Goal: Information Seeking & Learning: Compare options

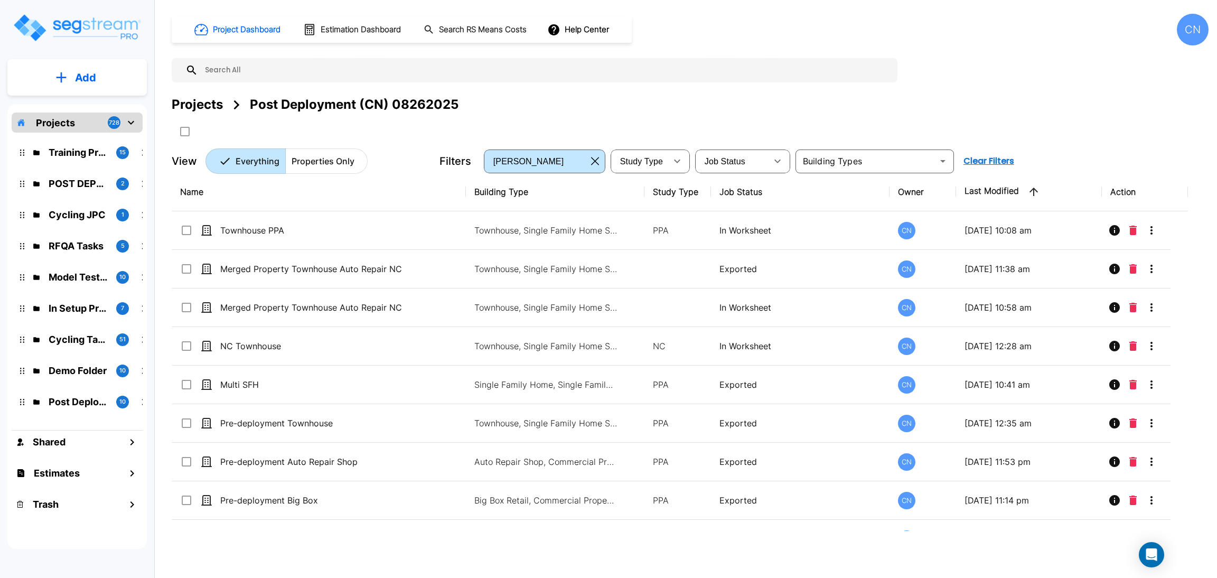
click at [68, 79] on button "Add" at bounding box center [76, 77] width 139 height 31
drag, startPoint x: 78, startPoint y: 136, endPoint x: 1211, endPoint y: 39, distance: 1136.7
click at [78, 136] on p "Add Property" at bounding box center [83, 136] width 54 height 13
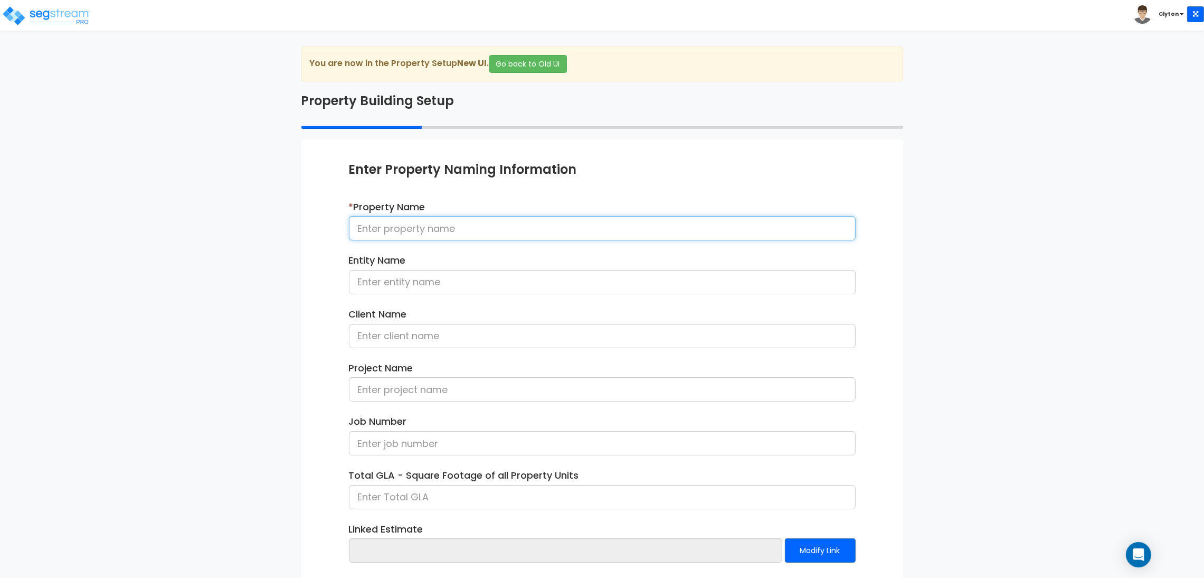
click at [503, 223] on input at bounding box center [602, 228] width 507 height 24
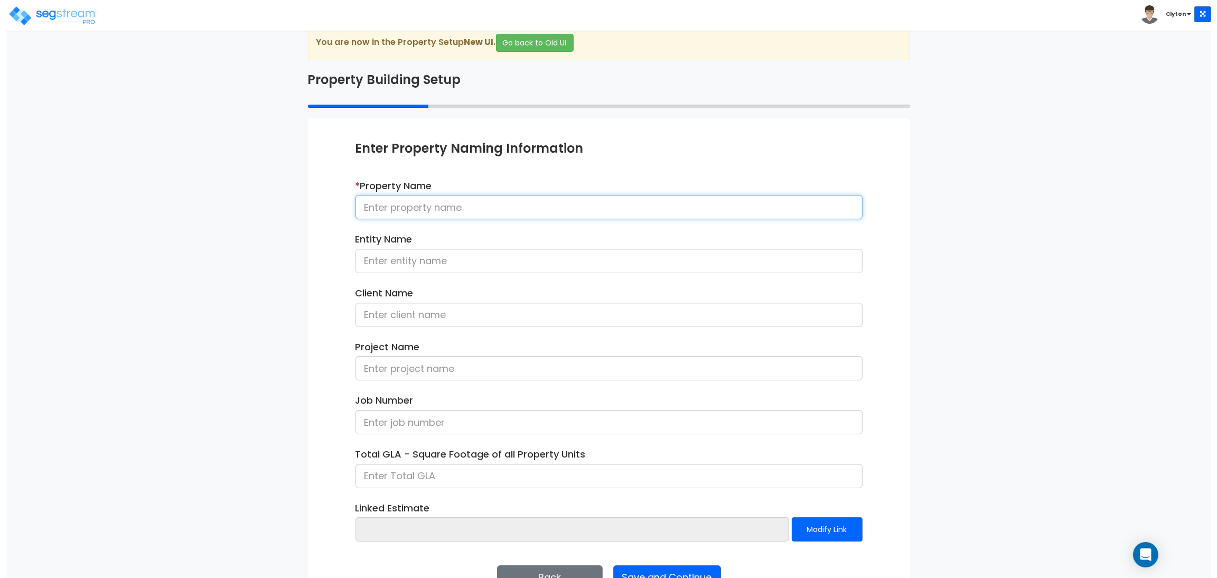
scroll to position [54, 0]
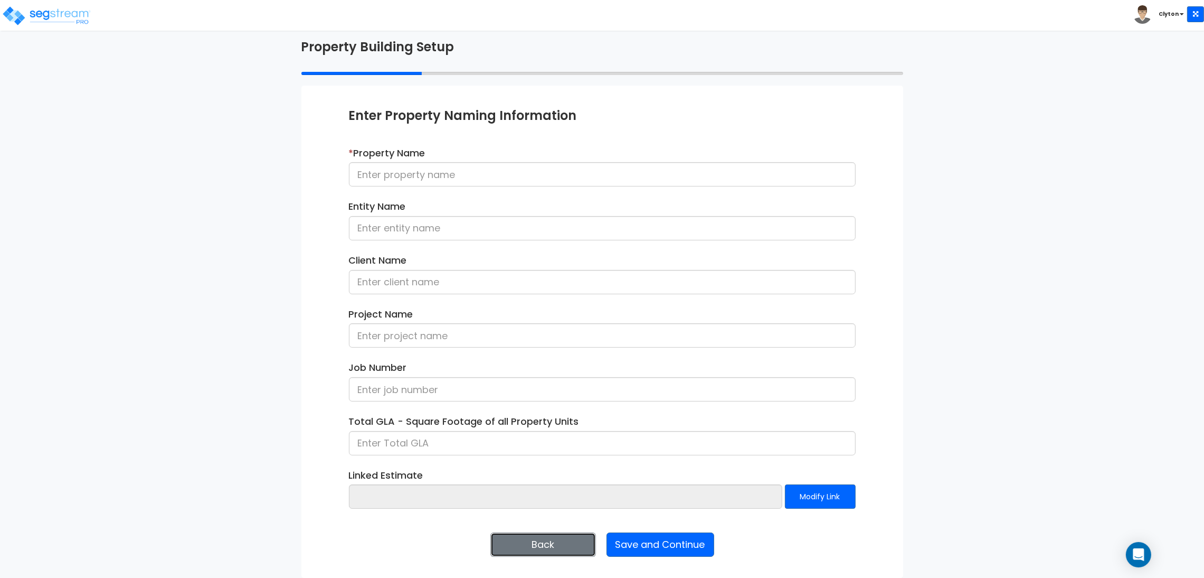
click at [512, 545] on button "Back" at bounding box center [544, 544] width 106 height 24
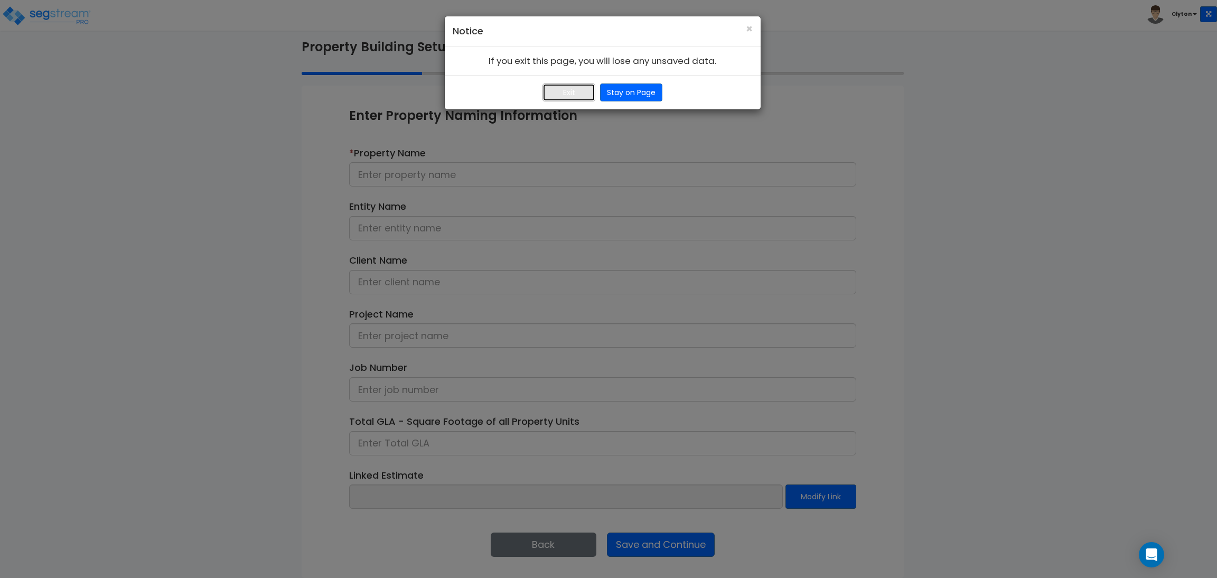
click at [565, 98] on button "Exit" at bounding box center [568, 92] width 53 height 18
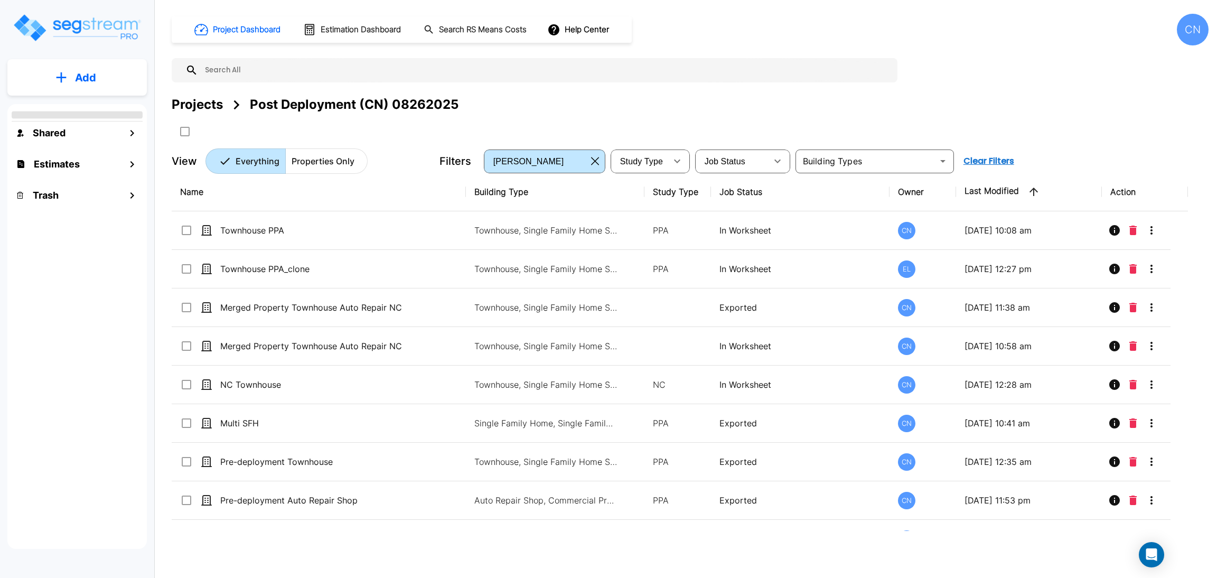
click at [200, 109] on div "Projects" at bounding box center [197, 104] width 51 height 19
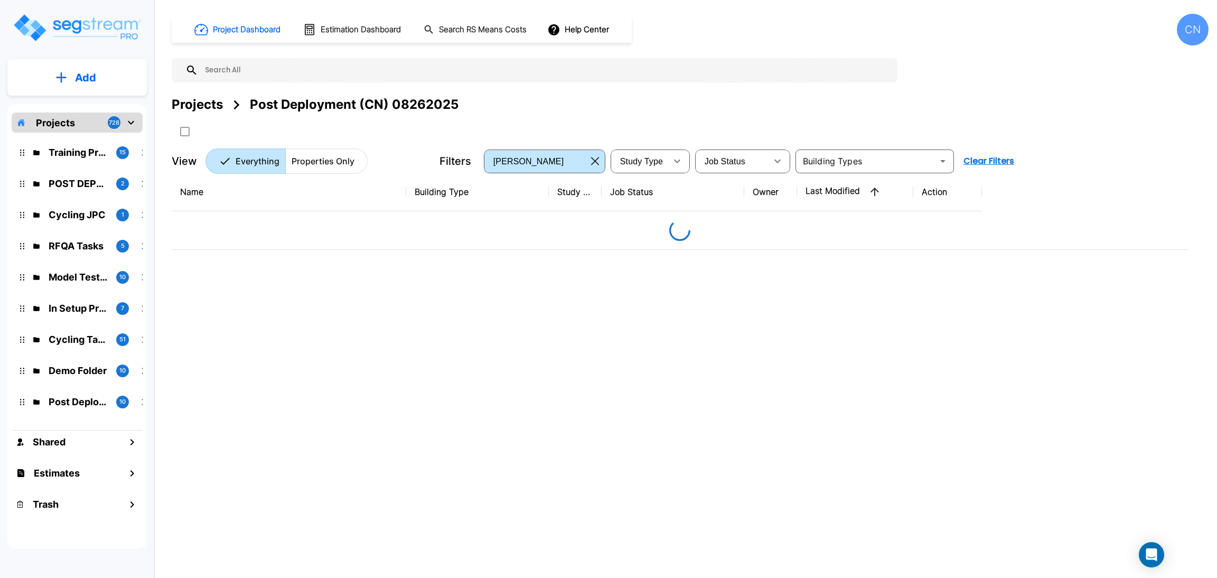
click at [205, 109] on div "Projects" at bounding box center [197, 104] width 51 height 19
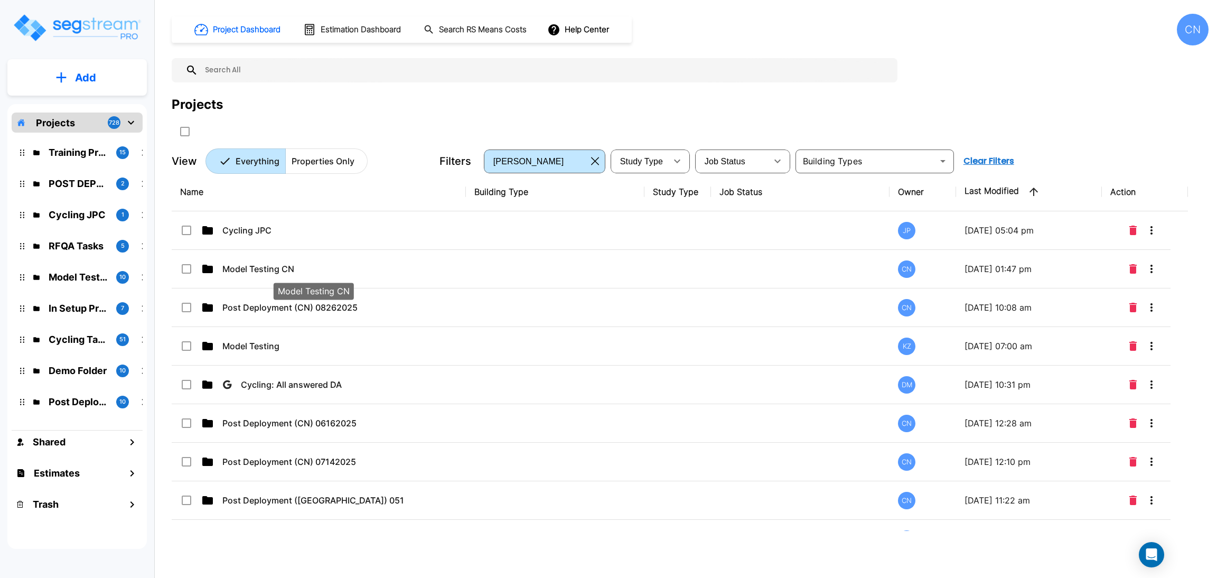
click at [325, 275] on div "Model Testing CN" at bounding box center [313, 287] width 82 height 25
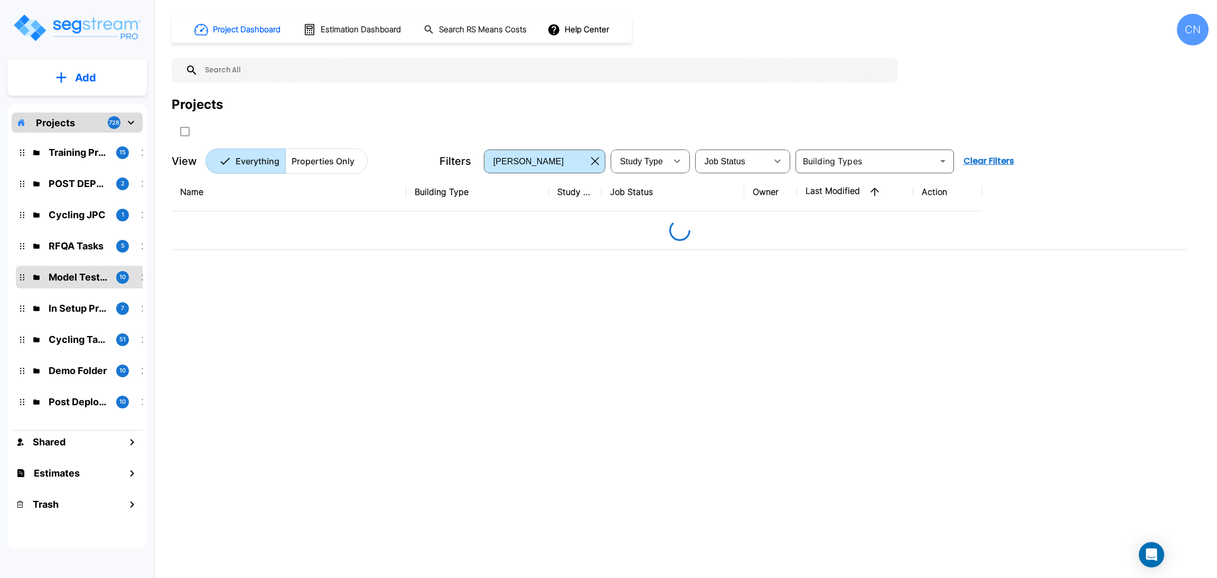
click at [860, 117] on div "Projects" at bounding box center [690, 117] width 1036 height 45
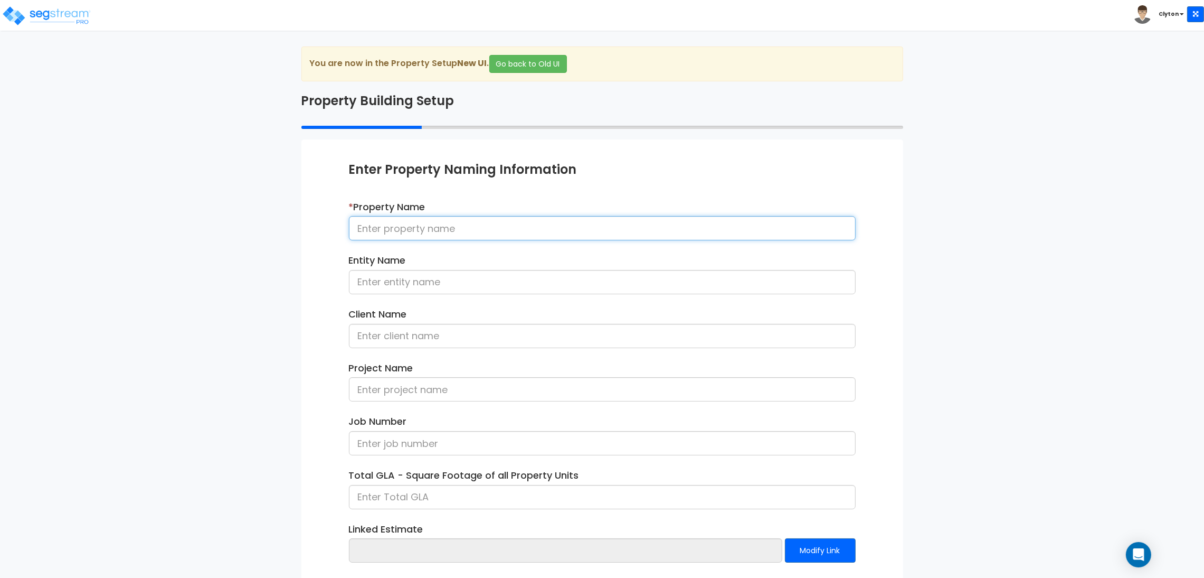
click at [502, 228] on input at bounding box center [602, 228] width 507 height 24
paste input "[Hotfix] Add Wood Stud and Metal Stud options to [GEOGRAPHIC_DATA]"
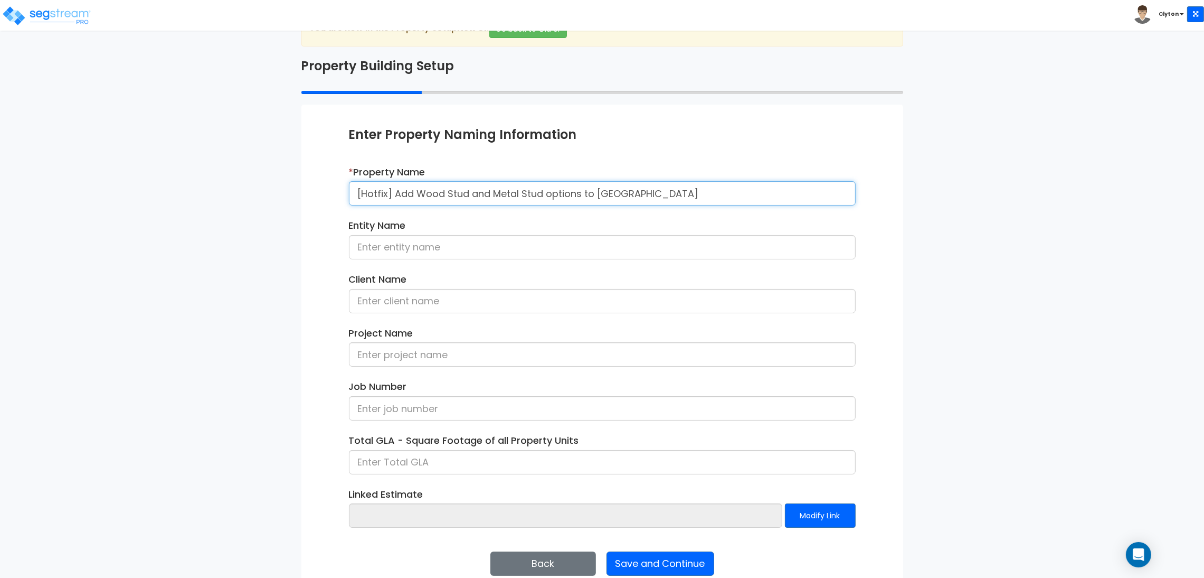
scroll to position [54, 0]
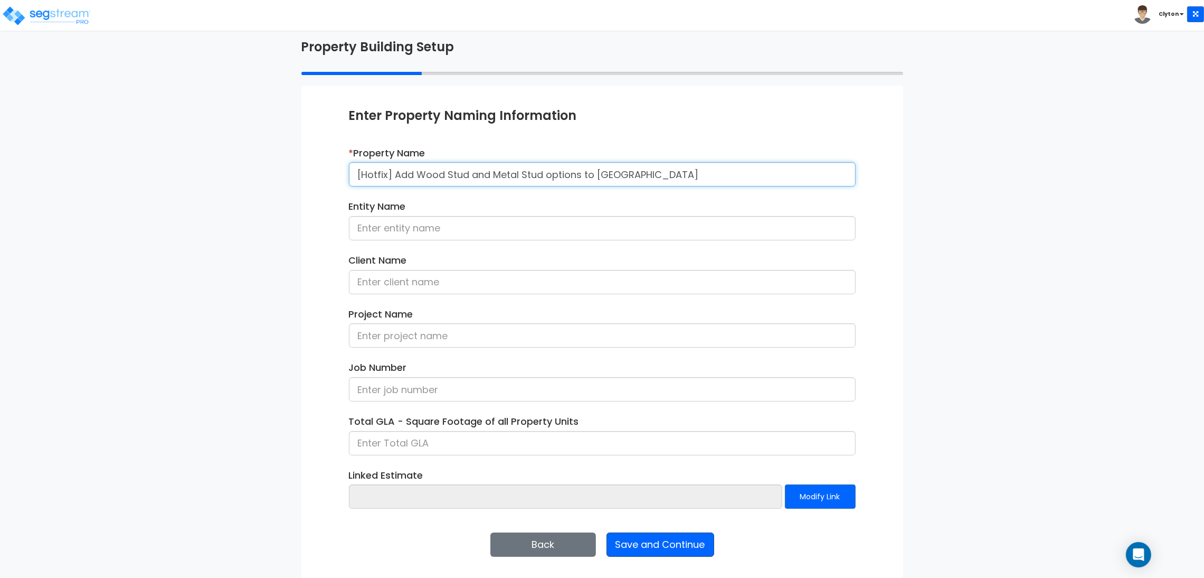
type input "[Hotfix] Add Wood Stud and Metal Stud options to [GEOGRAPHIC_DATA]"
click at [658, 549] on button "Save and Continue" at bounding box center [661, 544] width 108 height 24
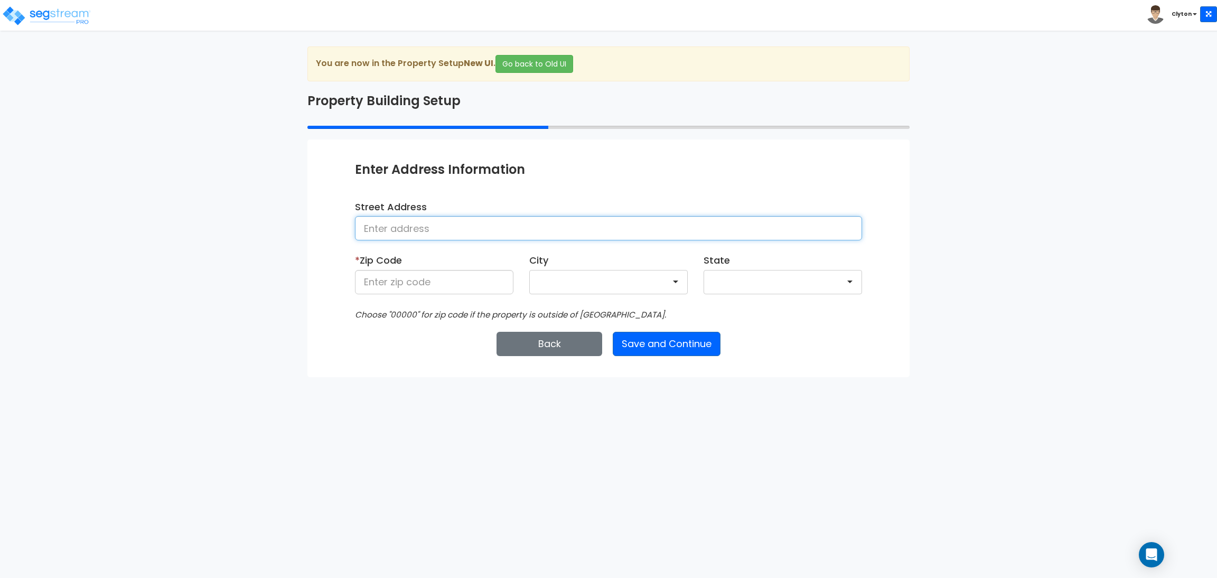
click at [392, 232] on input at bounding box center [608, 228] width 507 height 24
type input "[GEOGRAPHIC_DATA]"
type input "80206"
click at [686, 347] on button "Save and Continue" at bounding box center [666, 344] width 108 height 24
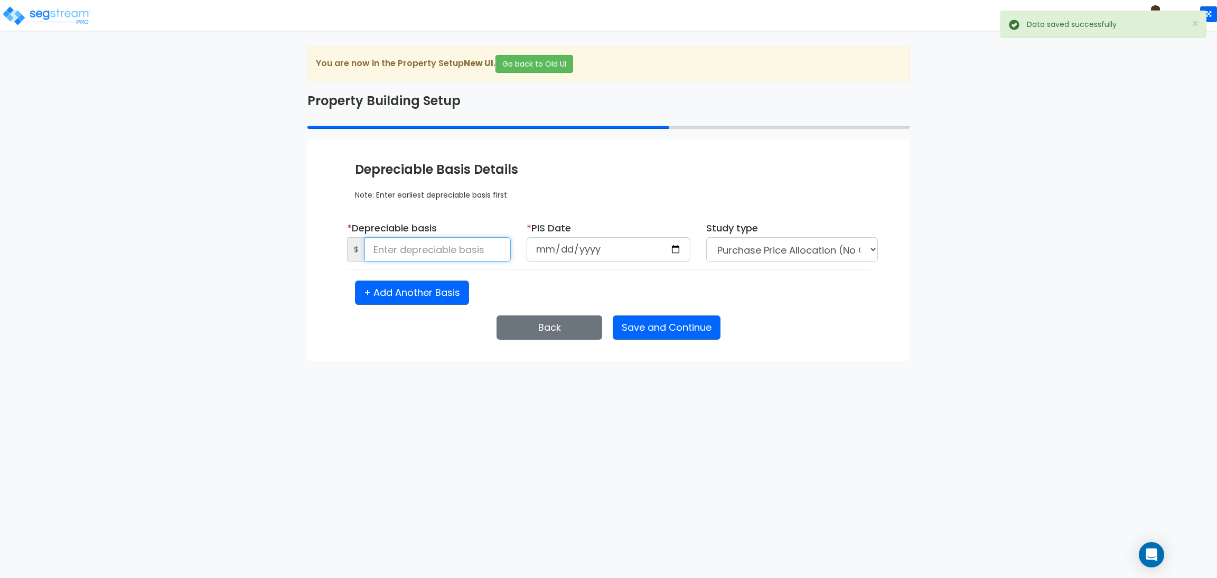
click at [439, 244] on input at bounding box center [437, 249] width 146 height 24
type input "1,500,000"
click at [674, 248] on input "date" at bounding box center [608, 249] width 164 height 24
type input "[DATE]"
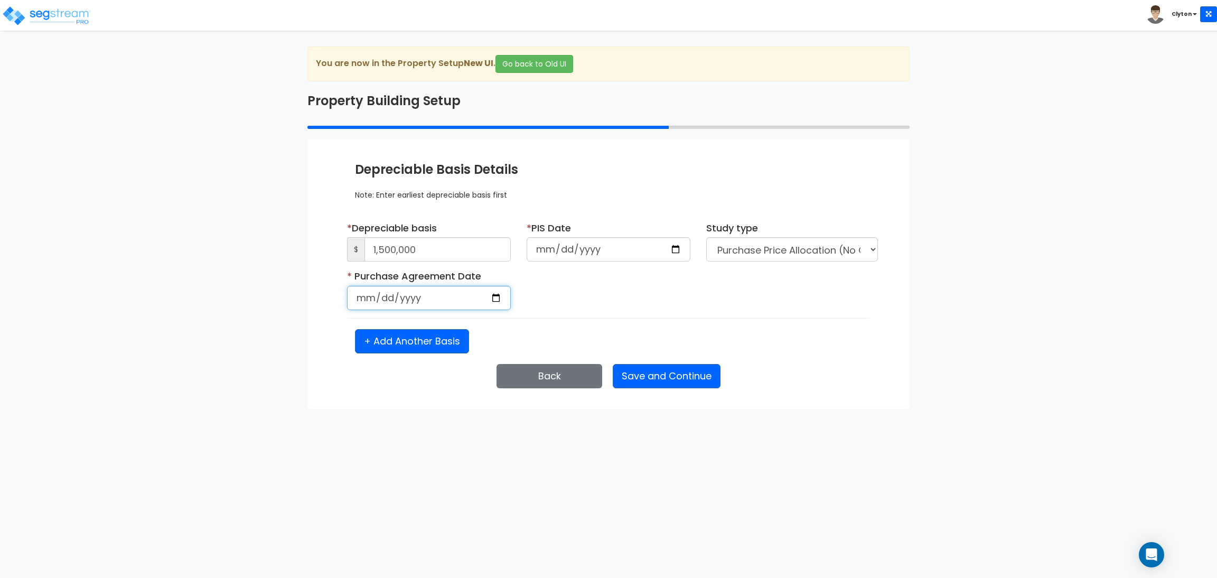
click at [499, 297] on input "date" at bounding box center [429, 298] width 164 height 24
select select "2025"
type input "[DATE]"
click at [589, 299] on div "* Purchase Agreement Date [DATE] Is it a renovation on an existing building?" at bounding box center [608, 293] width 539 height 49
click at [655, 379] on button "Save and Continue" at bounding box center [666, 376] width 108 height 24
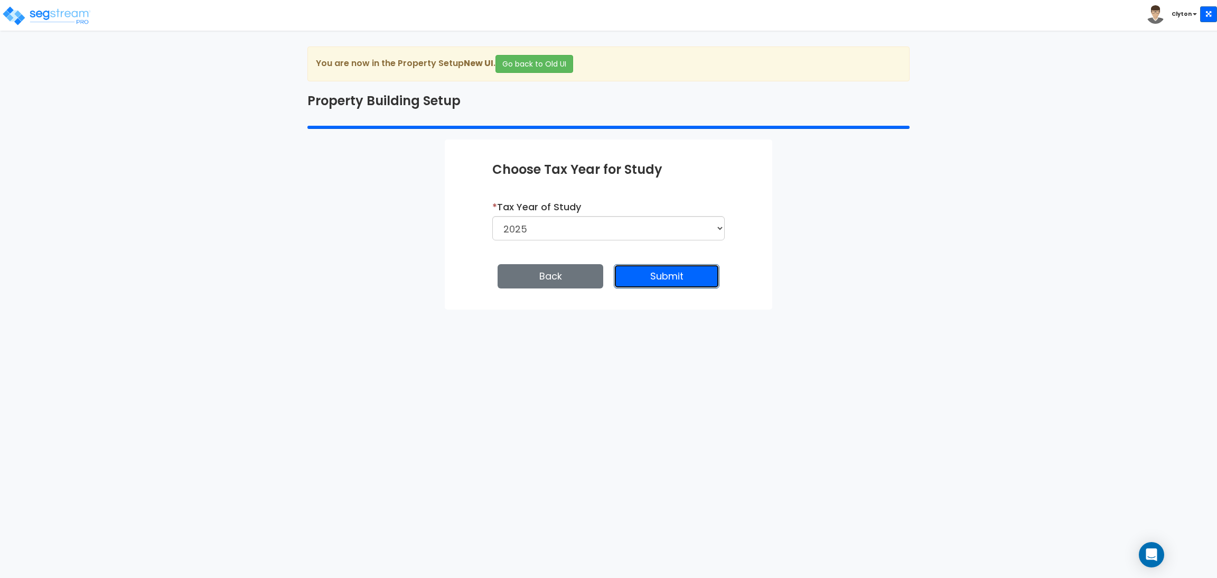
click at [673, 284] on button "Submit" at bounding box center [667, 276] width 106 height 24
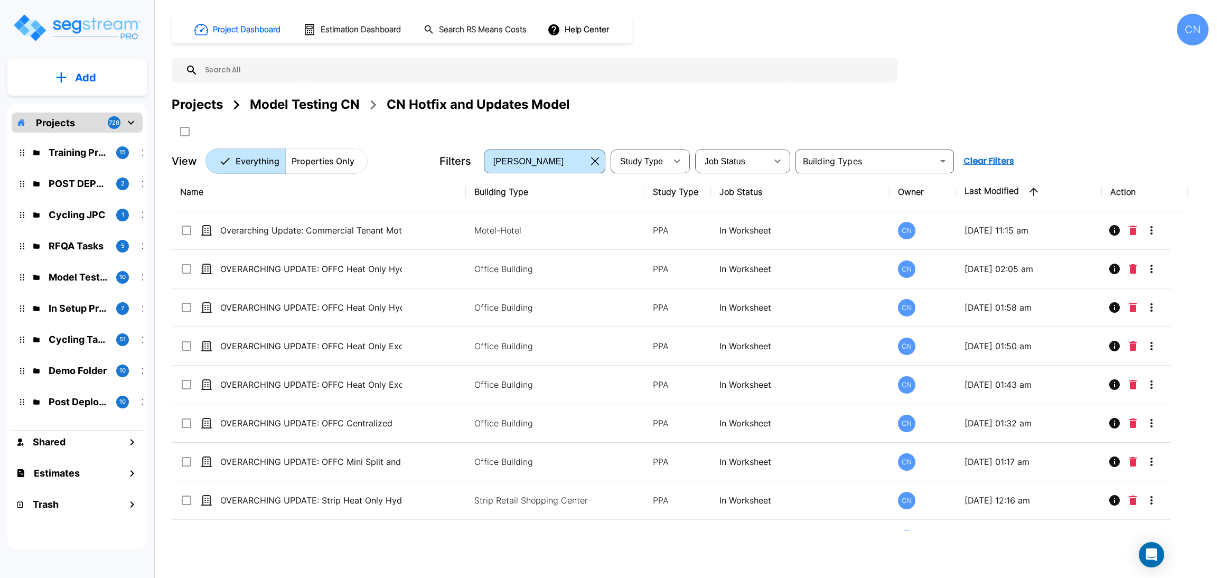
click at [310, 106] on div "Model Testing CN" at bounding box center [305, 104] width 110 height 19
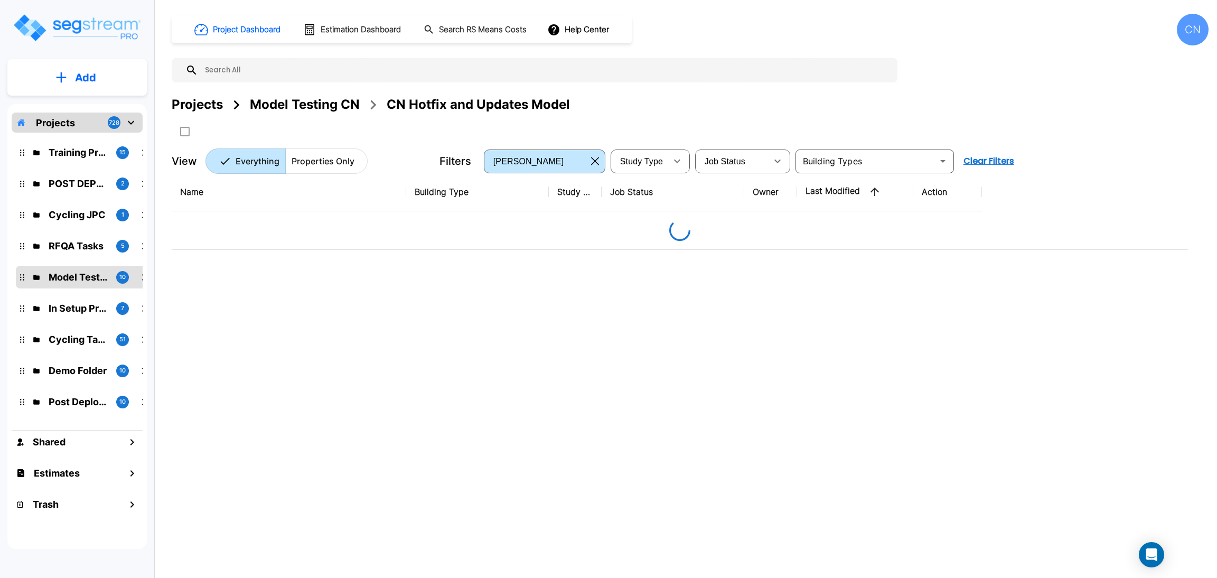
click at [841, 112] on div "Projects Model Testing CN CN Hotfix and Updates Model" at bounding box center [690, 104] width 1036 height 19
click at [977, 32] on div "Project Dashboard Estimation Dashboard Search RS Means Costs Help Center CN" at bounding box center [690, 30] width 1036 height 32
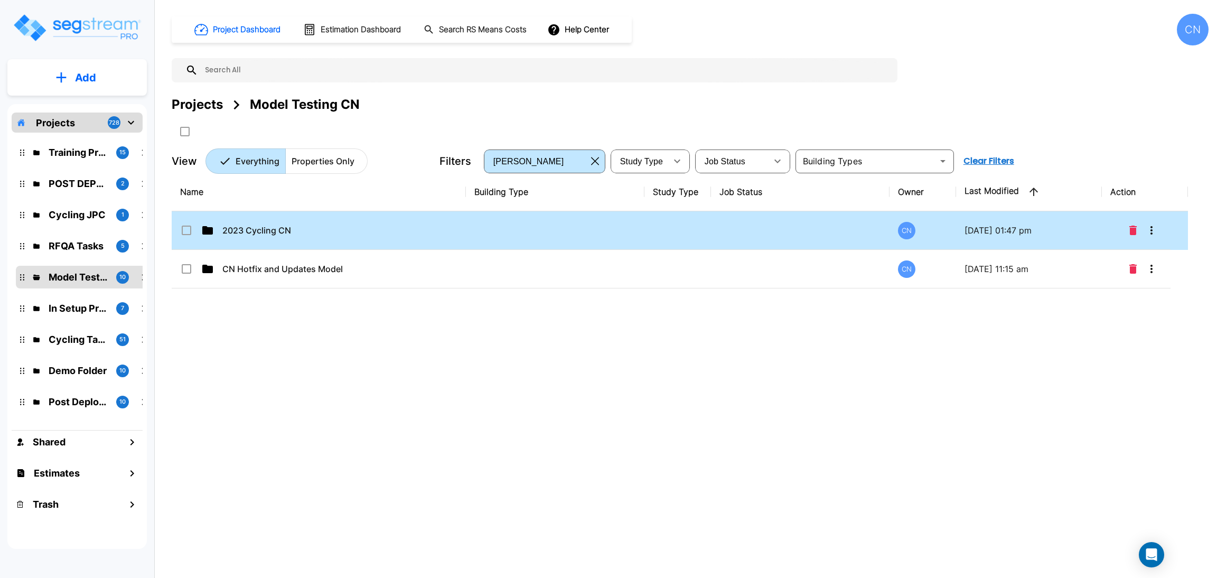
click at [260, 227] on p "2023 Cycling CN" at bounding box center [313, 230] width 182 height 13
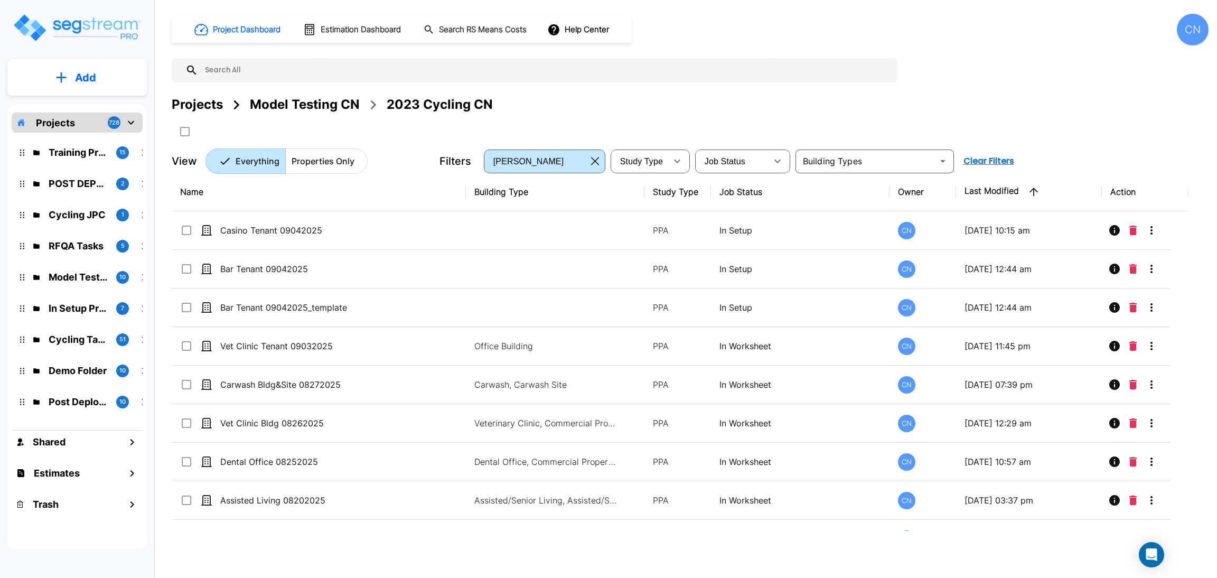
click at [97, 83] on button "Add" at bounding box center [76, 77] width 139 height 31
click at [96, 141] on p "Add Property" at bounding box center [83, 136] width 54 height 13
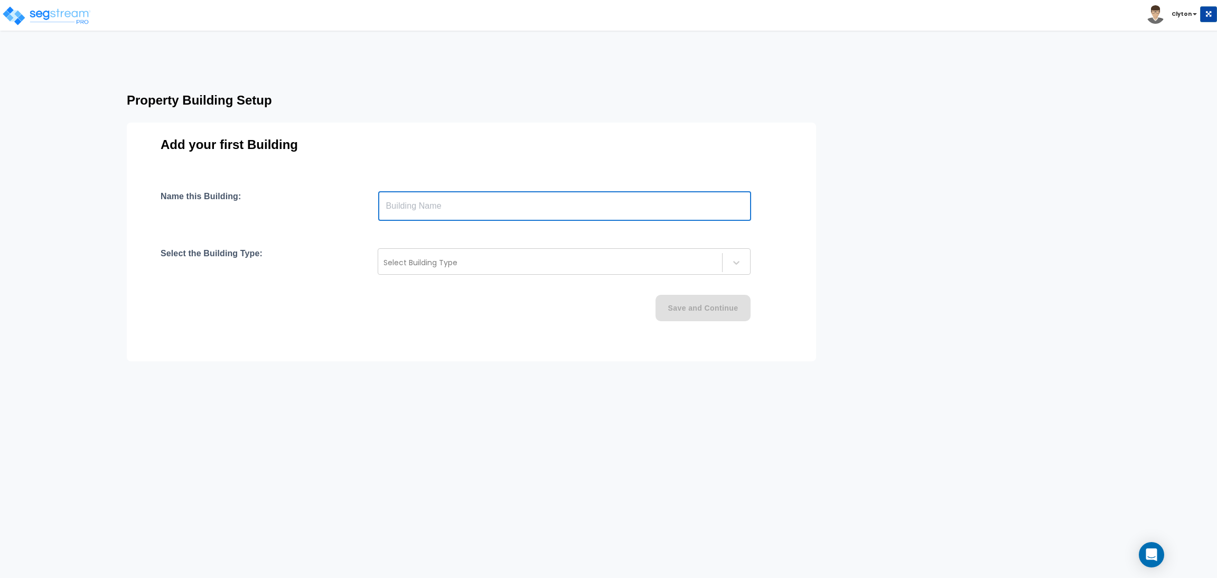
click at [436, 212] on input "text" at bounding box center [564, 206] width 373 height 30
type input "Wood Bowling"
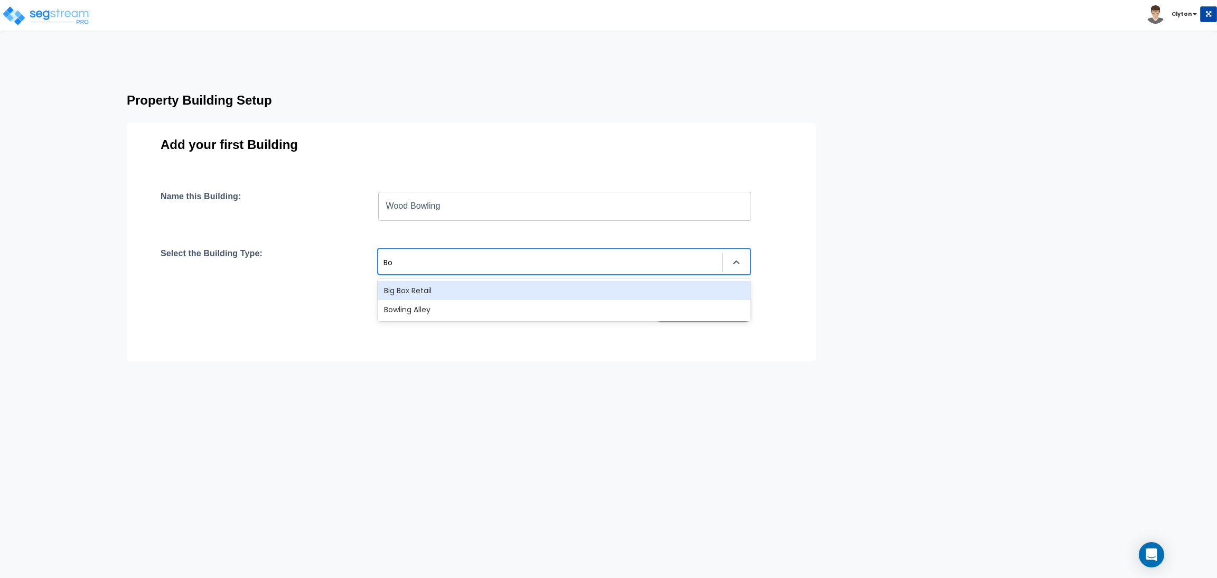
type input "Bow"
click at [441, 293] on div "Bowling Alley" at bounding box center [564, 290] width 373 height 19
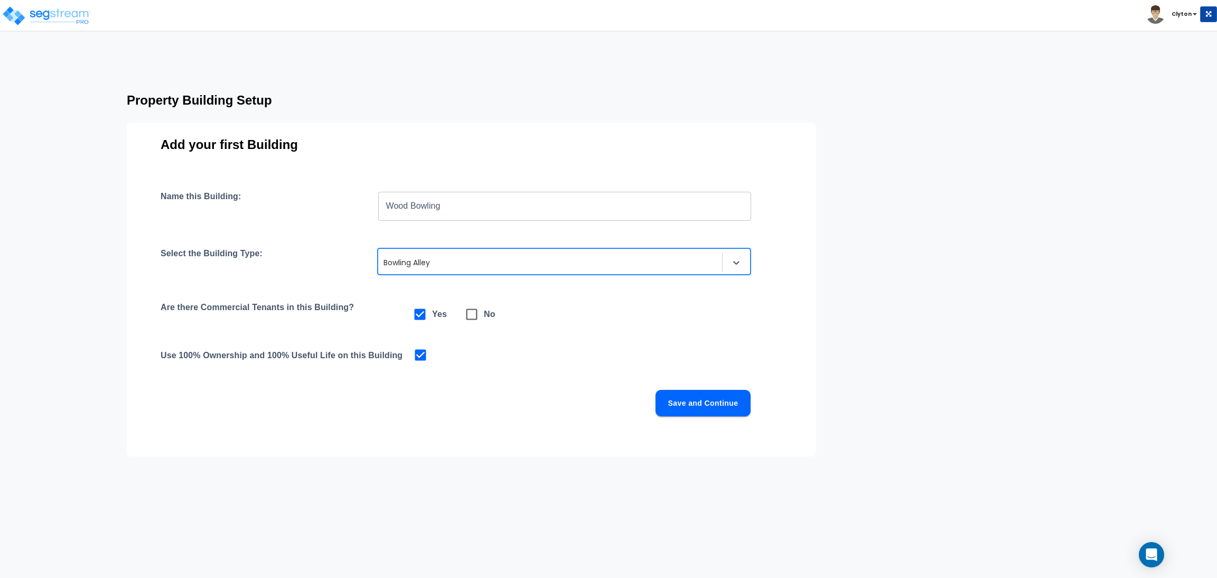
click at [474, 316] on icon at bounding box center [471, 314] width 15 height 15
checkbox input "false"
checkbox input "true"
click at [674, 412] on button "Save and Continue" at bounding box center [702, 403] width 95 height 26
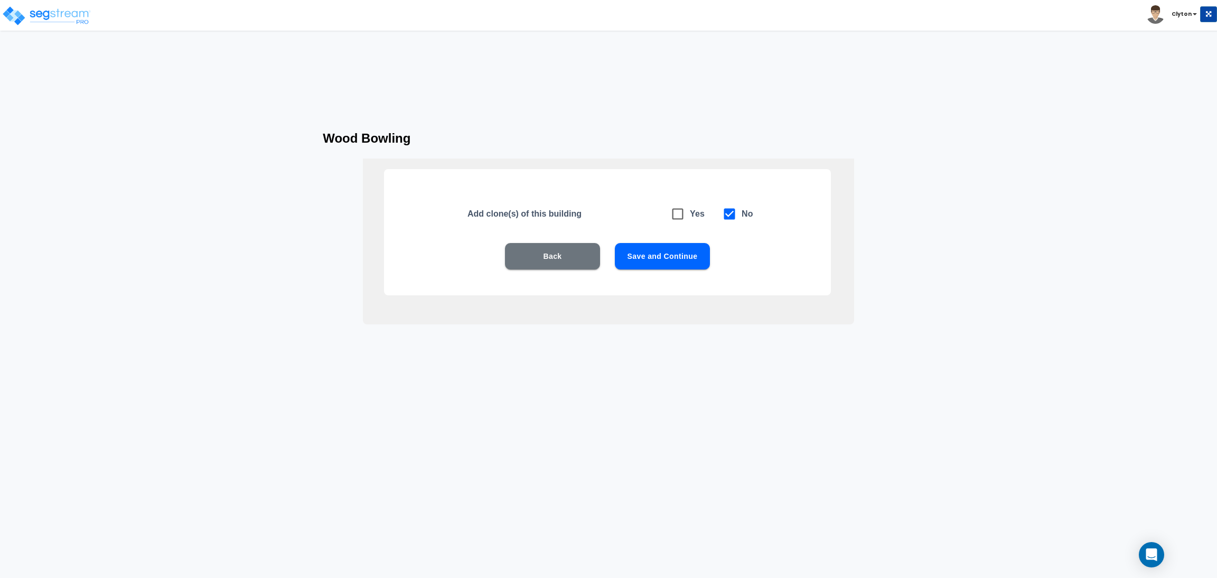
click at [658, 257] on button "Save and Continue" at bounding box center [662, 256] width 95 height 26
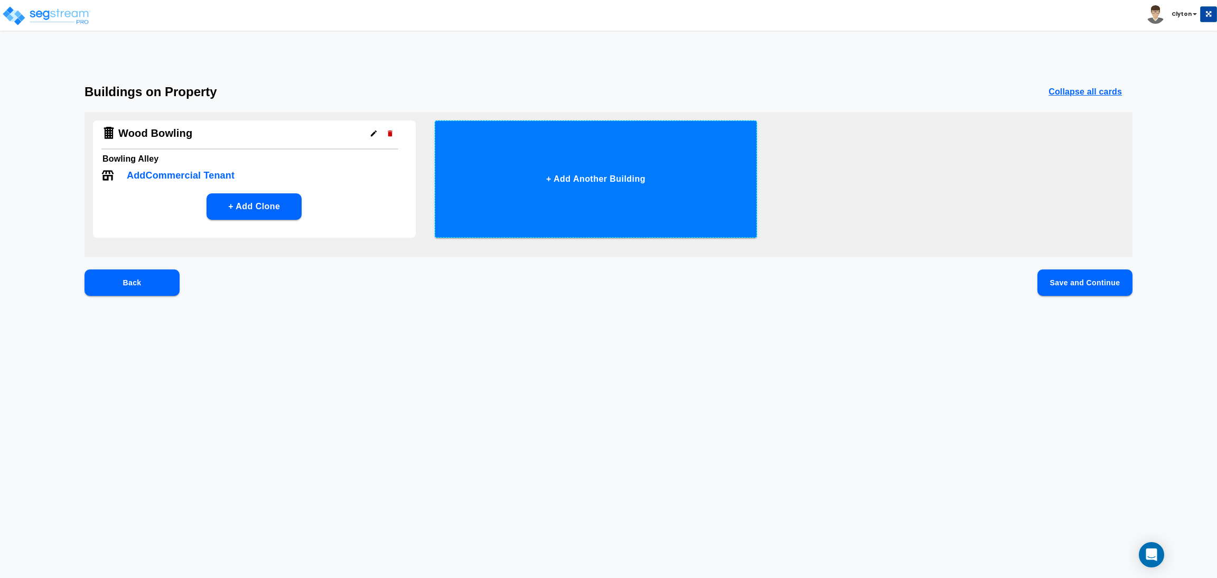
click at [489, 205] on button "+ Add Another Building" at bounding box center [596, 178] width 323 height 117
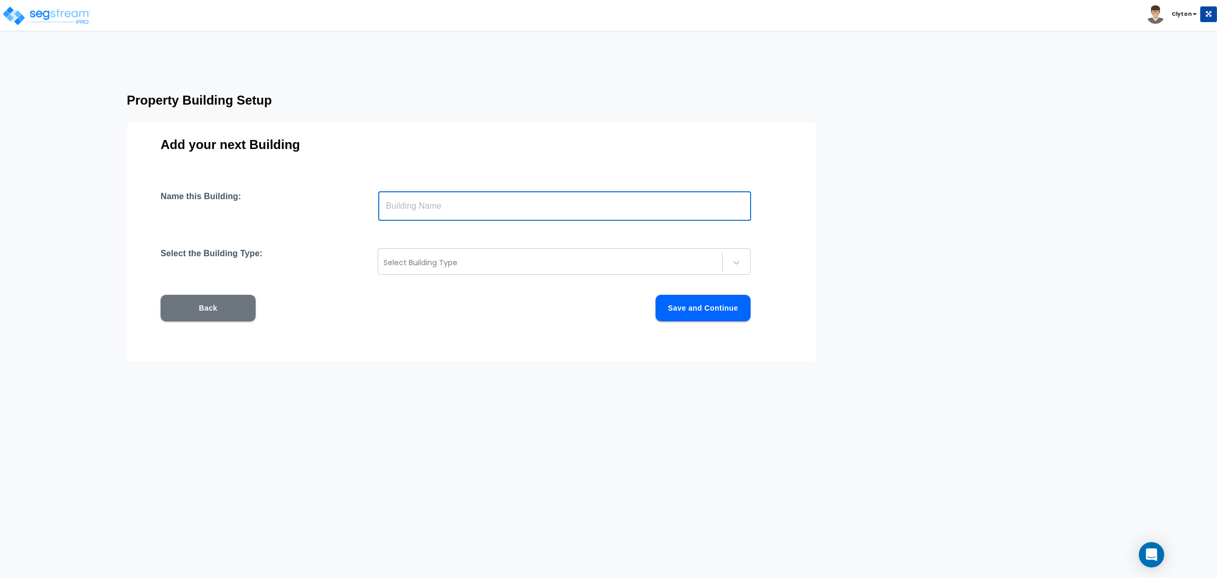
click at [424, 202] on input "text" at bounding box center [564, 206] width 373 height 30
type input "Metal Bowling"
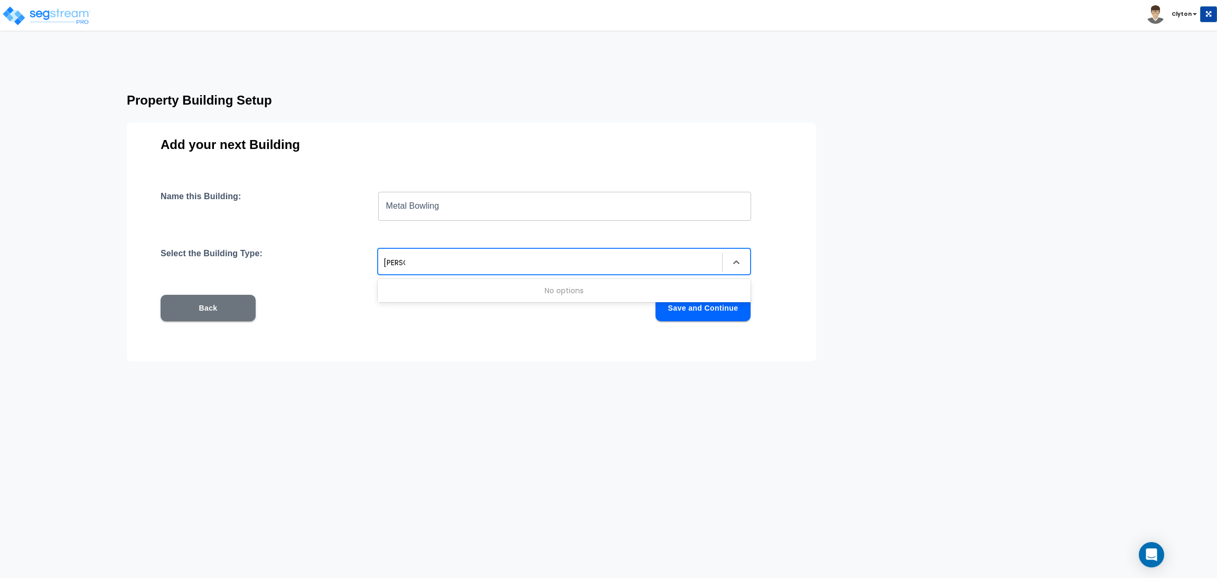
type input "Bow"
click at [424, 289] on div "Bowling Alley" at bounding box center [564, 290] width 373 height 19
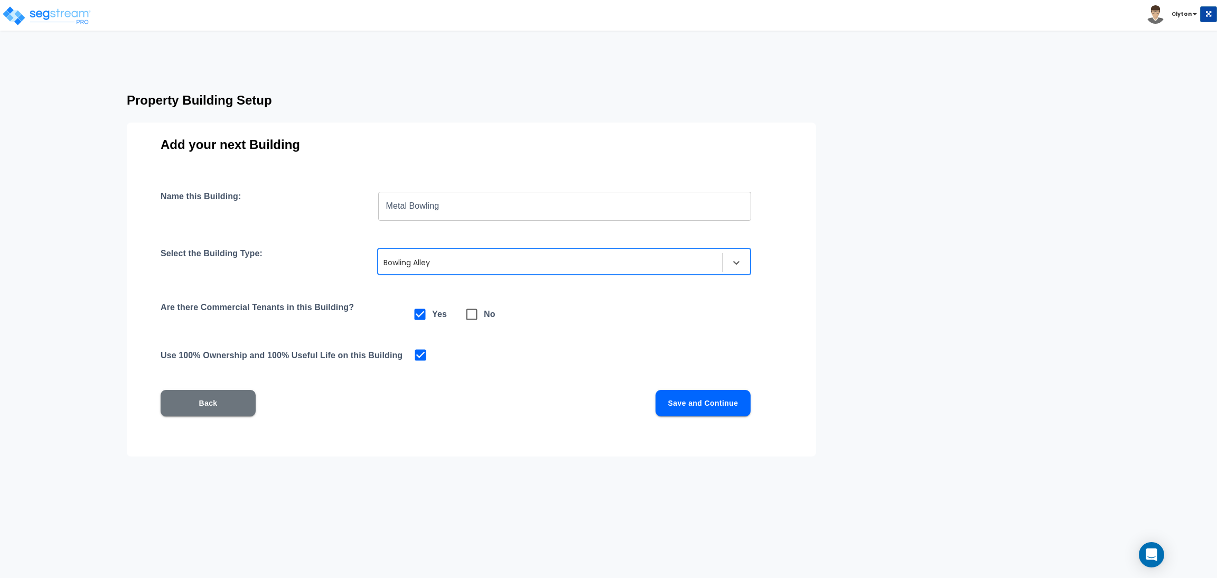
click at [470, 316] on icon at bounding box center [471, 314] width 15 height 15
checkbox input "false"
checkbox input "true"
click at [712, 403] on button "Save and Continue" at bounding box center [702, 403] width 95 height 26
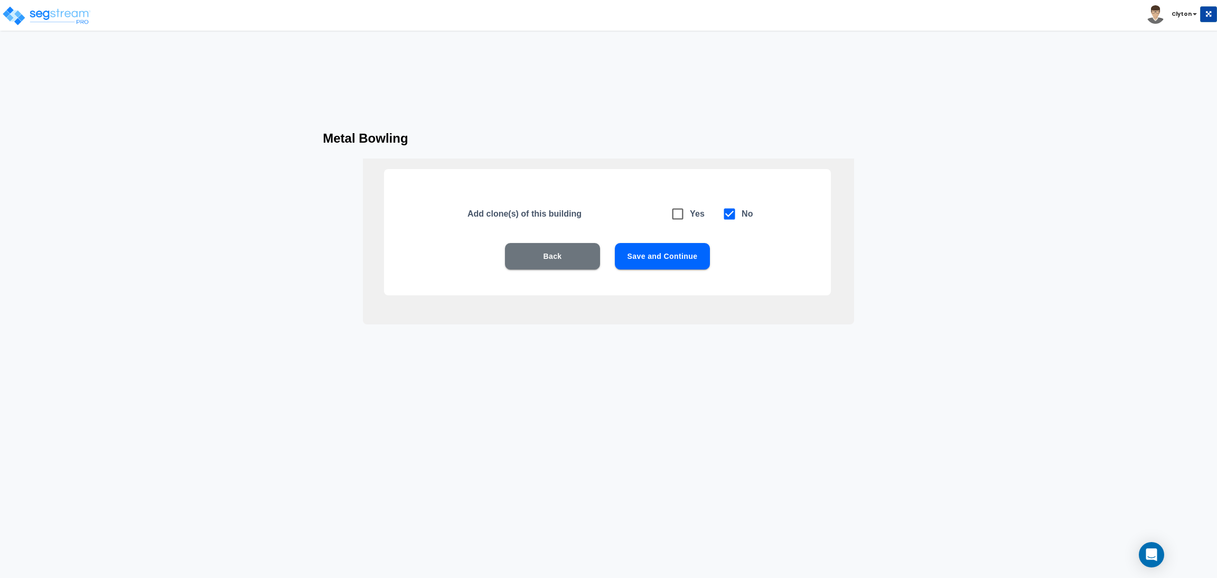
click at [666, 253] on button "Save and Continue" at bounding box center [662, 256] width 95 height 26
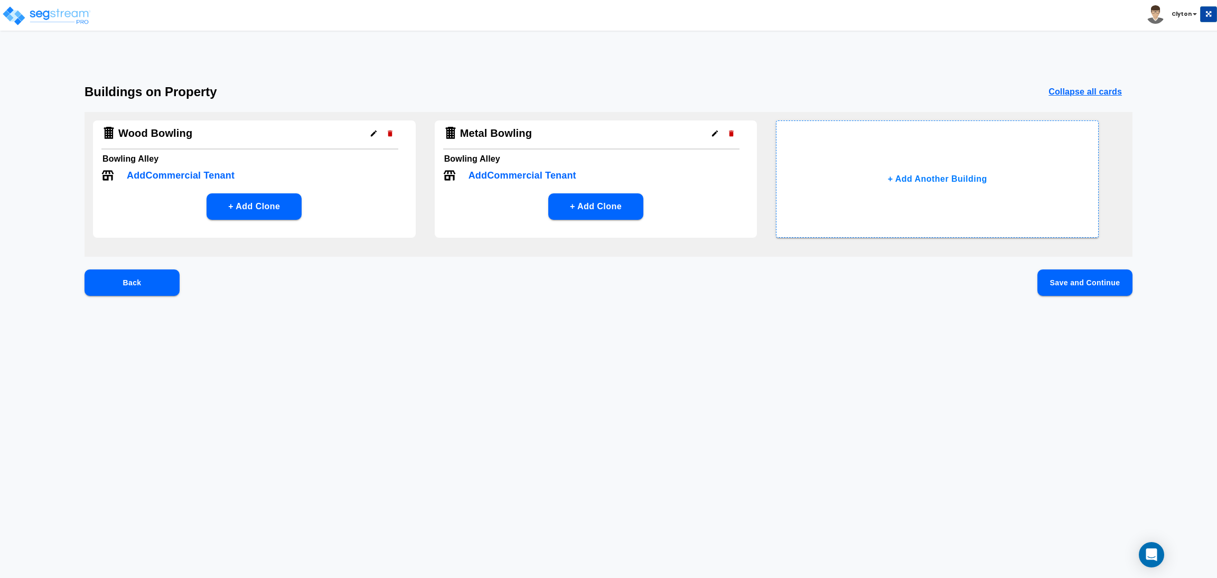
click at [1101, 289] on button "Save and Continue" at bounding box center [1084, 282] width 95 height 26
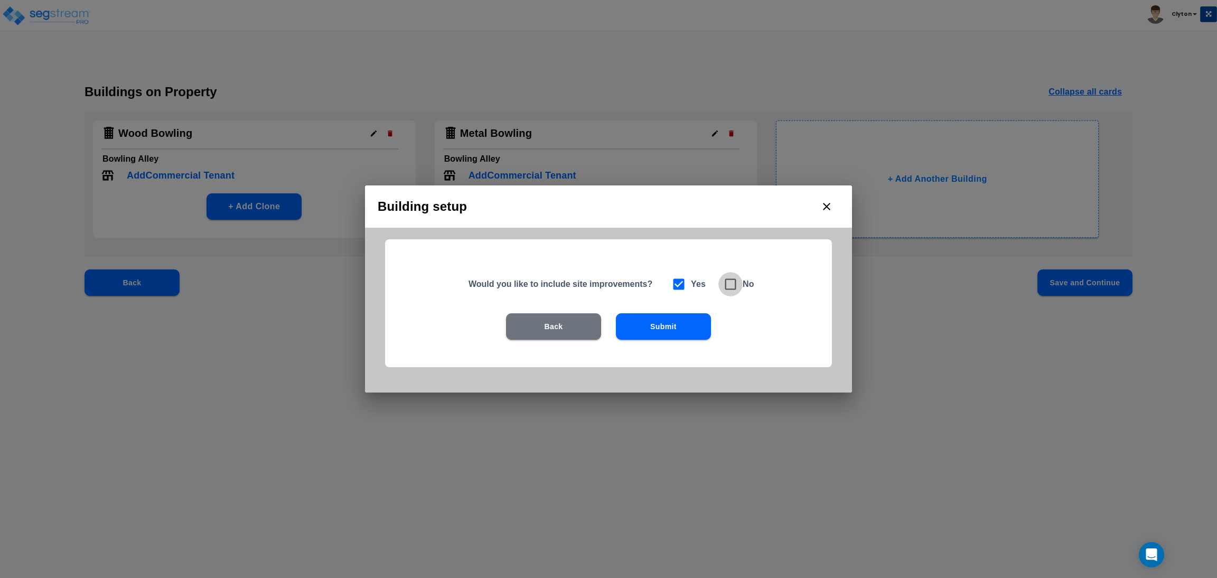
click at [731, 277] on icon at bounding box center [730, 284] width 15 height 15
checkbox input "false"
checkbox input "true"
click at [693, 324] on button "Submit" at bounding box center [663, 326] width 95 height 26
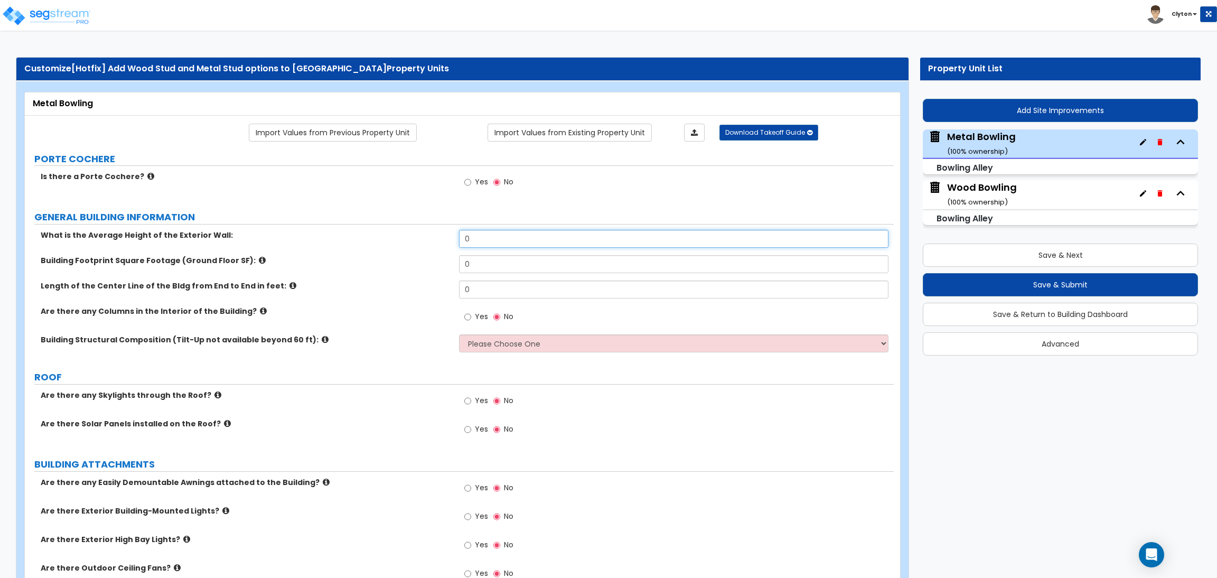
drag, startPoint x: 496, startPoint y: 236, endPoint x: 374, endPoint y: 241, distance: 121.5
click at [374, 241] on div "What is the Average Height of the Exterior Wall: 0" at bounding box center [459, 242] width 869 height 25
type input "25"
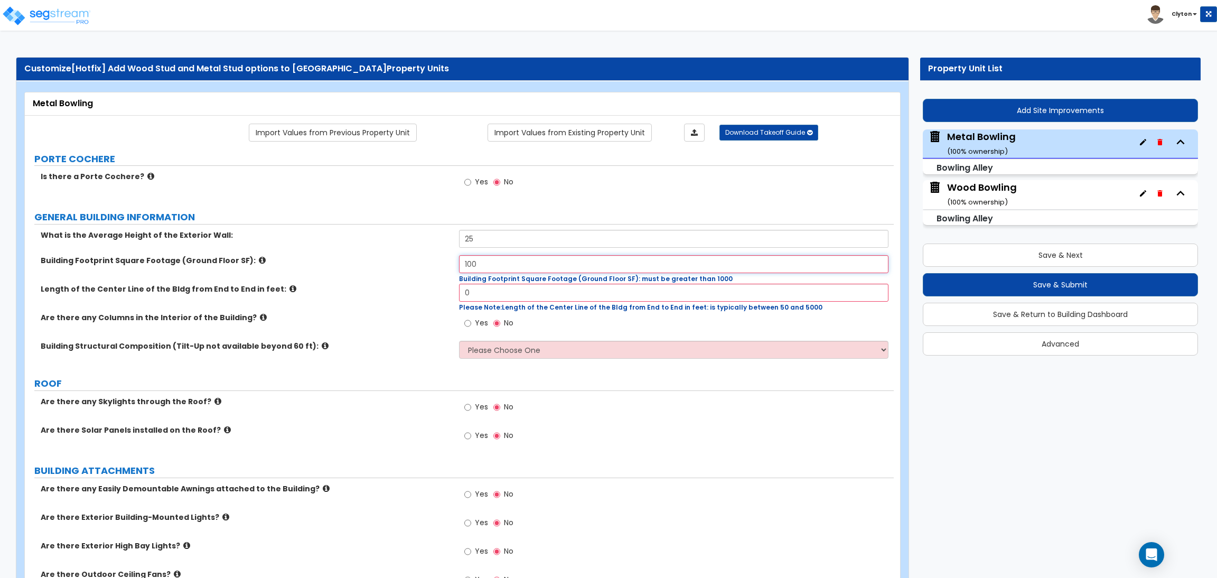
drag, startPoint x: 478, startPoint y: 261, endPoint x: 400, endPoint y: 257, distance: 78.2
click at [400, 257] on div "Building Footprint Square Footage (Ground Floor SF): 100 Building Footprint Squ…" at bounding box center [459, 269] width 869 height 29
type input "5,000"
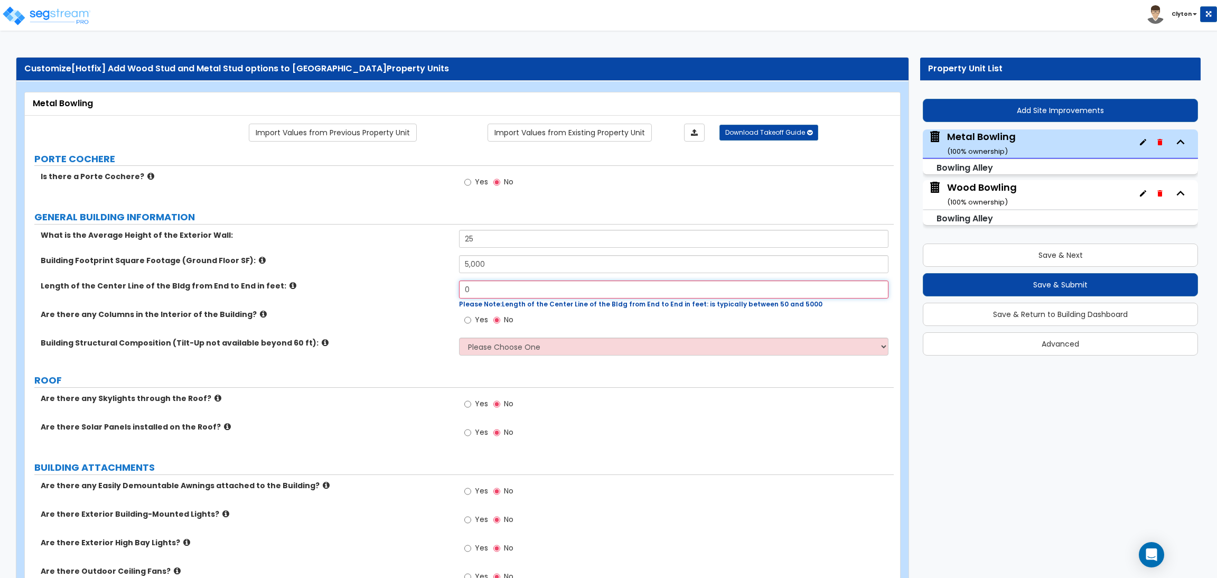
drag, startPoint x: 504, startPoint y: 288, endPoint x: 435, endPoint y: 288, distance: 69.2
click at [435, 288] on div "Length of the Center Line of the Bldg from End to End in feet: 0 Please Note: L…" at bounding box center [459, 294] width 869 height 29
type input "100"
click at [400, 297] on div "Length of the Center Line of the Bldg from End to End in feet: 100 Please Note:…" at bounding box center [459, 294] width 869 height 29
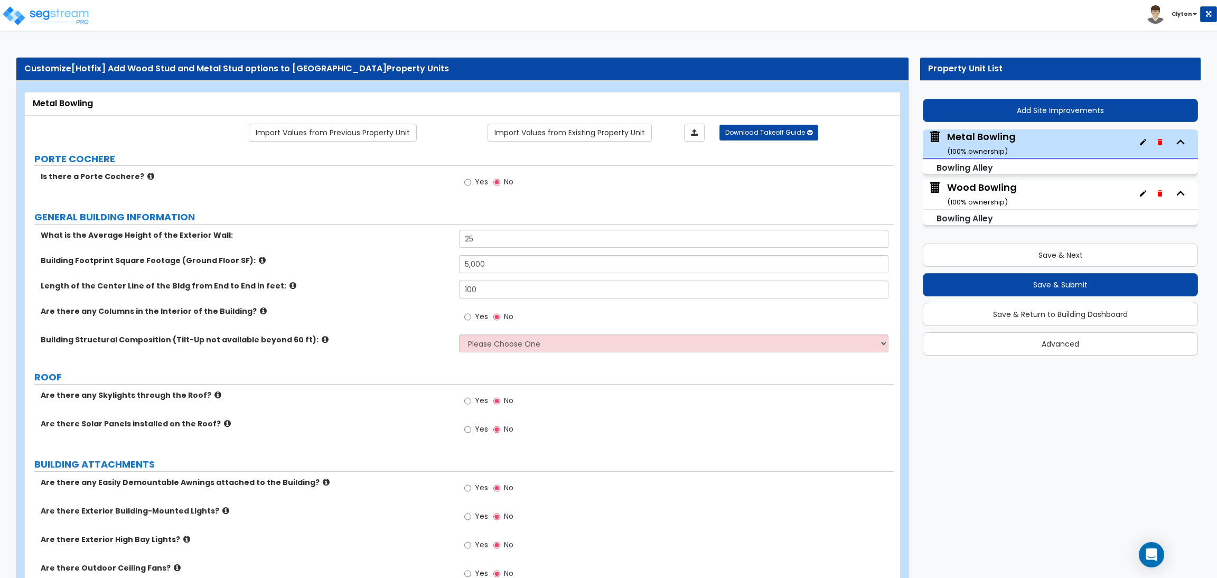
click at [517, 333] on div "Yes No" at bounding box center [676, 320] width 434 height 29
click at [513, 339] on select "Please Choose One Pre-Engineered Metal Building Tilt-up Wall Construction Reinf…" at bounding box center [673, 343] width 429 height 18
select select "8"
click at [459, 335] on select "Please Choose One Pre-Engineered Metal Building Tilt-up Wall Construction Reinf…" at bounding box center [673, 343] width 429 height 18
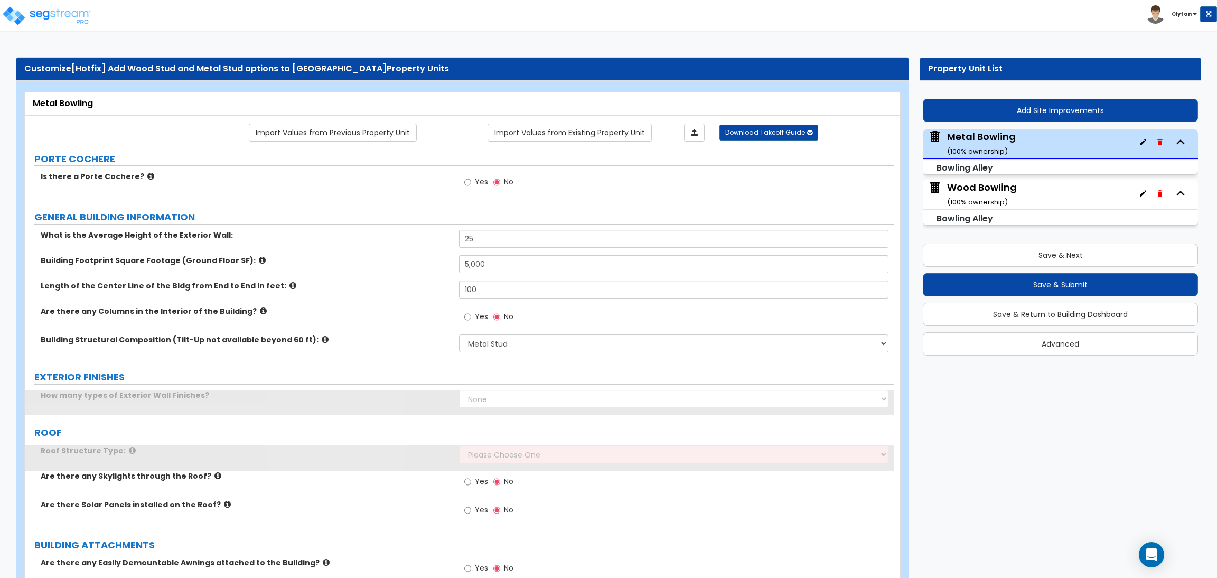
click at [367, 337] on label "Building Structural Composition (Tilt-Up not available beyond 60 ft):" at bounding box center [246, 339] width 410 height 11
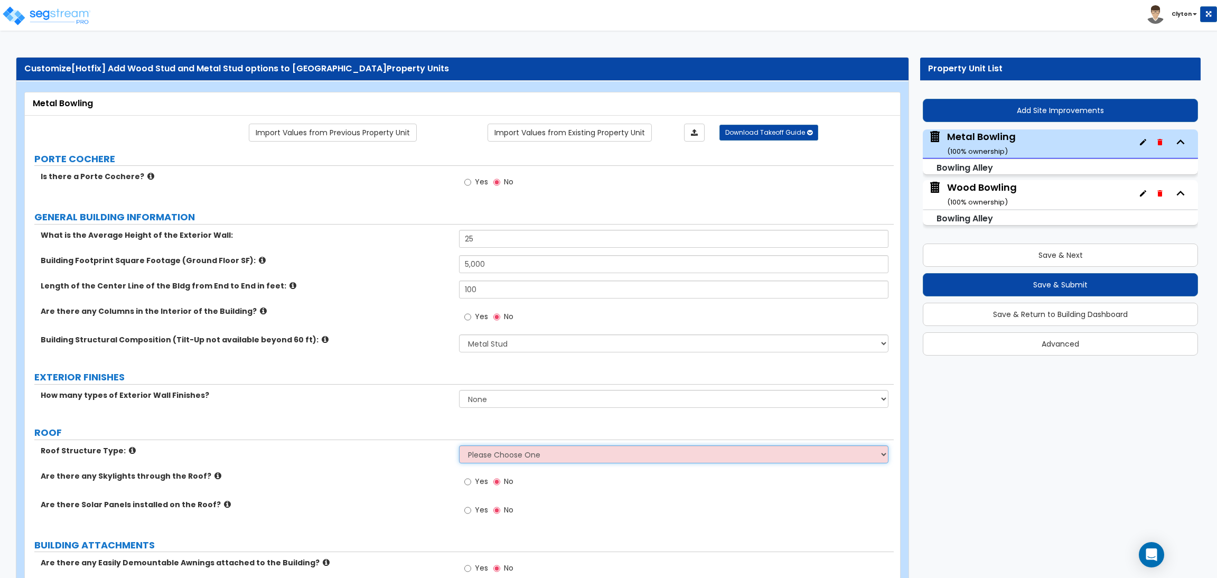
click at [516, 454] on select "Please Choose One [PERSON_NAME] Roof Flat Roof Hybrid [PERSON_NAME] & Flat Roof" at bounding box center [673, 454] width 429 height 18
select select "2"
click at [459, 446] on select "Please Choose One [PERSON_NAME] Roof Flat Roof Hybrid [PERSON_NAME] & Flat Roof" at bounding box center [673, 454] width 429 height 18
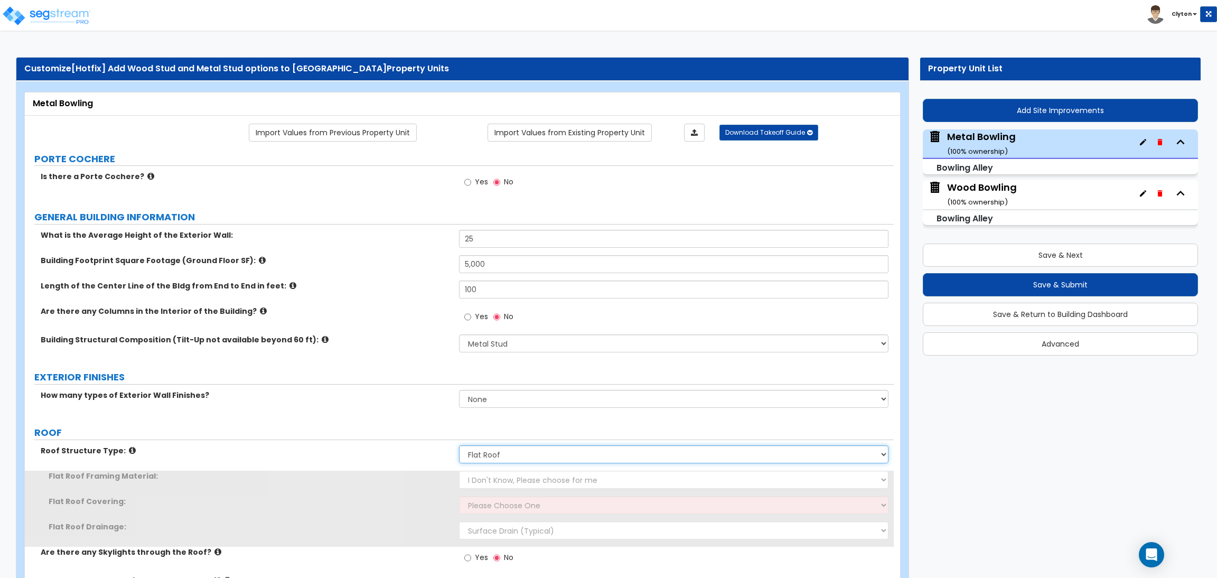
scroll to position [158, 0]
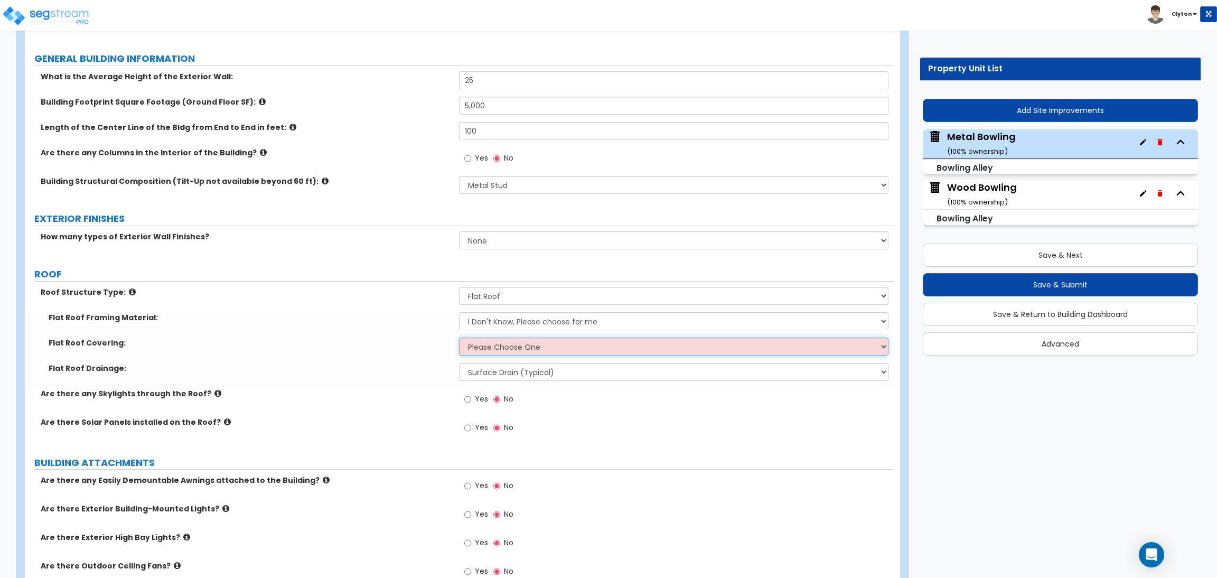
click at [495, 343] on select "Please Choose One Rolled Asphalt PVC Membrane Plastic (EPDM) Membrane Asphalt F…" at bounding box center [673, 346] width 429 height 18
select select "1"
click at [459, 338] on select "Please Choose One Rolled Asphalt PVC Membrane Plastic (EPDM) Membrane Asphalt F…" at bounding box center [673, 346] width 429 height 18
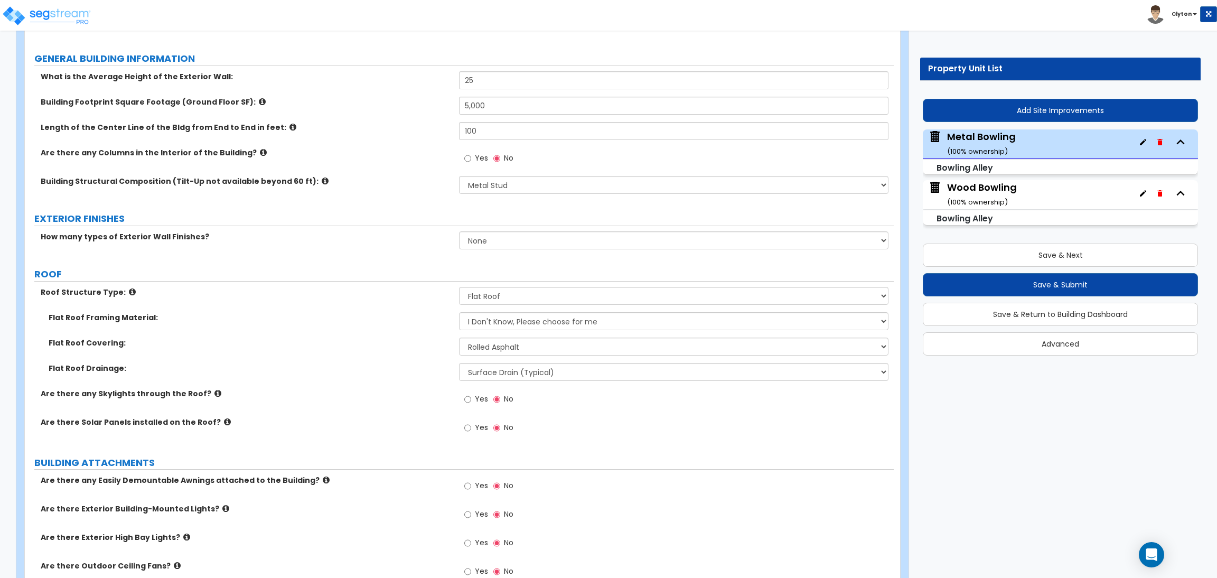
click at [401, 315] on label "Flat Roof Framing Material:" at bounding box center [250, 317] width 402 height 11
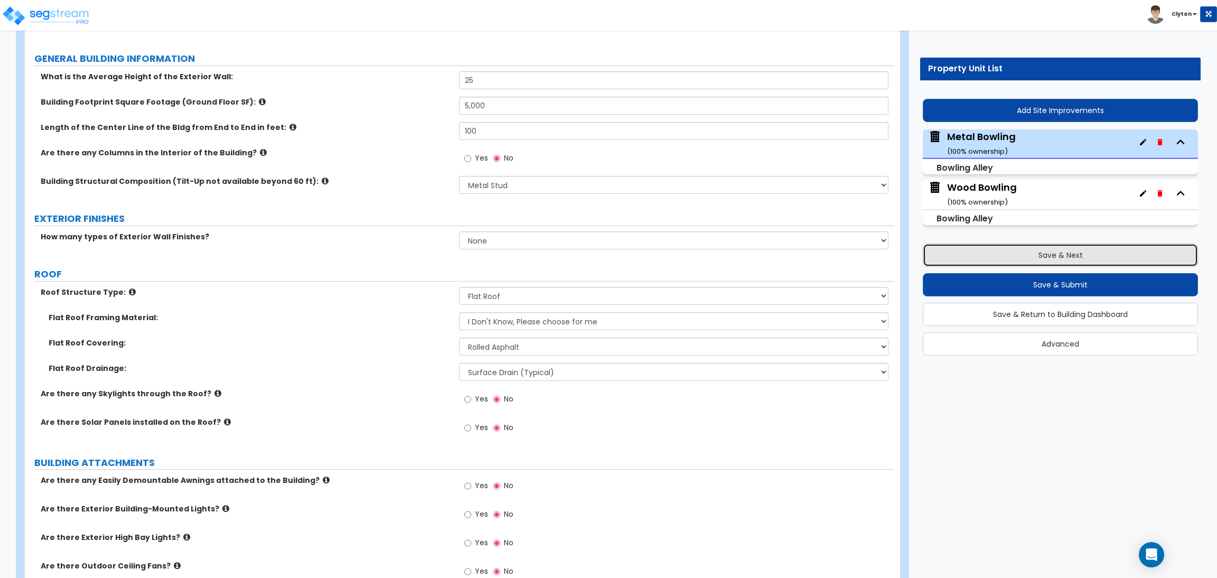
click at [1051, 250] on button "Save & Next" at bounding box center [1059, 254] width 275 height 23
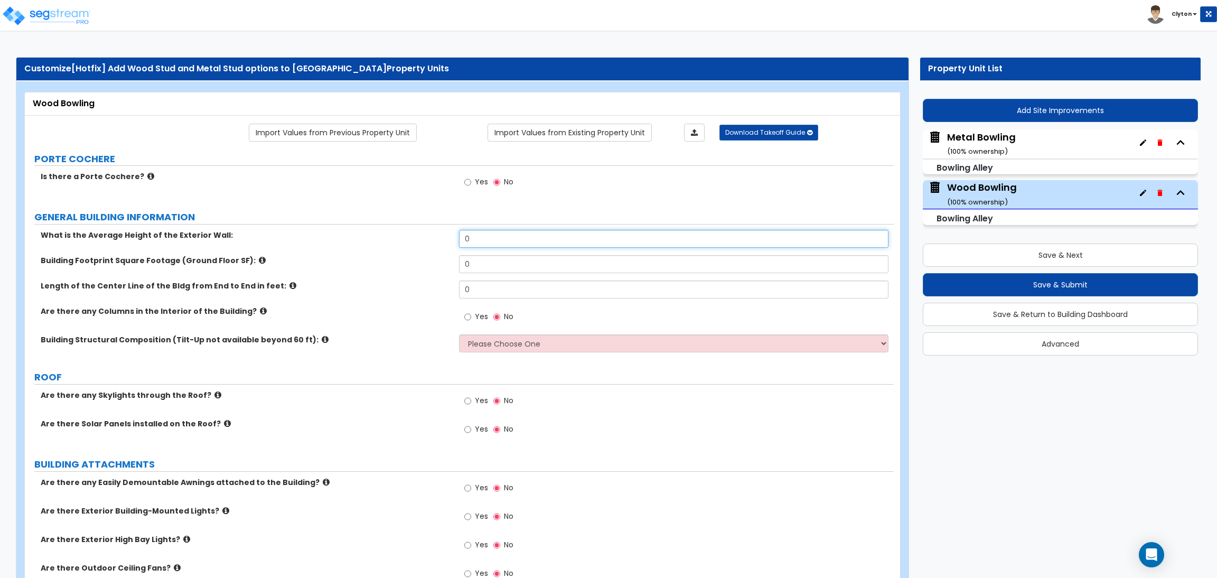
drag, startPoint x: 491, startPoint y: 243, endPoint x: 404, endPoint y: 235, distance: 86.4
click at [407, 235] on div "What is the Average Height of the Exterior Wall: 0" at bounding box center [459, 242] width 869 height 25
type input "25"
type input "5,000"
type input "100"
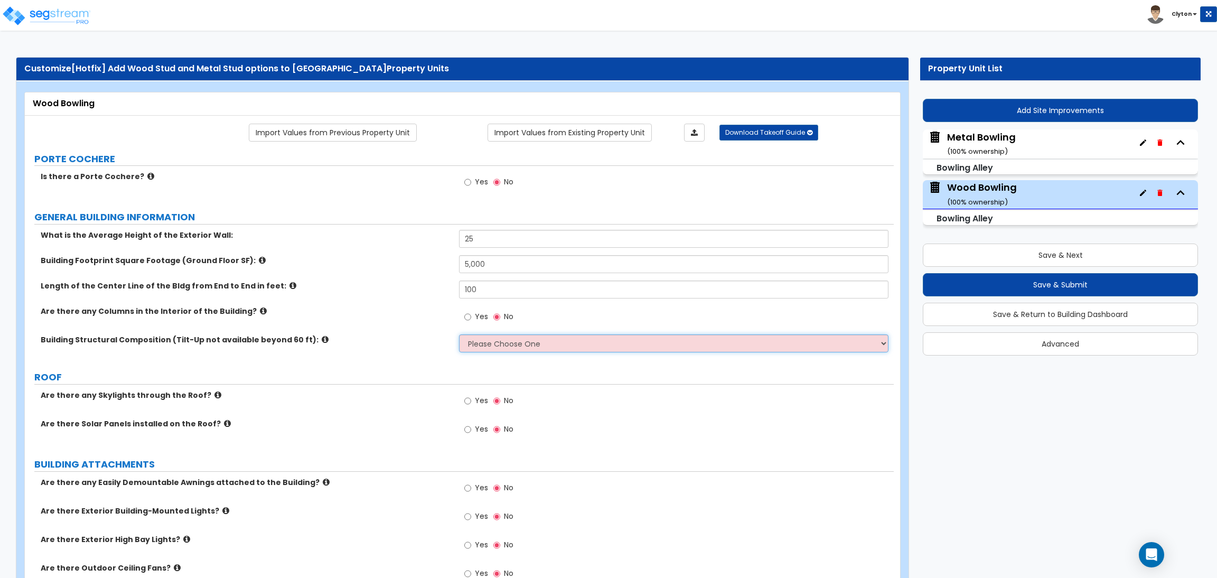
click at [468, 337] on select "Please Choose One Pre-Engineered Metal Building Tilt-up Wall Construction Reinf…" at bounding box center [673, 343] width 429 height 18
select select "7"
click at [459, 335] on select "Please Choose One Pre-Engineered Metal Building Tilt-up Wall Construction Reinf…" at bounding box center [673, 343] width 429 height 18
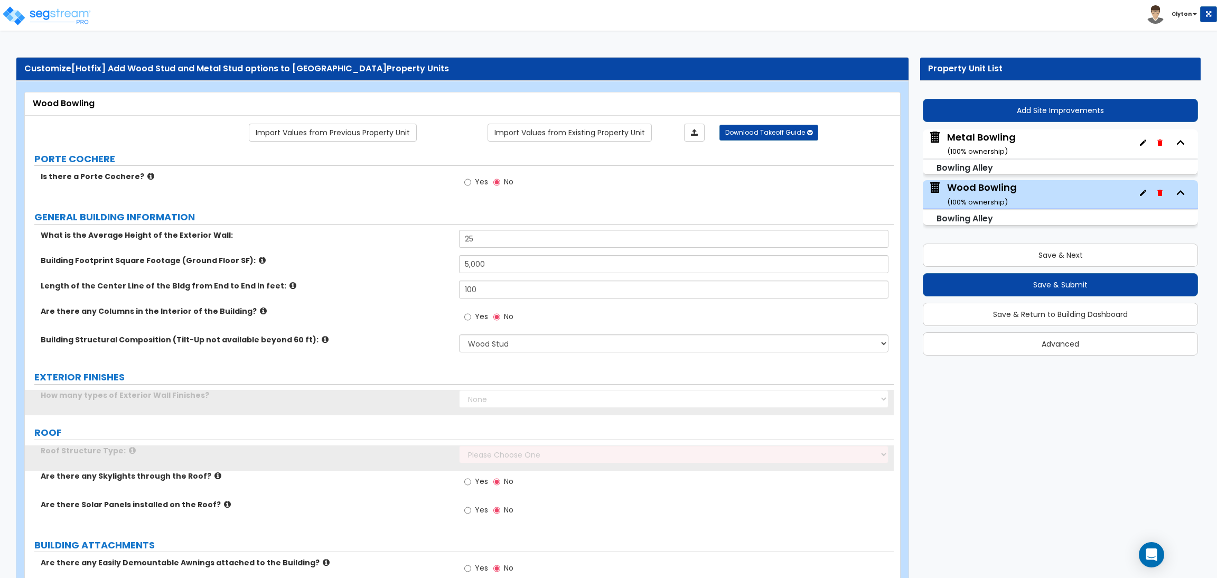
click at [369, 345] on label "Building Structural Composition (Tilt-Up not available beyond 60 ft):" at bounding box center [246, 339] width 410 height 11
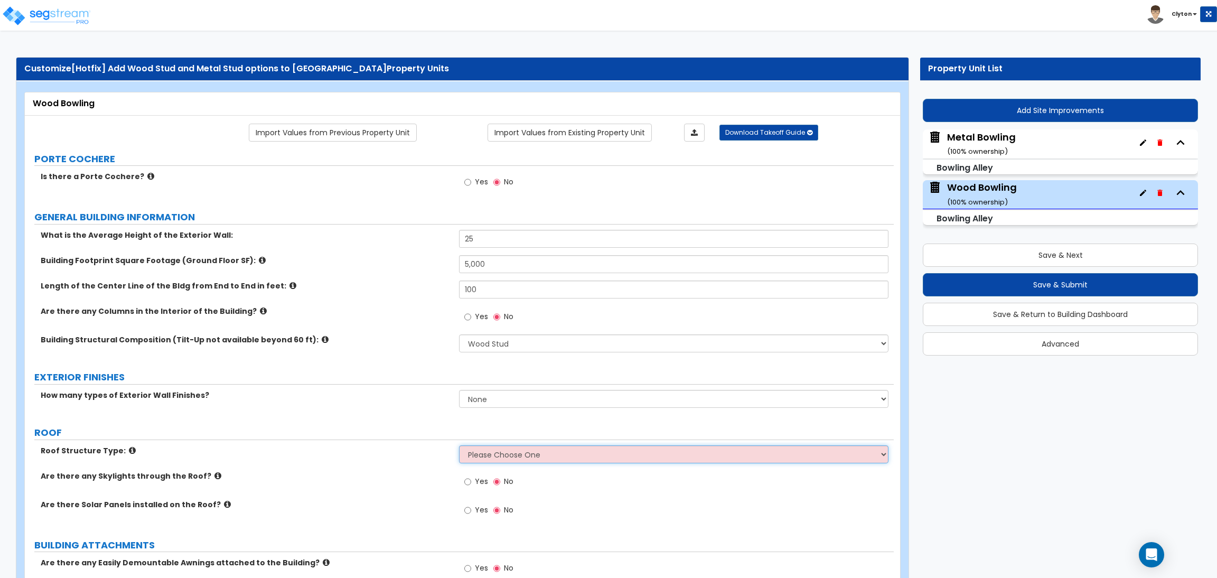
click at [505, 451] on select "Please Choose One Gable Roof Flat Roof Hybrid Gable & Flat Roof" at bounding box center [673, 454] width 429 height 18
select select "2"
click at [459, 446] on select "Please Choose One Gable Roof Flat Roof Hybrid Gable & Flat Roof" at bounding box center [673, 454] width 429 height 18
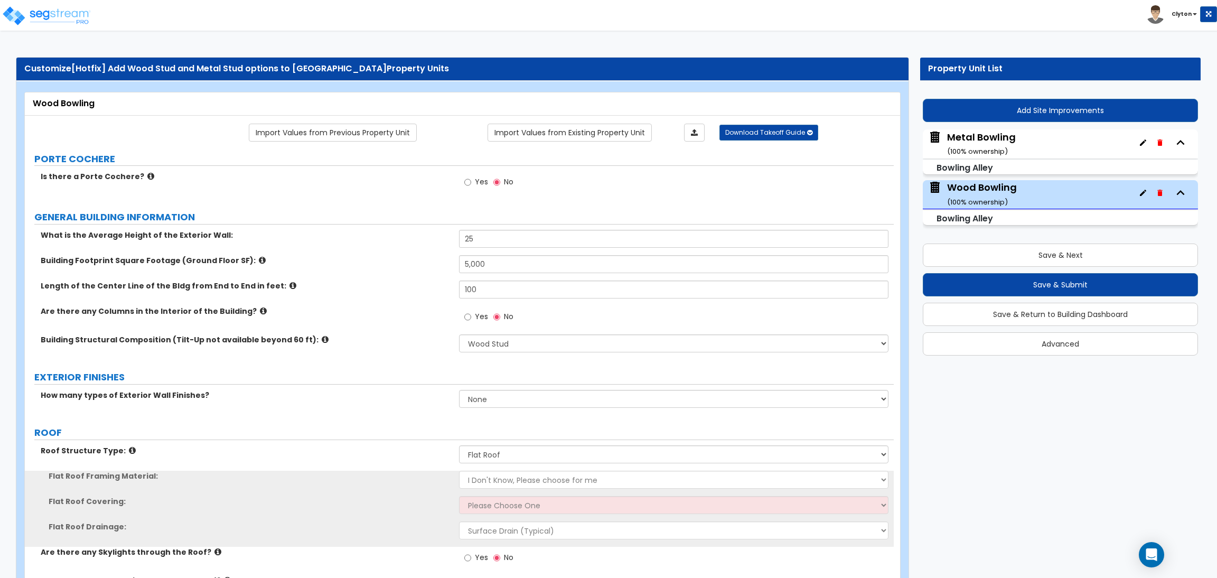
click at [411, 409] on div "How many types of Exterior Wall Finishes? None 1 2 3" at bounding box center [459, 402] width 869 height 25
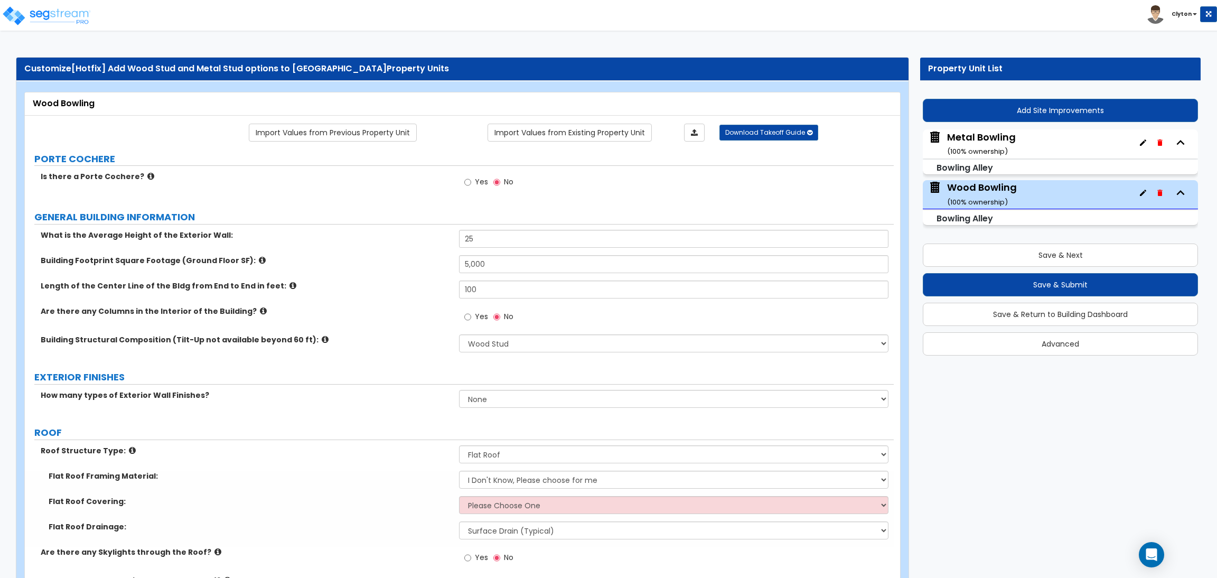
click at [476, 494] on div "Flat Roof Framing Material: I Don't Know, Please choose for me Metal Wood" at bounding box center [459, 482] width 869 height 25
click at [475, 502] on select "Please Choose One Rolled Asphalt PVC Membrane Plastic (EPDM) Membrane Asphalt F…" at bounding box center [673, 505] width 429 height 18
select select "1"
click at [459, 496] on select "Please Choose One Rolled Asphalt PVC Membrane Plastic (EPDM) Membrane Asphalt F…" at bounding box center [673, 505] width 429 height 18
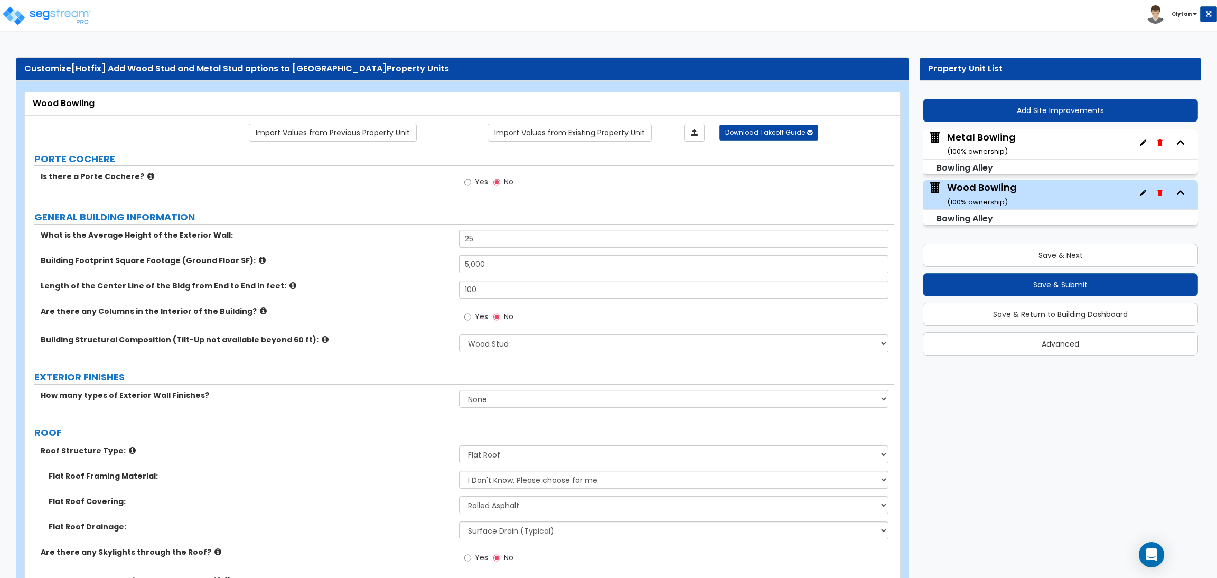
click at [365, 408] on div "How many types of Exterior Wall Finishes? None 1 2 3" at bounding box center [459, 402] width 869 height 25
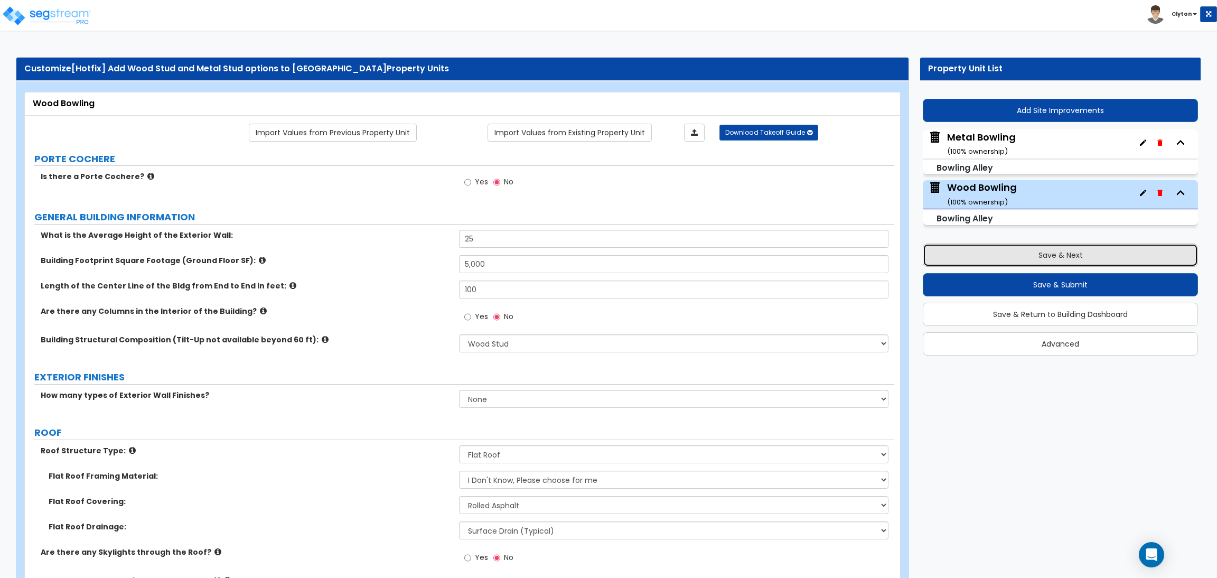
click at [989, 251] on button "Save & Next" at bounding box center [1059, 254] width 275 height 23
select select "8"
select select "2"
select select "1"
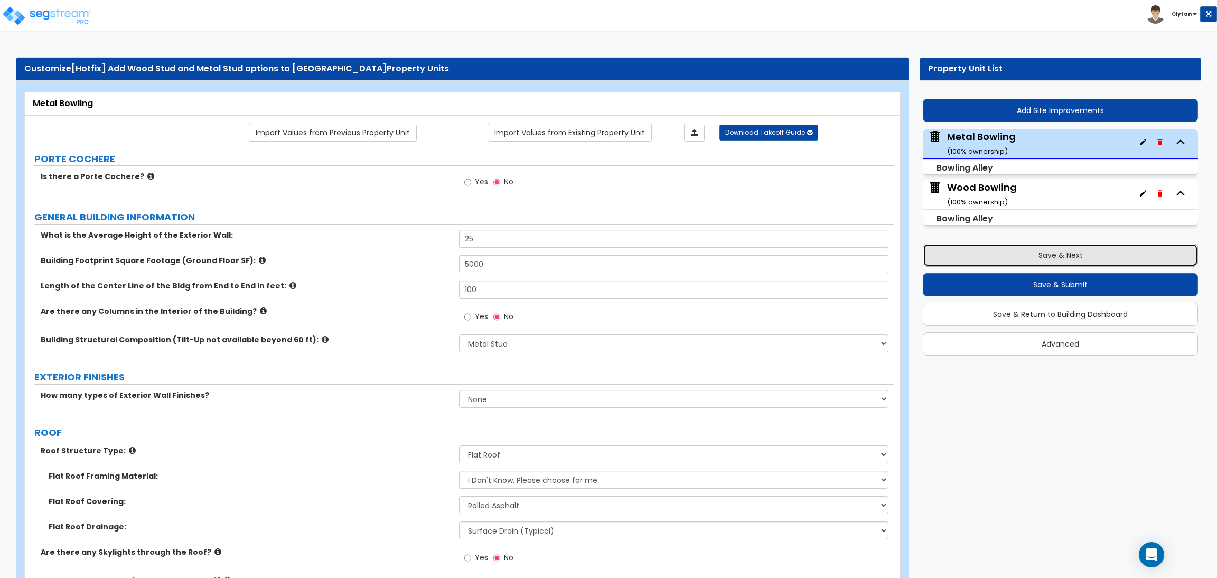
click at [994, 251] on button "Save & Next" at bounding box center [1059, 254] width 275 height 23
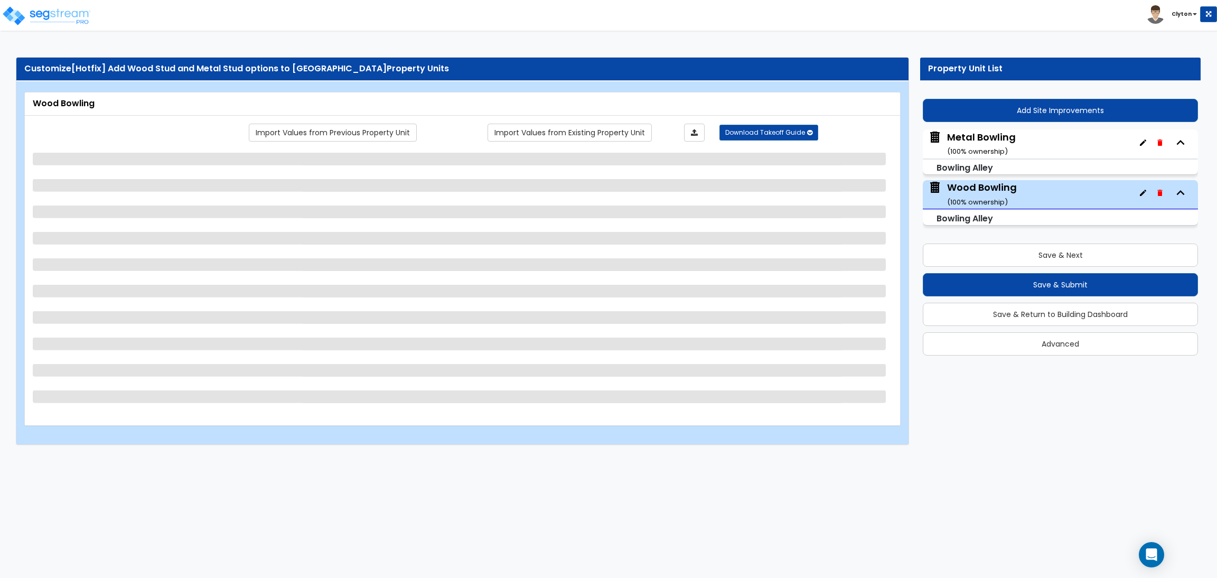
select select "7"
select select "2"
select select "1"
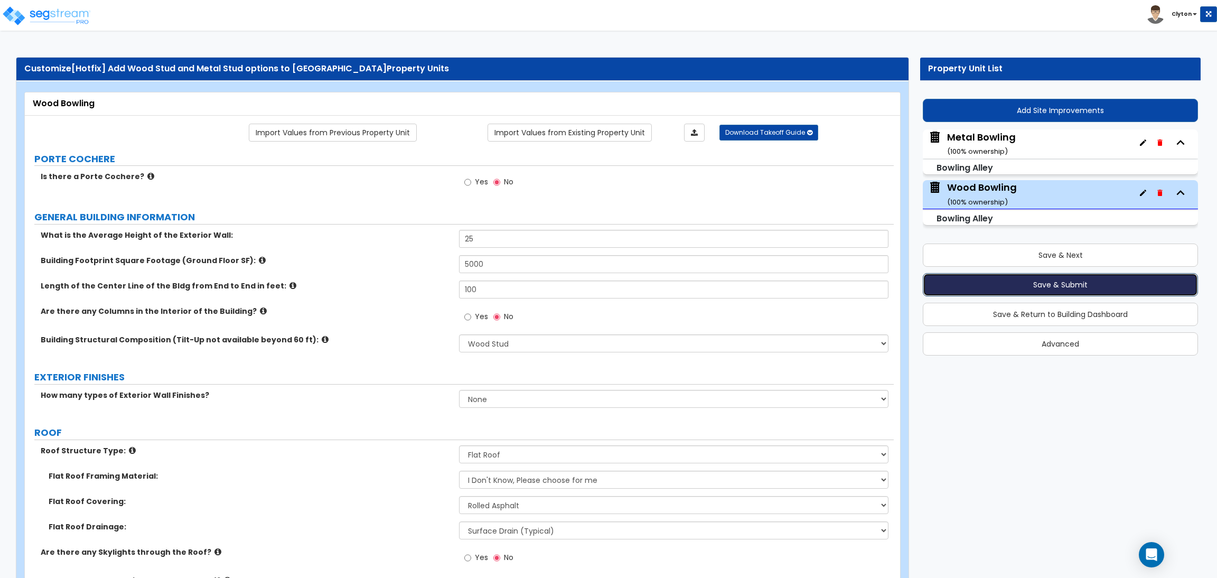
click at [1021, 287] on button "Save & Submit" at bounding box center [1059, 284] width 275 height 23
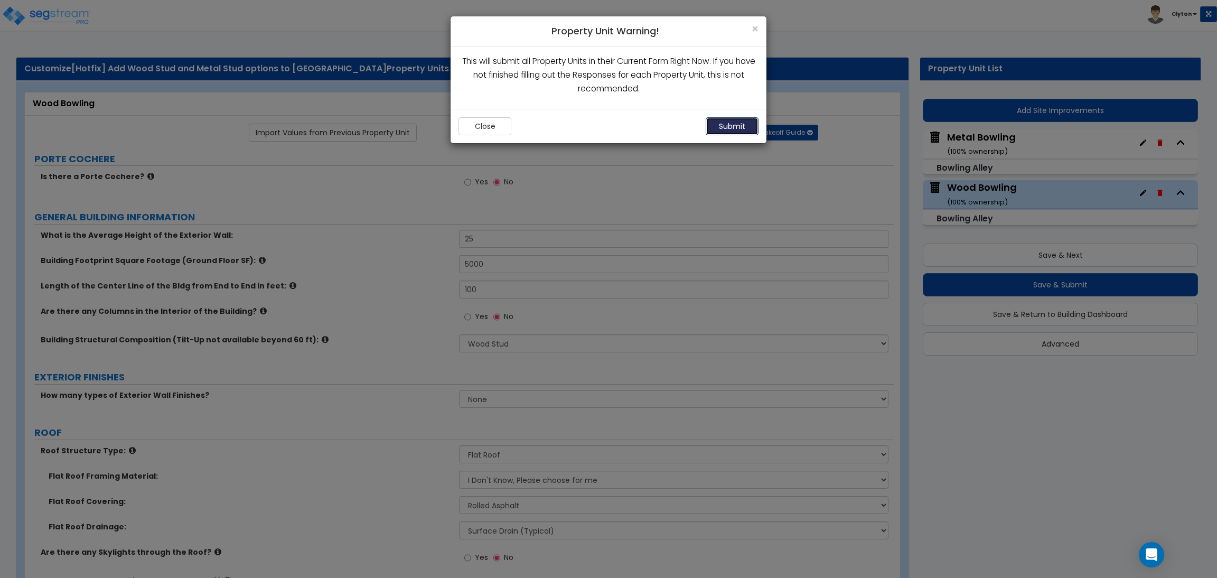
click at [717, 129] on button "Submit" at bounding box center [731, 126] width 53 height 18
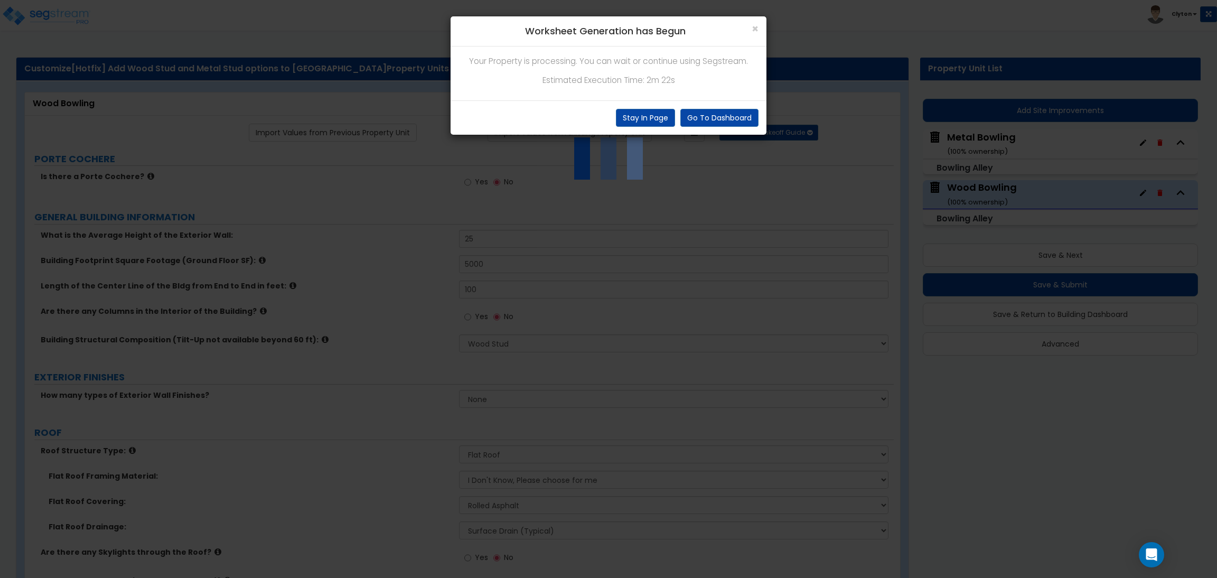
click at [678, 280] on div "× Worksheet Generation has Begun Your Property is processing. You can wait or c…" at bounding box center [608, 289] width 1217 height 578
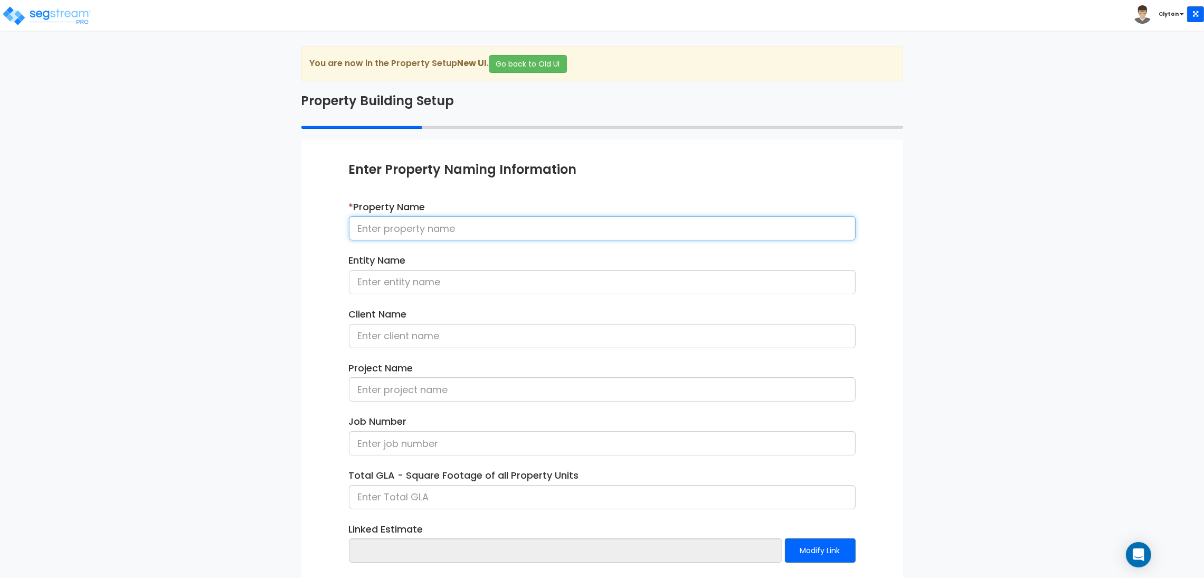
click at [419, 225] on input at bounding box center [602, 228] width 507 height 24
click at [1006, 299] on div "We are Building your Property. So please grab a coffee and let us do the heavy …" at bounding box center [602, 338] width 1204 height 585
click at [409, 228] on input at bounding box center [602, 228] width 507 height 24
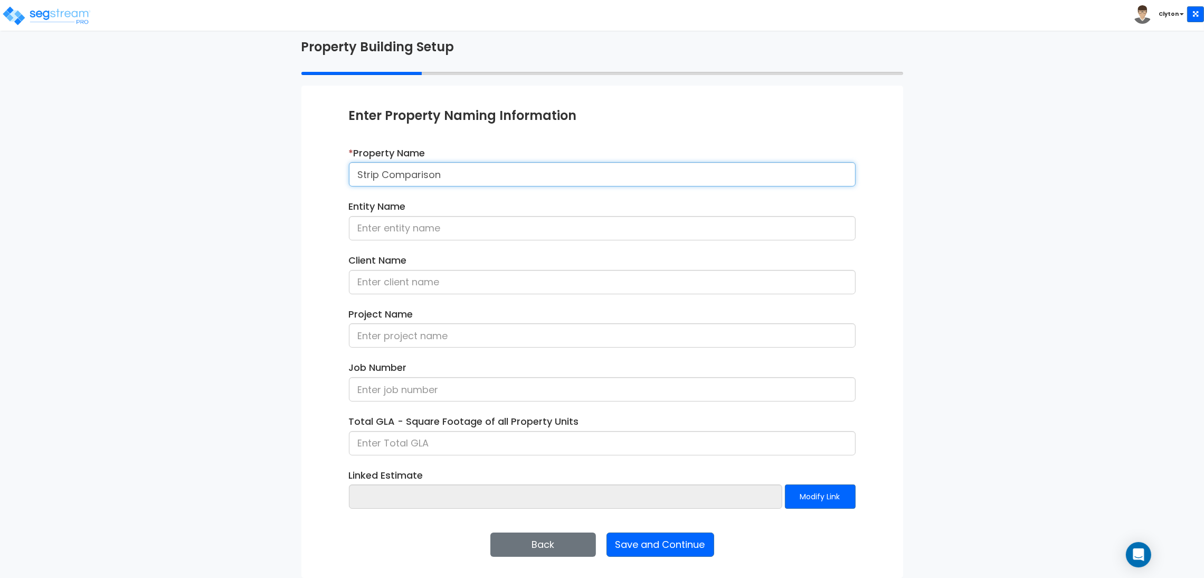
click at [501, 178] on input "Strip Comparison" at bounding box center [602, 174] width 507 height 24
type input "Strip Comparison Wood and MEtal"
click at [664, 545] on button "Save and Continue" at bounding box center [661, 544] width 108 height 24
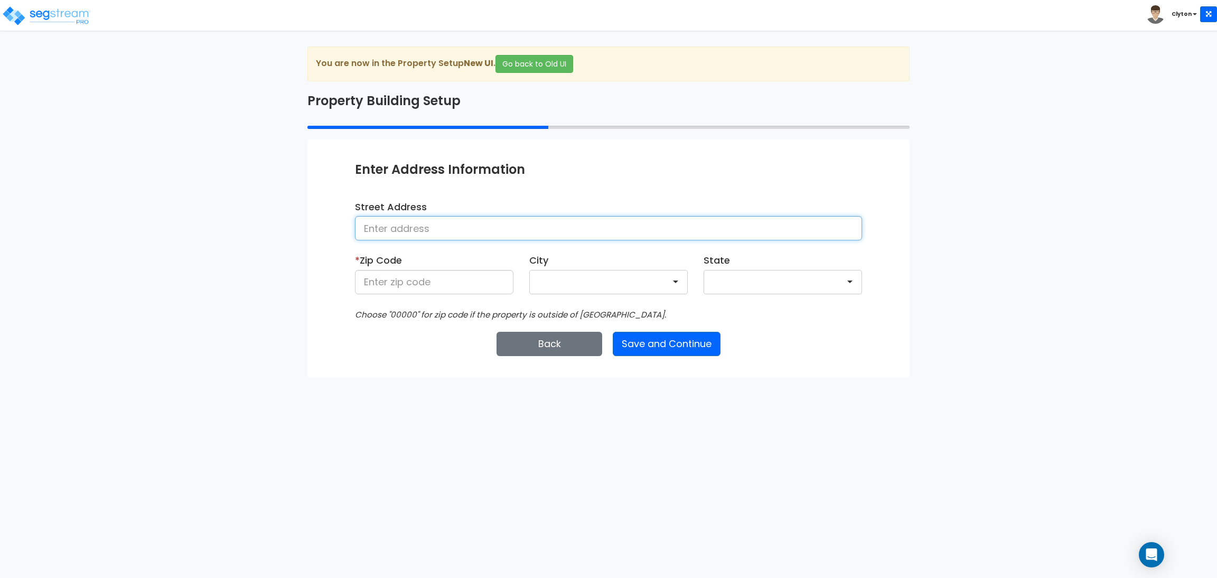
click at [483, 223] on input at bounding box center [608, 228] width 507 height 24
type input "[GEOGRAPHIC_DATA]"
type input "80206"
click at [686, 348] on button "Save and Continue" at bounding box center [666, 344] width 108 height 24
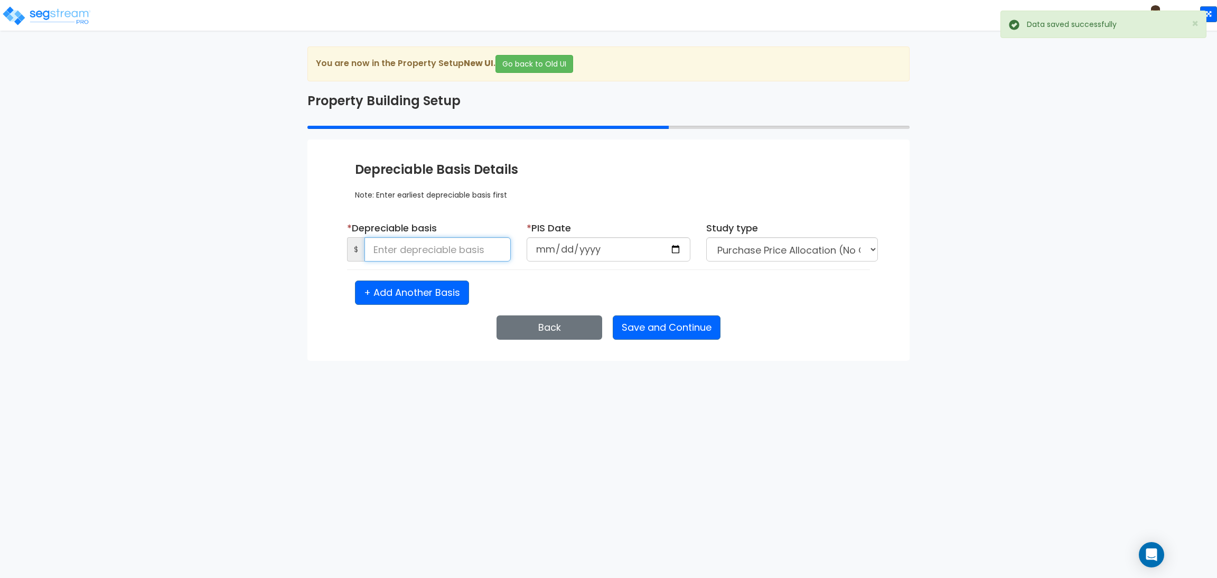
click at [458, 251] on input at bounding box center [437, 249] width 146 height 24
type input "1,500,000"
click at [684, 250] on input "date" at bounding box center [608, 249] width 164 height 24
click at [674, 254] on input "date" at bounding box center [608, 249] width 164 height 24
type input "[DATE]"
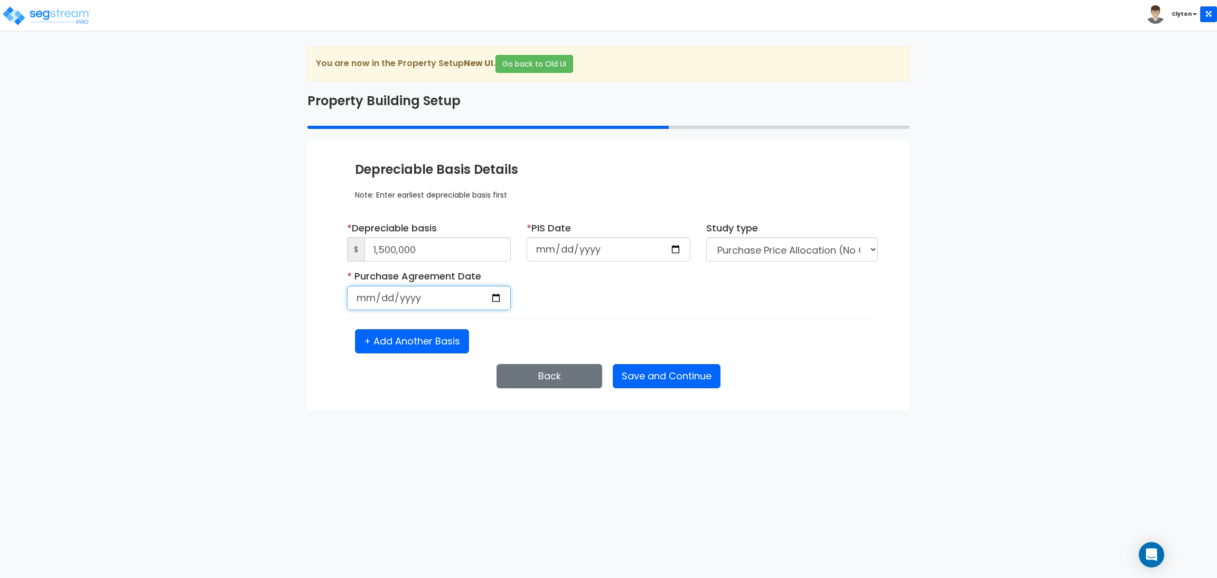
click at [493, 296] on input "date" at bounding box center [429, 298] width 164 height 24
type input "[DATE]"
click at [576, 306] on div "* Purchase Agreement Date [DATE] Is it a renovation on an existing building?" at bounding box center [608, 293] width 539 height 49
click at [660, 382] on button "Save and Continue" at bounding box center [666, 376] width 108 height 24
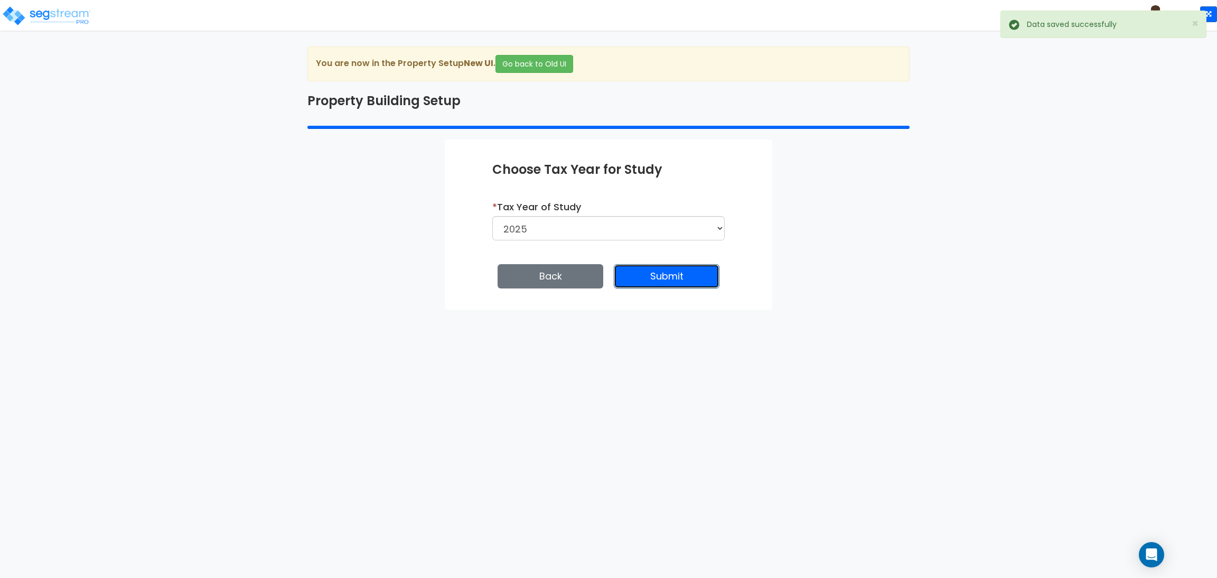
click at [648, 279] on button "Submit" at bounding box center [667, 276] width 106 height 24
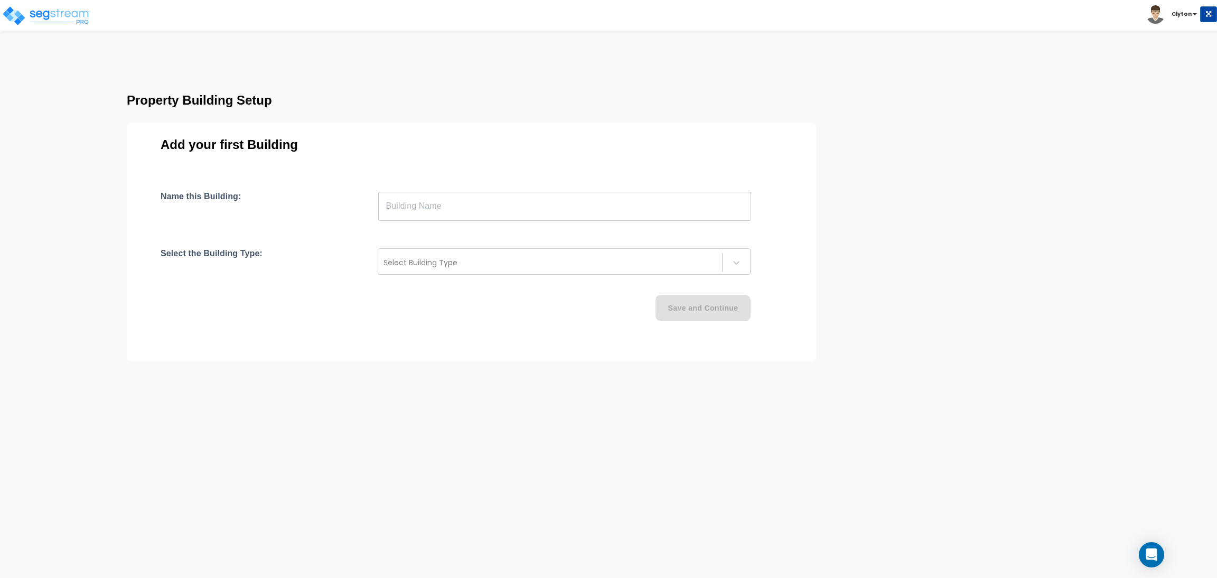
click at [407, 204] on input "text" at bounding box center [564, 206] width 373 height 30
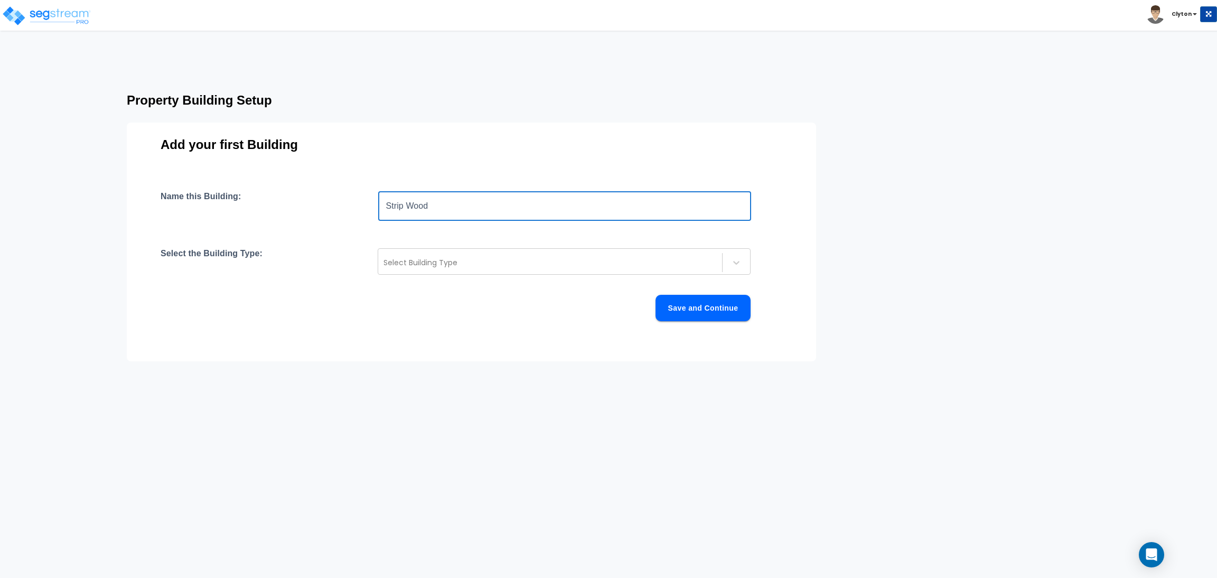
type input "Strip Wood"
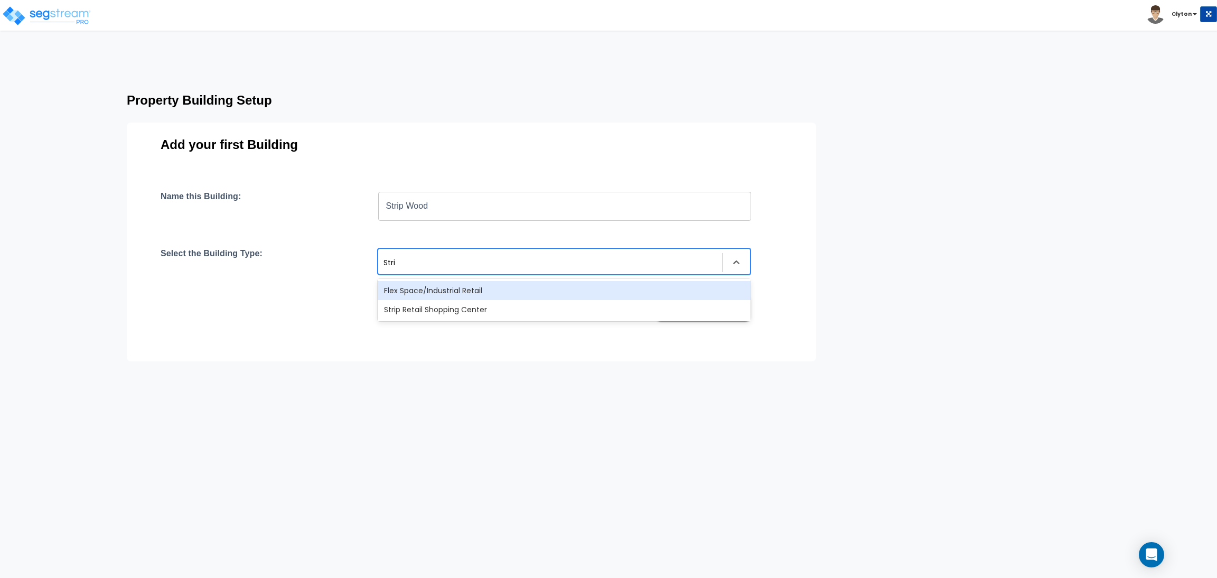
type input "Strip"
click at [419, 288] on div "Strip Retail Shopping Center" at bounding box center [564, 290] width 373 height 19
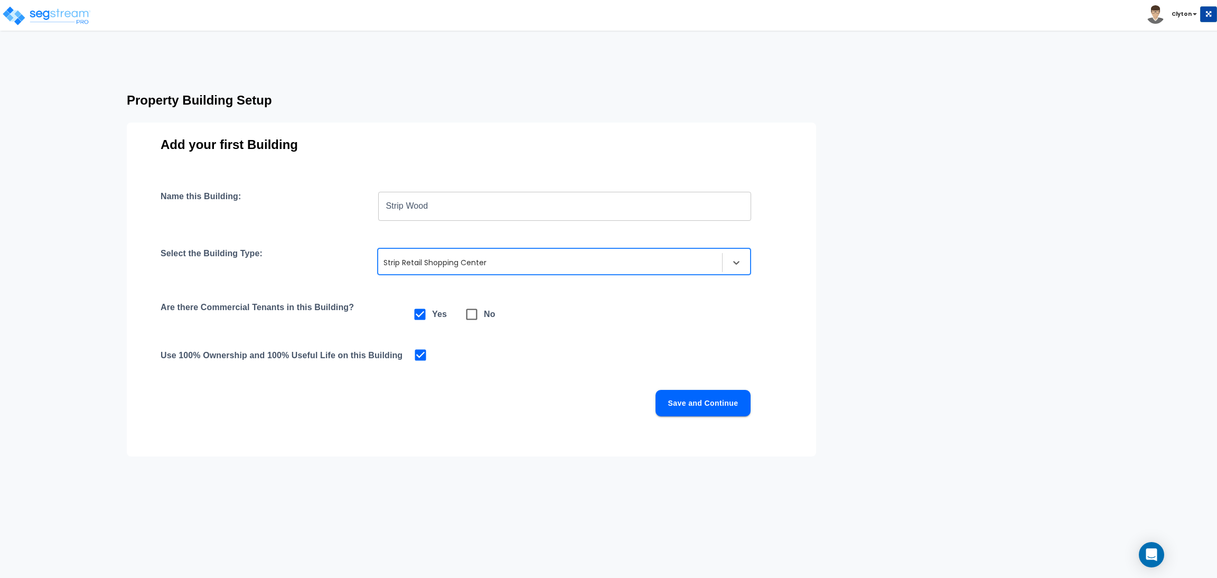
click at [477, 321] on icon at bounding box center [471, 314] width 15 height 15
checkbox input "false"
checkbox input "true"
drag, startPoint x: 739, startPoint y: 422, endPoint x: 729, endPoint y: 406, distance: 19.4
click at [738, 422] on div "Name this Building: Strip Wood ​ Select the Building Type: option Strip Retail …" at bounding box center [471, 316] width 621 height 250
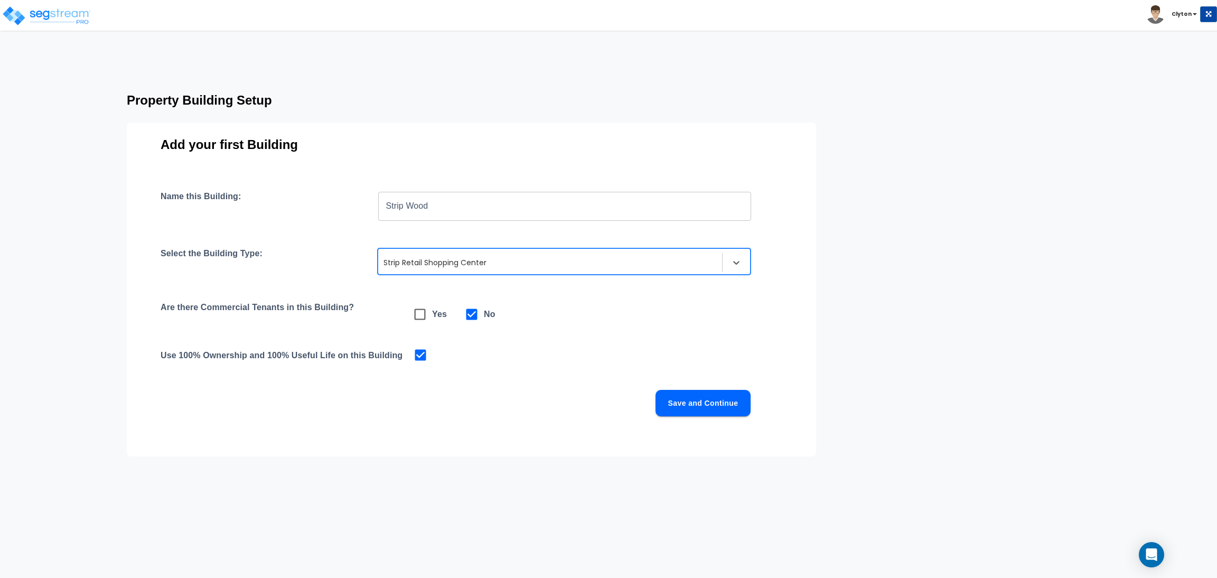
click at [719, 396] on button "Save and Continue" at bounding box center [702, 403] width 95 height 26
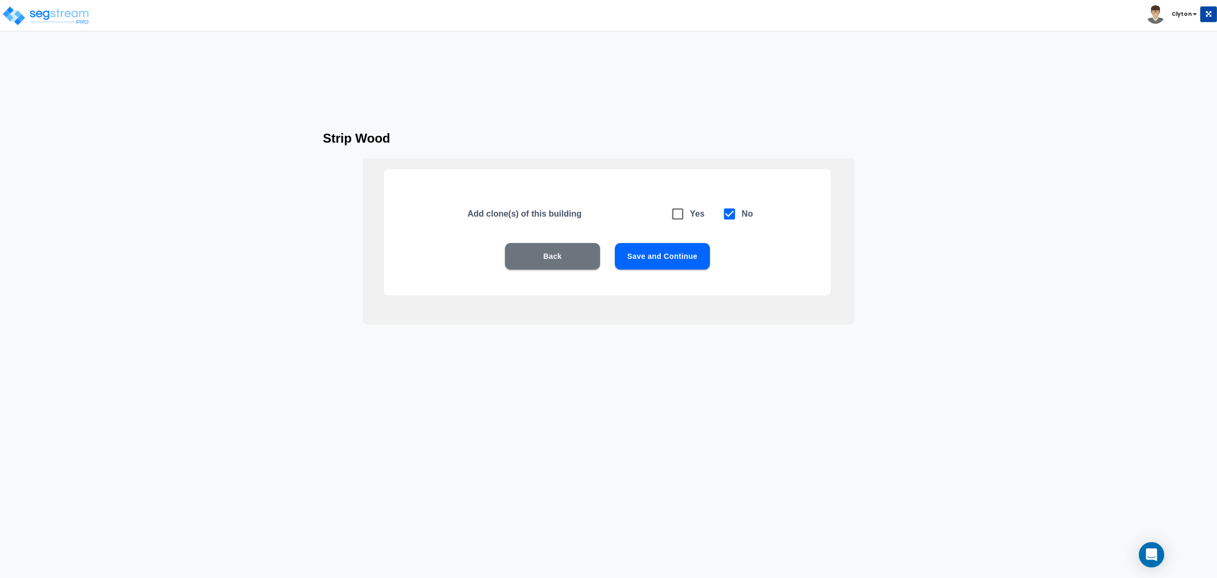
click at [681, 271] on div "Back Save and Continue" at bounding box center [607, 272] width 379 height 58
click at [676, 260] on button "Save and Continue" at bounding box center [662, 256] width 95 height 26
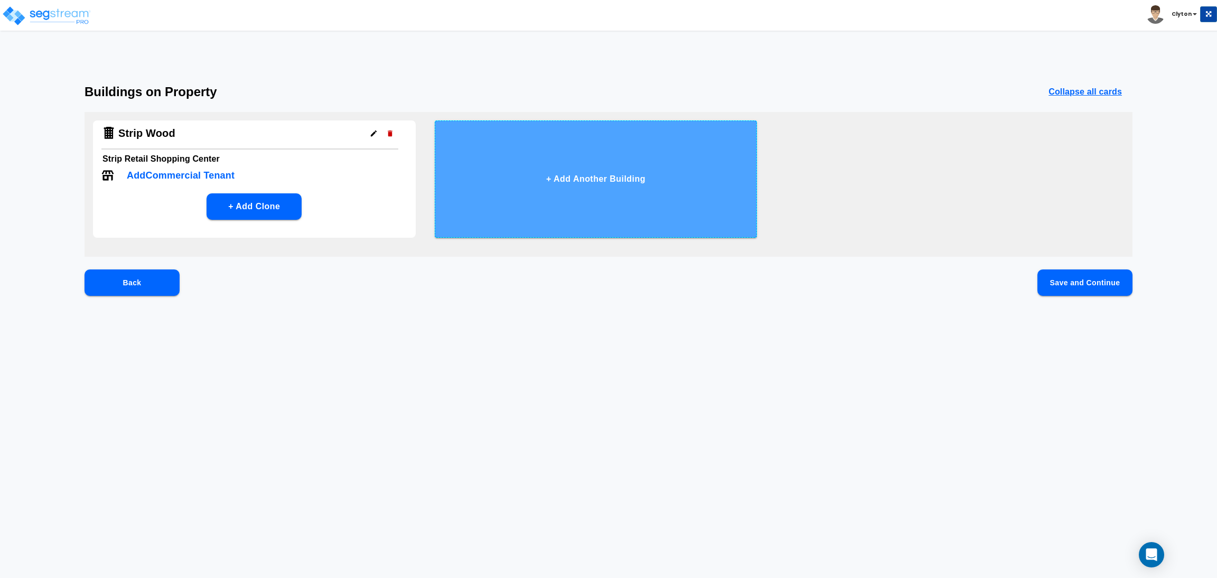
click at [624, 216] on button "+ Add Another Building" at bounding box center [596, 178] width 323 height 117
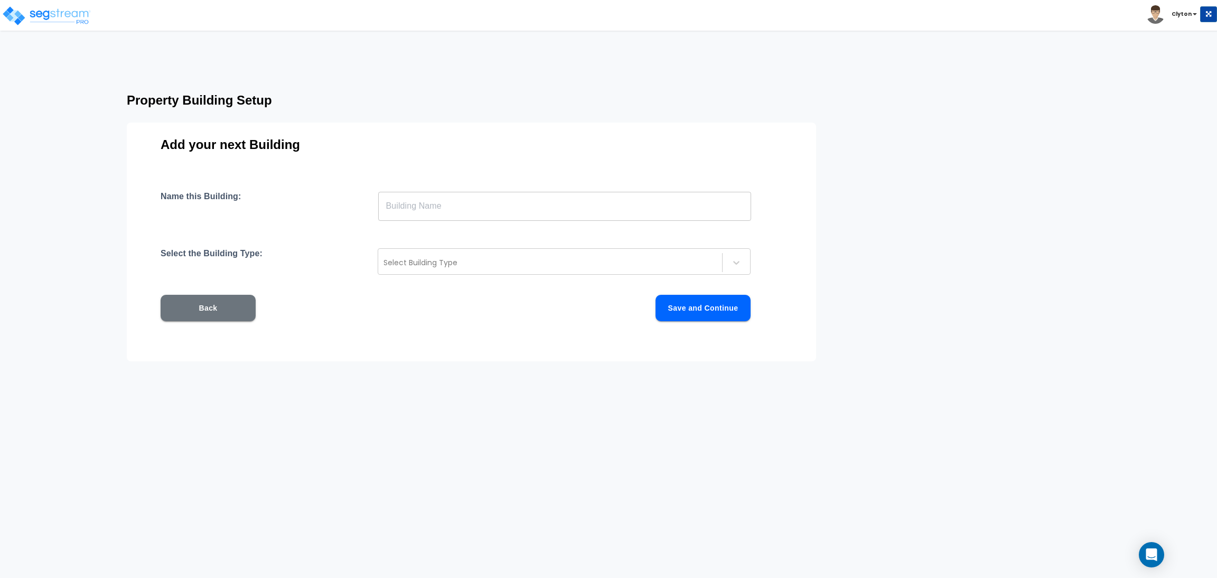
click at [476, 206] on input "text" at bounding box center [564, 206] width 373 height 30
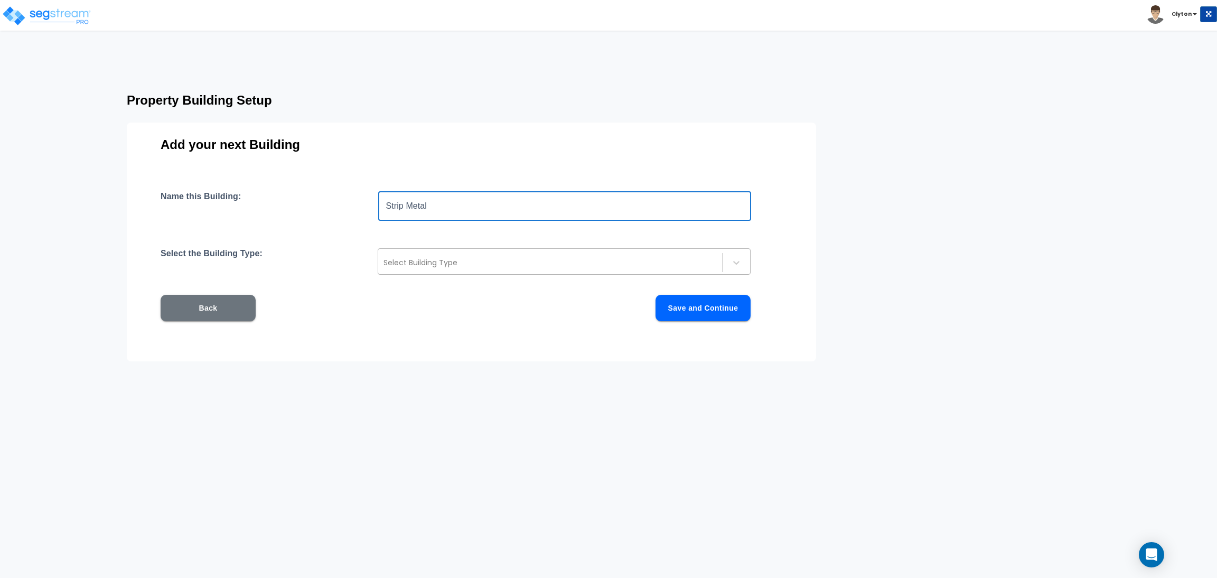
type input "Strip Metal"
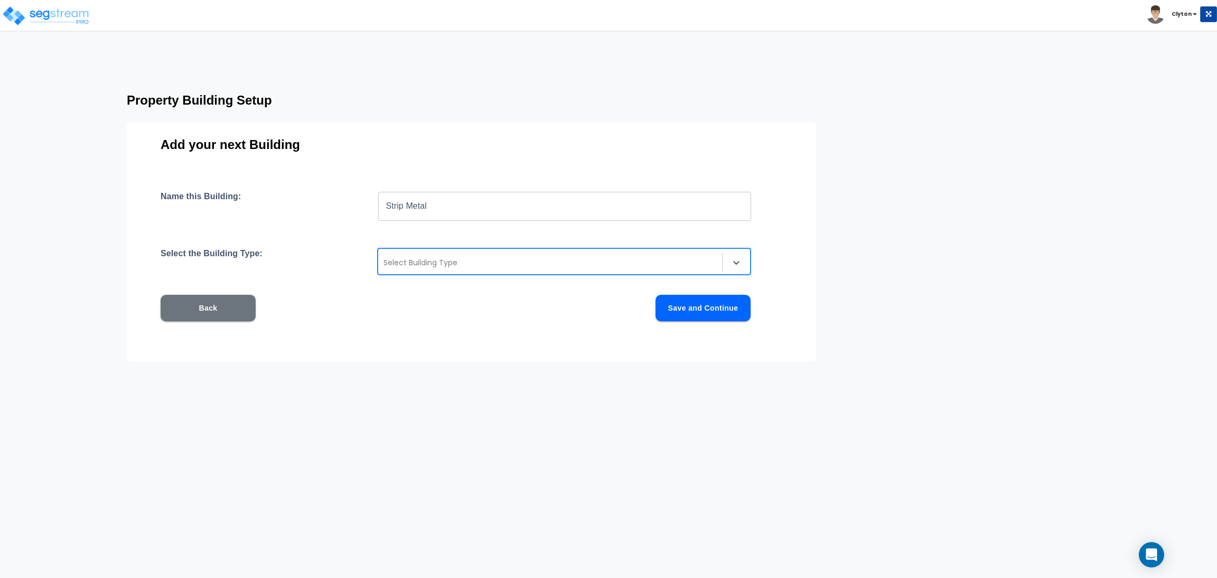
click at [425, 269] on div "Select Building Type" at bounding box center [550, 262] width 344 height 17
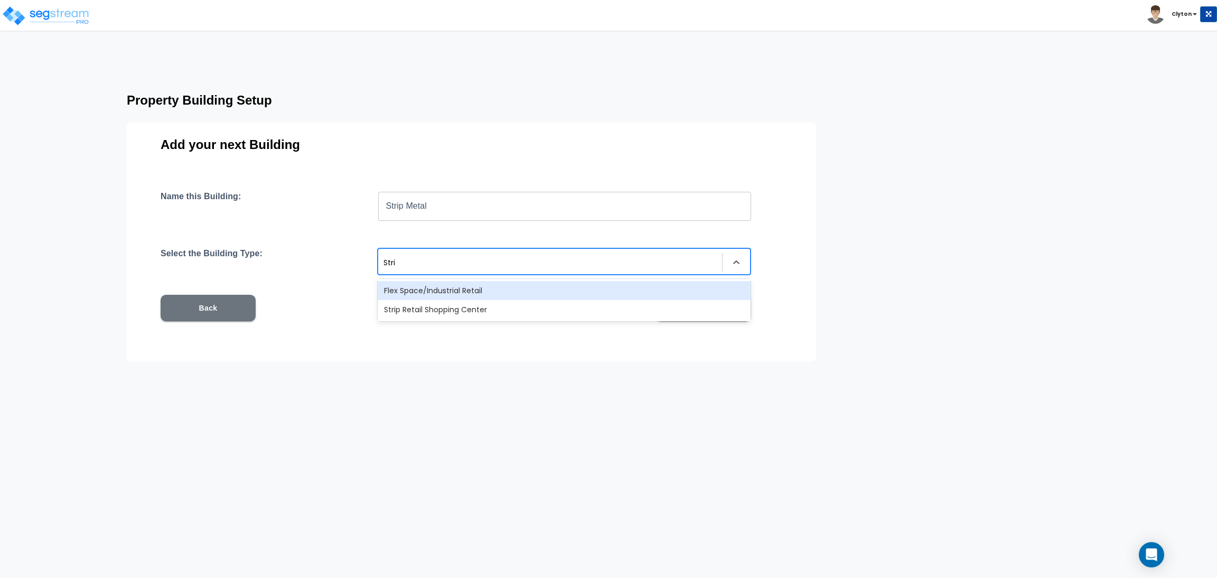
type input "Strip"
click at [439, 286] on div "Strip Retail Shopping Center" at bounding box center [564, 290] width 373 height 19
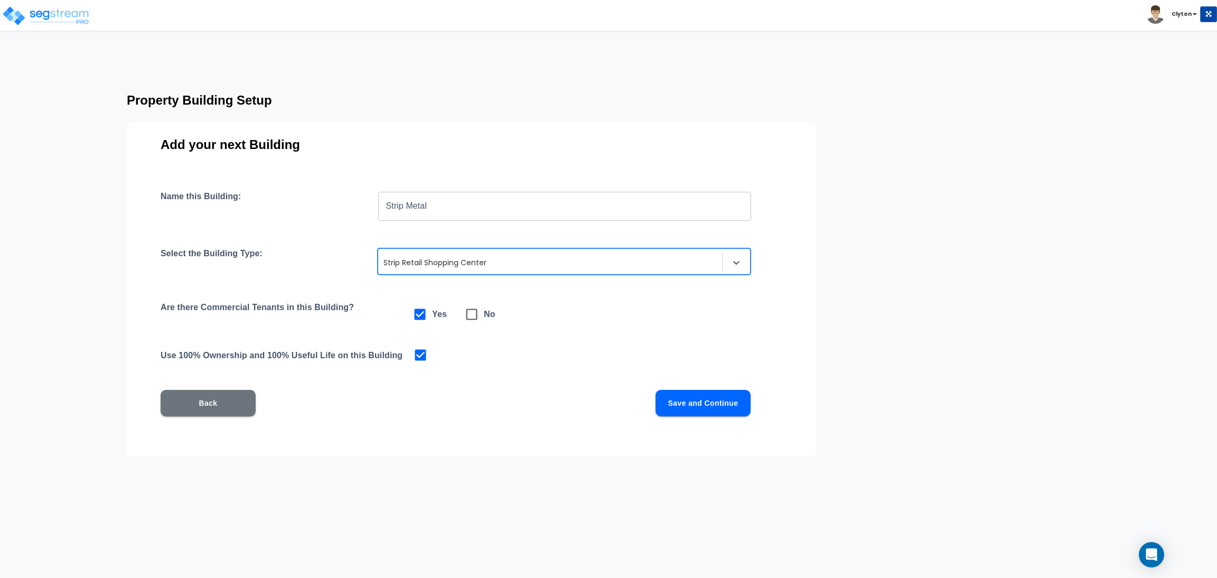
click at [468, 313] on icon at bounding box center [471, 314] width 15 height 15
checkbox input "false"
checkbox input "true"
click at [572, 378] on div "Name this Building: Strip Metal ​ Select the Building Type: option Strip Retail…" at bounding box center [471, 316] width 621 height 250
click at [686, 412] on button "Save and Continue" at bounding box center [702, 403] width 95 height 26
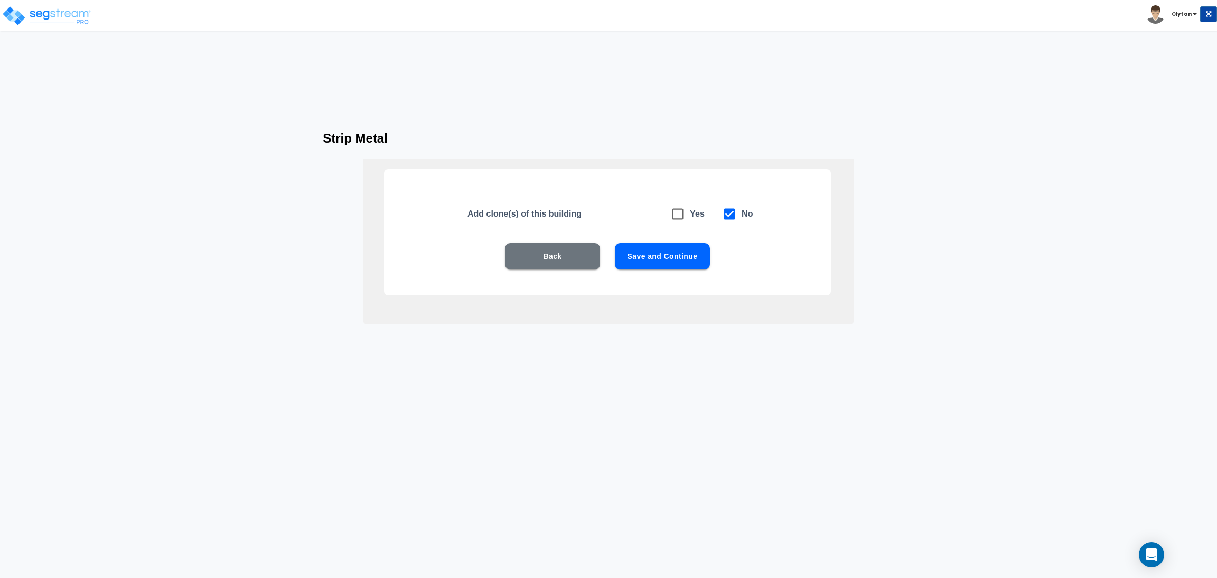
click at [671, 261] on button "Save and Continue" at bounding box center [662, 256] width 95 height 26
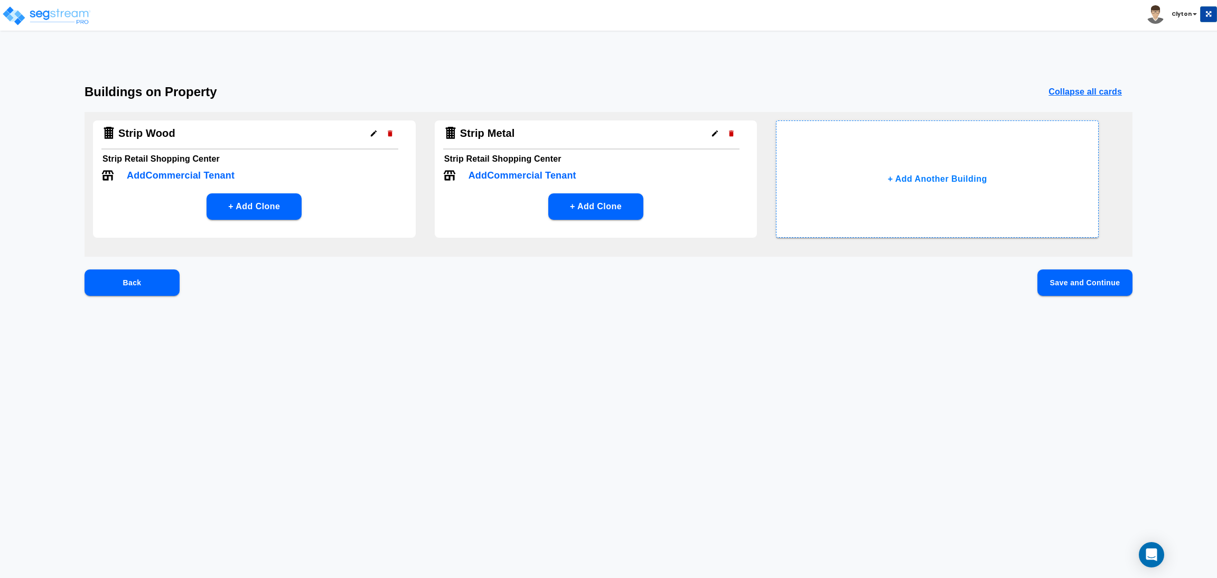
click at [1100, 289] on button "Save and Continue" at bounding box center [1084, 282] width 95 height 26
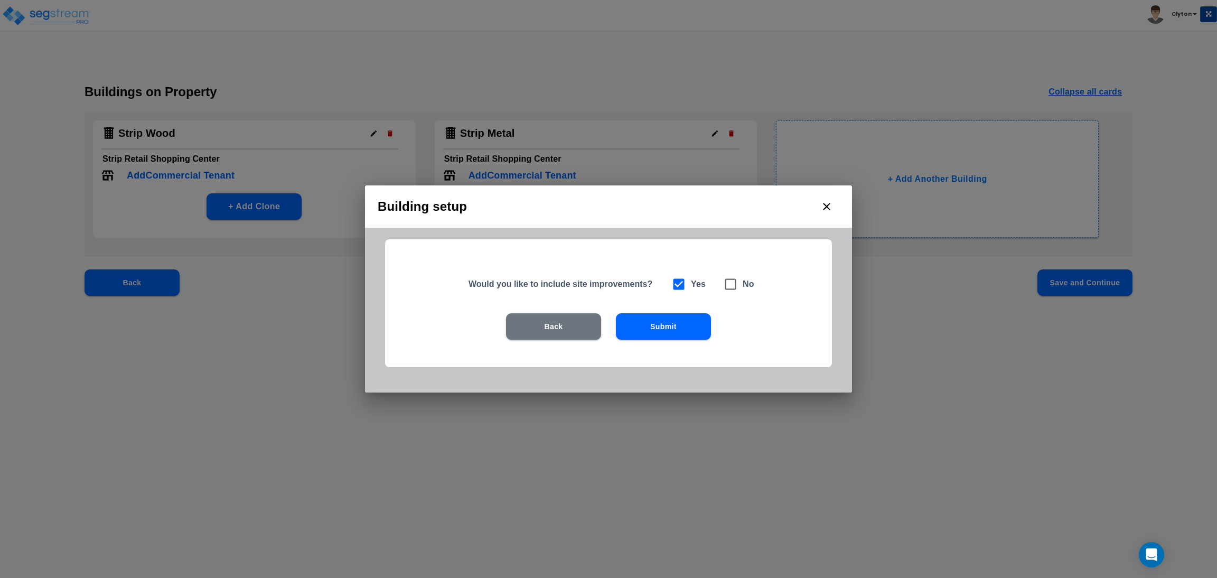
click at [730, 277] on icon at bounding box center [730, 284] width 15 height 15
checkbox input "false"
checkbox input "true"
click at [685, 317] on button "Submit" at bounding box center [663, 326] width 95 height 26
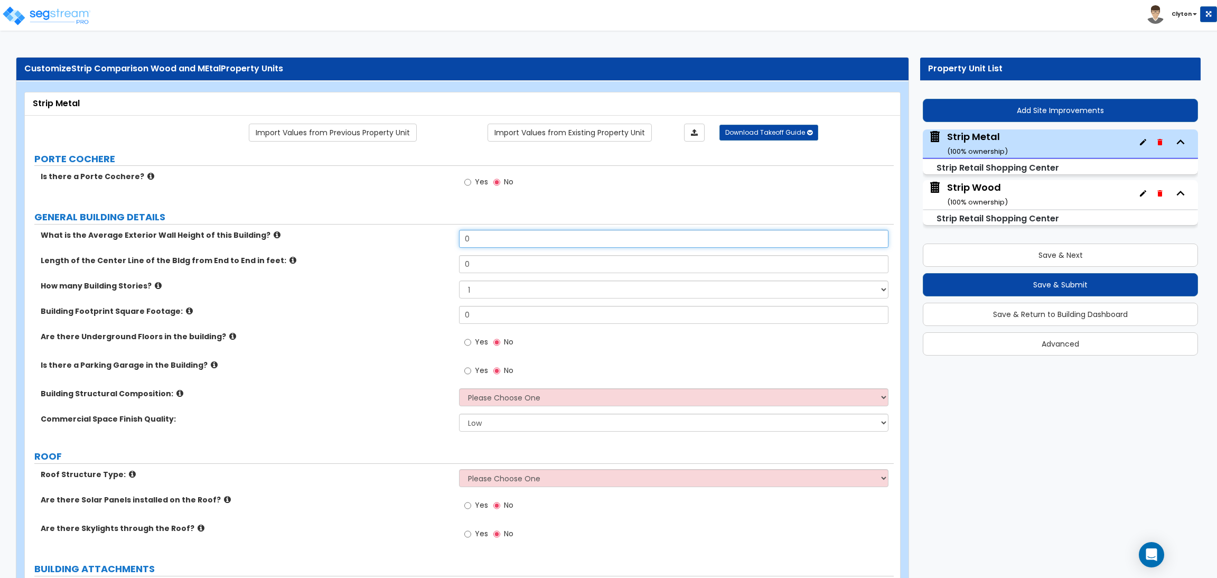
drag, startPoint x: 489, startPoint y: 239, endPoint x: 400, endPoint y: 239, distance: 89.8
click at [400, 239] on div "What is the Average Exterior Wall Height of this Building? 0" at bounding box center [459, 242] width 869 height 25
type input "25"
type input "100"
type input "5,000"
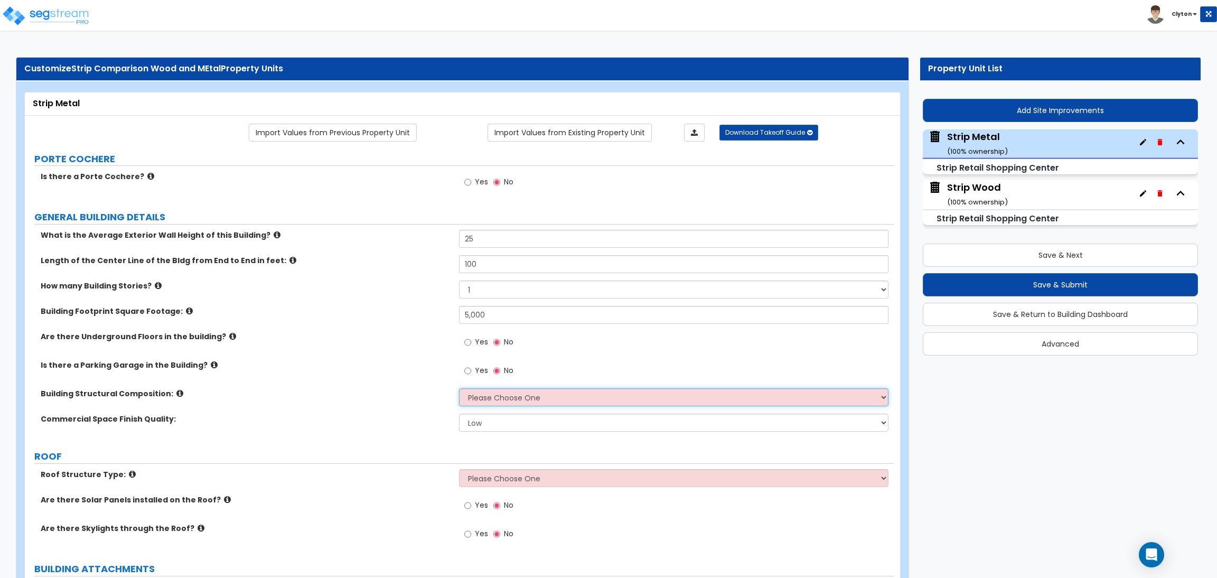
click at [484, 401] on select "Please Choose One Tilt-up Wall Construction Reinforced Concrete Structural Stee…" at bounding box center [673, 397] width 429 height 18
select select "8"
click at [459, 389] on select "Please Choose One Tilt-up Wall Construction Reinforced Concrete Structural Stee…" at bounding box center [673, 397] width 429 height 18
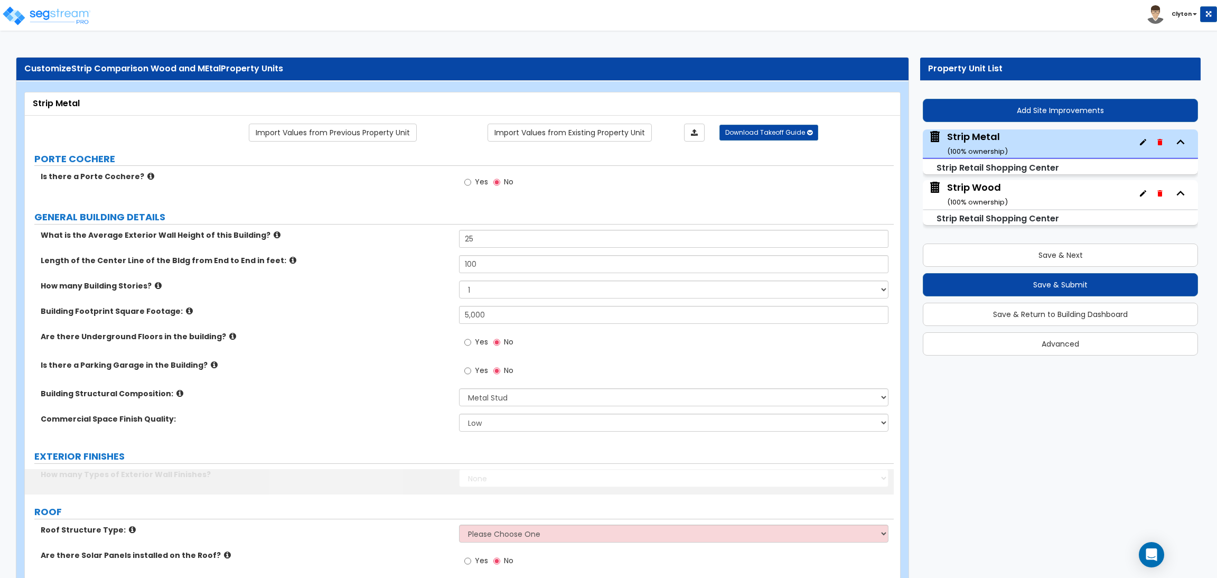
click at [344, 402] on div "Building Structural Composition: Please Choose One Tilt-up Wall Construction Re…" at bounding box center [459, 400] width 869 height 25
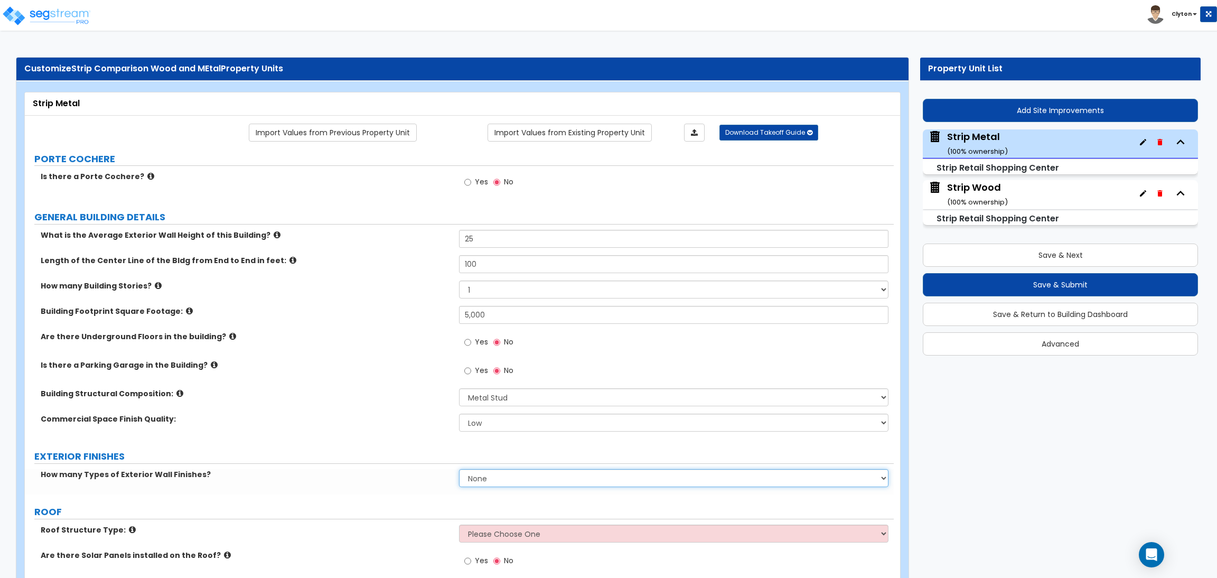
click at [476, 475] on select "None 1 2 3" at bounding box center [673, 478] width 429 height 18
click at [366, 429] on div "Commercial Space Finish Quality: Low Average High" at bounding box center [459, 425] width 869 height 25
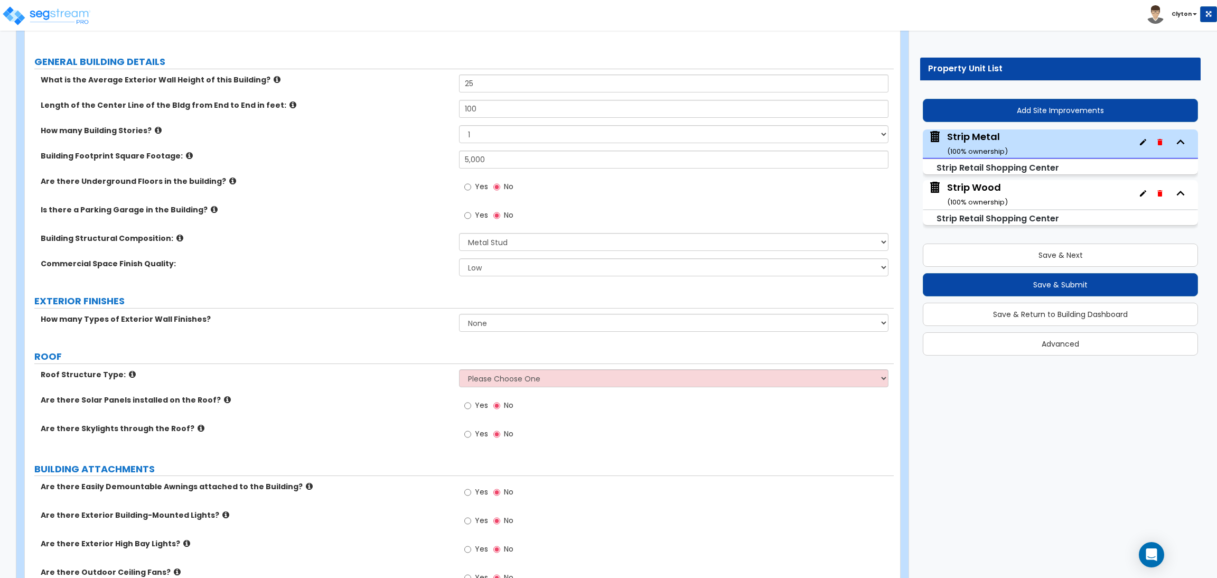
scroll to position [158, 0]
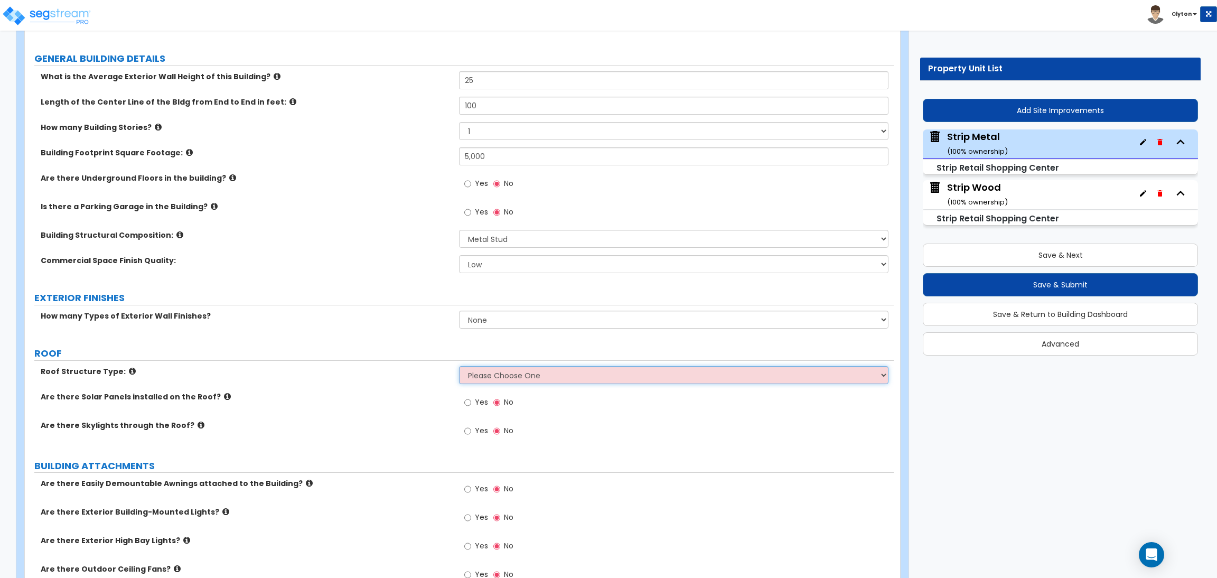
click at [483, 375] on select "Please Choose One [PERSON_NAME] Roof Flat Roof Hybrid [PERSON_NAME] & Flat Roof" at bounding box center [673, 375] width 429 height 18
select select "2"
click at [459, 366] on select "Please Choose One [PERSON_NAME] Roof Flat Roof Hybrid [PERSON_NAME] & Flat Roof" at bounding box center [673, 375] width 429 height 18
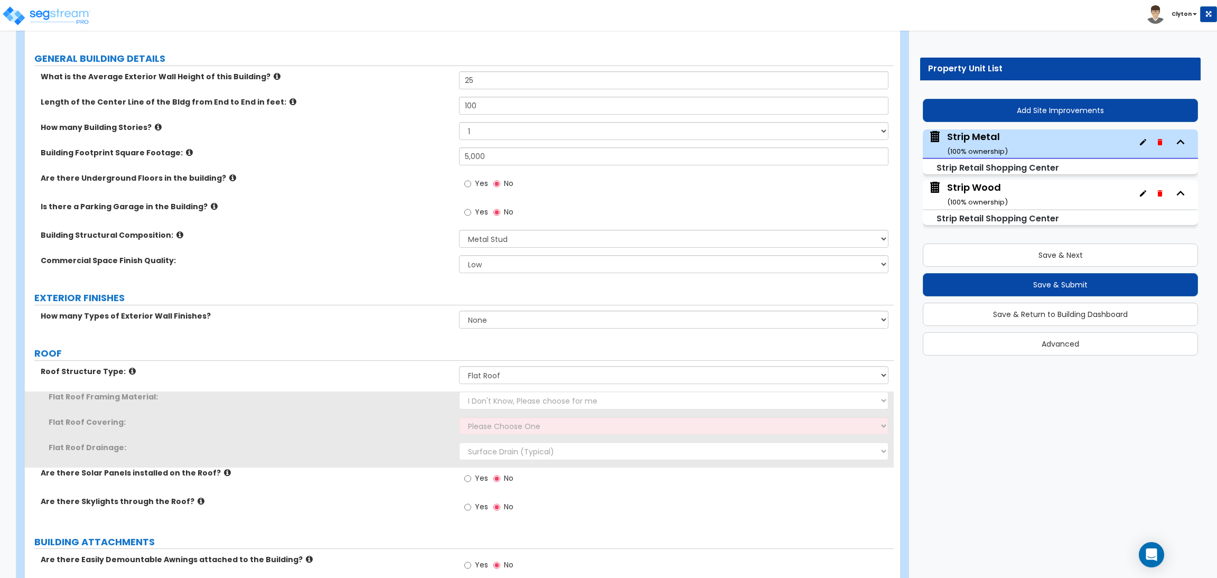
click at [392, 400] on label "Flat Roof Framing Material:" at bounding box center [250, 396] width 402 height 11
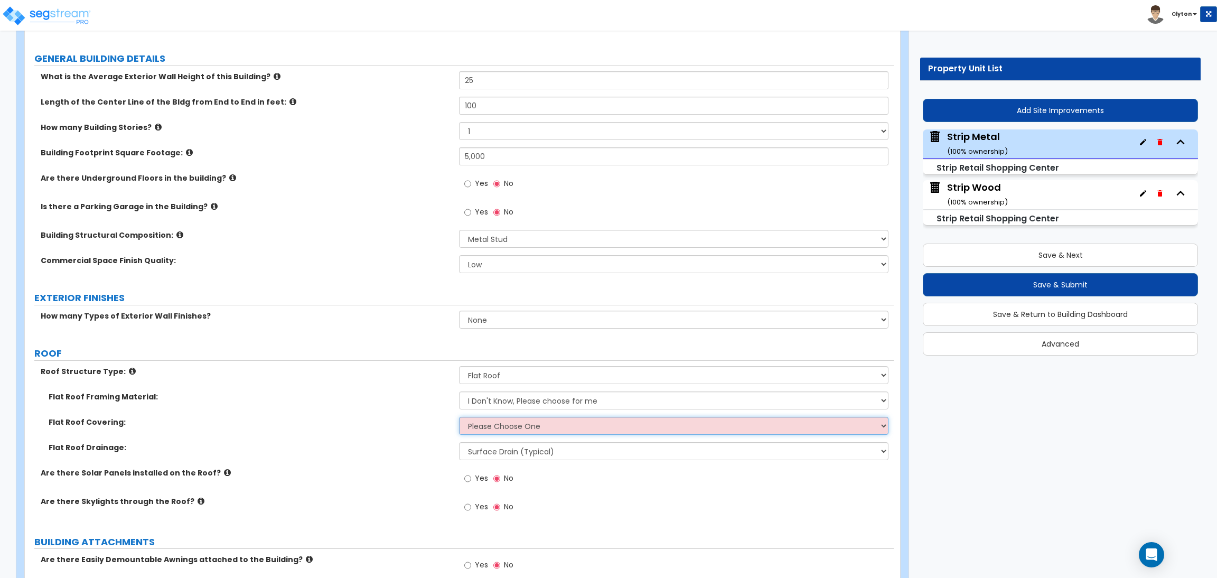
click at [482, 425] on select "Please Choose One Rolled Asphalt PVC Membrane Plastic (EPDM) Membrane Asphalt F…" at bounding box center [673, 426] width 429 height 18
select select "1"
click at [459, 417] on select "Please Choose One Rolled Asphalt PVC Membrane Plastic (EPDM) Membrane Asphalt F…" at bounding box center [673, 426] width 429 height 18
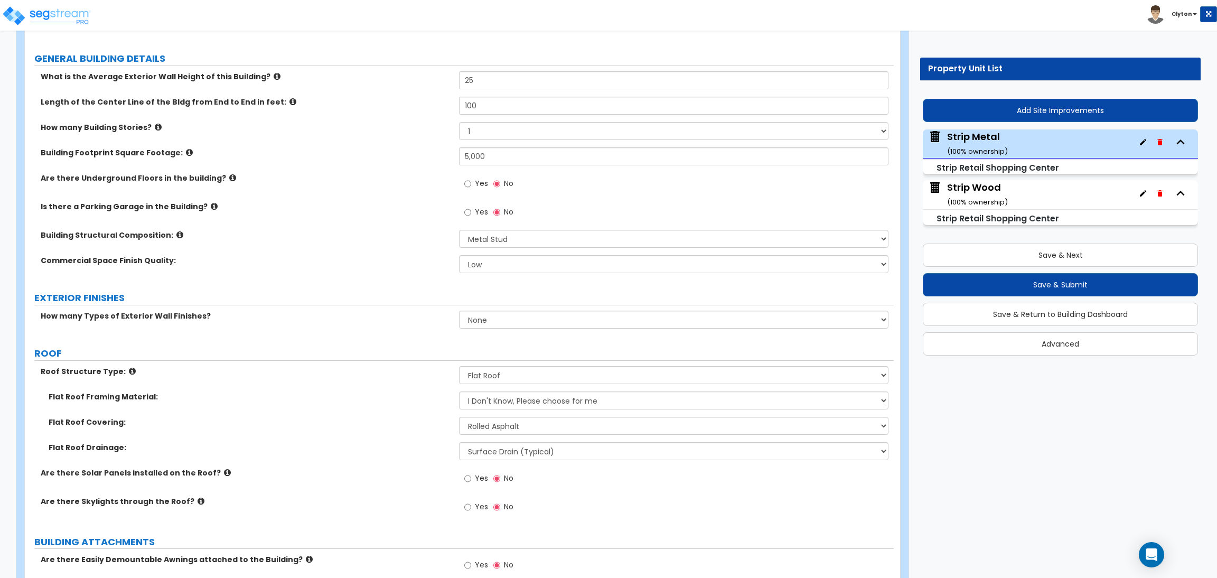
click at [424, 412] on div "Flat Roof Framing Material: I Don't Know, Please choose for me Metal Wood" at bounding box center [459, 403] width 869 height 25
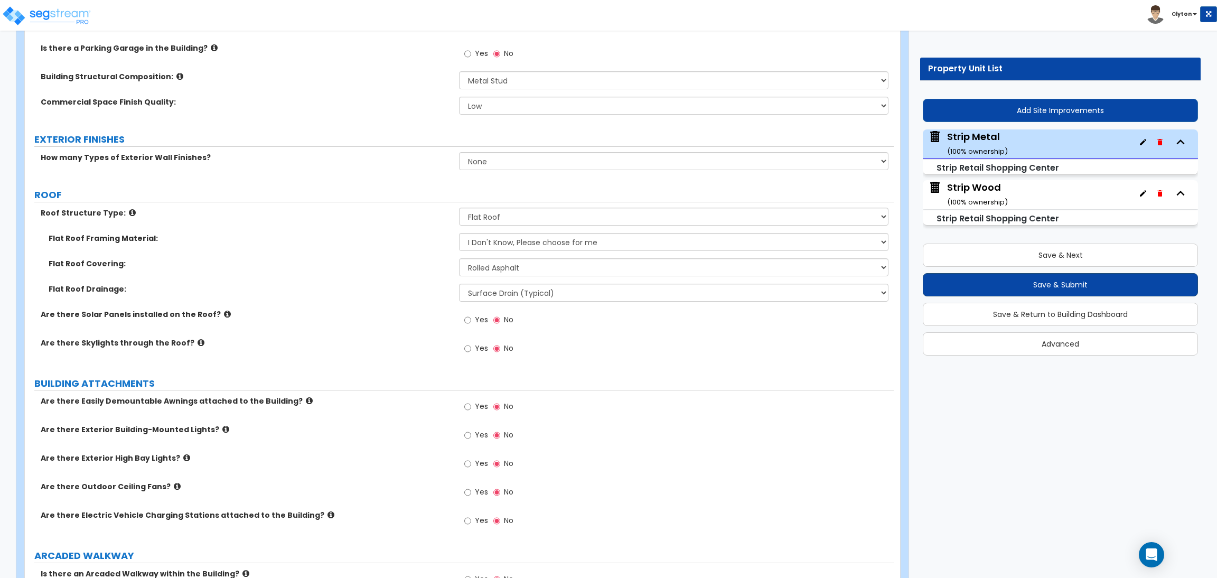
scroll to position [79, 0]
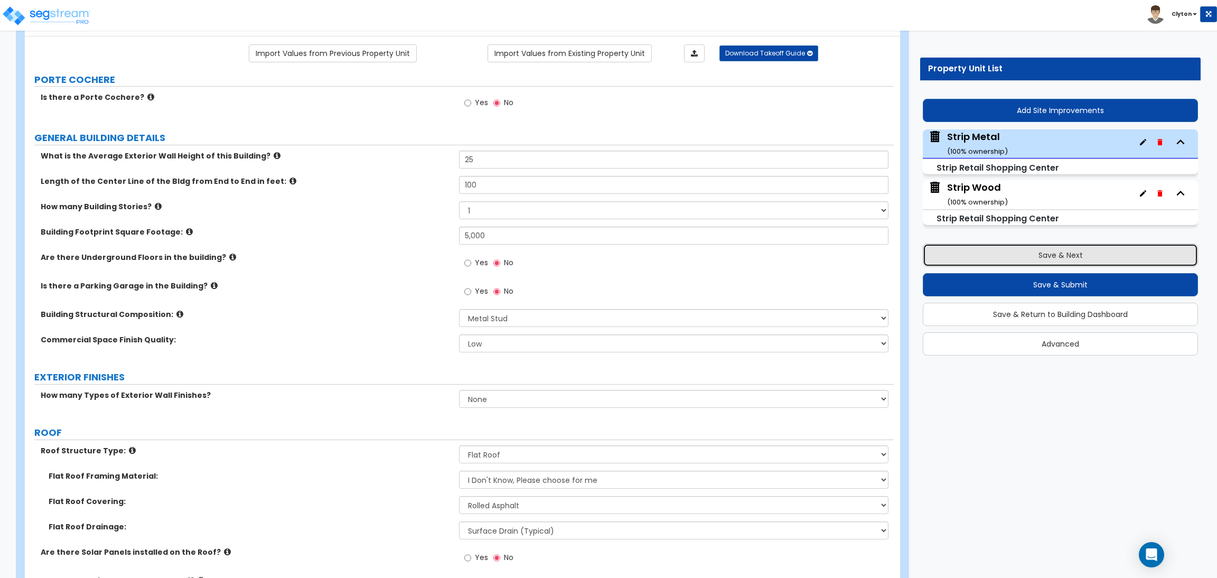
click at [1015, 258] on button "Save & Next" at bounding box center [1059, 254] width 275 height 23
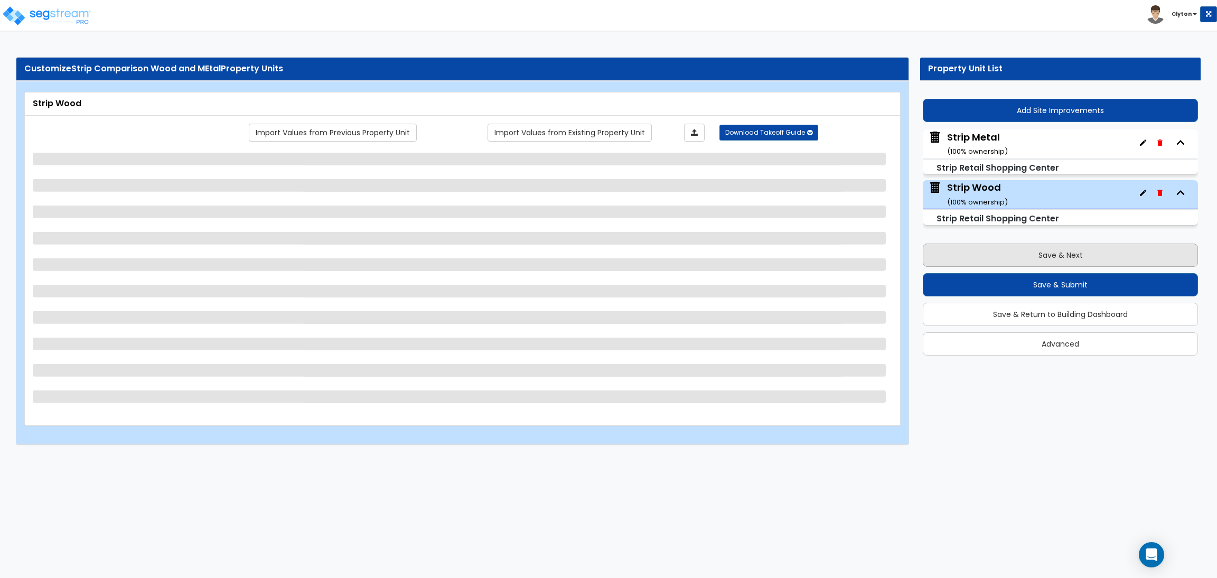
scroll to position [0, 0]
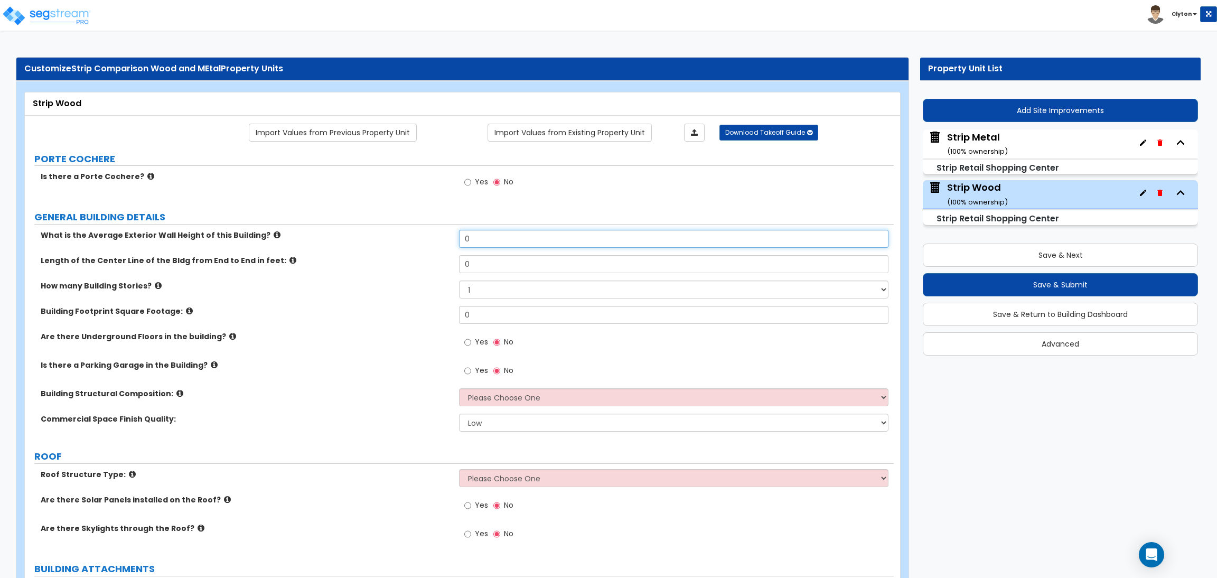
drag, startPoint x: 508, startPoint y: 238, endPoint x: 371, endPoint y: 235, distance: 136.8
click at [371, 235] on div "What is the Average Exterior Wall Height of this Building? 0" at bounding box center [459, 242] width 869 height 25
type input "25"
type input "100"
type input "5,000"
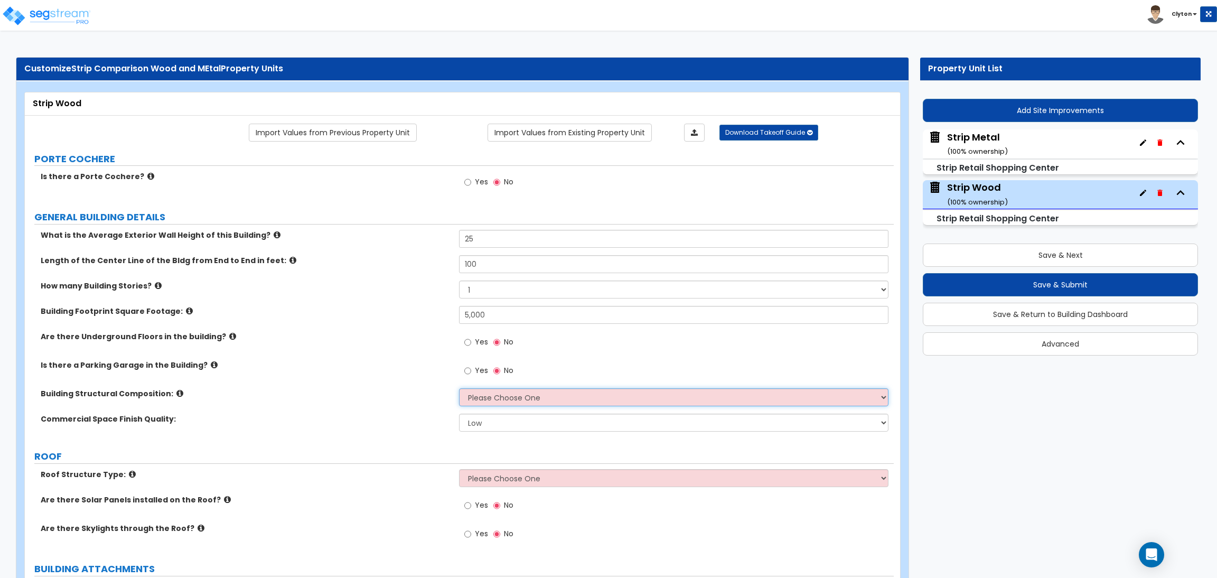
click at [483, 402] on select "Please Choose One Tilt-up Wall Construction Reinforced Concrete Structural Stee…" at bounding box center [673, 397] width 429 height 18
select select "7"
click at [459, 389] on select "Please Choose One Tilt-up Wall Construction Reinforced Concrete Structural Stee…" at bounding box center [673, 397] width 429 height 18
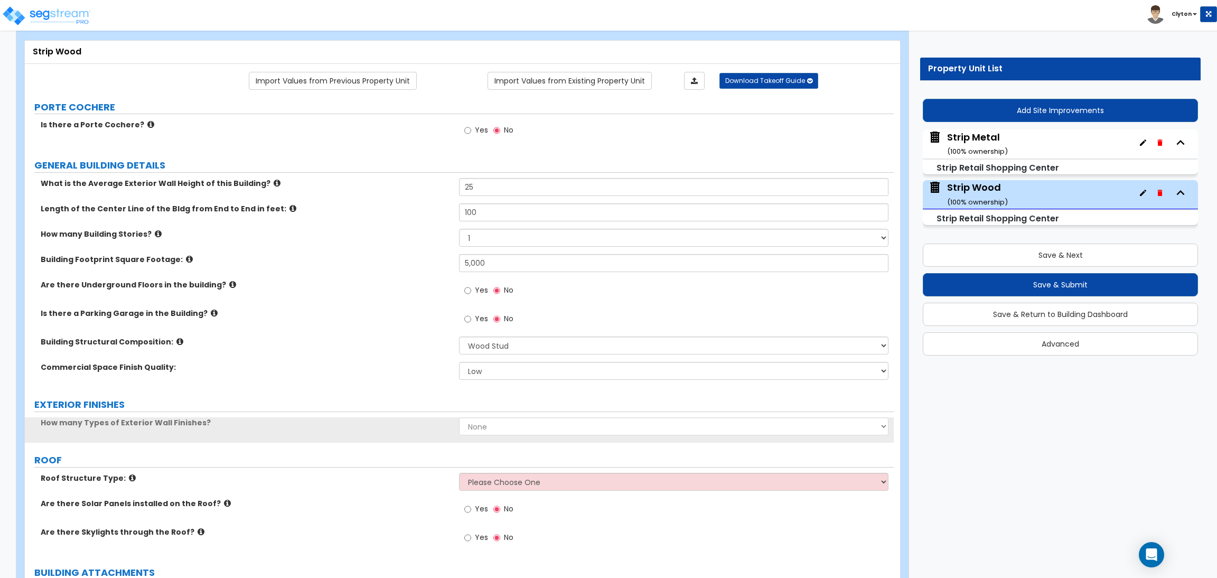
scroll to position [79, 0]
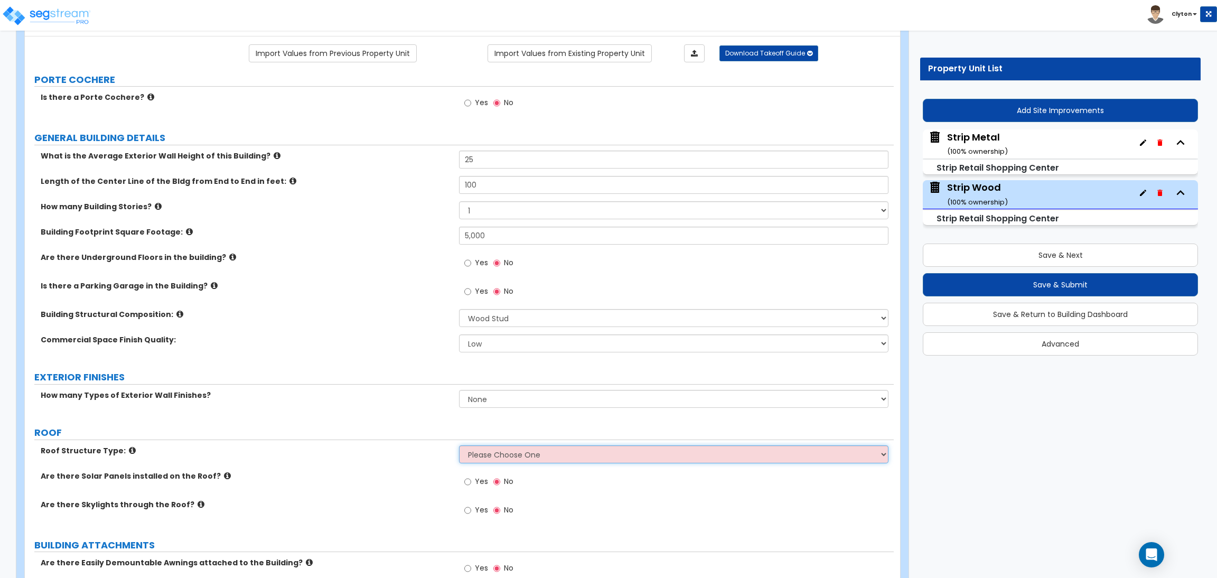
click at [491, 449] on select "Please Choose One [PERSON_NAME] Roof Flat Roof Hybrid [PERSON_NAME] & Flat Roof" at bounding box center [673, 454] width 429 height 18
select select "2"
click at [459, 446] on select "Please Choose One [PERSON_NAME] Roof Flat Roof Hybrid [PERSON_NAME] & Flat Roof" at bounding box center [673, 454] width 429 height 18
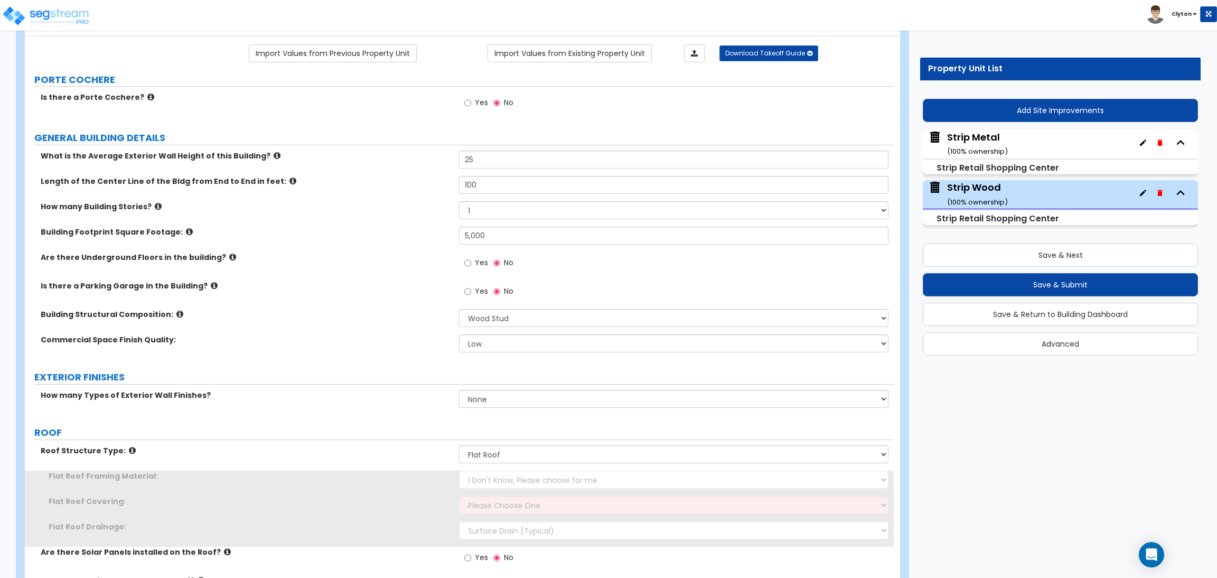
click at [380, 460] on div "Roof Structure Type: Please Choose One [PERSON_NAME] Roof Flat Roof Hybrid [PER…" at bounding box center [459, 457] width 869 height 25
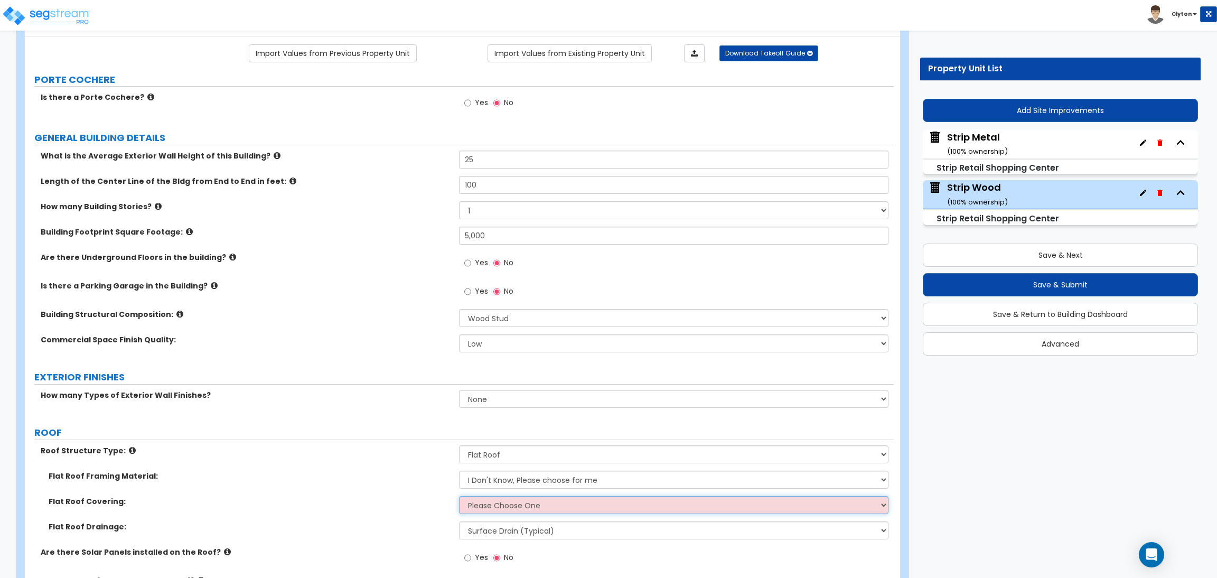
click at [496, 501] on select "Please Choose One Rolled Asphalt PVC Membrane Plastic (EPDM) Membrane Asphalt F…" at bounding box center [673, 505] width 429 height 18
select select "1"
click at [459, 496] on select "Please Choose One Rolled Asphalt PVC Membrane Plastic (EPDM) Membrane Asphalt F…" at bounding box center [673, 505] width 429 height 18
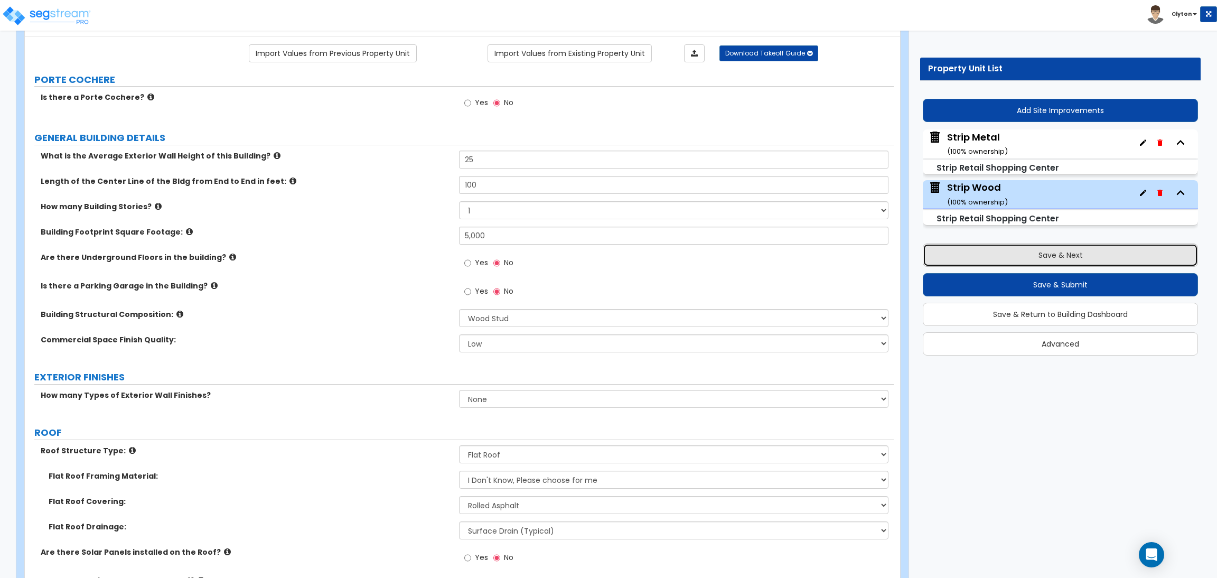
click at [1073, 265] on button "Save & Next" at bounding box center [1059, 254] width 275 height 23
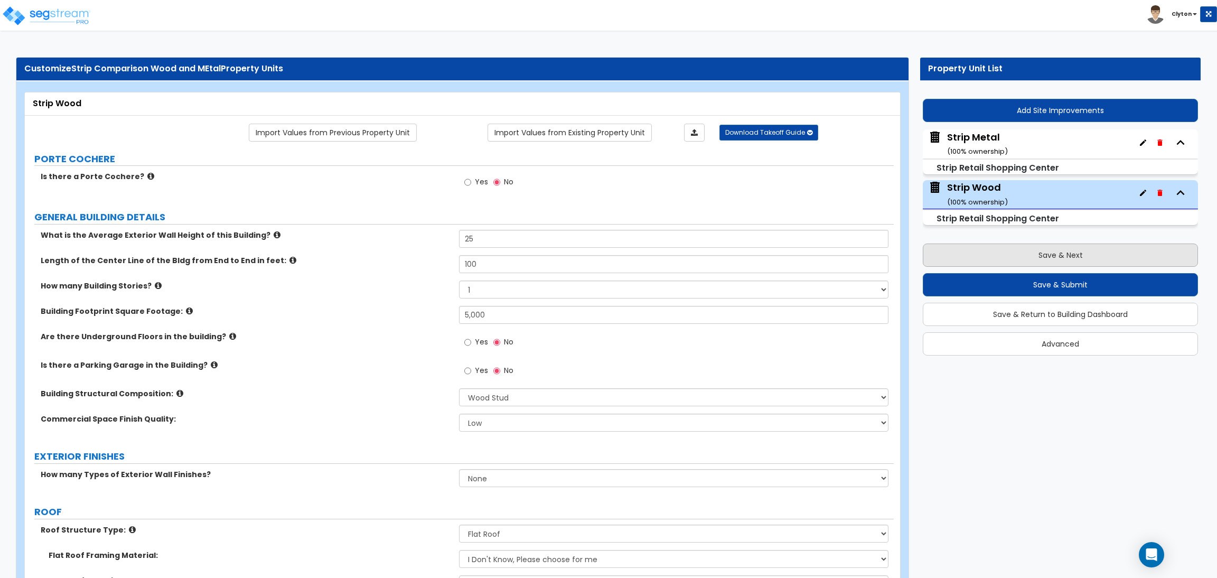
select select "8"
select select "2"
select select "1"
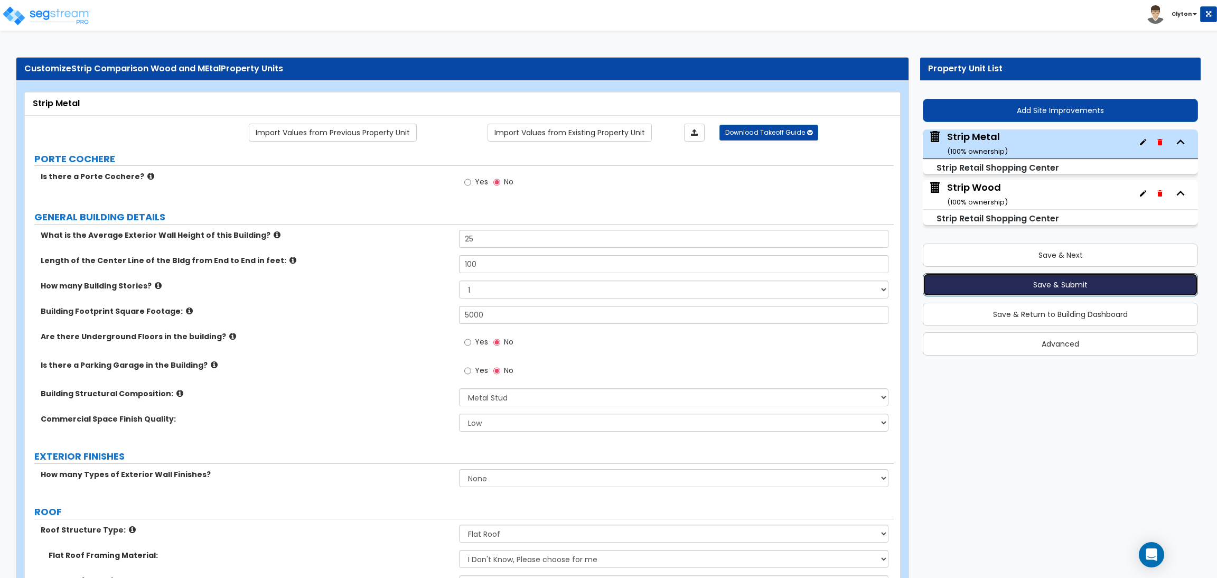
click at [1040, 284] on button "Save & Submit" at bounding box center [1059, 284] width 275 height 23
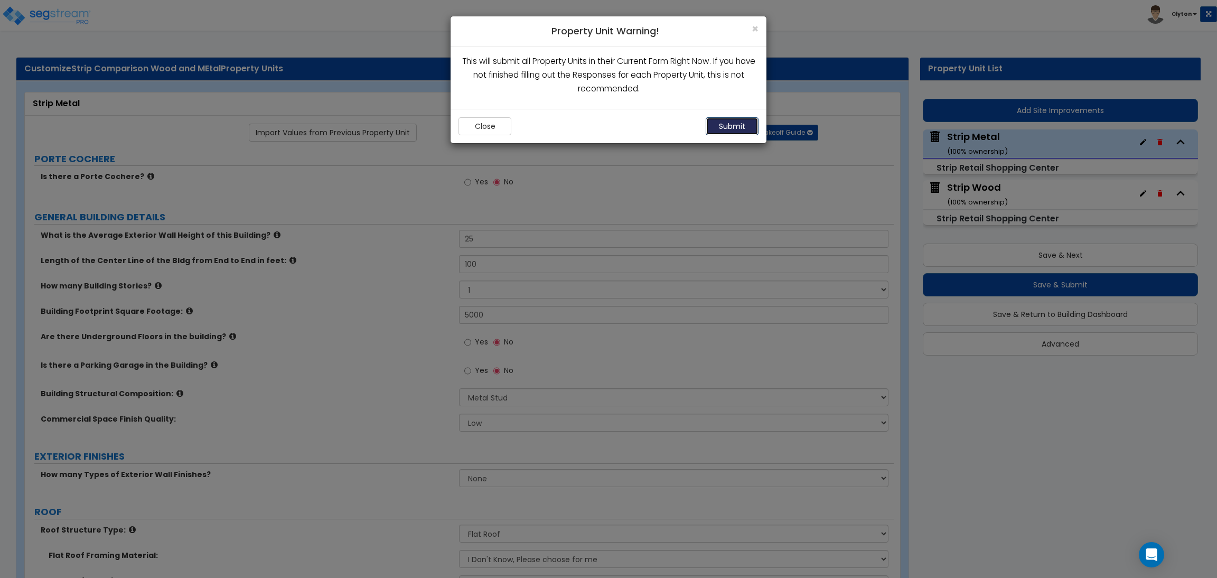
click at [721, 129] on button "Submit" at bounding box center [731, 126] width 53 height 18
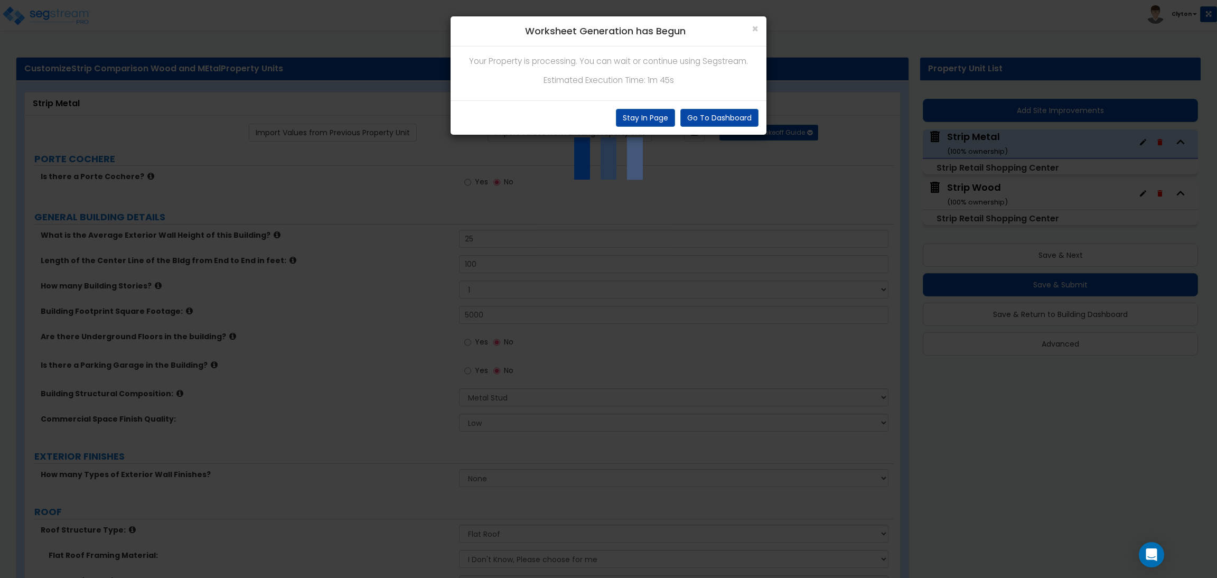
click at [423, 274] on div "× Worksheet Generation has Begun Your Property is processing. You can wait or c…" at bounding box center [608, 289] width 1217 height 578
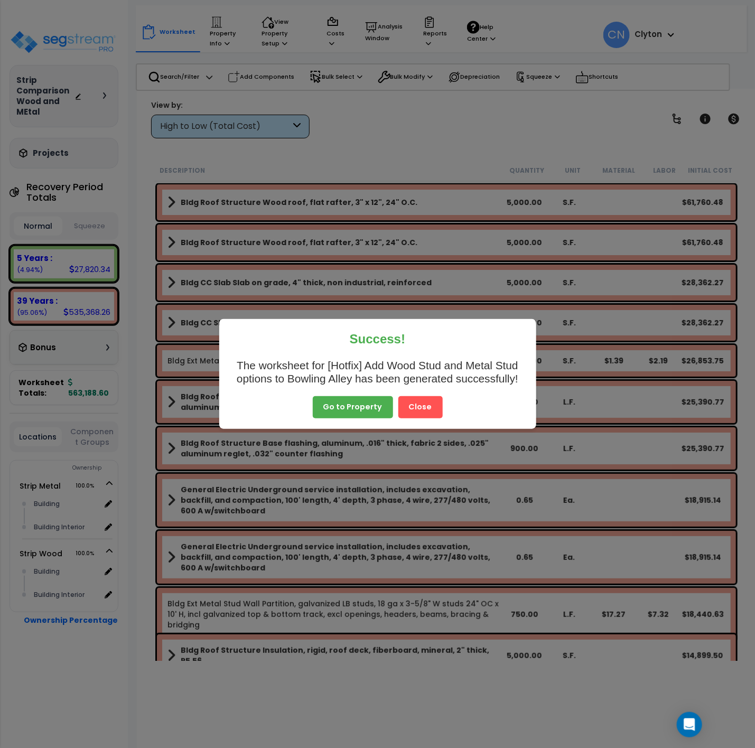
click at [423, 406] on button "Close" at bounding box center [420, 407] width 44 height 22
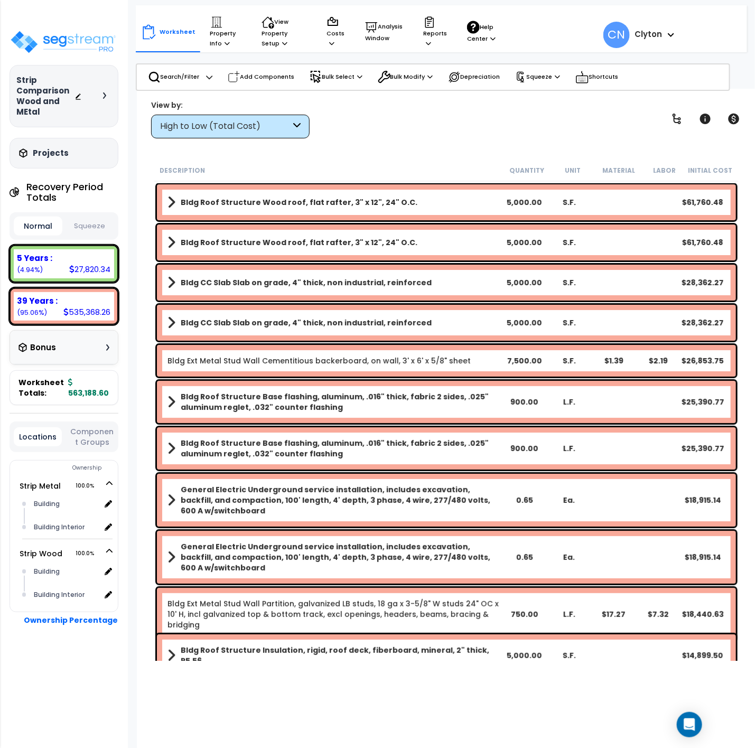
click at [220, 121] on div "High to Low (Total Cost)" at bounding box center [225, 126] width 130 height 12
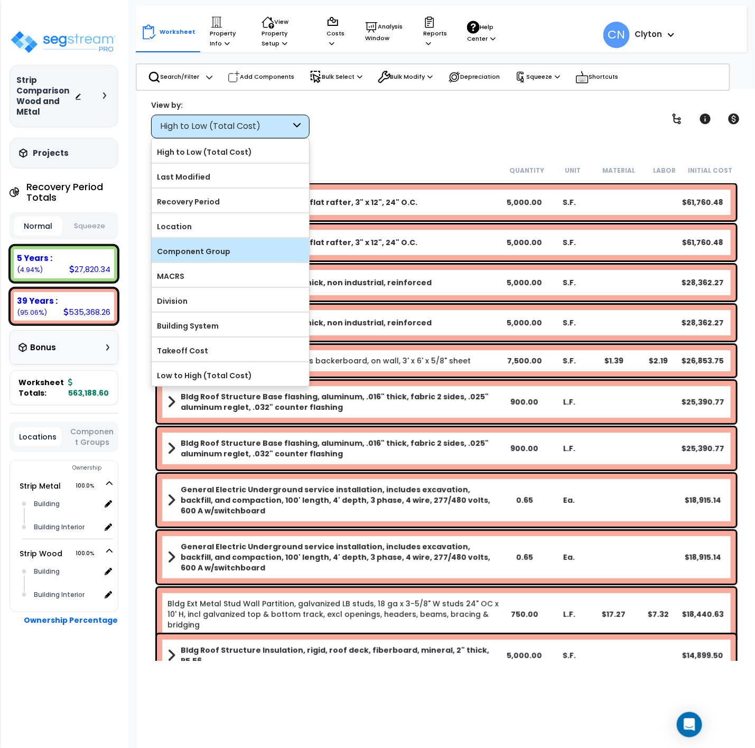
click at [209, 254] on label "Component Group" at bounding box center [230, 251] width 157 height 16
click at [0, 0] on input "Component Group" at bounding box center [0, 0] width 0 height 0
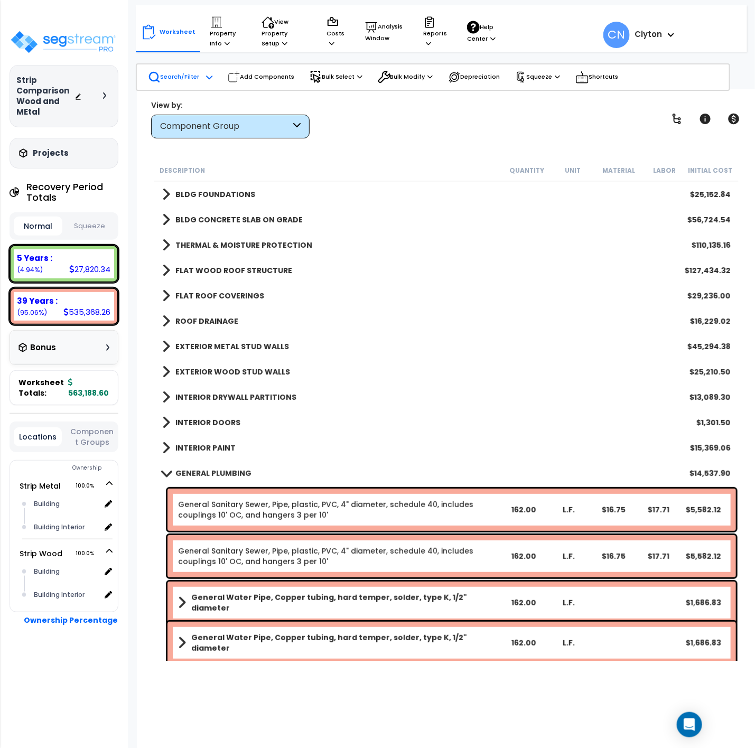
click at [168, 79] on p "Search/Filter" at bounding box center [174, 77] width 52 height 13
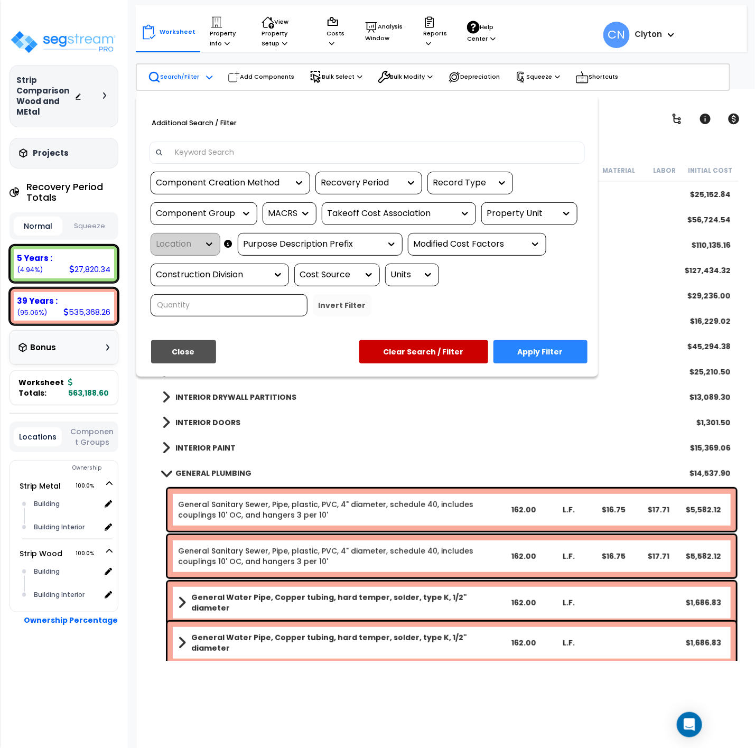
click at [168, 79] on div at bounding box center [377, 374] width 755 height 748
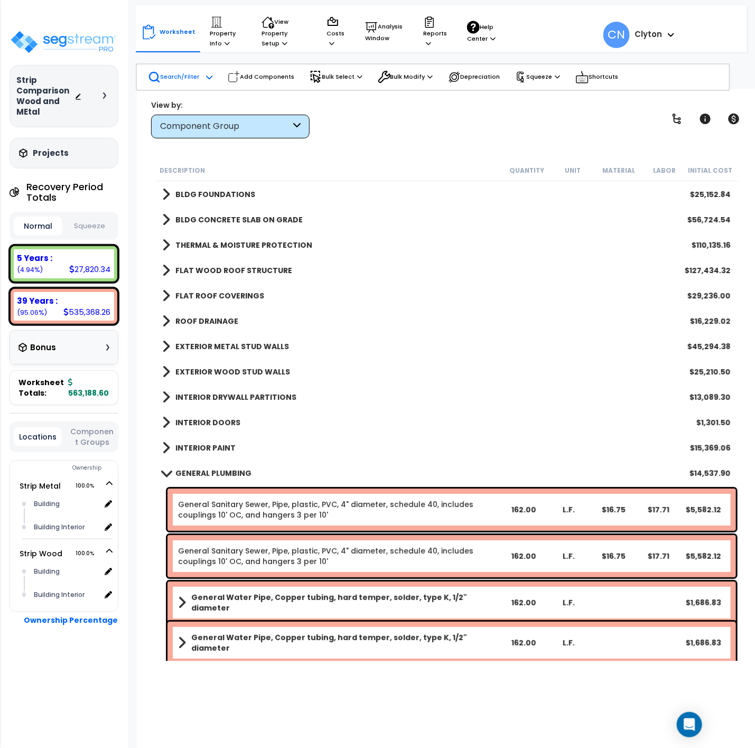
click at [172, 76] on p "Search/Filter" at bounding box center [174, 77] width 52 height 13
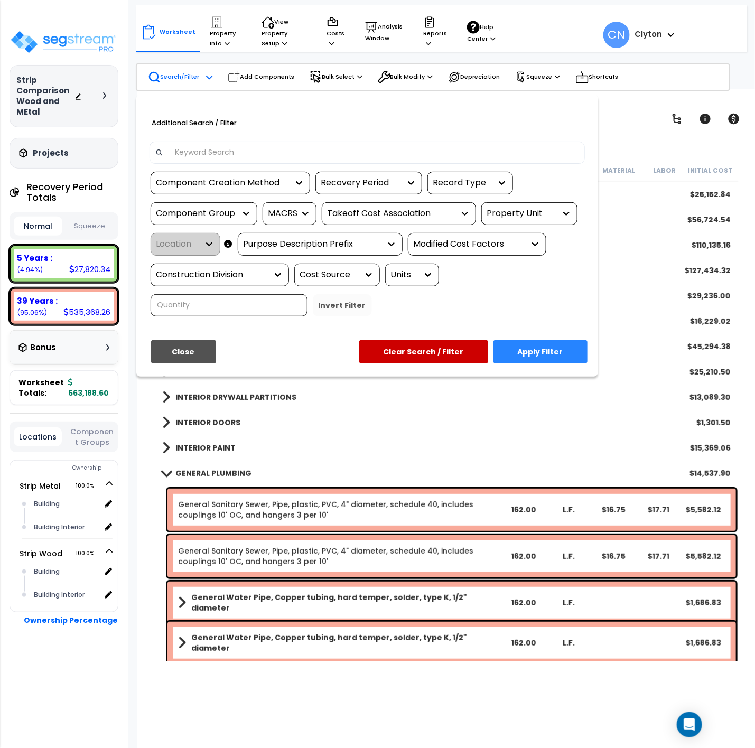
click at [512, 217] on div "Property Unit" at bounding box center [521, 214] width 69 height 12
click at [510, 242] on div "Strip Metal" at bounding box center [560, 245] width 158 height 29
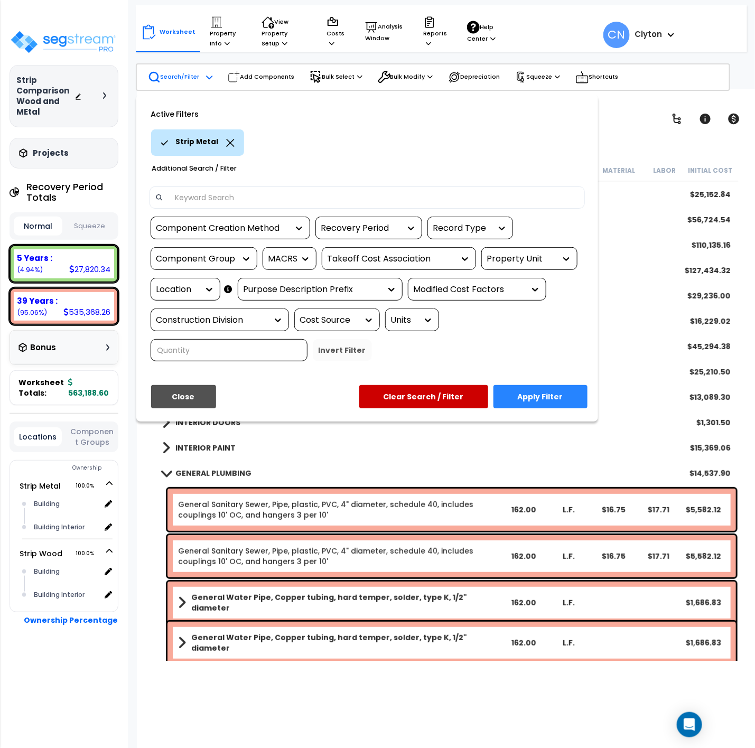
click at [545, 398] on button "Apply Filter" at bounding box center [540, 396] width 94 height 23
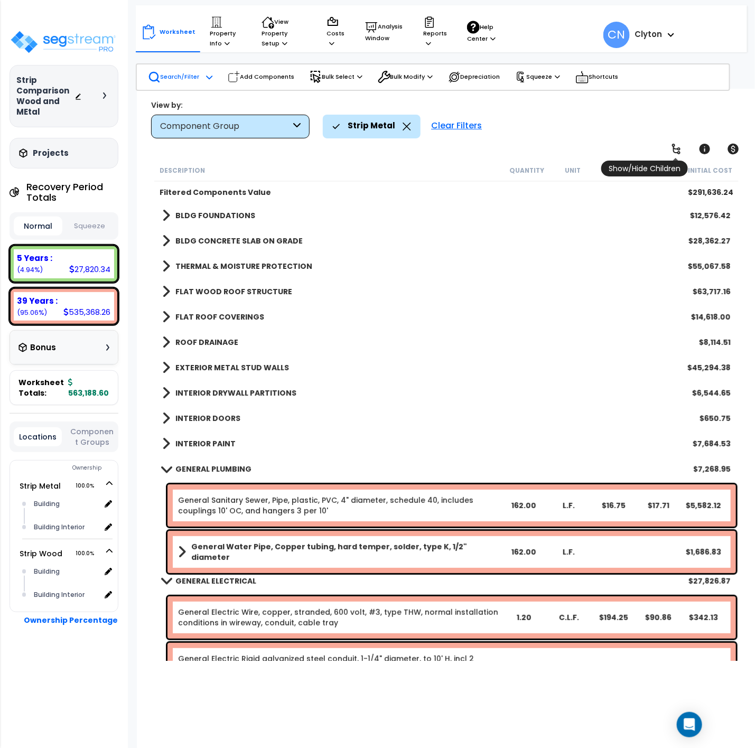
click at [676, 150] on icon at bounding box center [676, 149] width 13 height 13
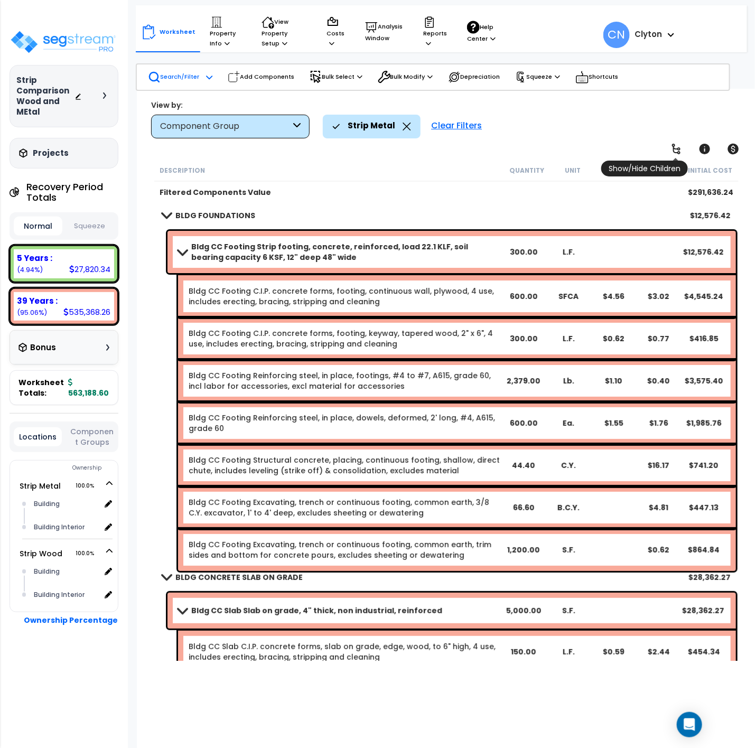
click at [674, 153] on icon at bounding box center [676, 149] width 8 height 11
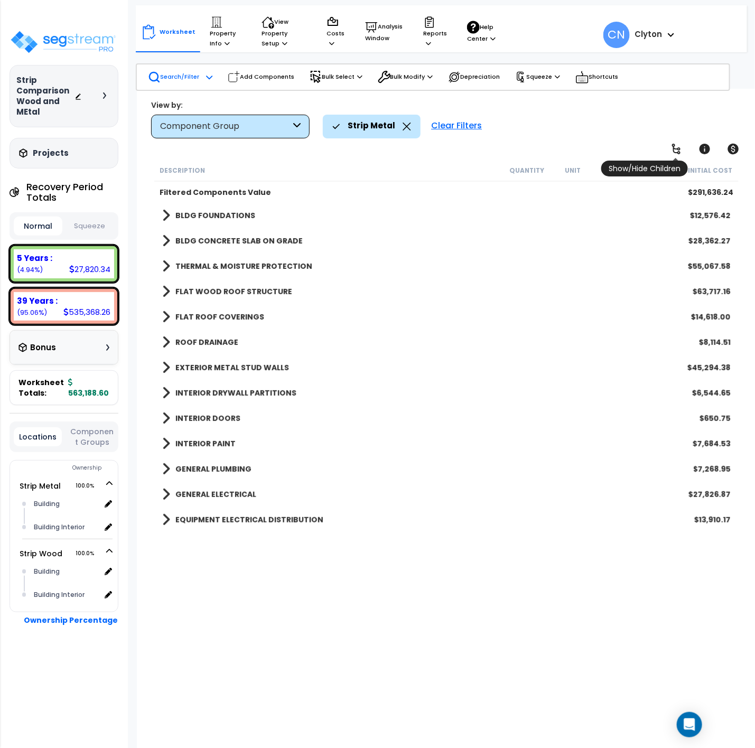
click at [673, 153] on icon at bounding box center [676, 149] width 13 height 13
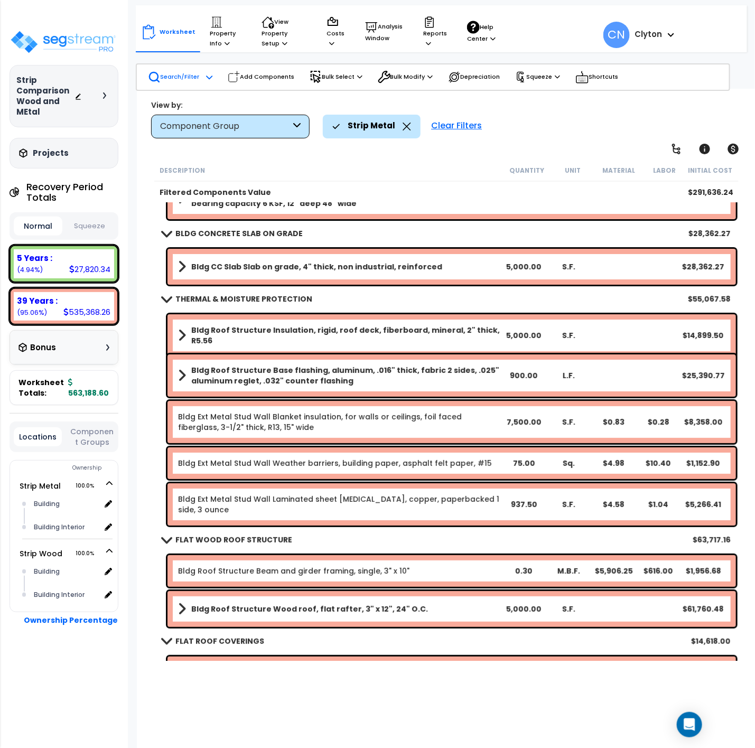
scroll to position [79, 0]
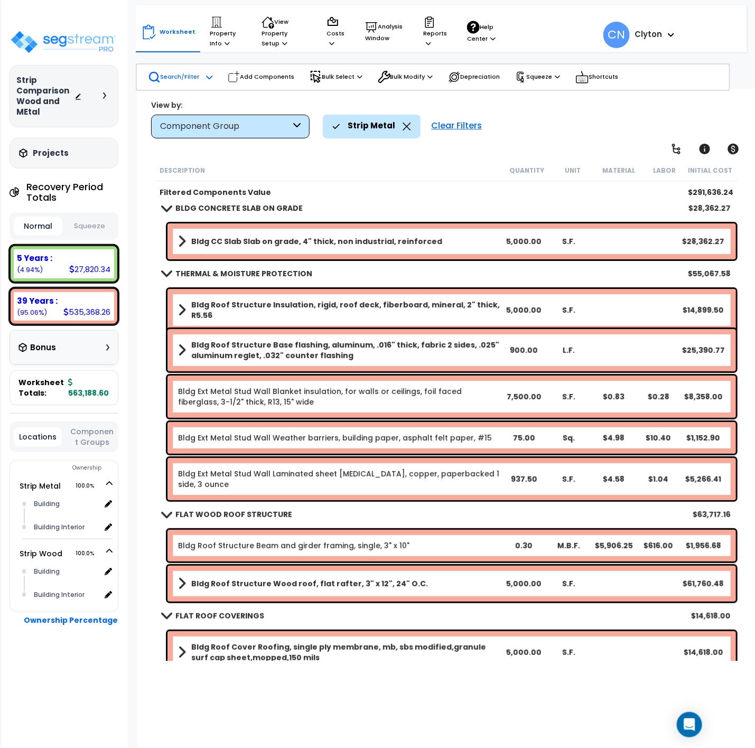
click at [403, 124] on icon at bounding box center [406, 126] width 8 height 8
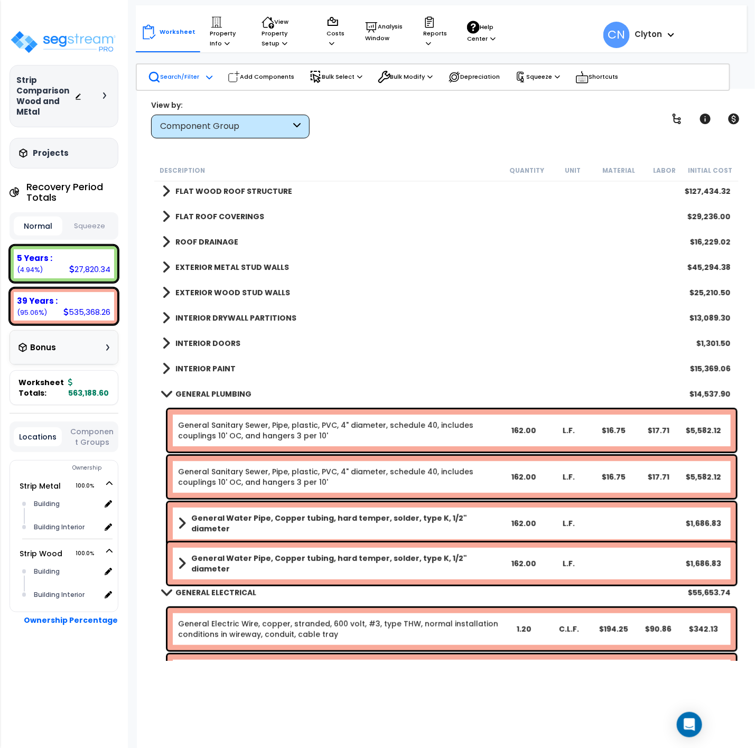
click at [172, 79] on p "Search/Filter" at bounding box center [174, 77] width 52 height 13
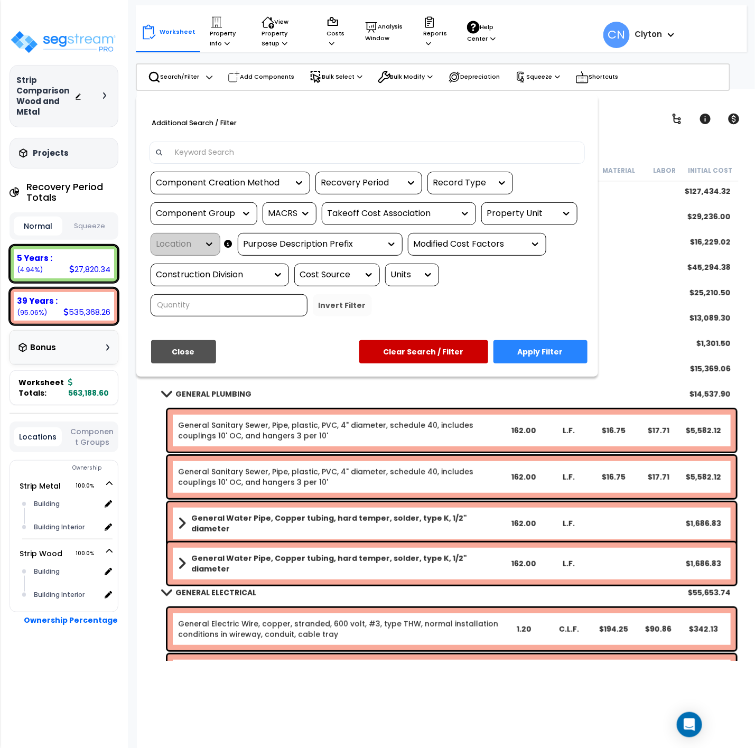
click at [512, 214] on div "Property Unit" at bounding box center [521, 214] width 69 height 12
click at [506, 267] on div "Strip Wood" at bounding box center [560, 274] width 158 height 29
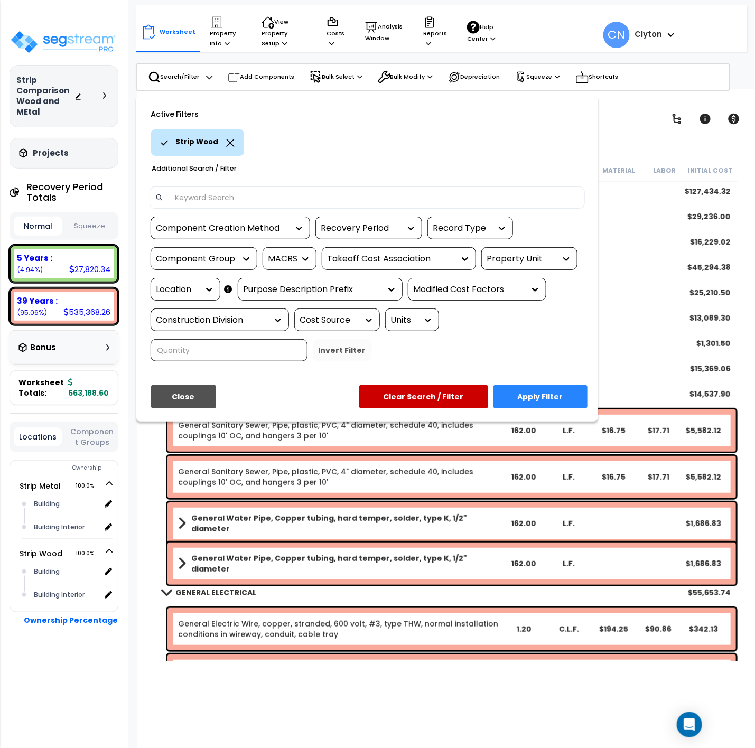
click at [542, 398] on button "Apply Filter" at bounding box center [540, 396] width 94 height 23
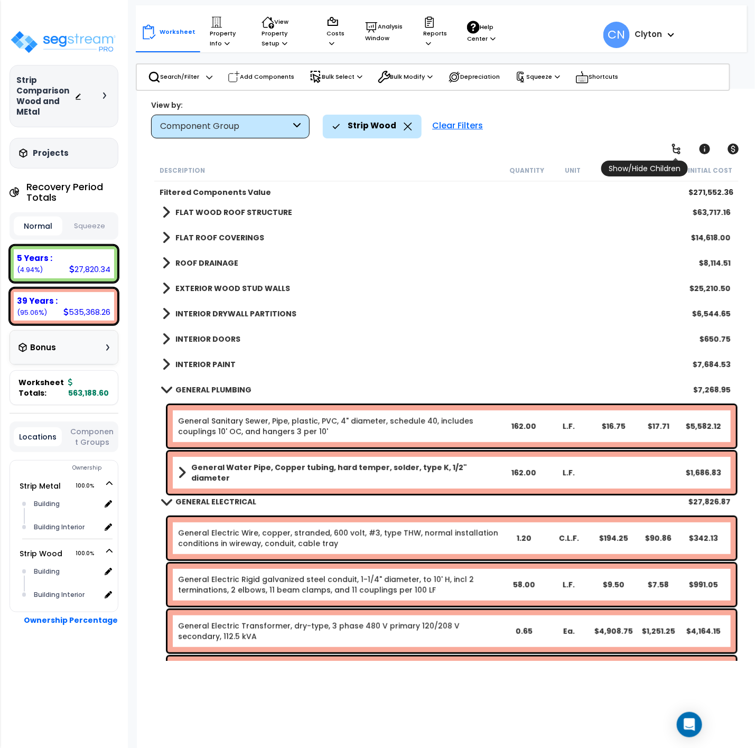
click at [672, 150] on icon at bounding box center [676, 149] width 13 height 13
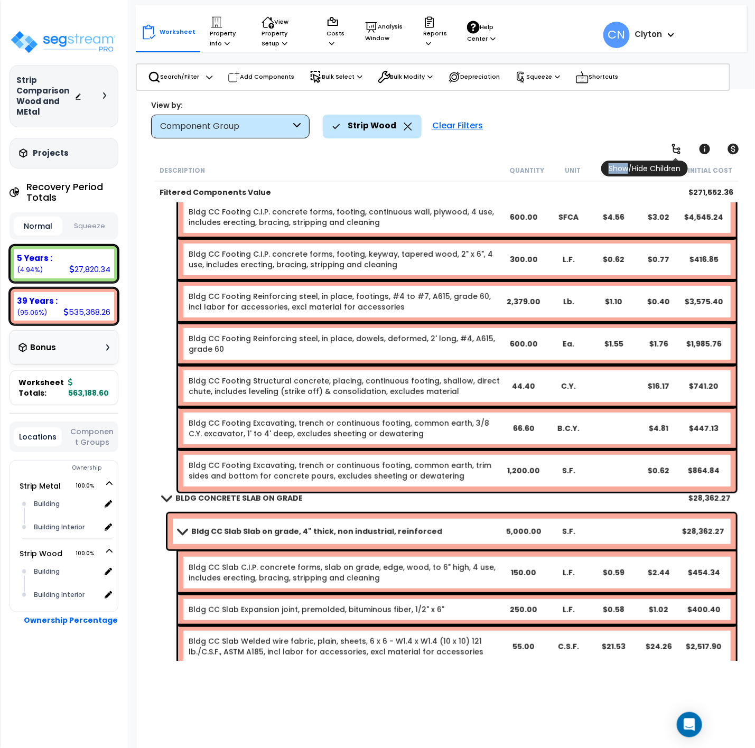
click at [672, 150] on icon at bounding box center [676, 149] width 13 height 13
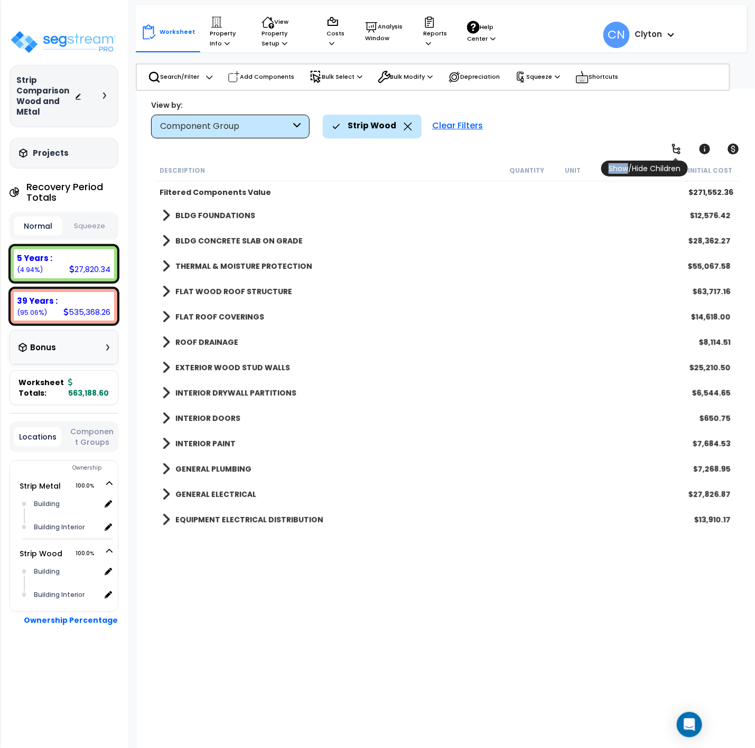
scroll to position [0, 0]
click at [672, 150] on icon at bounding box center [676, 149] width 13 height 13
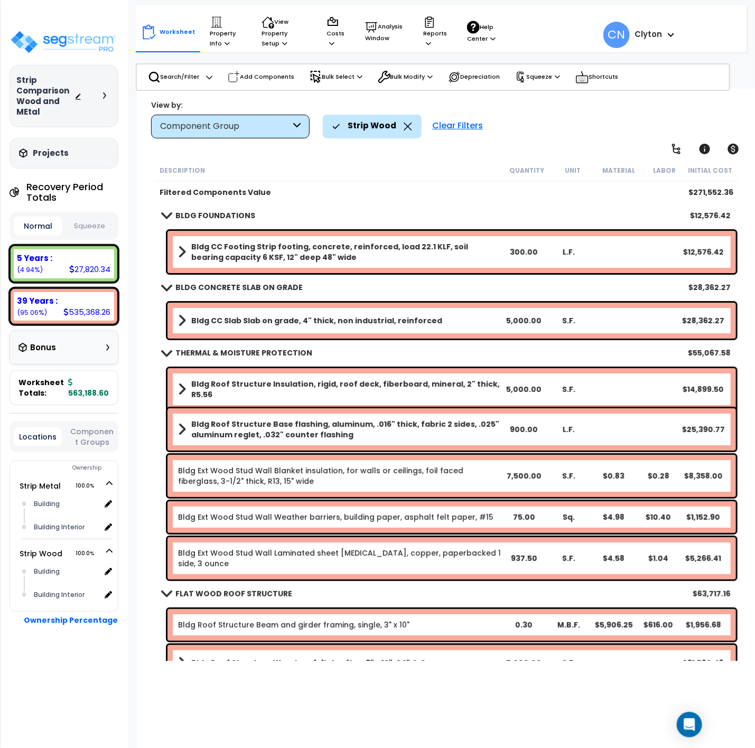
click at [244, 425] on b "Bldg Roof Structure Base flashing, aluminum, .016" thick, fabric 2 sides, .025"…" at bounding box center [345, 429] width 309 height 21
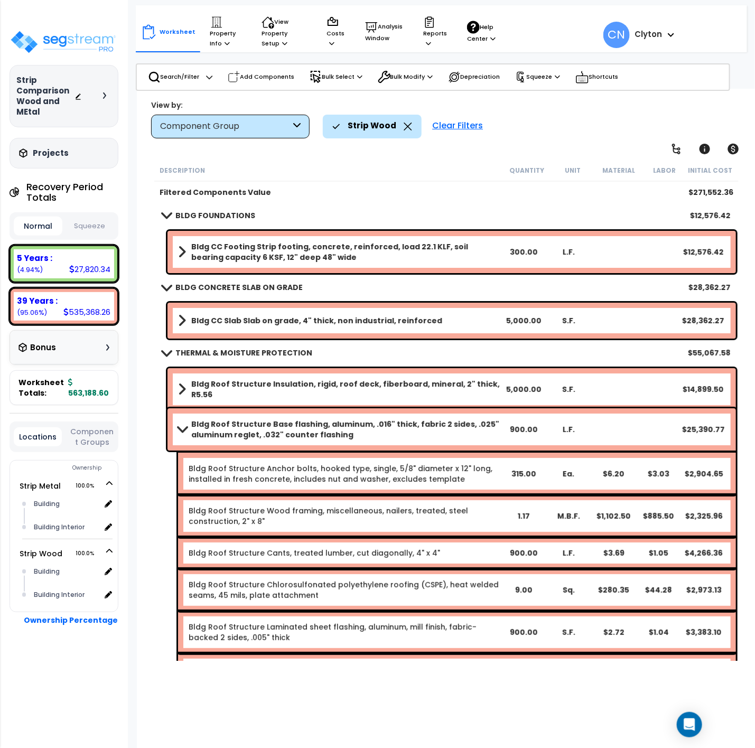
click at [244, 425] on b "Bldg Roof Structure Base flashing, aluminum, .016" thick, fabric 2 sides, .025"…" at bounding box center [345, 429] width 309 height 21
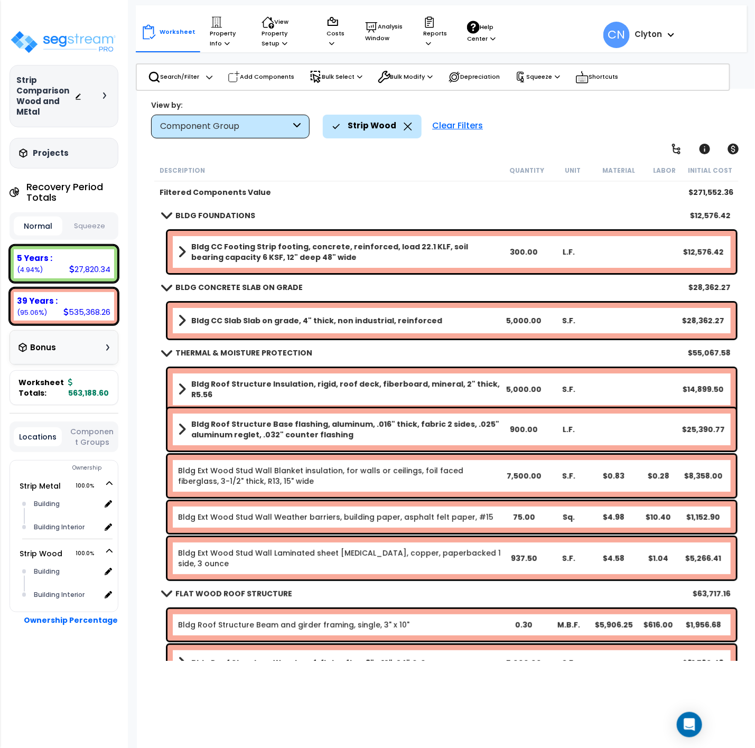
drag, startPoint x: 403, startPoint y: 130, endPoint x: 406, endPoint y: 122, distance: 8.0
click at [406, 122] on icon at bounding box center [407, 126] width 8 height 8
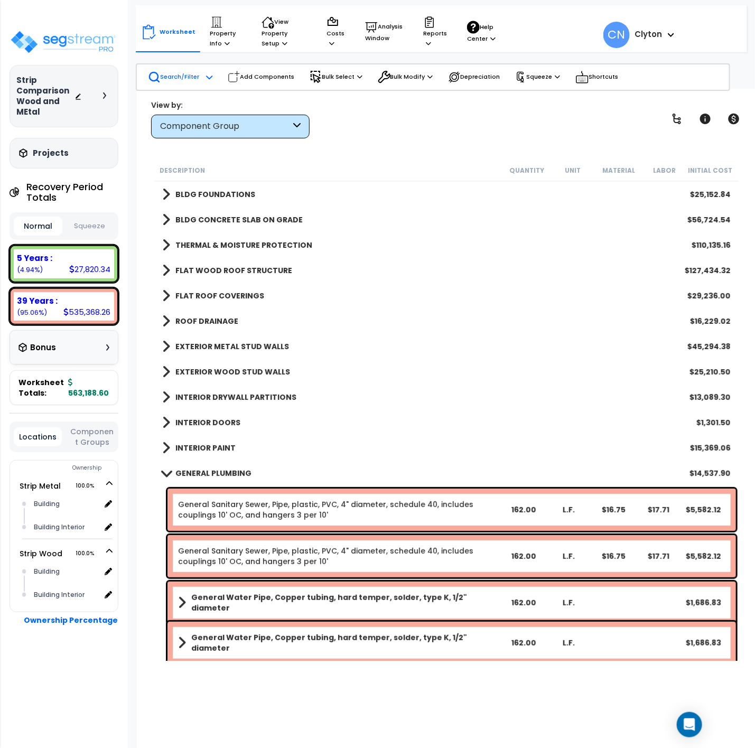
click at [165, 76] on p "Search/Filter" at bounding box center [174, 77] width 52 height 13
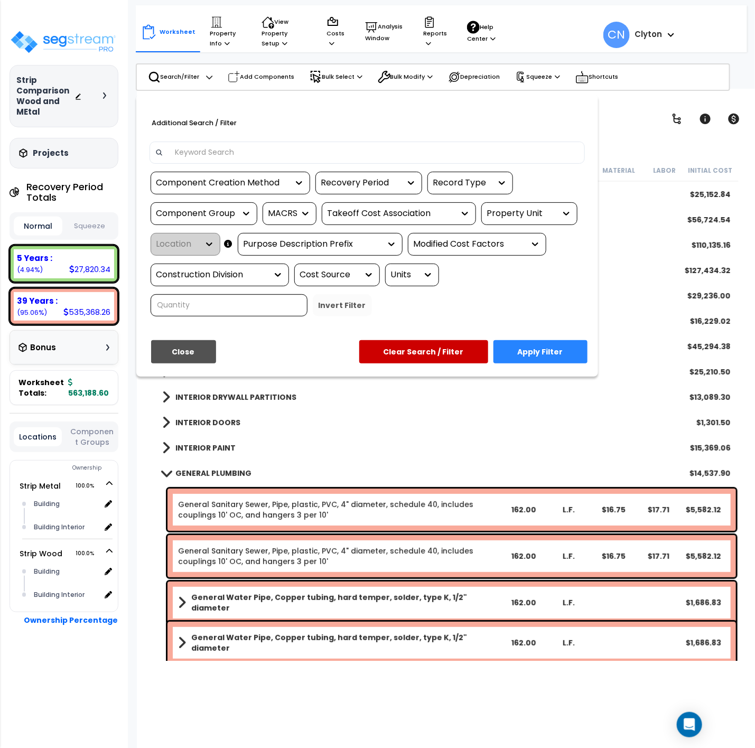
click at [515, 221] on div "Property Unit" at bounding box center [529, 213] width 96 height 23
click at [512, 208] on div "Property Unit" at bounding box center [521, 214] width 69 height 12
click at [498, 248] on div "Strip Metal" at bounding box center [560, 245] width 158 height 29
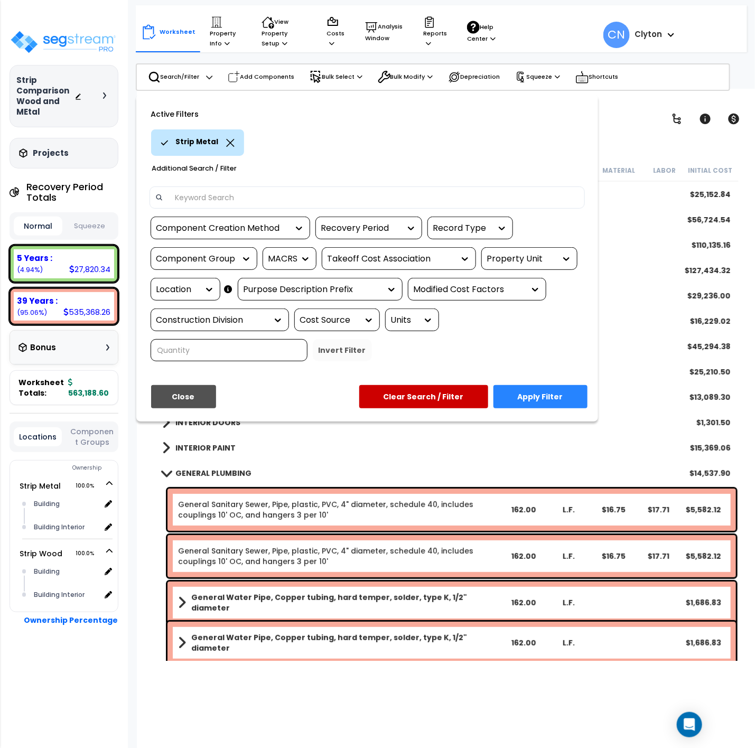
click at [529, 392] on button "Apply Filter" at bounding box center [540, 396] width 94 height 23
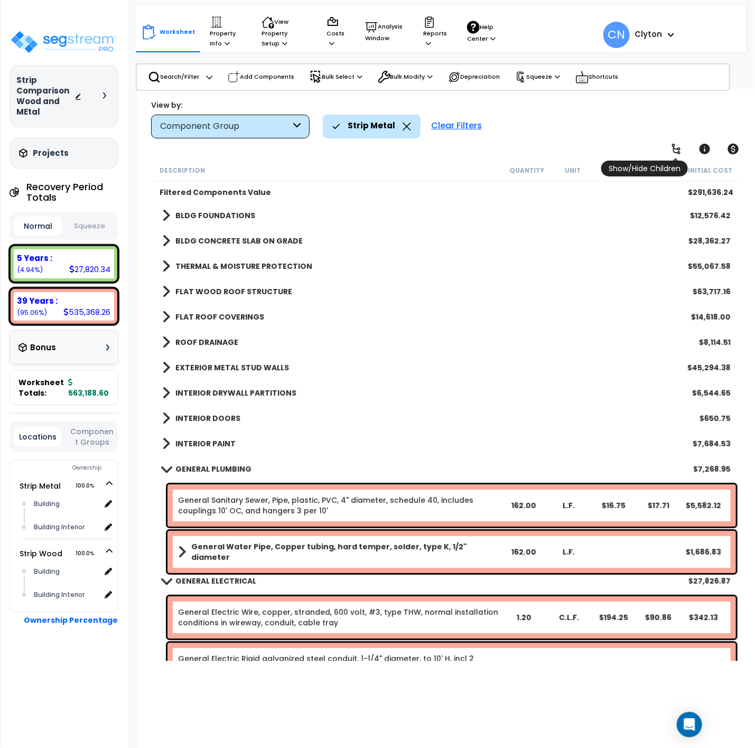
click at [672, 152] on icon at bounding box center [676, 149] width 13 height 13
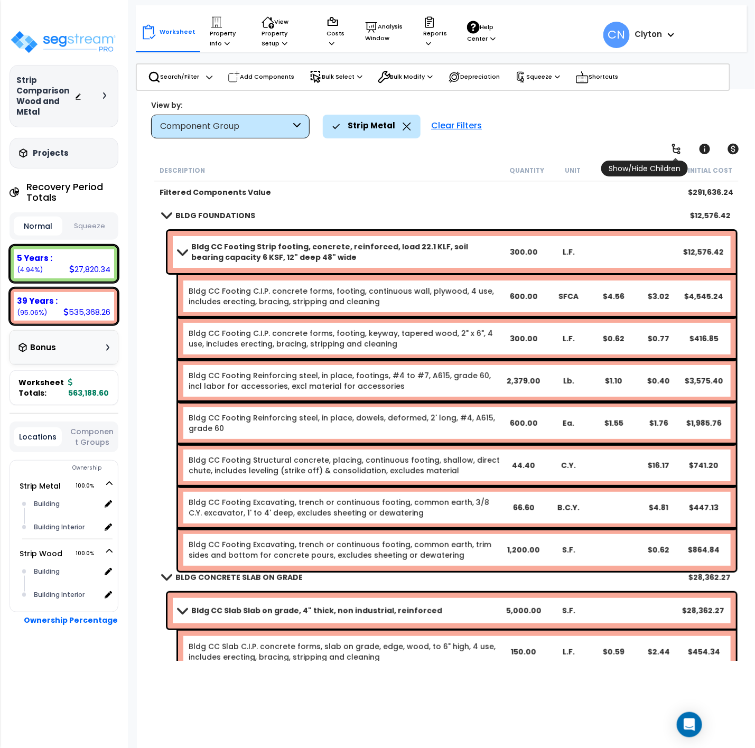
click at [672, 149] on icon at bounding box center [676, 149] width 13 height 13
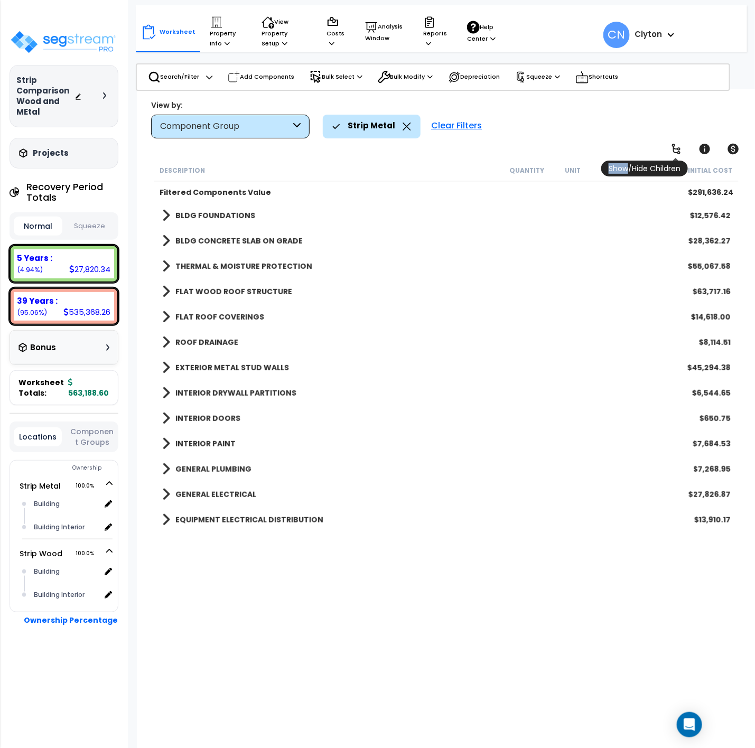
click at [672, 149] on icon at bounding box center [676, 149] width 13 height 13
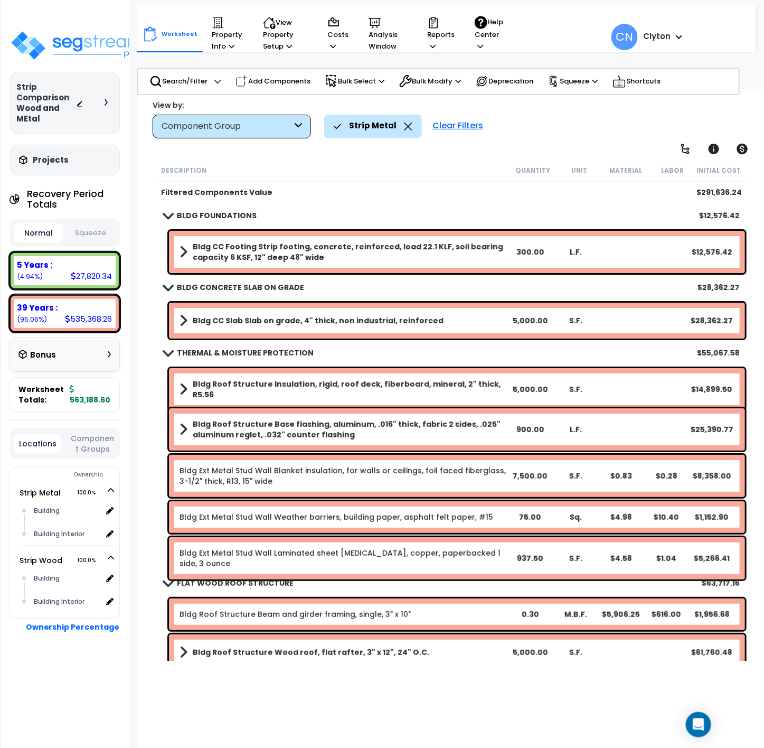
click at [360, 437] on b "Bldg Roof Structure Base flashing, aluminum, .016" thick, fabric 2 sides, .025"…" at bounding box center [350, 429] width 314 height 21
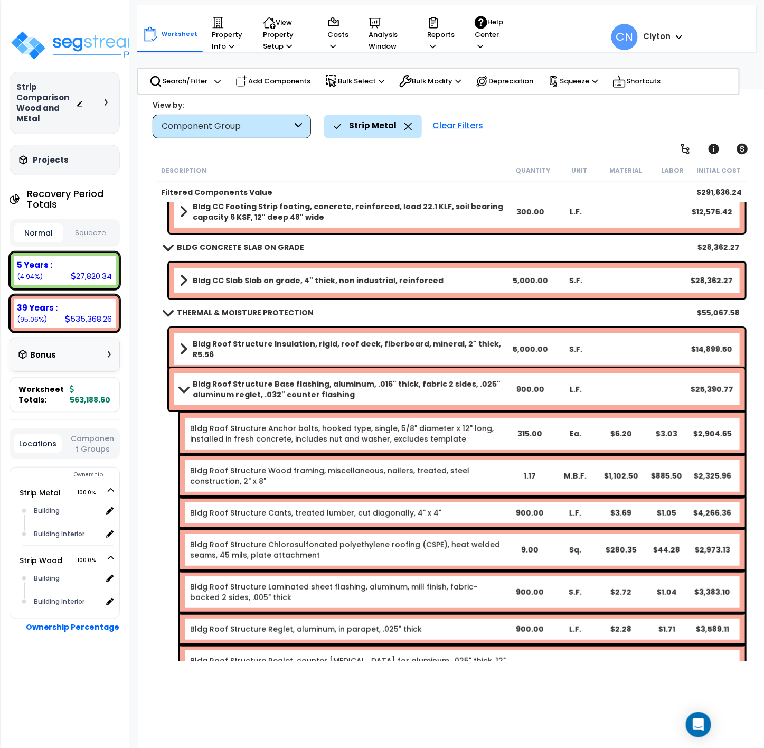
scroll to position [79, 0]
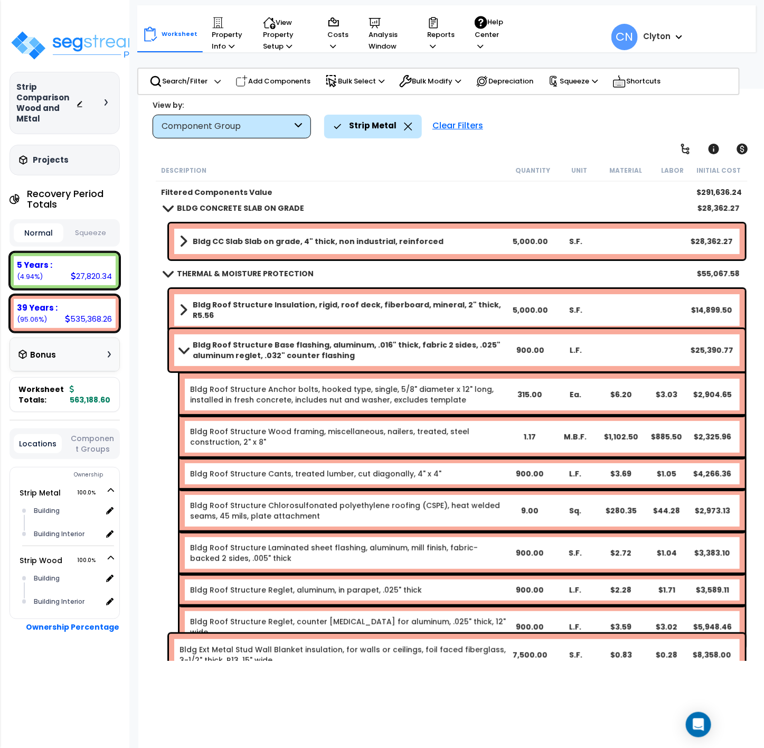
click at [351, 363] on div "Bldg Roof Structure Base flashing, aluminum, .016" thick, fabric 2 sides, .025"…" at bounding box center [457, 350] width 576 height 42
click at [325, 346] on b "Bldg Roof Structure Base flashing, aluminum, .016" thick, fabric 2 sides, .025"…" at bounding box center [350, 350] width 314 height 21
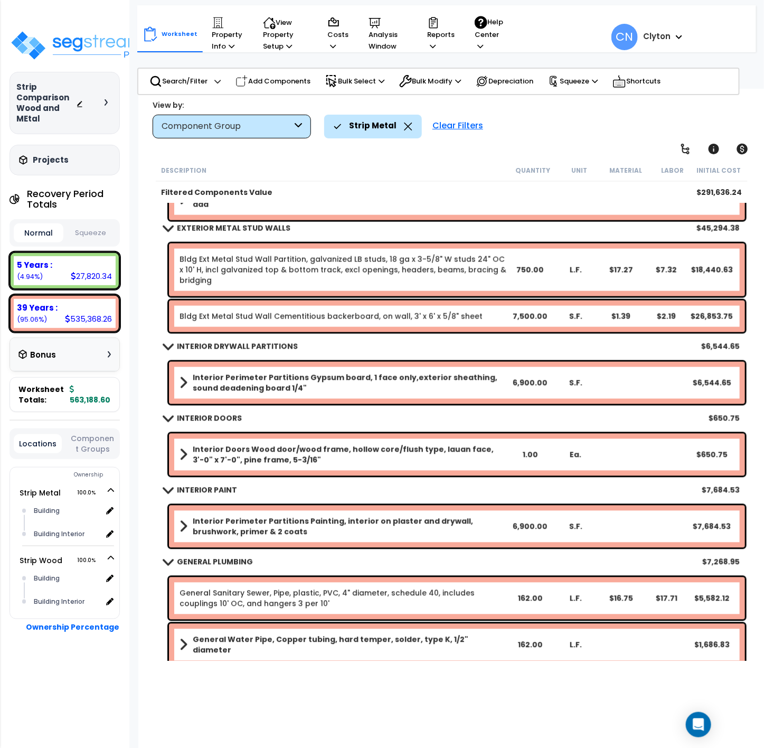
scroll to position [554, 0]
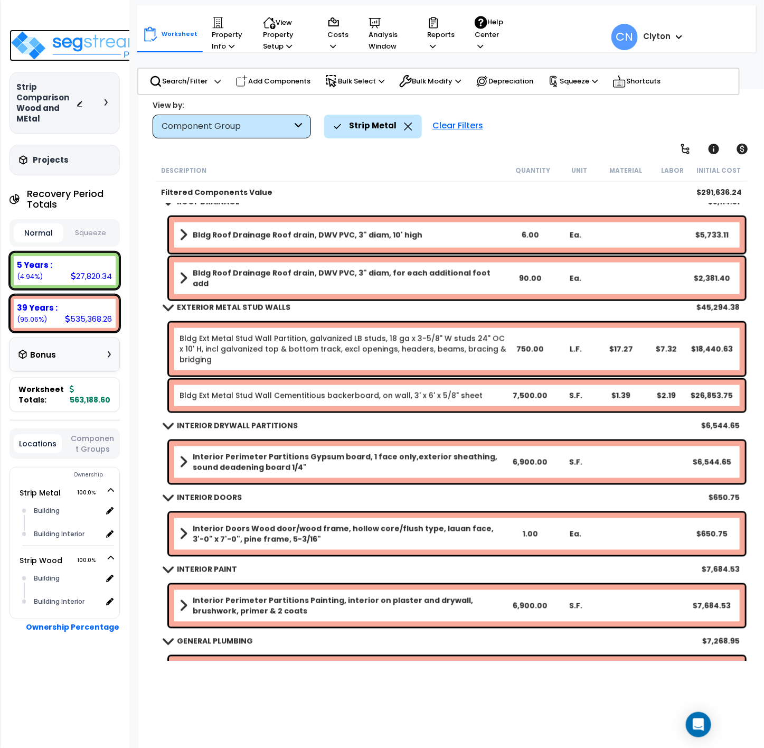
click at [65, 43] on img at bounding box center [78, 46] width 137 height 32
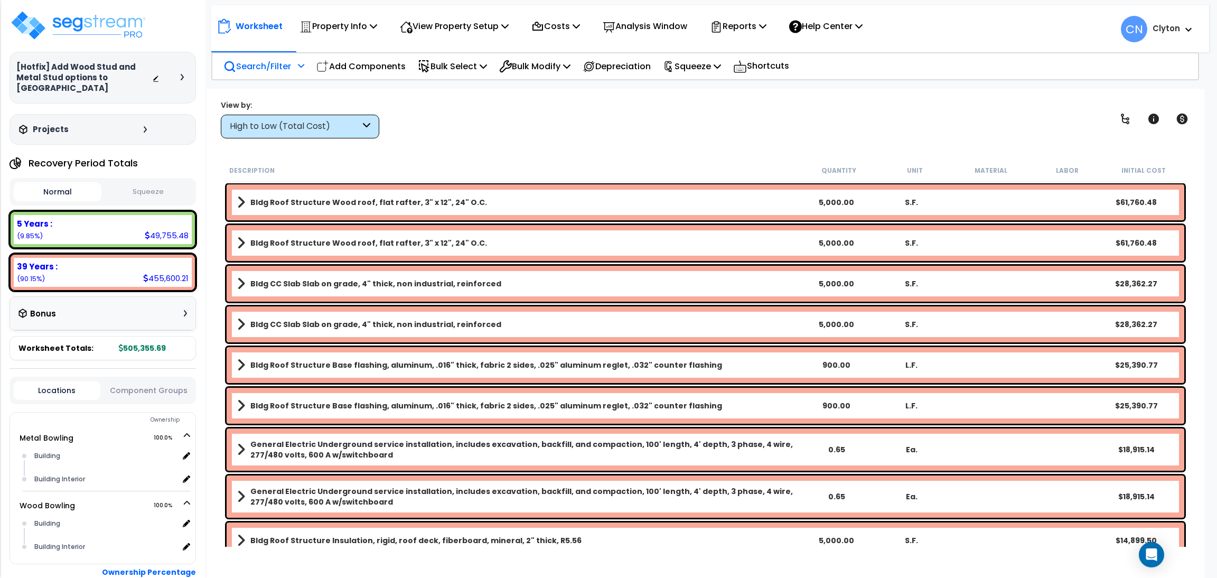
click at [267, 63] on p "Search/Filter" at bounding box center [257, 66] width 68 height 14
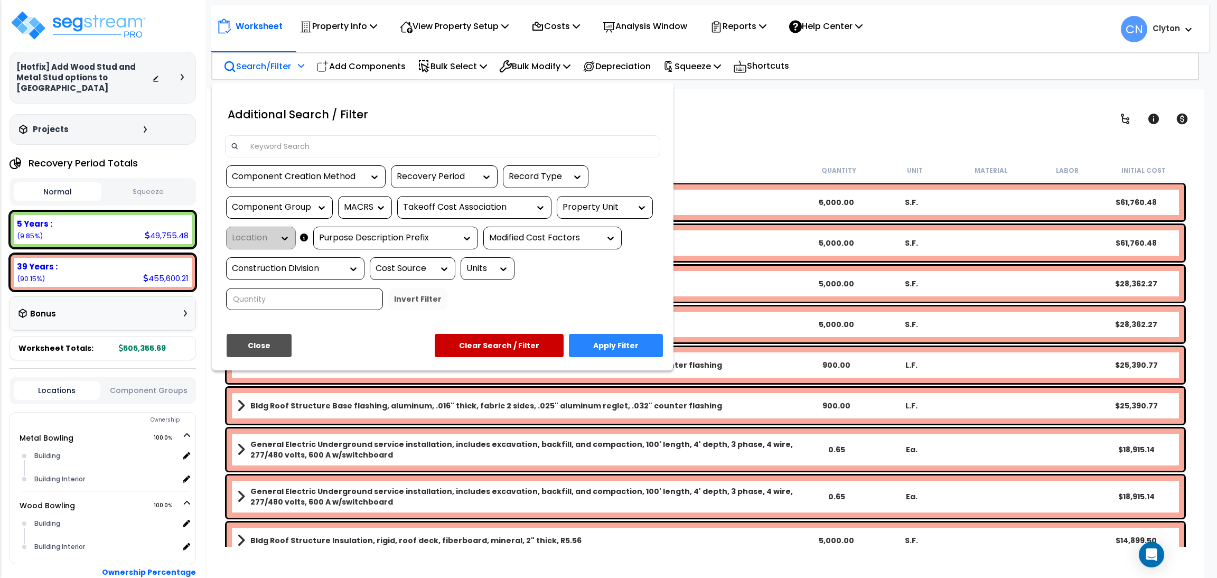
click at [576, 213] on div "Property Unit" at bounding box center [605, 207] width 96 height 23
click at [588, 214] on div "Property Unit" at bounding box center [605, 207] width 96 height 23
click at [590, 207] on div "Property Unit" at bounding box center [596, 207] width 69 height 12
click at [596, 240] on div "Metal Bowling" at bounding box center [636, 239] width 158 height 29
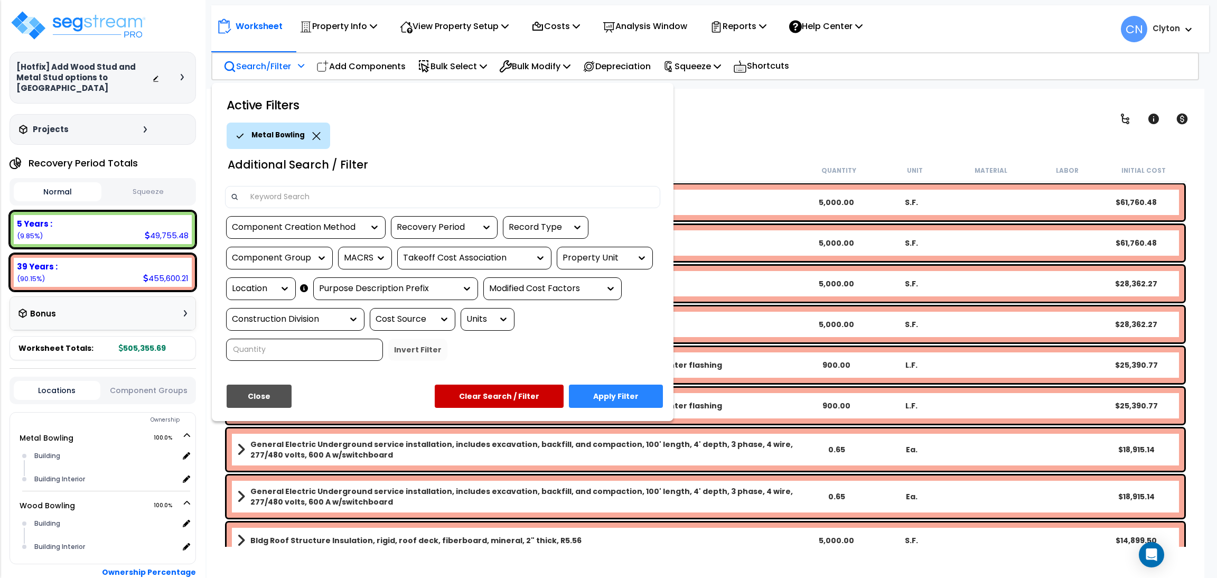
click at [604, 393] on button "Apply Filter" at bounding box center [616, 395] width 94 height 23
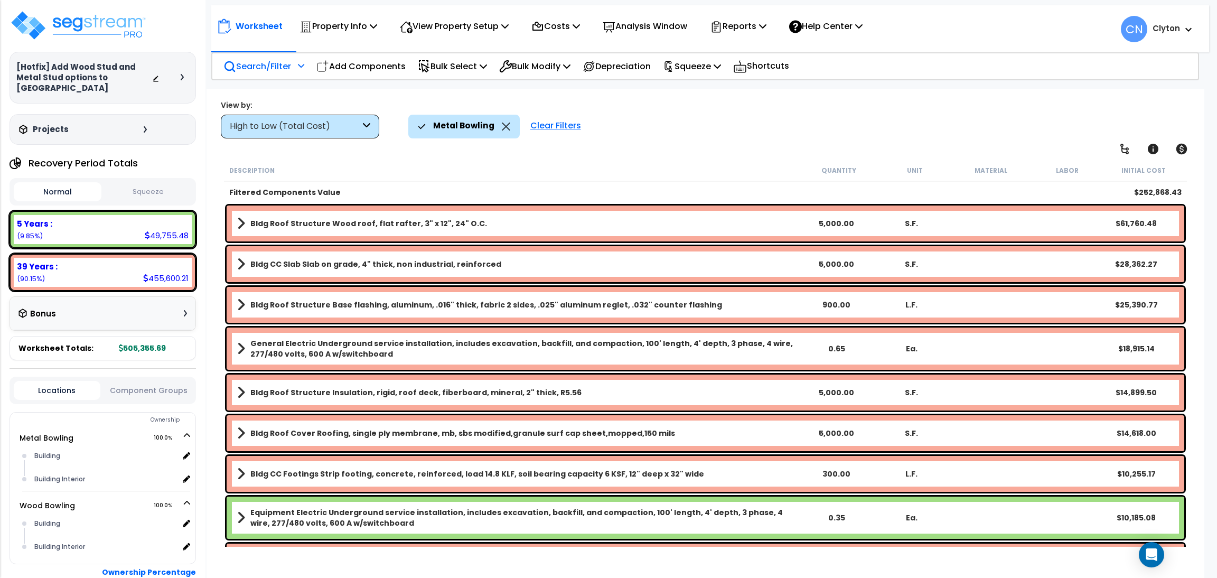
click at [277, 124] on div "High to Low (Total Cost)" at bounding box center [295, 126] width 130 height 12
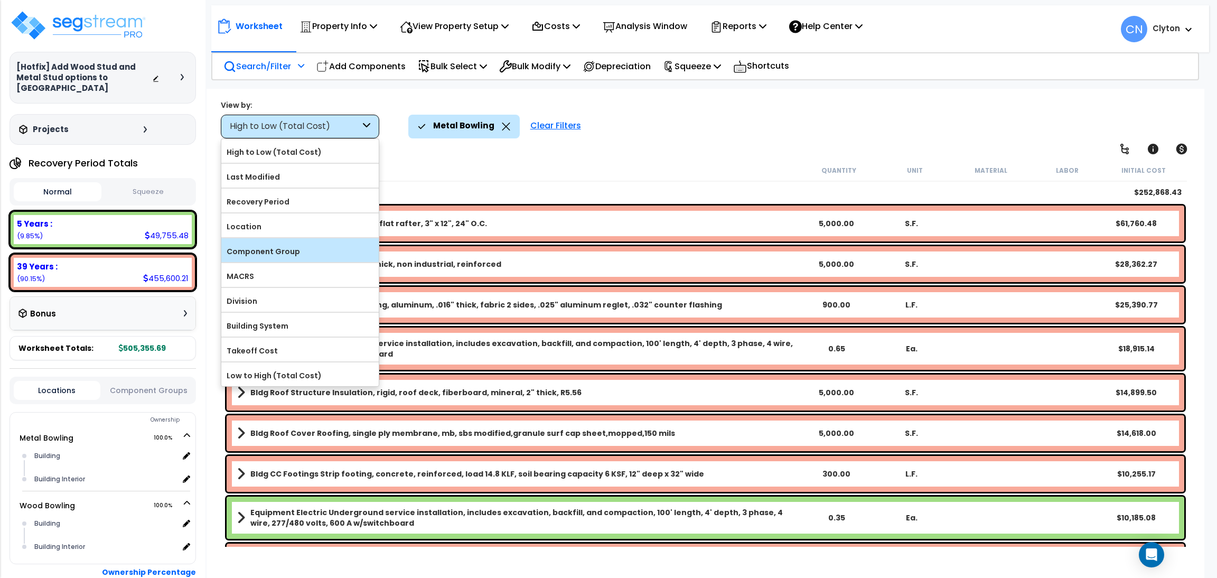
click at [259, 253] on label "Component Group" at bounding box center [299, 251] width 157 height 16
click at [0, 0] on input "Component Group" at bounding box center [0, 0] width 0 height 0
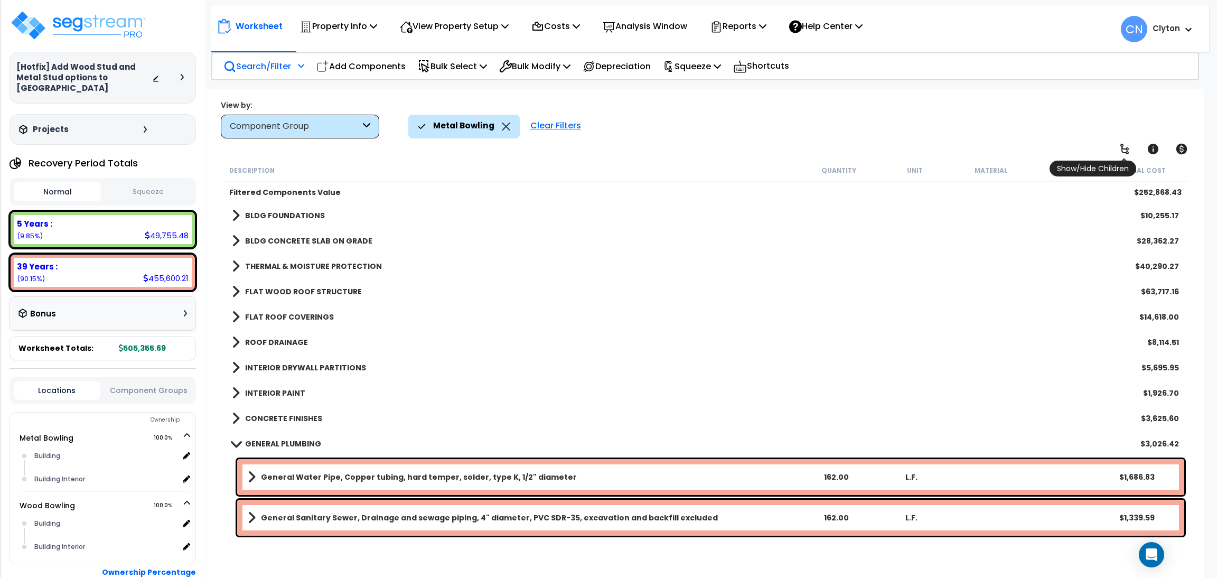
click at [1126, 149] on icon at bounding box center [1124, 149] width 13 height 13
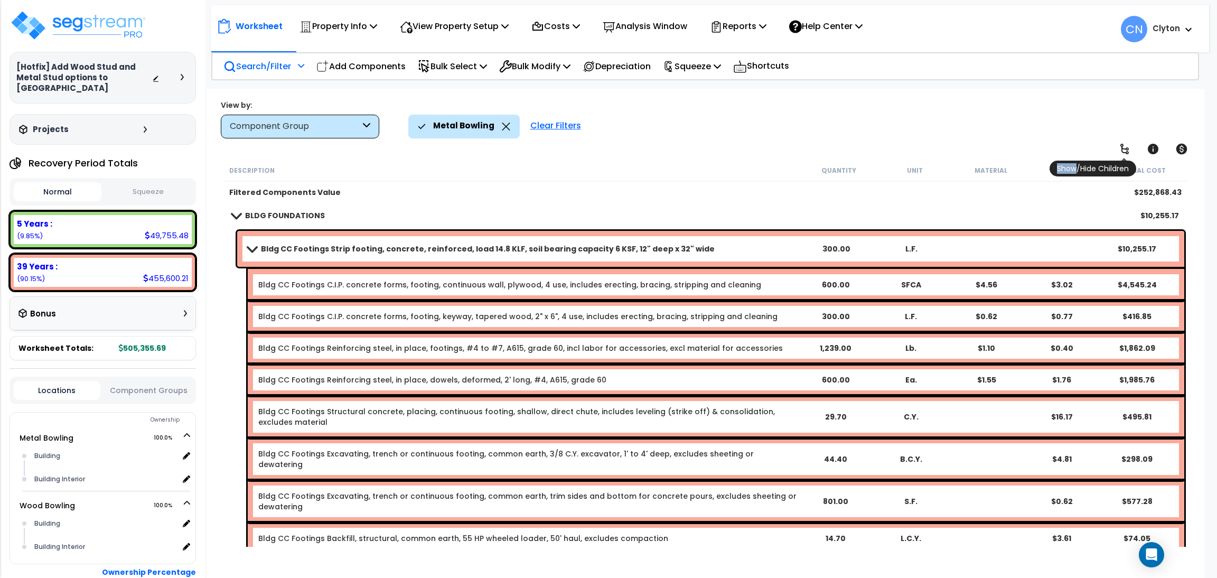
click at [1126, 149] on icon at bounding box center [1124, 149] width 8 height 11
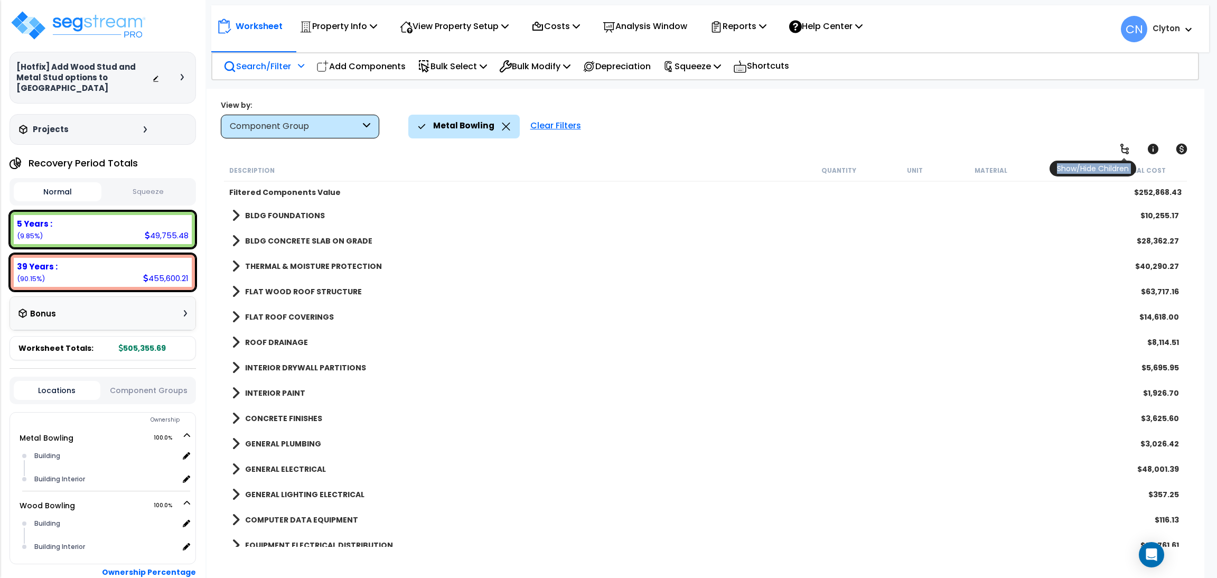
click at [1126, 149] on icon at bounding box center [1124, 149] width 8 height 11
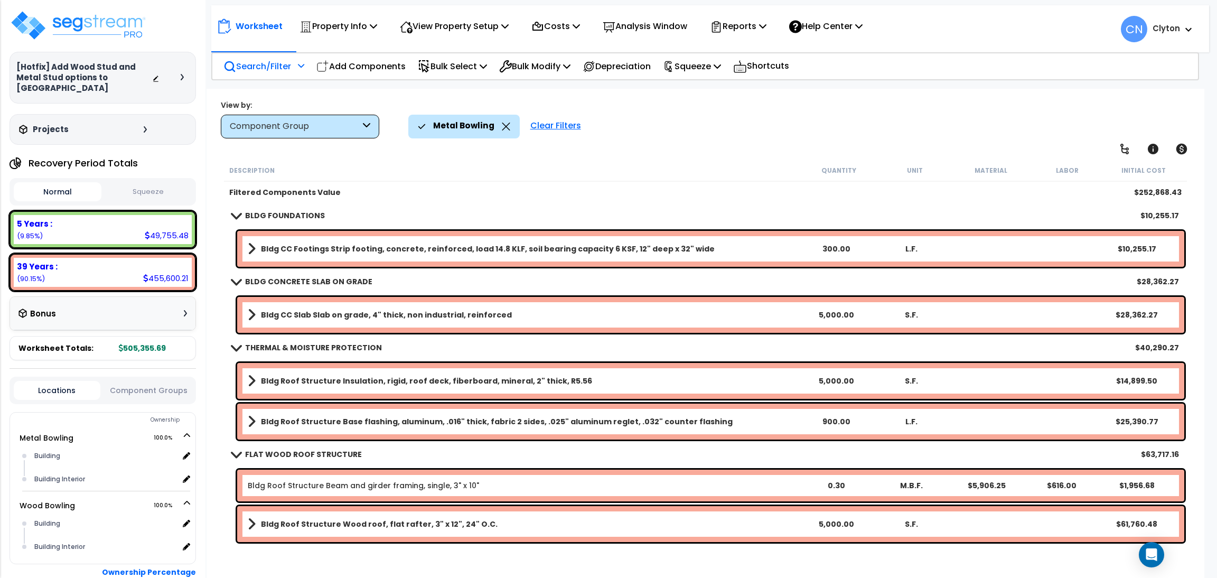
click at [442, 380] on b "Bldg Roof Structure Insulation, rigid, roof deck, fiberboard, mineral, 2" thick…" at bounding box center [426, 380] width 331 height 11
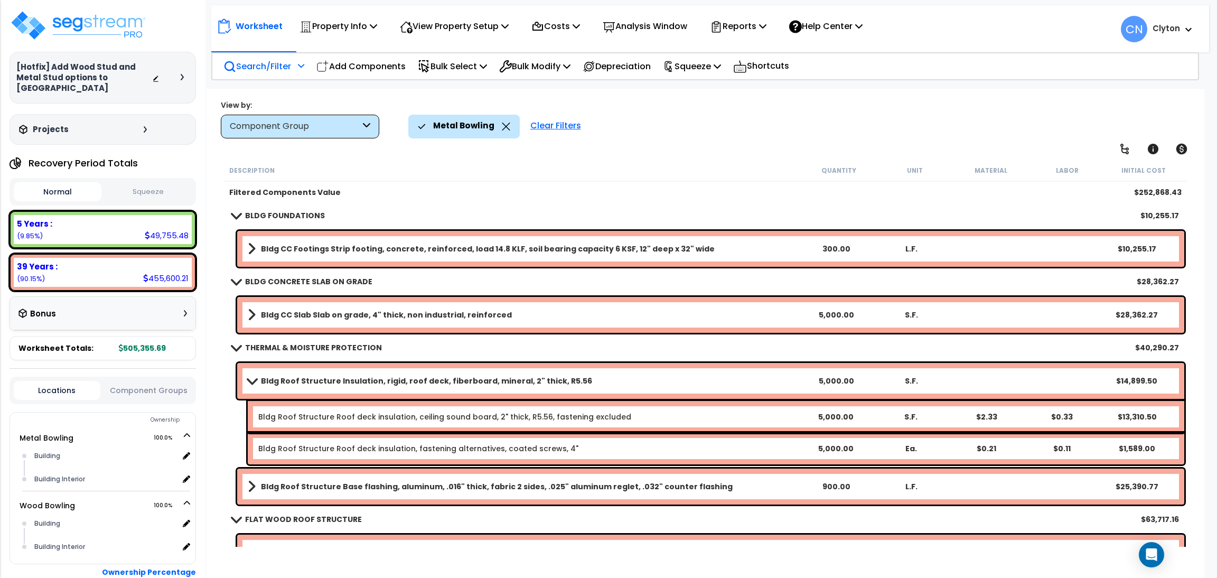
click at [449, 479] on link "Bldg Roof Structure Base flashing, aluminum, .016" thick, fabric 2 sides, .025"…" at bounding box center [523, 486] width 550 height 15
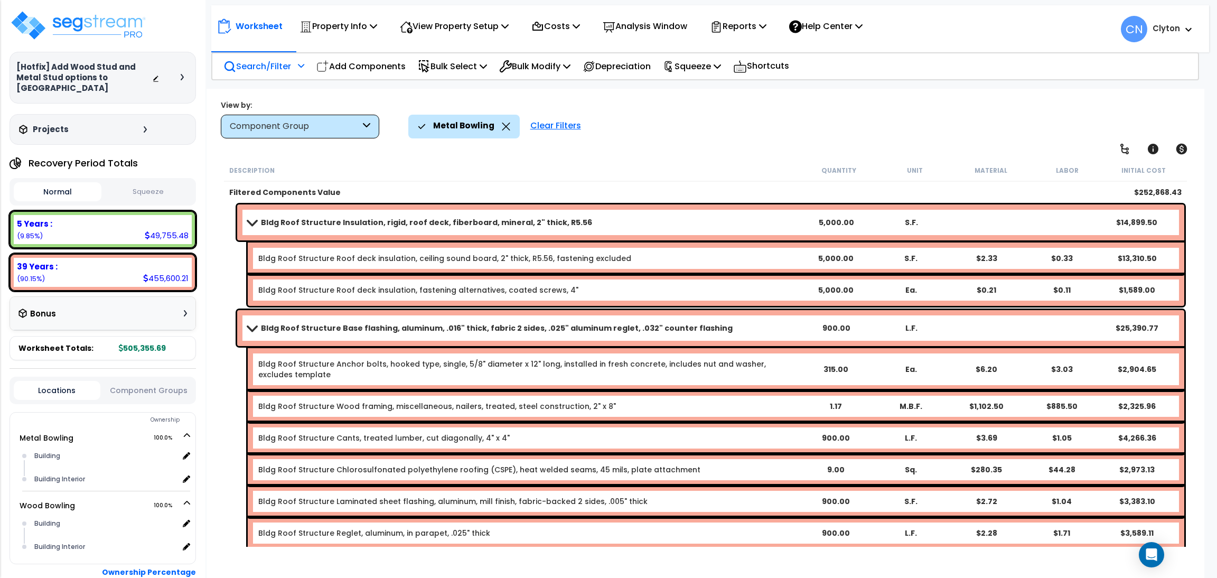
scroll to position [237, 0]
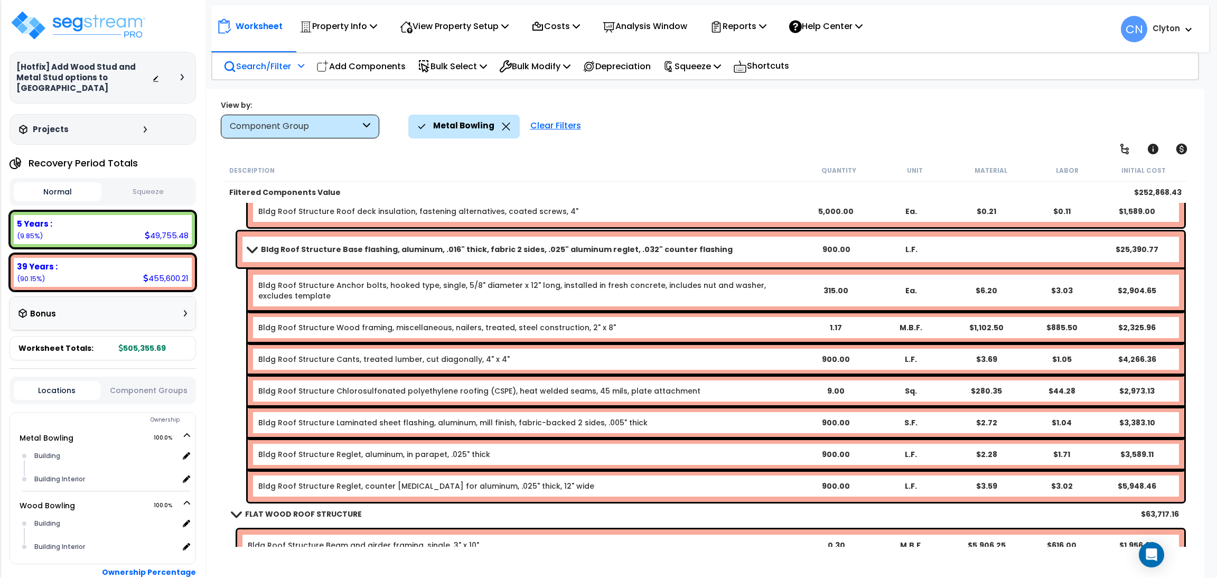
click at [842, 130] on div "Metal Bowling Clear Filters" at bounding box center [798, 126] width 781 height 23
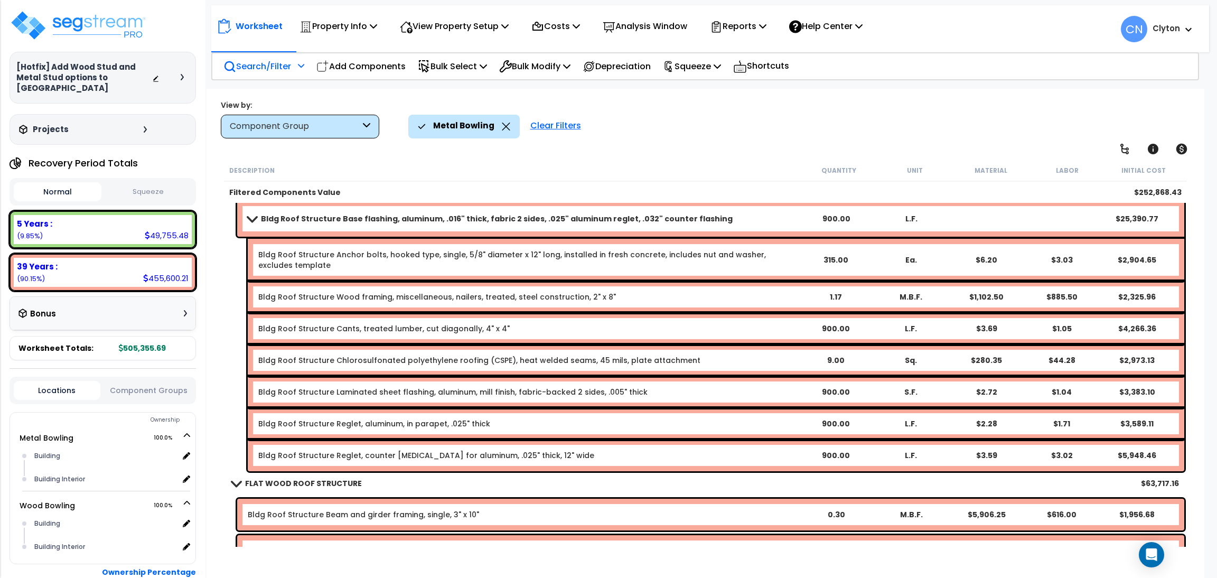
scroll to position [317, 0]
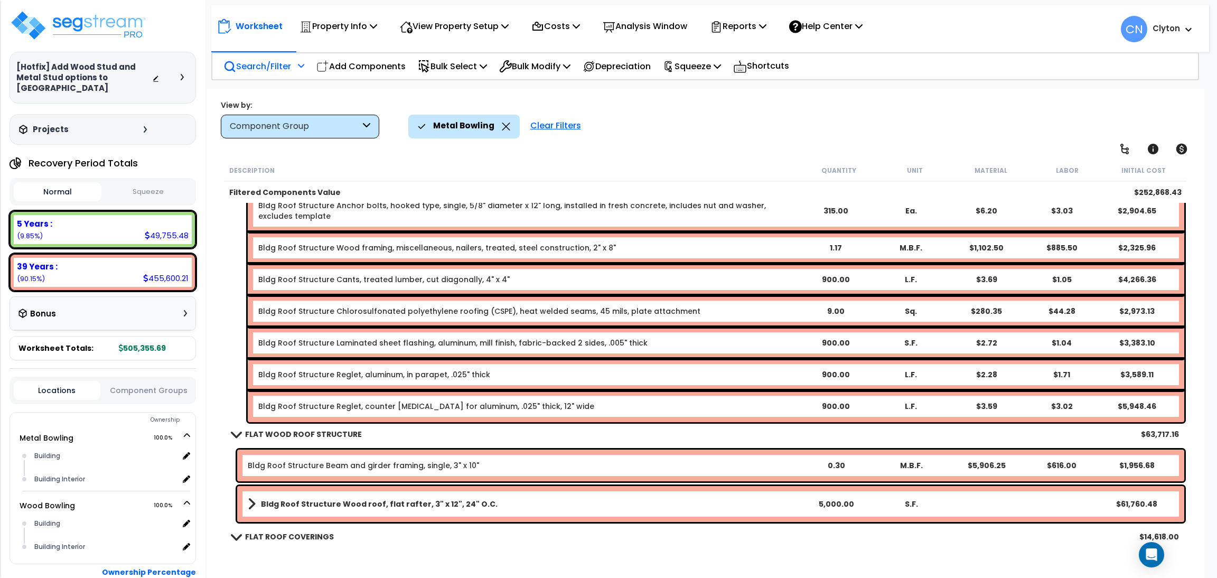
click at [505, 126] on icon at bounding box center [506, 126] width 8 height 8
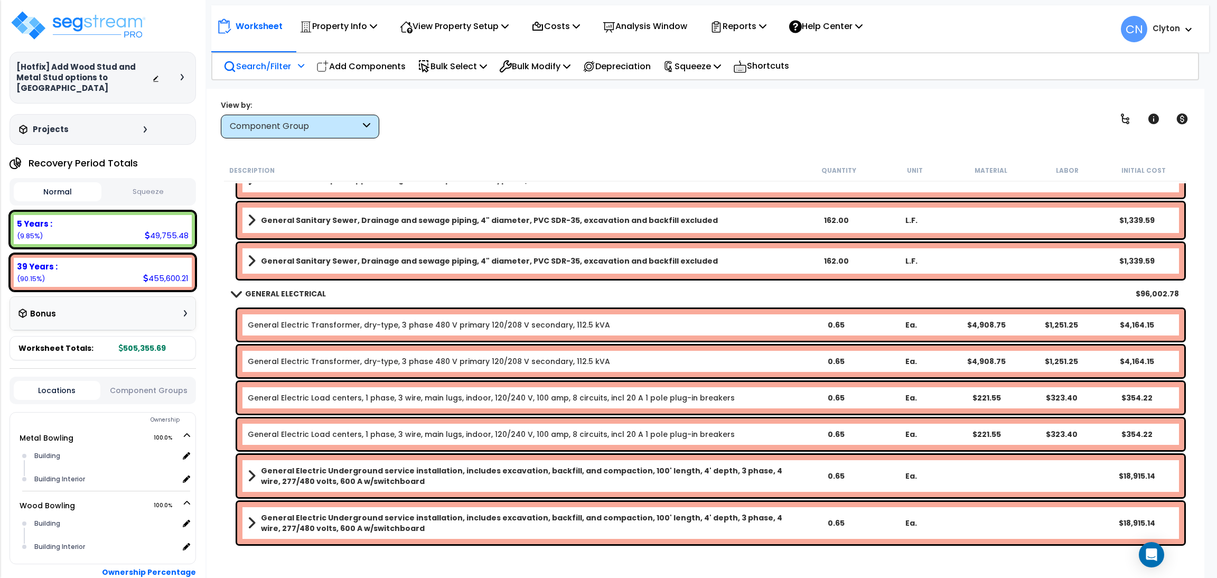
click at [262, 65] on p "Search/Filter" at bounding box center [257, 66] width 68 height 14
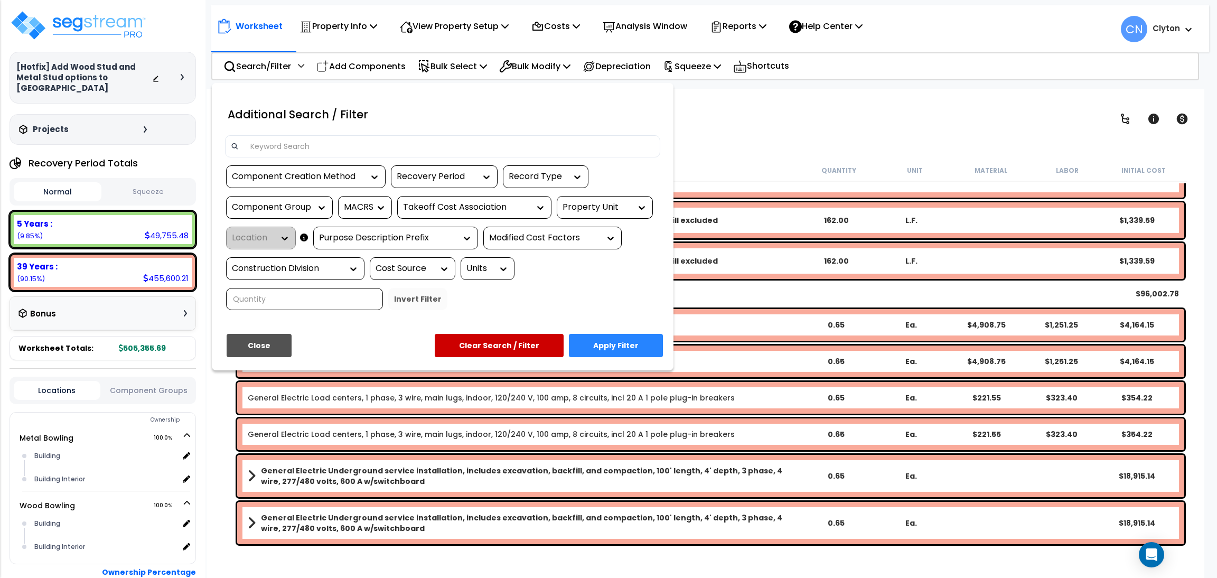
click at [606, 205] on div "Property Unit" at bounding box center [596, 207] width 69 height 12
click at [584, 258] on div "Wood Bowling" at bounding box center [636, 267] width 158 height 29
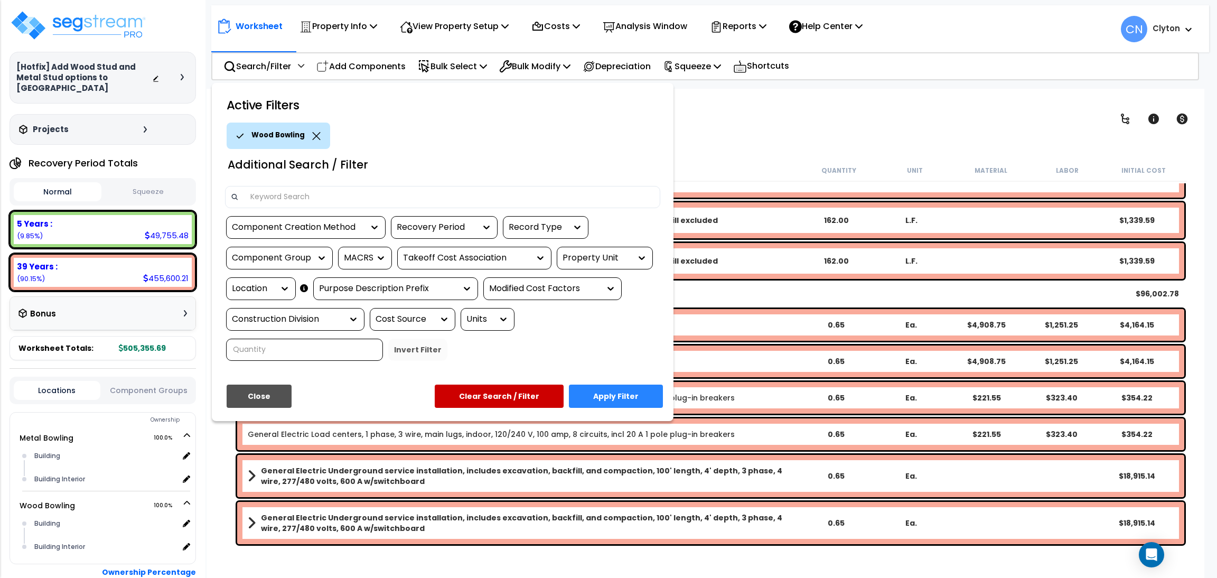
click at [603, 388] on button "Apply Filter" at bounding box center [616, 395] width 94 height 23
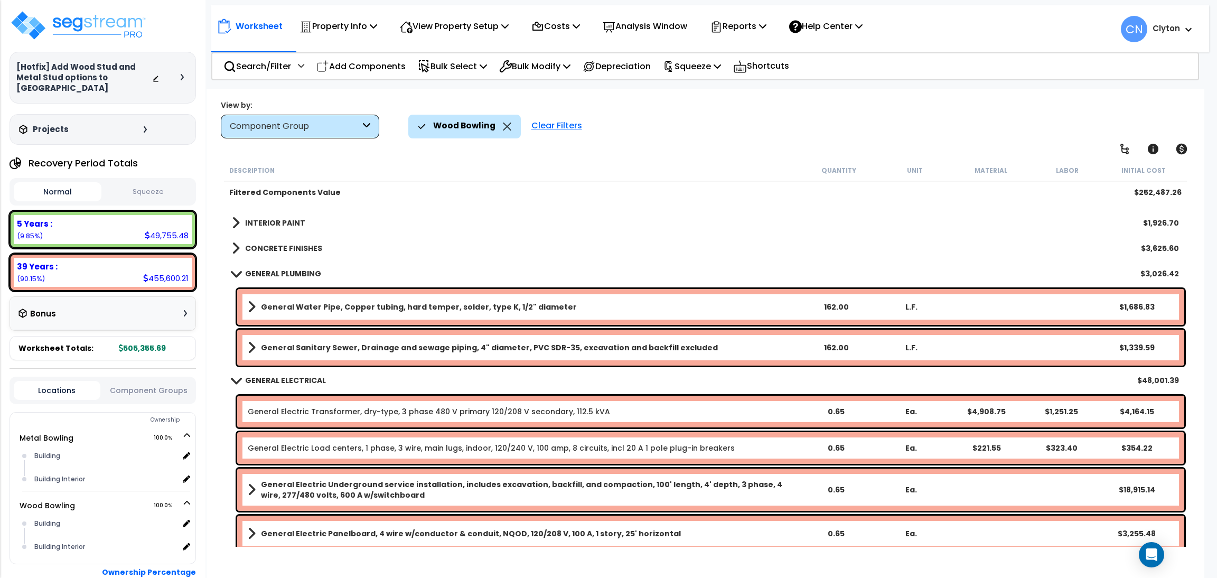
scroll to position [0, 0]
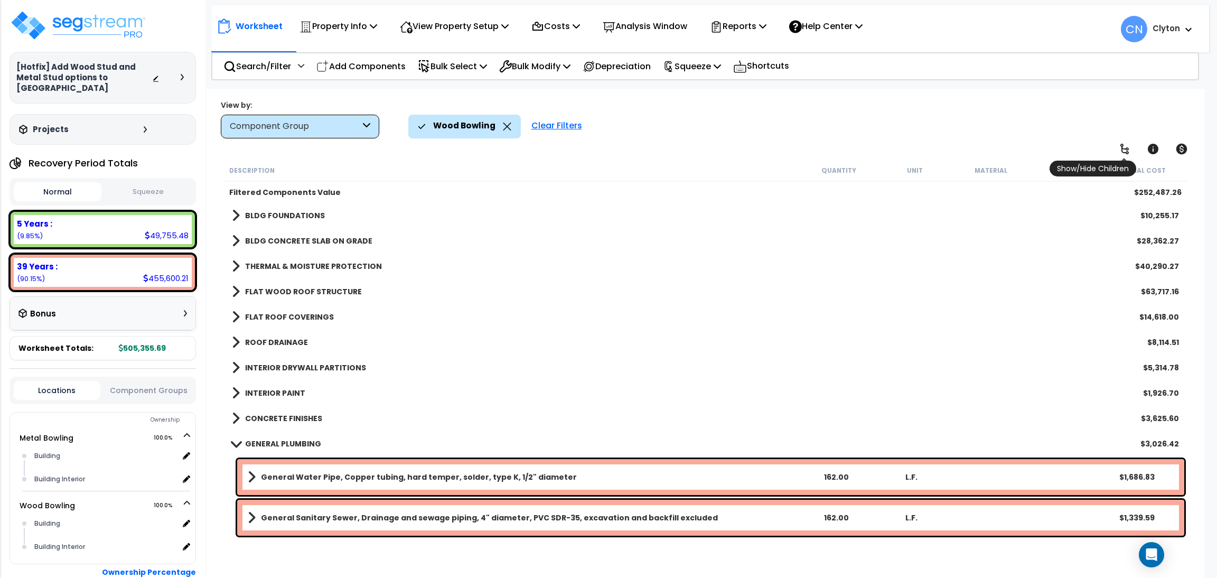
click at [1125, 153] on icon at bounding box center [1124, 149] width 8 height 11
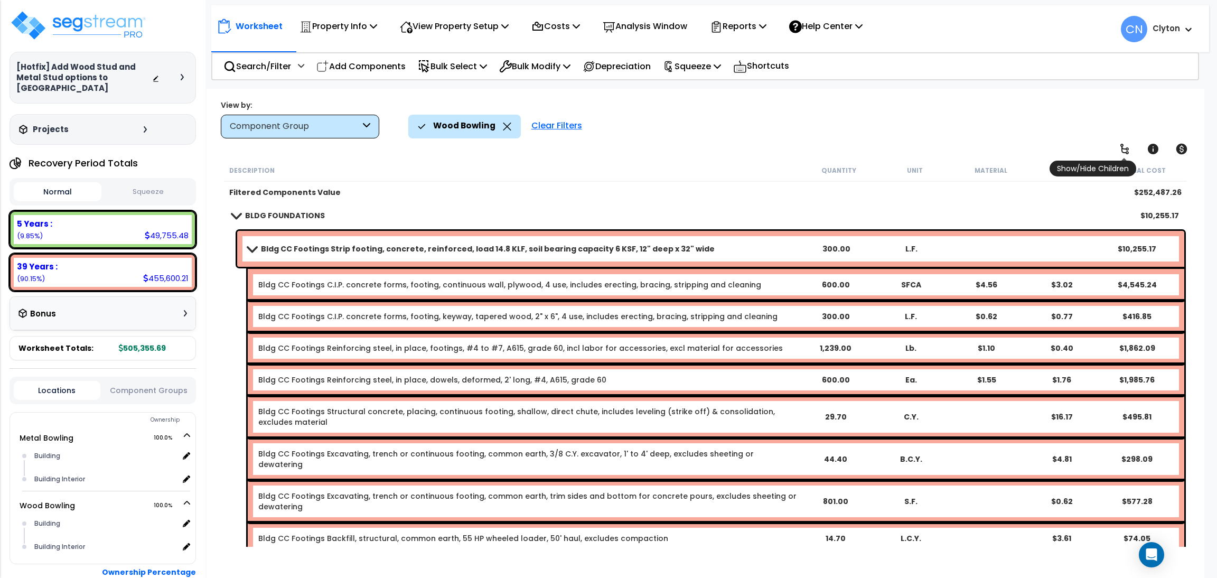
click at [1122, 149] on icon at bounding box center [1124, 149] width 13 height 13
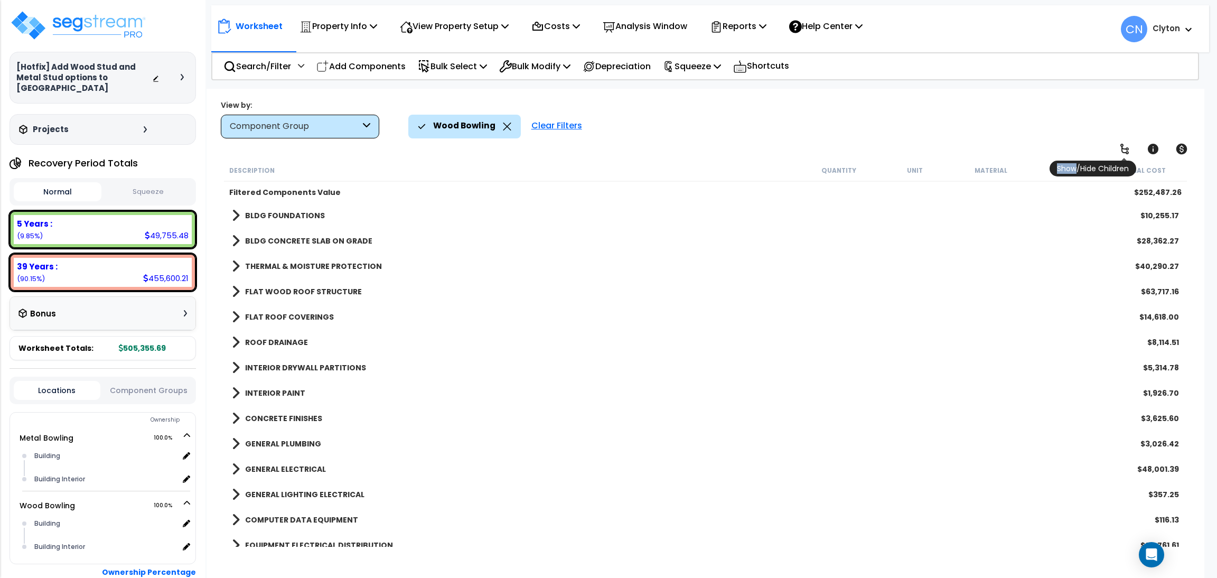
click at [1122, 149] on icon at bounding box center [1124, 149] width 13 height 13
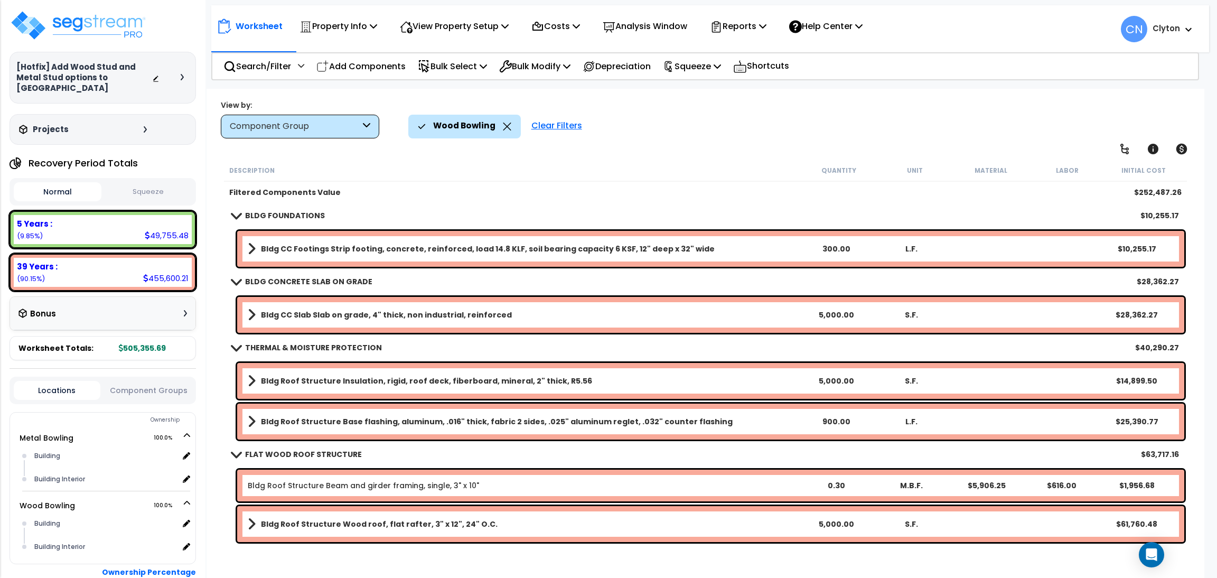
click at [911, 133] on div "Wood Bowling Clear Filters" at bounding box center [798, 126] width 781 height 23
click at [690, 421] on b "Bldg Roof Structure Base flashing, aluminum, .016" thick, fabric 2 sides, .025"…" at bounding box center [497, 421] width 472 height 11
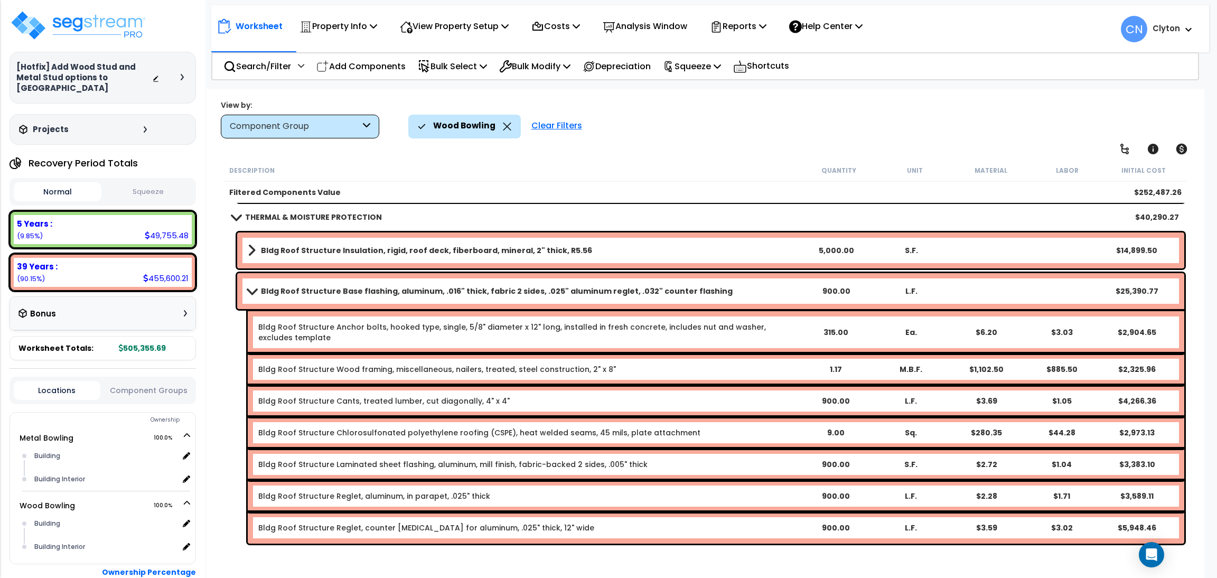
scroll to position [158, 0]
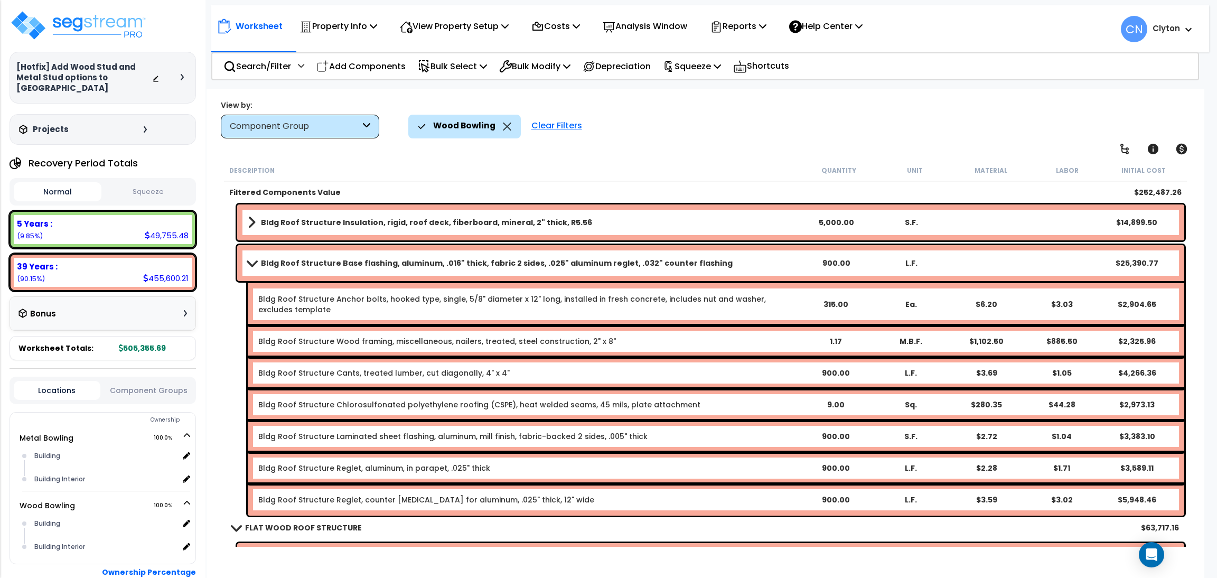
click at [494, 217] on b "Bldg Roof Structure Insulation, rigid, roof deck, fiberboard, mineral, 2" thick…" at bounding box center [426, 222] width 331 height 11
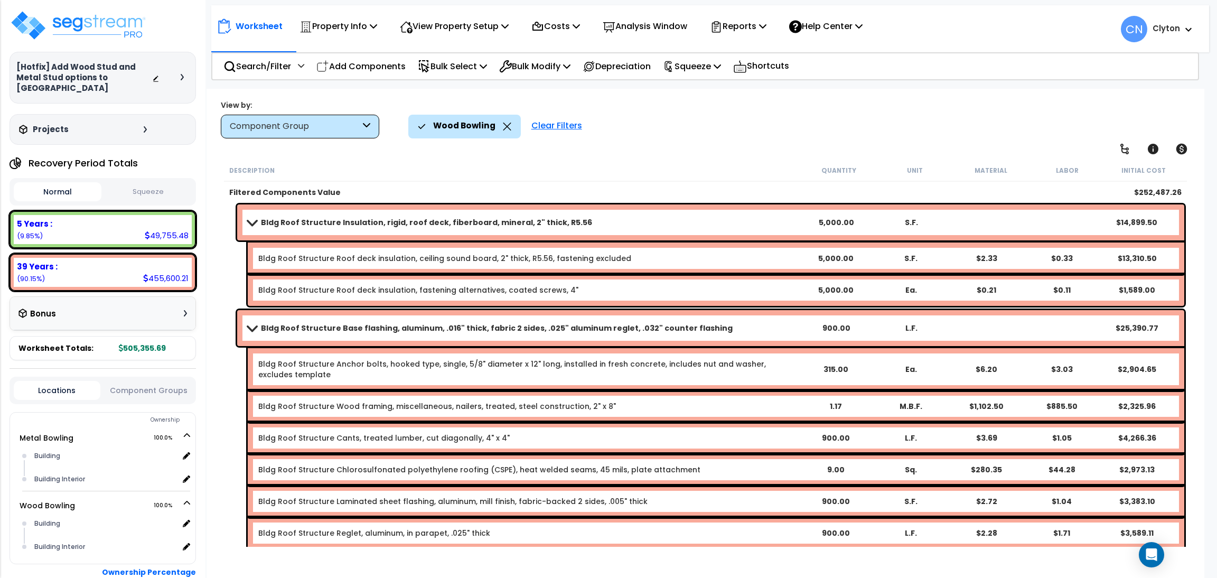
click at [559, 333] on link "Bldg Roof Structure Base flashing, aluminum, .016" thick, fabric 2 sides, .025"…" at bounding box center [523, 327] width 550 height 15
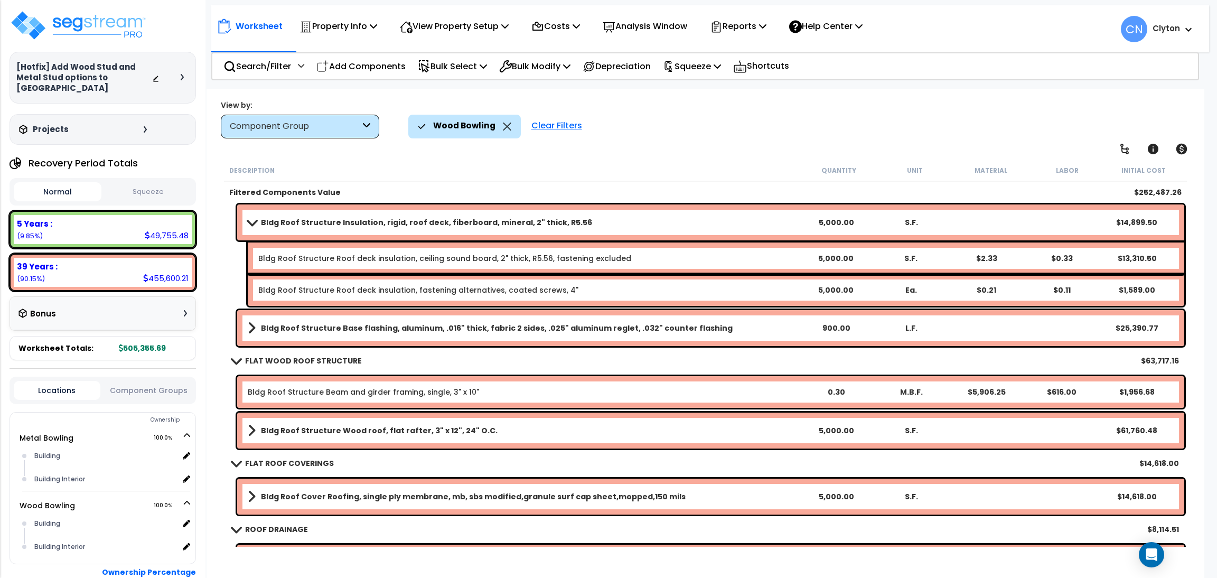
click at [581, 222] on link "Bldg Roof Structure Insulation, rigid, roof deck, fiberboard, mineral, 2" thick…" at bounding box center [523, 222] width 550 height 15
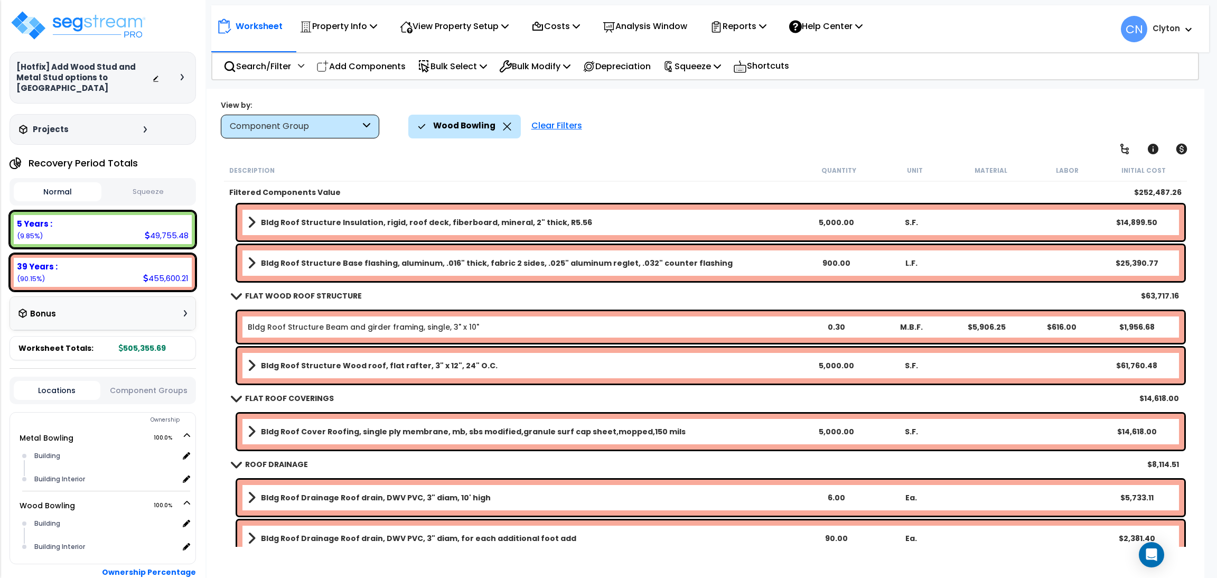
click at [698, 125] on div "Wood Bowling Clear Filters" at bounding box center [798, 126] width 781 height 23
click at [743, 30] on p "Reports" at bounding box center [738, 26] width 56 height 14
click at [743, 45] on link "Get Report" at bounding box center [756, 50] width 105 height 21
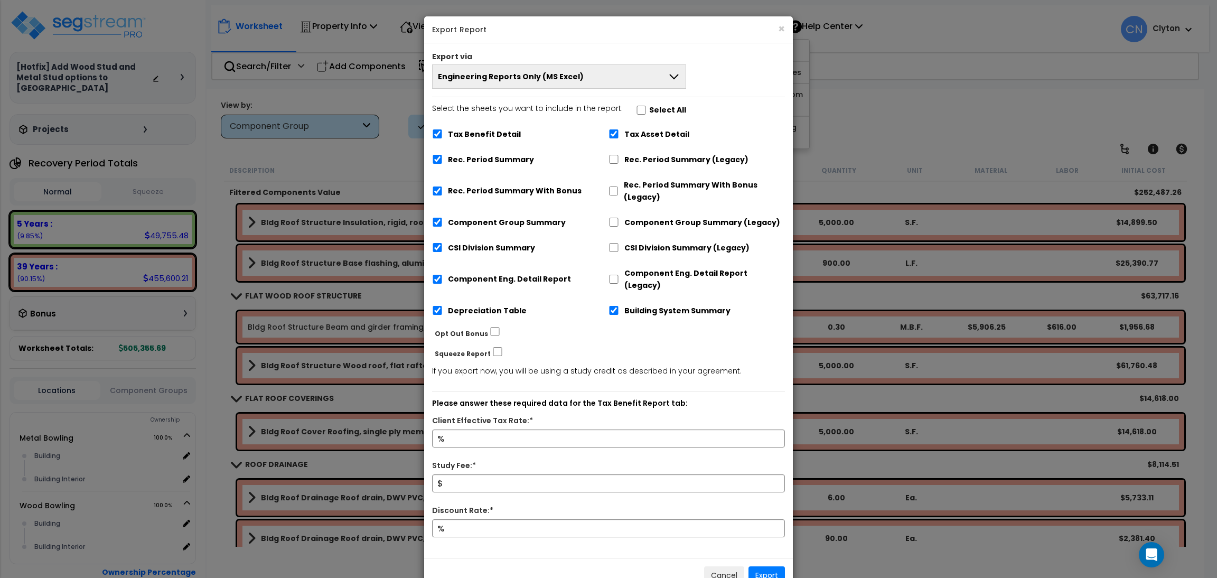
click at [502, 79] on span "Engineering Reports Only (MS Excel)" at bounding box center [511, 76] width 146 height 11
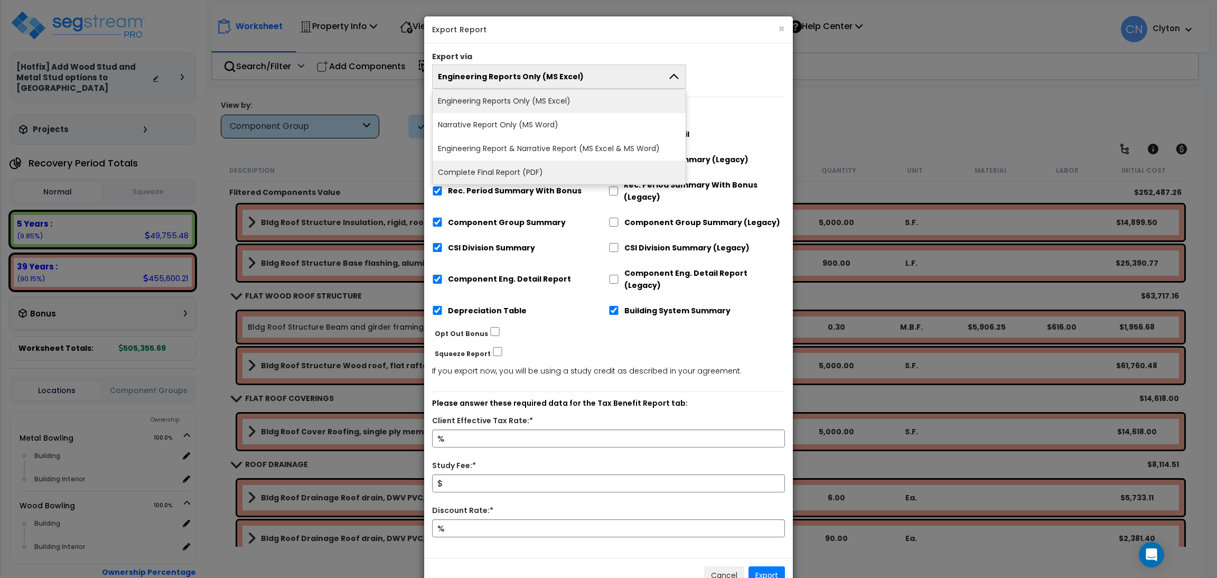
click at [494, 174] on li "Complete Final Report (PDF)" at bounding box center [558, 173] width 253 height 24
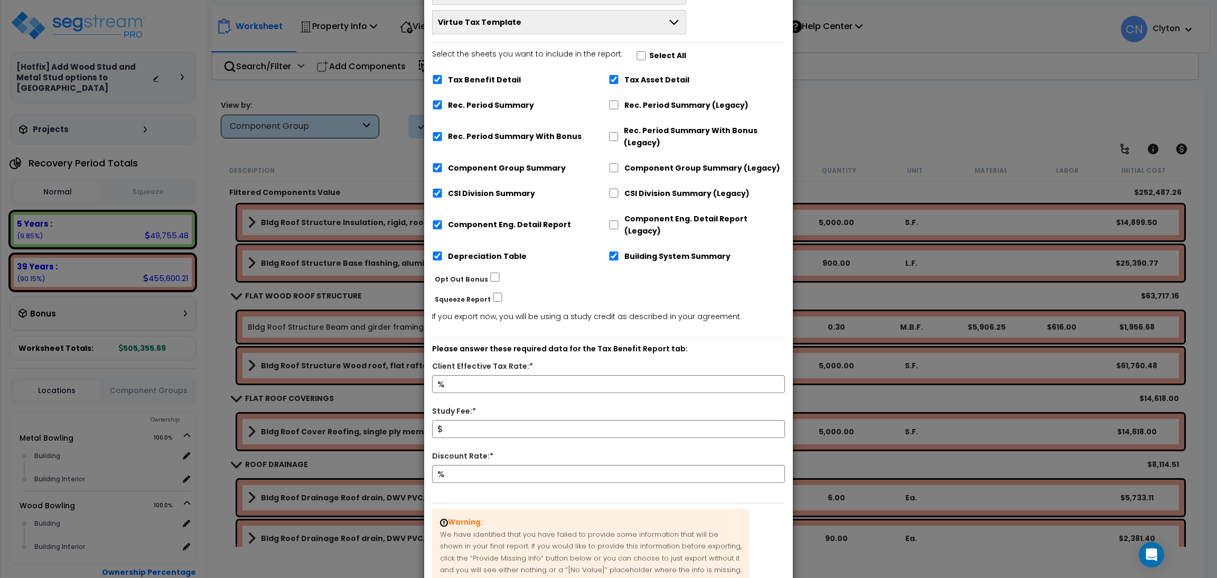
scroll to position [166, 0]
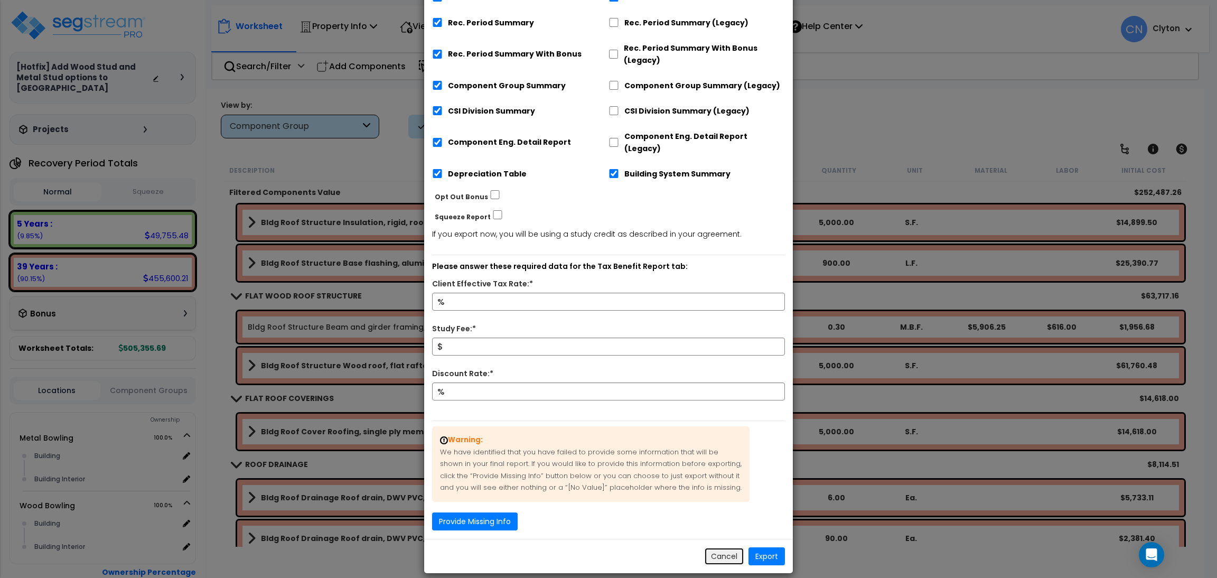
click at [730, 547] on button "Cancel" at bounding box center [724, 556] width 40 height 18
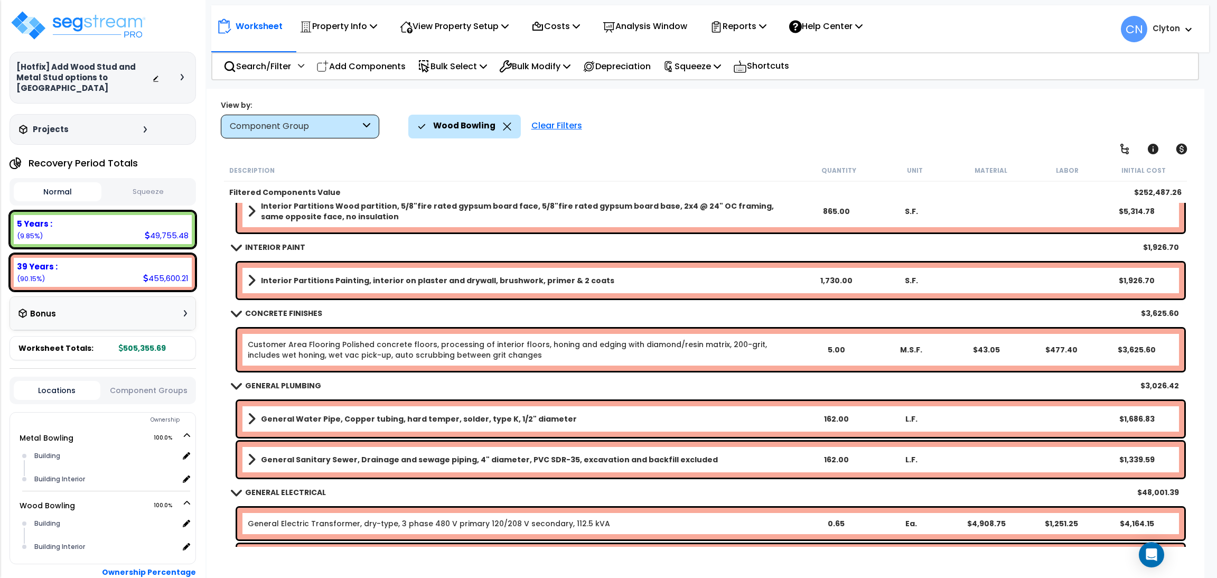
scroll to position [395, 0]
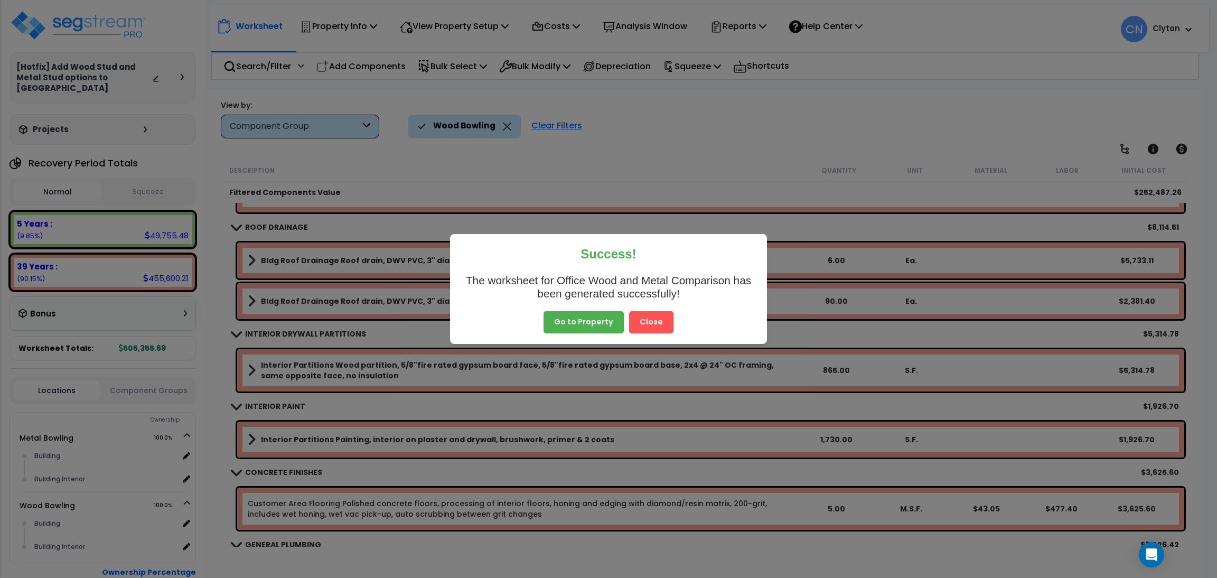
click at [644, 325] on button "Close" at bounding box center [651, 322] width 44 height 22
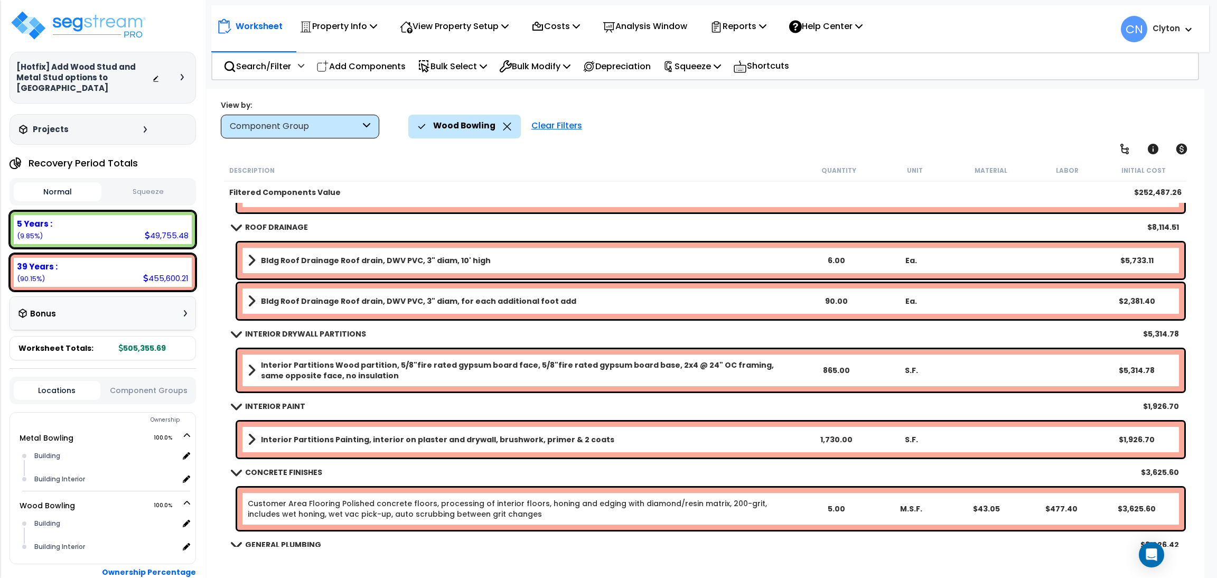
click at [859, 112] on div "View by: Component Group High to Low (Total Cost)" at bounding box center [705, 118] width 976 height 39
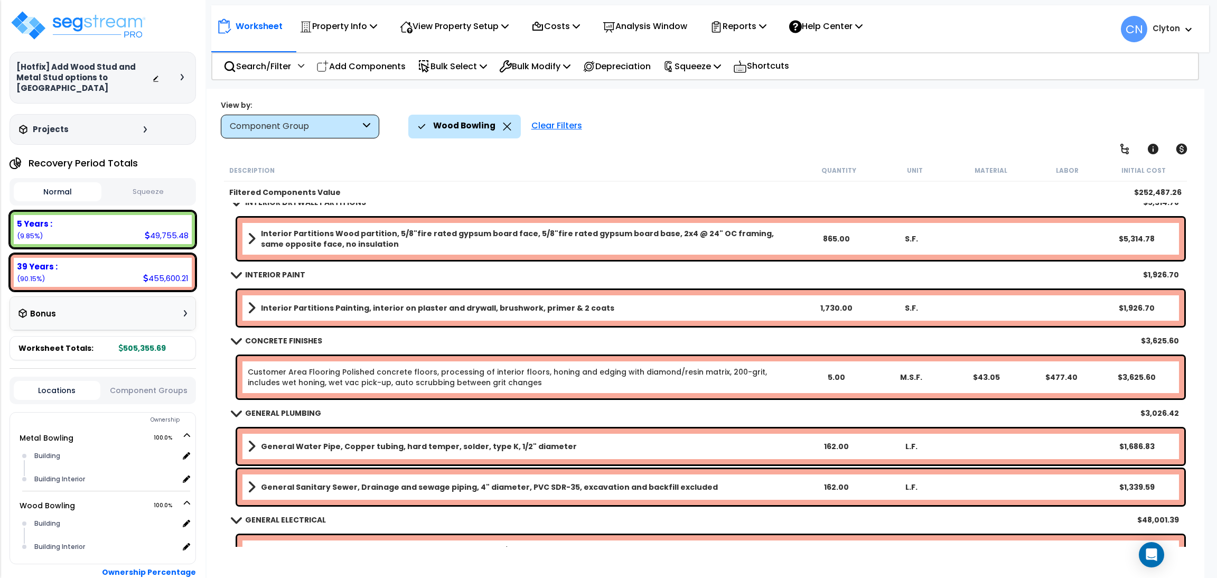
scroll to position [554, 0]
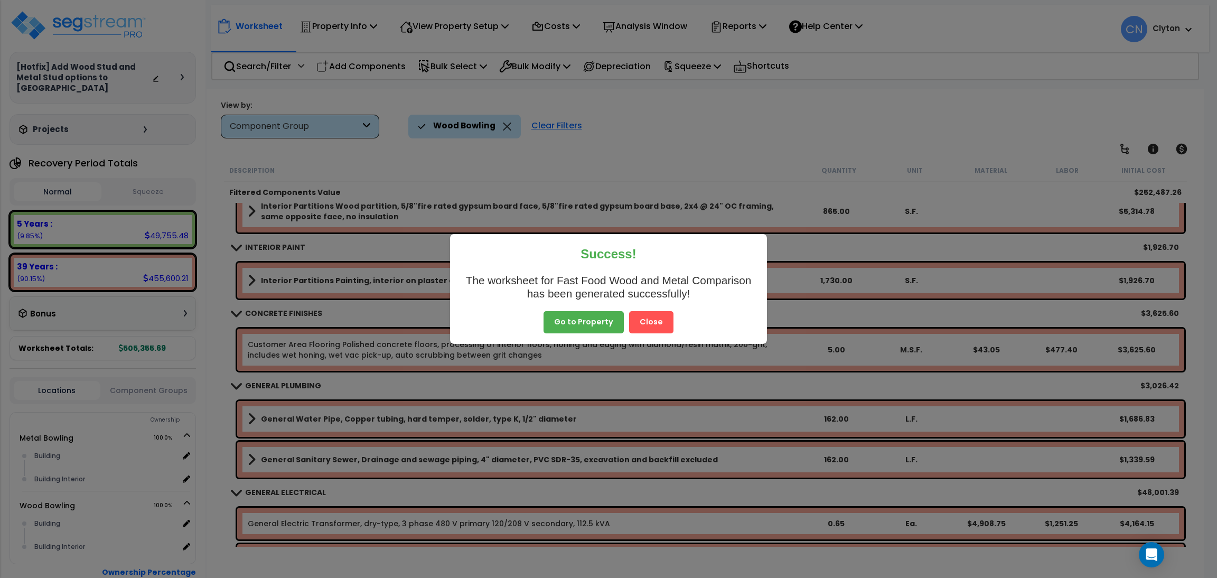
click at [640, 321] on button "Close" at bounding box center [651, 322] width 44 height 22
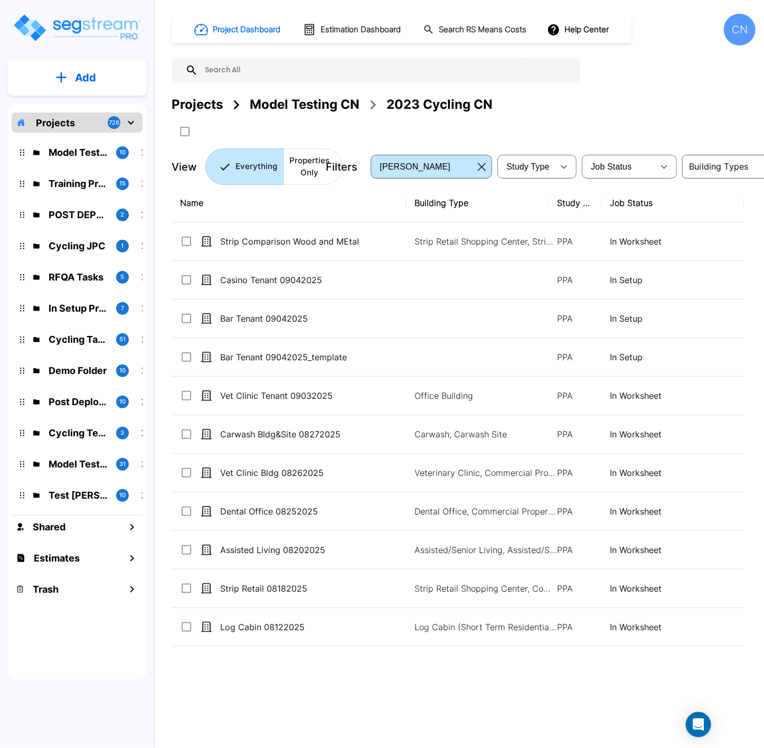
click at [74, 86] on button "Add" at bounding box center [76, 77] width 139 height 31
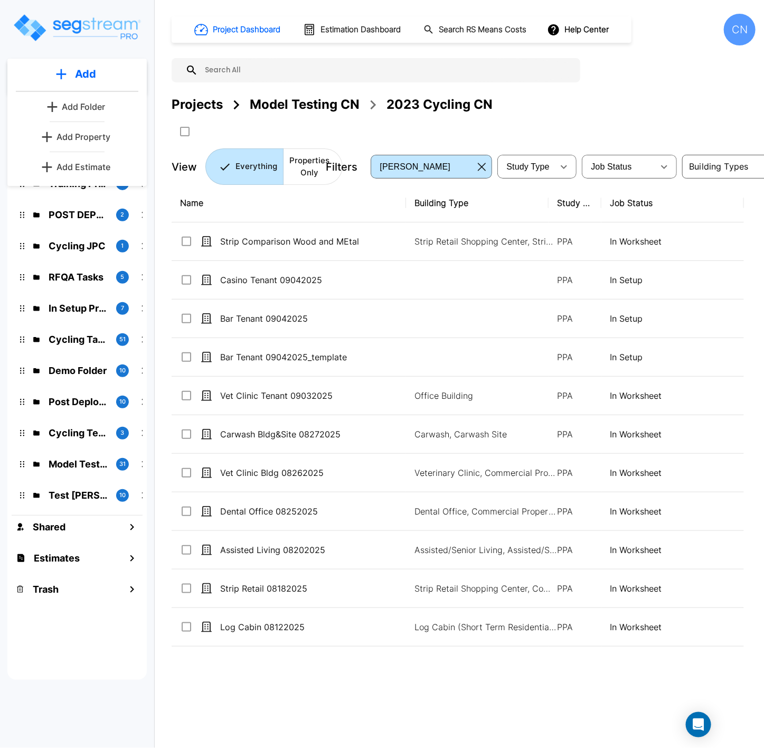
click at [82, 144] on link "Add Property" at bounding box center [77, 136] width 78 height 21
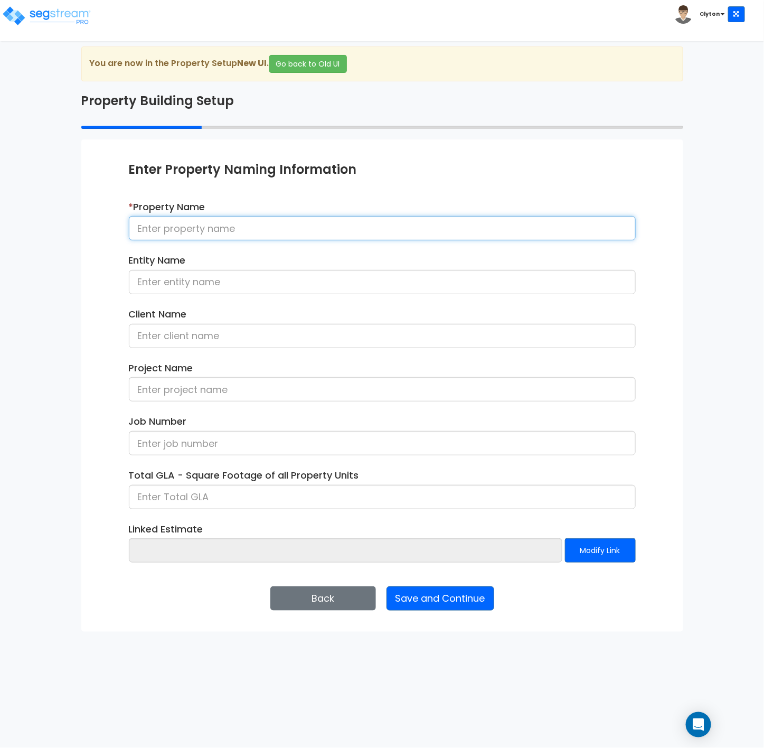
click at [183, 222] on input at bounding box center [382, 228] width 507 height 24
click at [289, 229] on input at bounding box center [382, 228] width 507 height 24
type input "Office Wood and Metal Comparison"
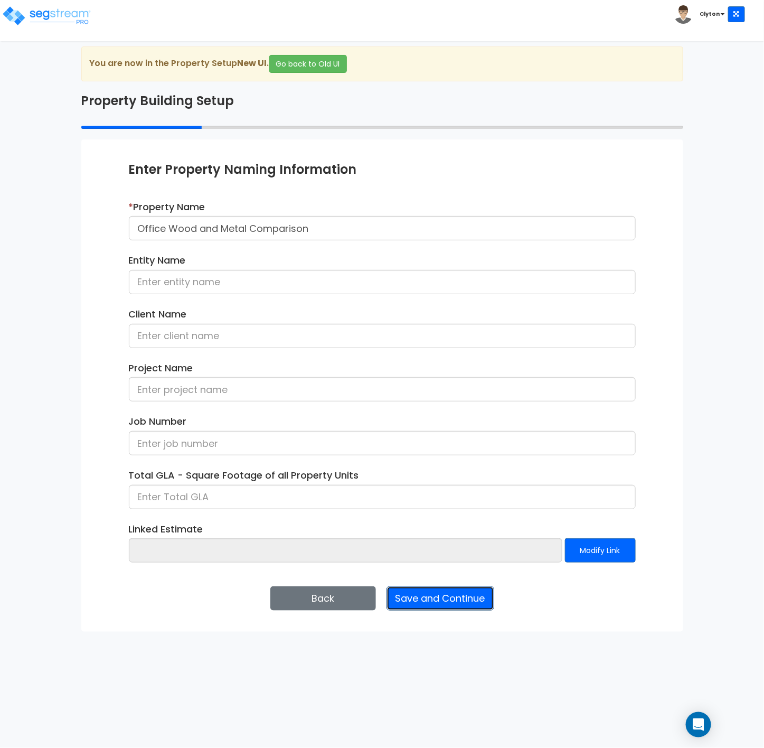
click at [414, 592] on button "Save and Continue" at bounding box center [440, 598] width 108 height 24
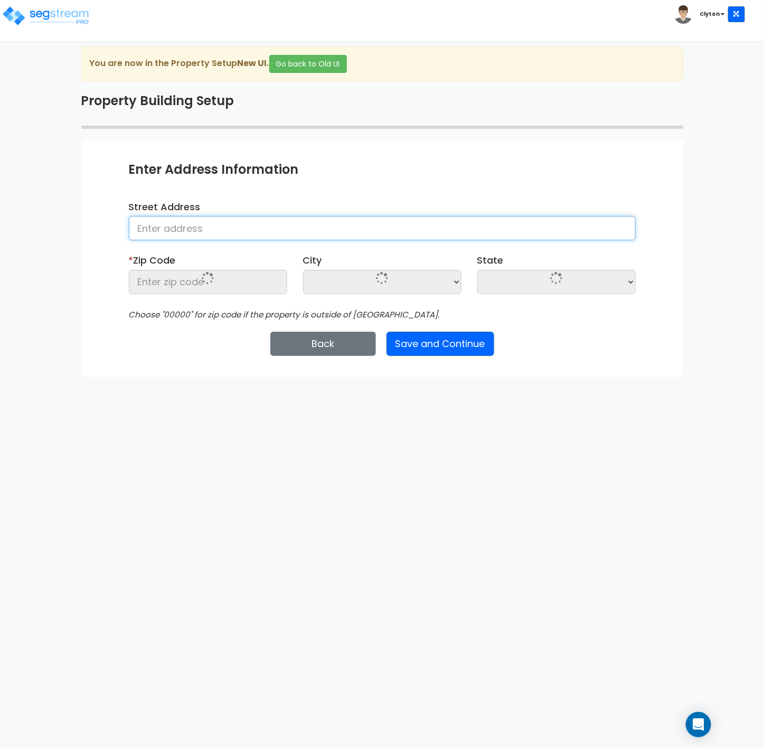
click at [204, 223] on input at bounding box center [382, 228] width 507 height 24
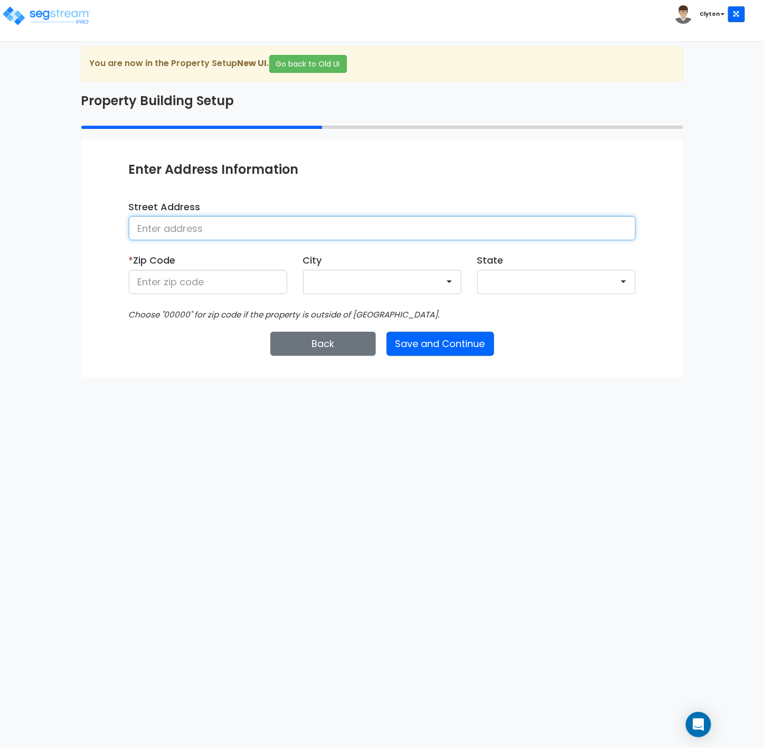
click at [197, 228] on input at bounding box center [382, 228] width 507 height 24
type input "[GEOGRAPHIC_DATA]"
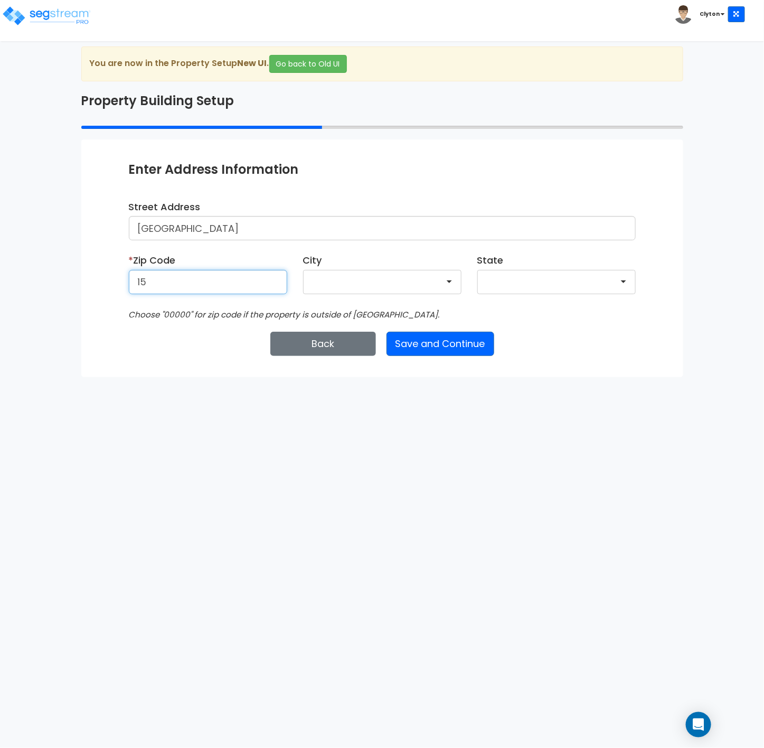
type input "1"
type input "80206"
click at [430, 344] on button "Save and Continue" at bounding box center [440, 344] width 108 height 24
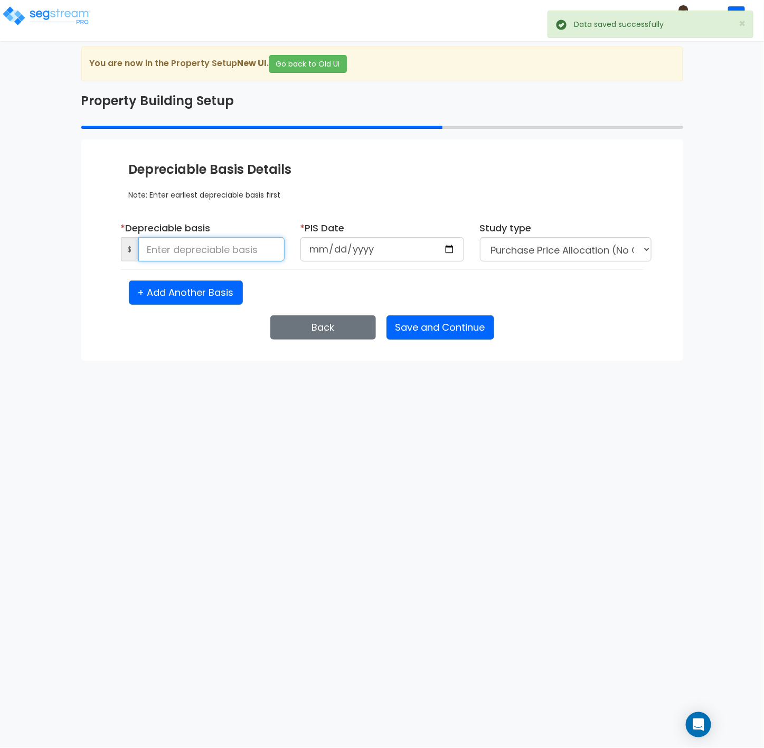
click at [205, 250] on input at bounding box center [211, 249] width 146 height 24
type input "1,500,000"
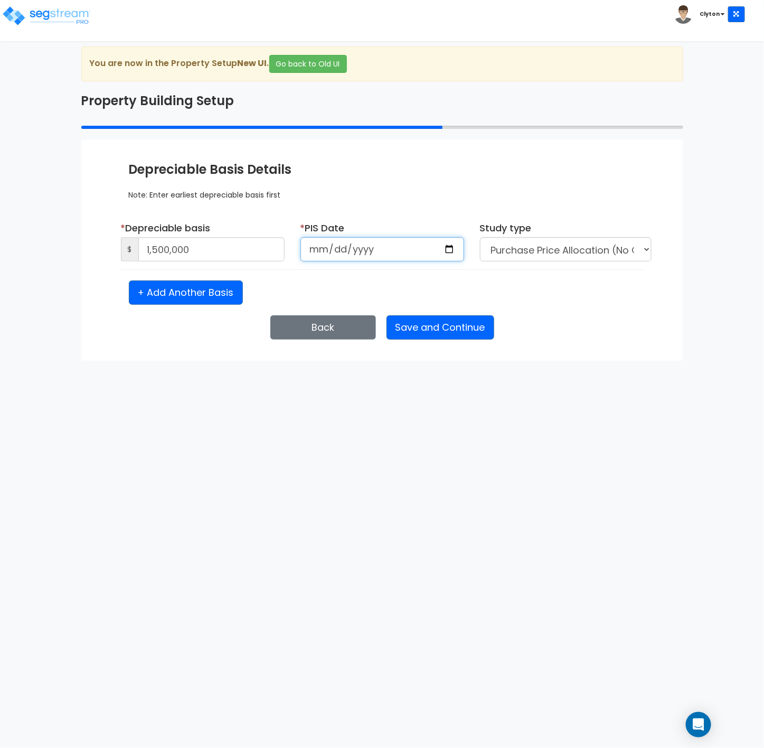
click at [453, 246] on input "date" at bounding box center [382, 249] width 164 height 24
type input "[DATE]"
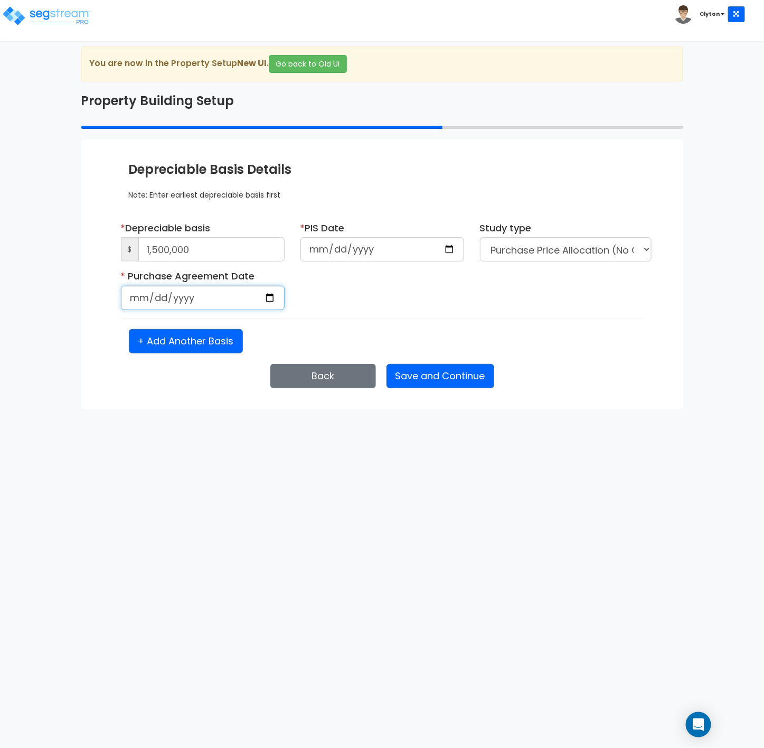
click at [265, 301] on input "date" at bounding box center [203, 298] width 164 height 24
type input "[DATE]"
click at [416, 305] on div "* Purchase Agreement Date [DATE] Is it a renovation on an existing building?" at bounding box center [382, 293] width 539 height 49
click at [427, 383] on button "Save and Continue" at bounding box center [440, 376] width 108 height 24
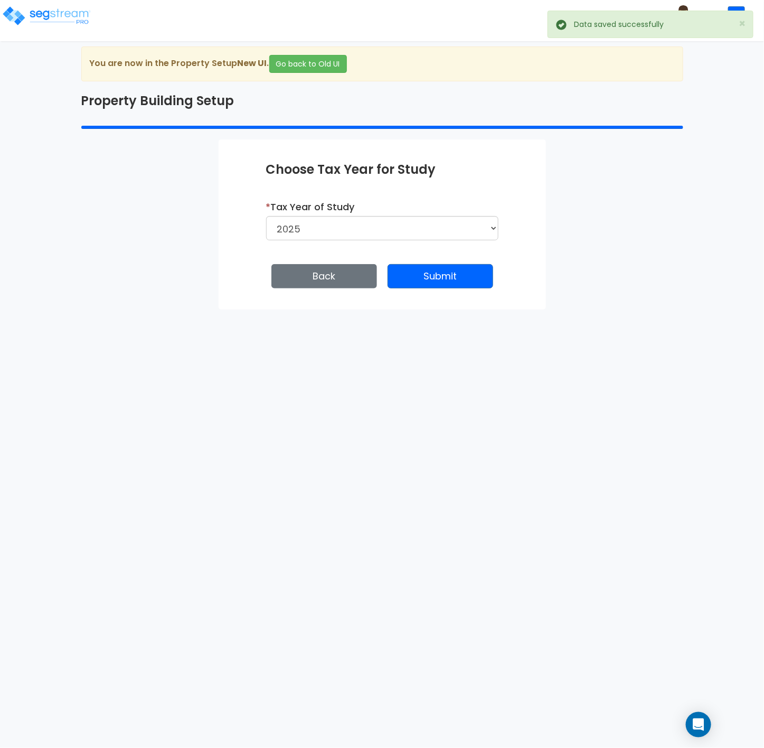
click at [436, 263] on div "Enter Property Naming Information * Property Name Office Wood and Metal Compari…" at bounding box center [382, 224] width 327 height 170
click at [428, 278] on button "Submit" at bounding box center [441, 276] width 106 height 24
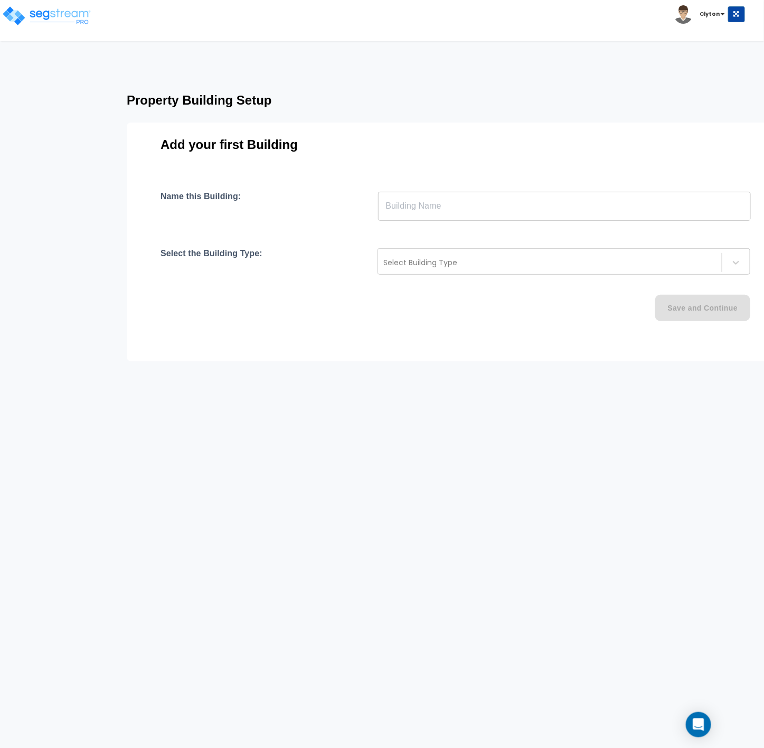
click at [439, 219] on input "text" at bounding box center [564, 206] width 373 height 30
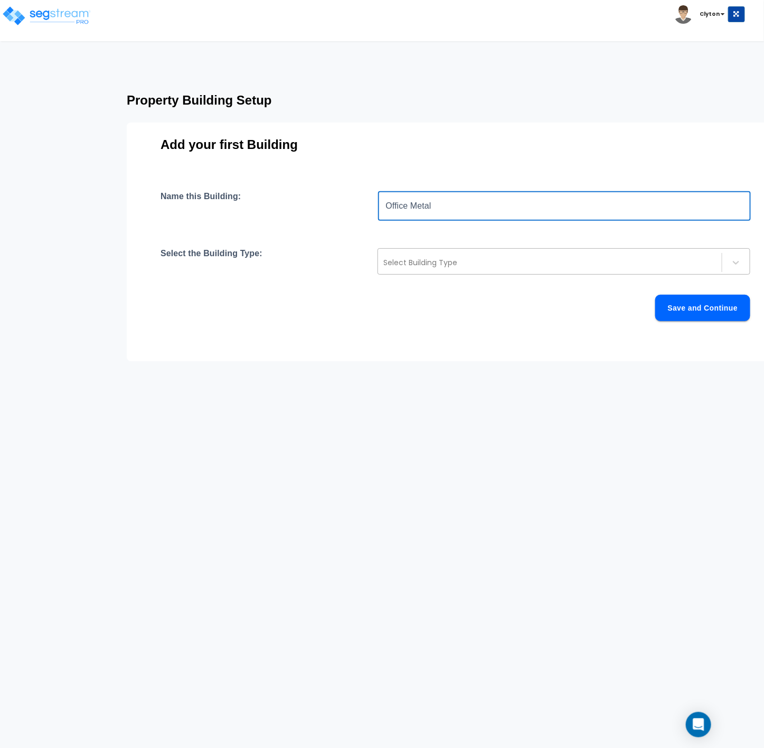
type input "Office Metal"
click at [419, 255] on div "Select Building Type" at bounding box center [550, 262] width 344 height 17
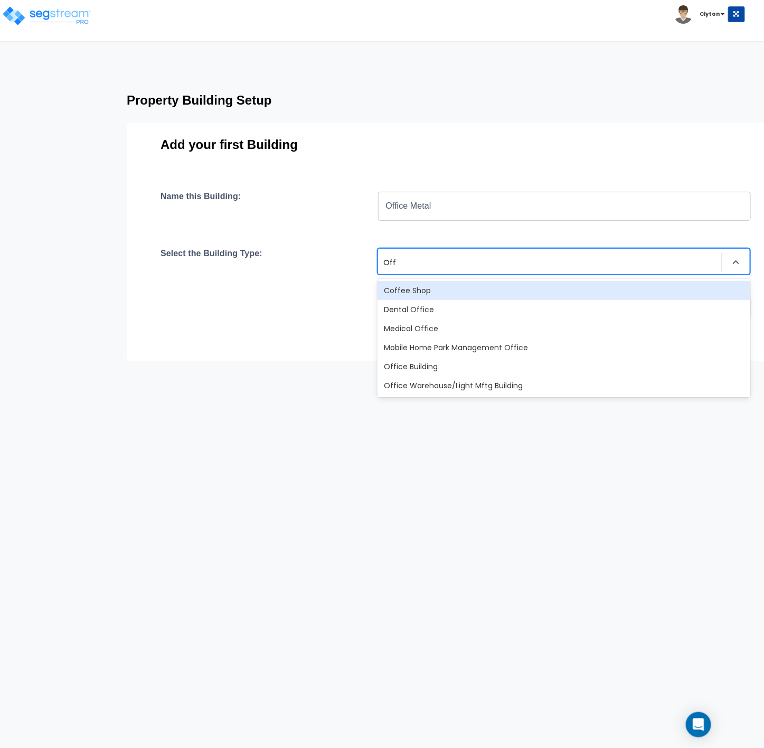
type input "Offi"
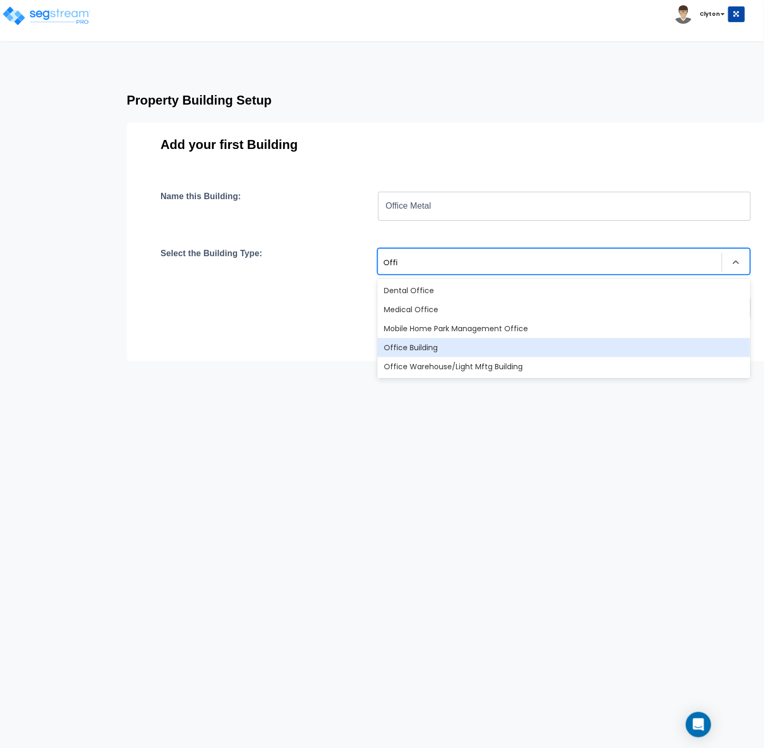
click at [429, 340] on div "Office Building" at bounding box center [564, 347] width 373 height 19
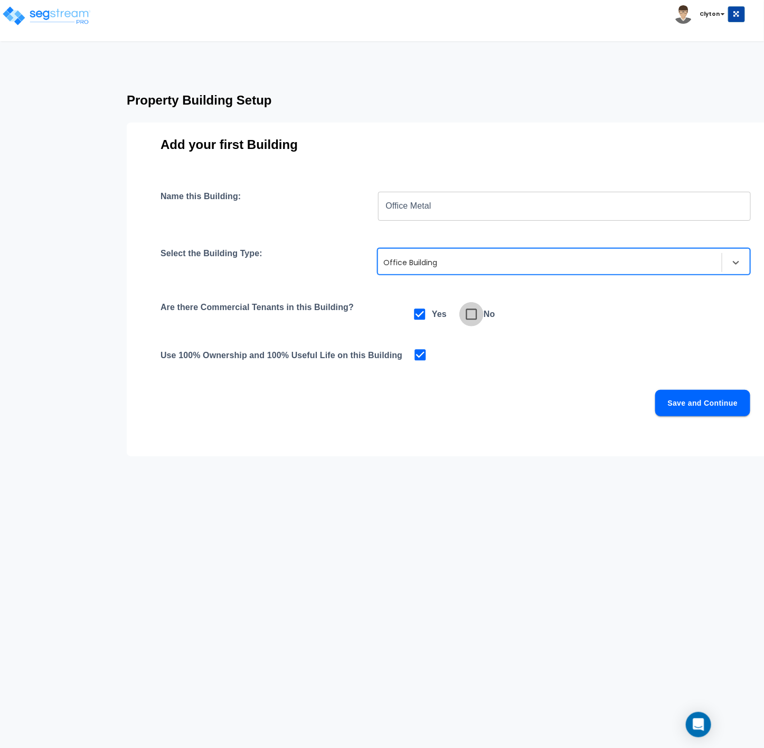
click at [466, 320] on icon at bounding box center [471, 314] width 15 height 15
checkbox input "false"
checkbox input "true"
drag, startPoint x: 692, startPoint y: 411, endPoint x: 686, endPoint y: 410, distance: 5.8
click at [690, 410] on button "Save and Continue" at bounding box center [702, 403] width 95 height 26
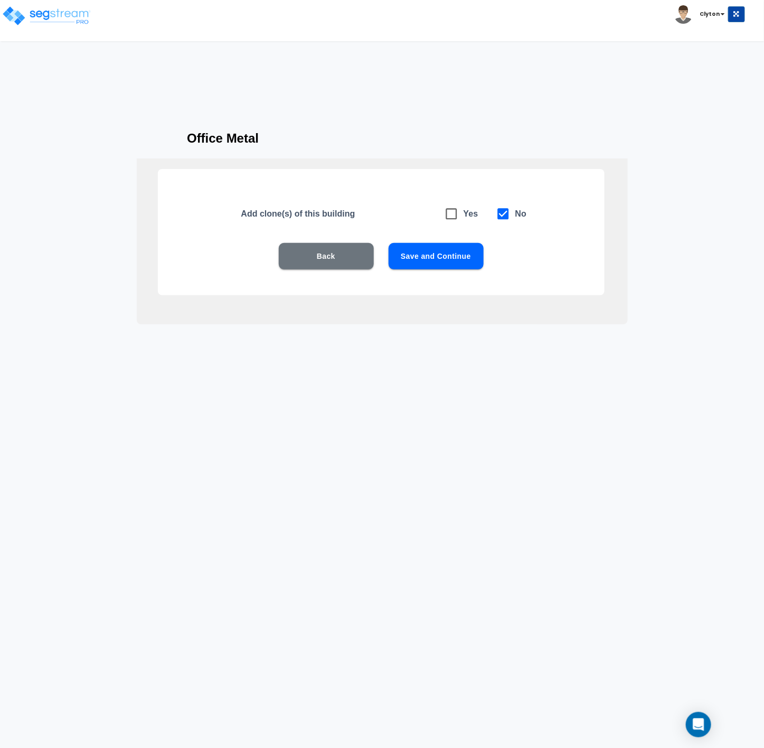
click at [417, 257] on button "Save and Continue" at bounding box center [436, 256] width 95 height 26
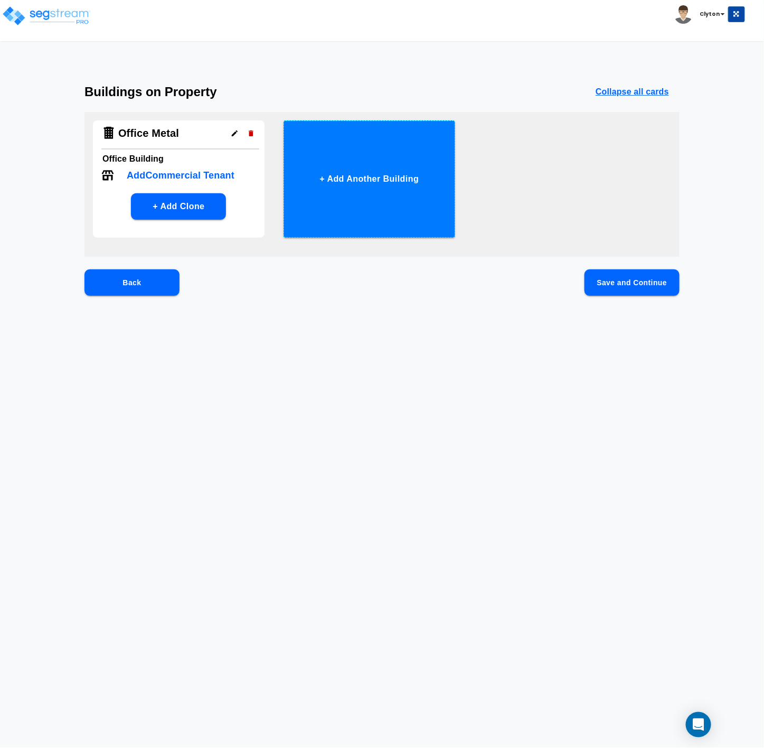
click at [389, 197] on button "+ Add Another Building" at bounding box center [370, 178] width 172 height 117
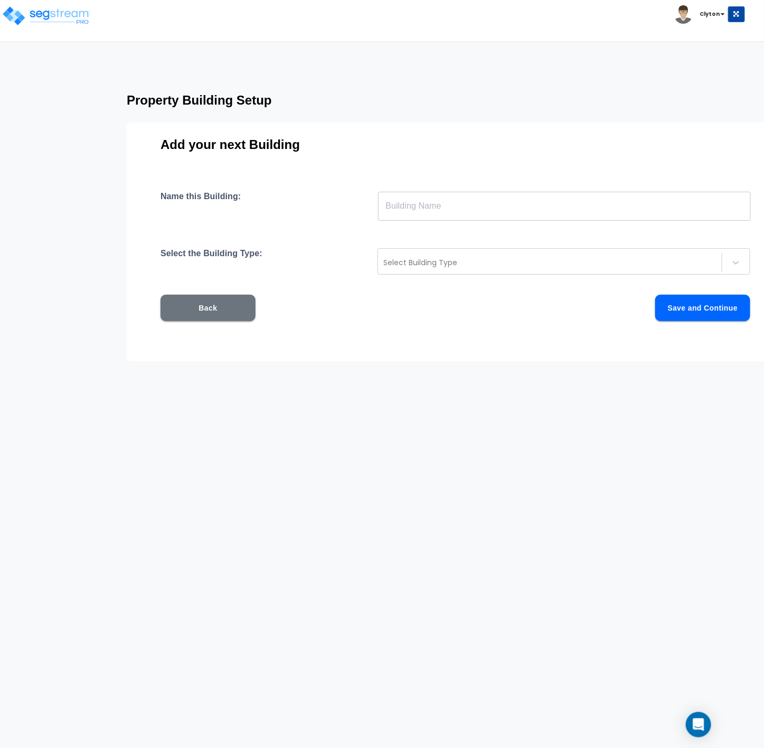
click at [406, 203] on input "text" at bounding box center [564, 206] width 373 height 30
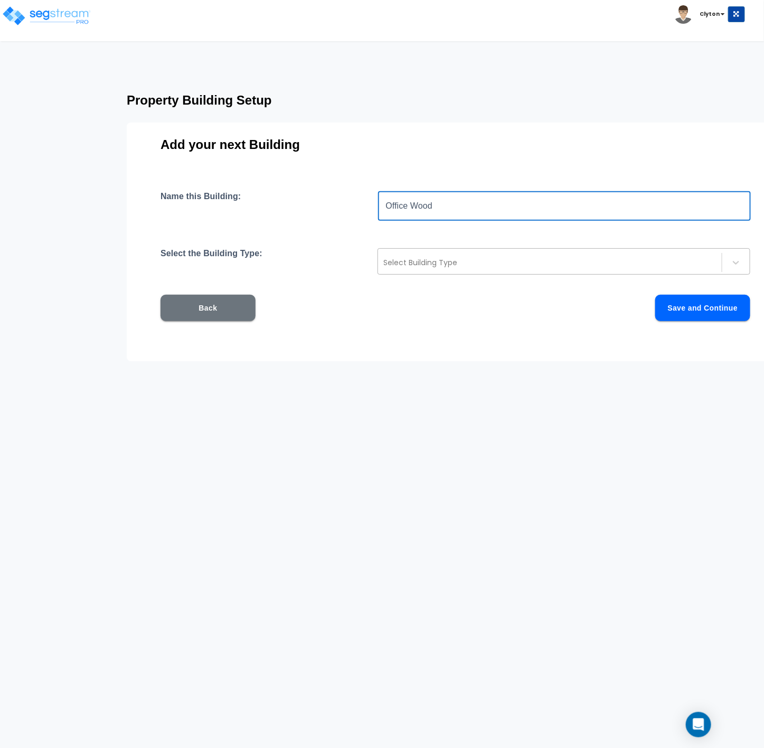
type input "Office Wood"
click at [416, 255] on div "Select Building Type" at bounding box center [550, 262] width 344 height 17
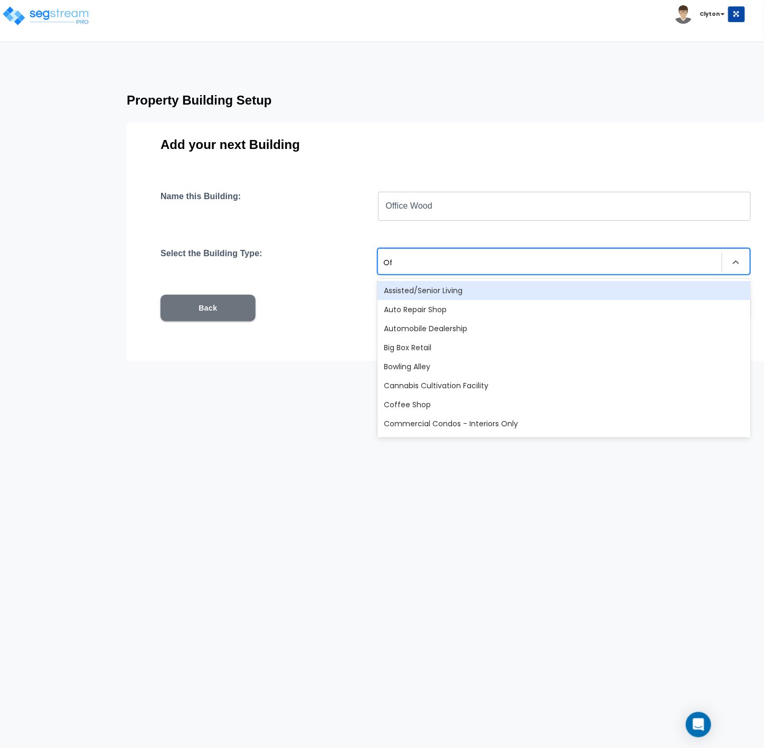
type input "Off"
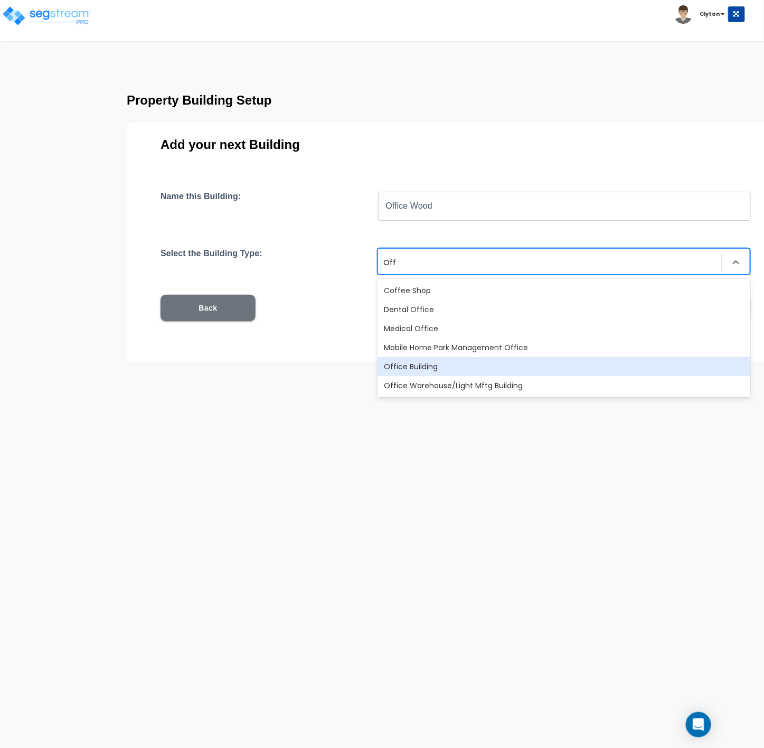
click at [395, 361] on div "Office Building" at bounding box center [564, 366] width 373 height 19
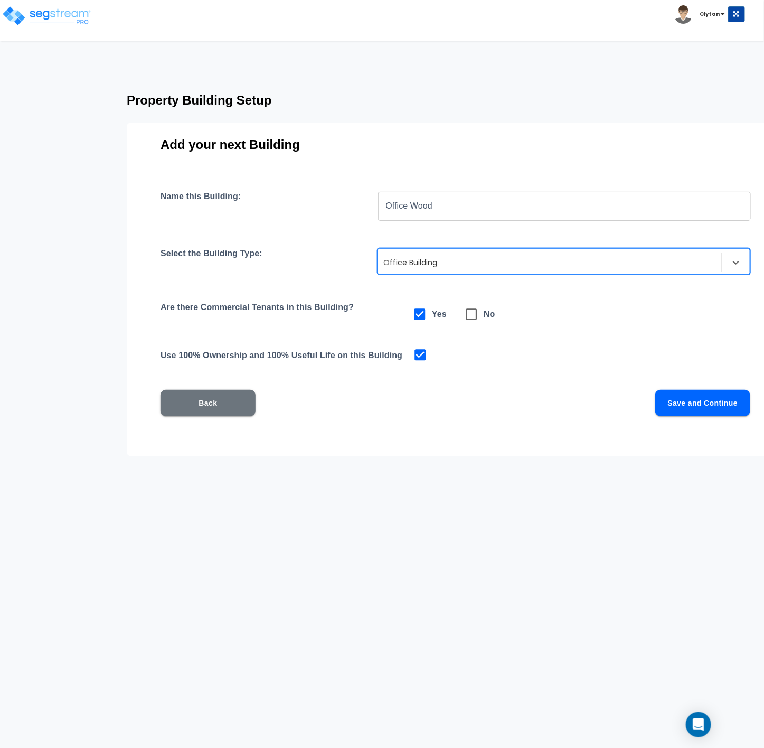
click at [474, 310] on icon at bounding box center [471, 314] width 15 height 15
checkbox input "false"
checkbox input "true"
click at [683, 403] on button "Save and Continue" at bounding box center [702, 403] width 95 height 26
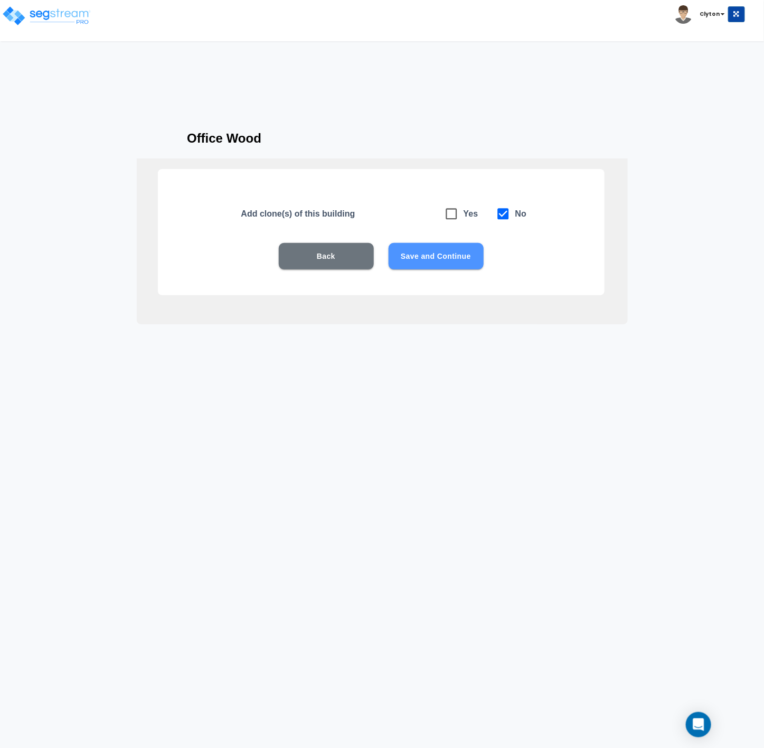
click at [444, 256] on button "Save and Continue" at bounding box center [436, 256] width 95 height 26
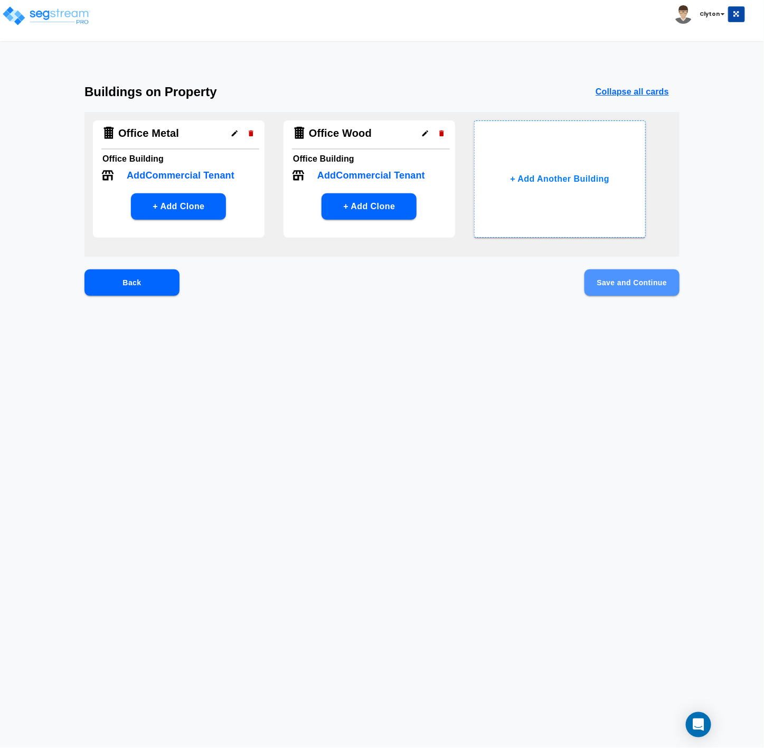
click at [590, 279] on button "Save and Continue" at bounding box center [631, 282] width 95 height 26
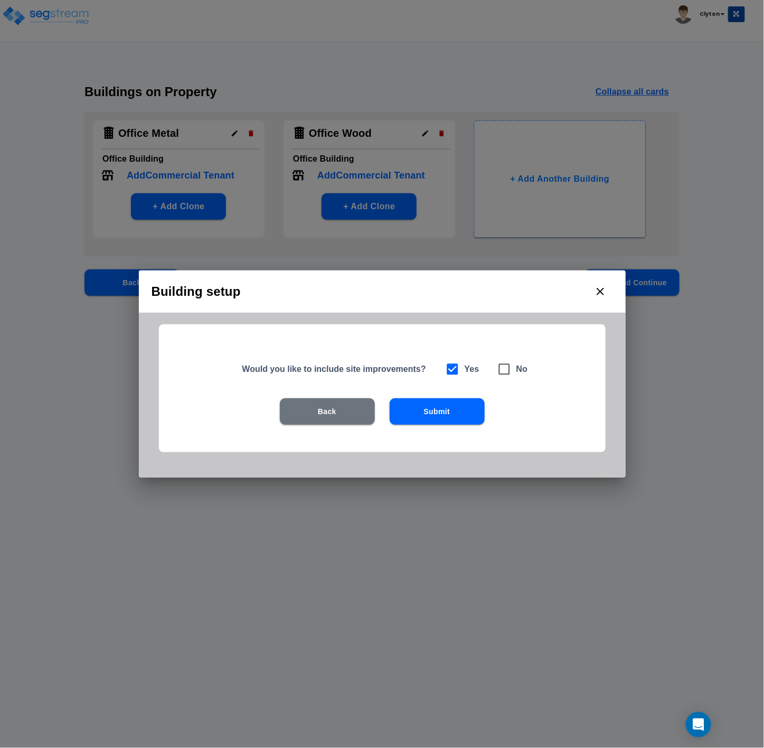
click at [492, 363] on div "Yes No" at bounding box center [484, 369] width 88 height 24
click at [504, 373] on icon at bounding box center [504, 369] width 15 height 15
checkbox input "false"
checkbox input "true"
click at [449, 431] on div "Back Submit" at bounding box center [382, 427] width 379 height 58
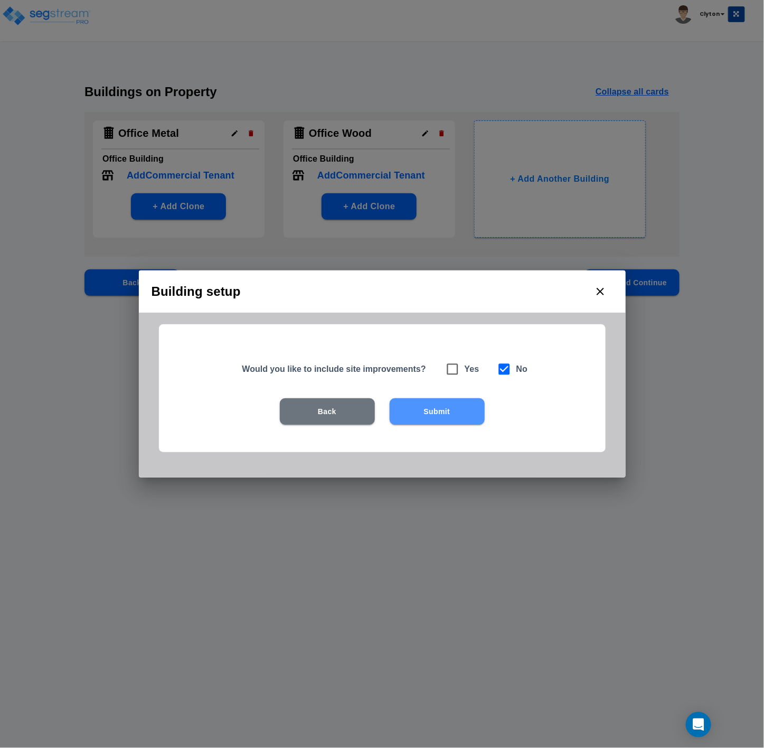
click at [448, 420] on button "Submit" at bounding box center [437, 411] width 95 height 26
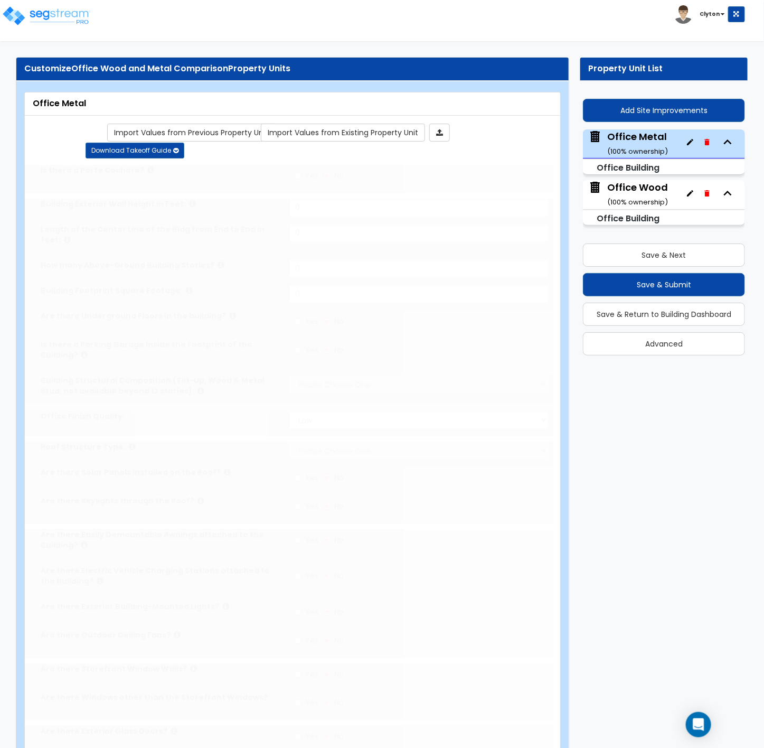
type input "1"
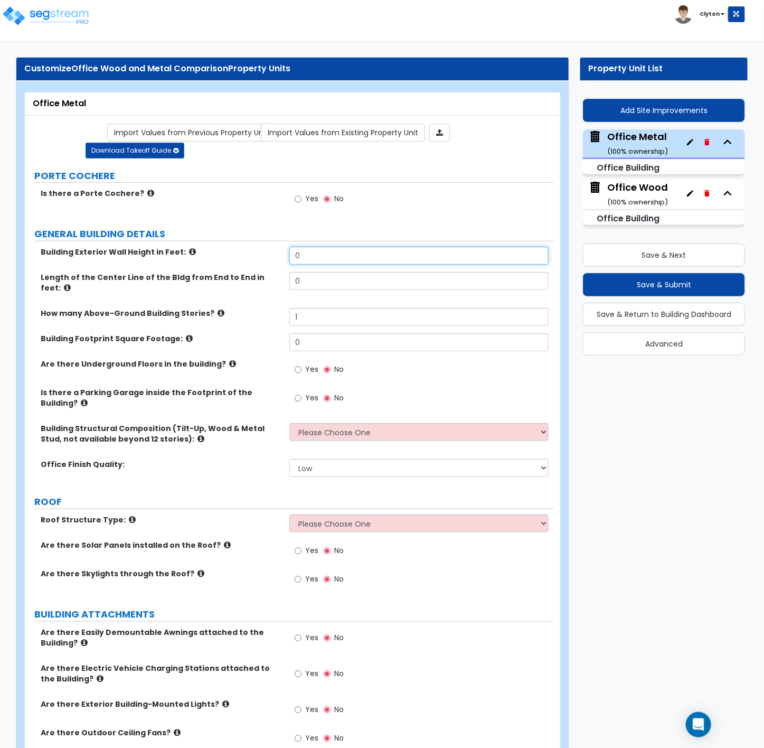
drag, startPoint x: 326, startPoint y: 258, endPoint x: 243, endPoint y: 258, distance: 83.4
click at [243, 258] on div "Building Exterior Wall Height in Feet: 0" at bounding box center [289, 259] width 529 height 25
type input "25"
type input "100"
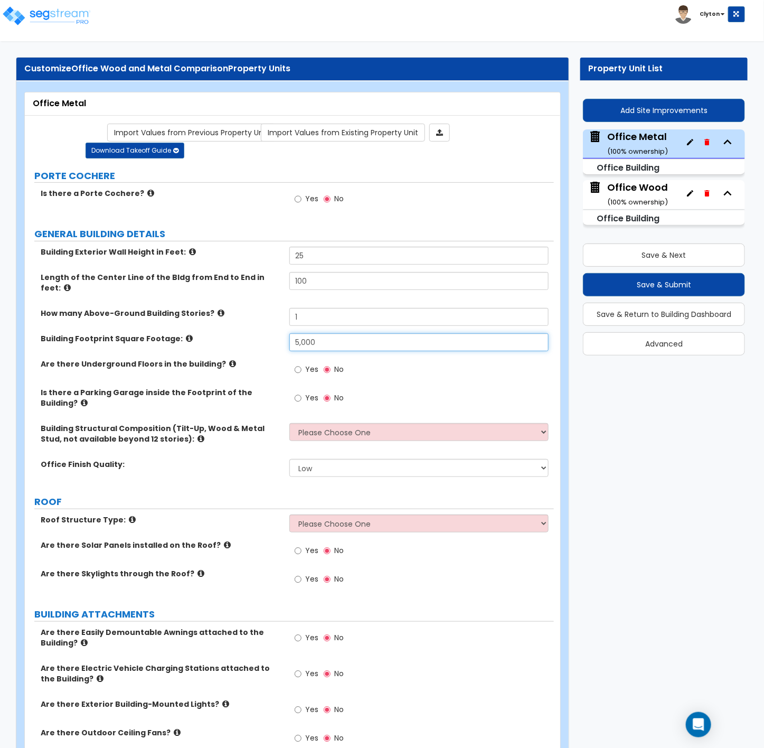
type input "5,000"
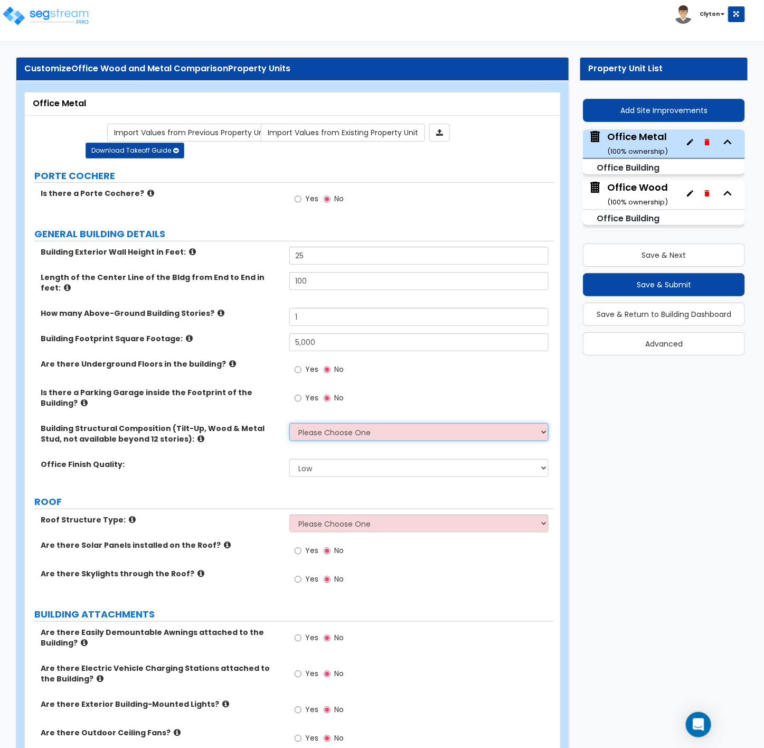
click at [379, 425] on select "Please Choose One Tilt-up Wall Construction Reinforced Concrete Structural Stee…" at bounding box center [418, 432] width 259 height 18
select select "8"
click at [289, 423] on select "Please Choose One Tilt-up Wall Construction Reinforced Concrete Structural Stee…" at bounding box center [418, 432] width 259 height 18
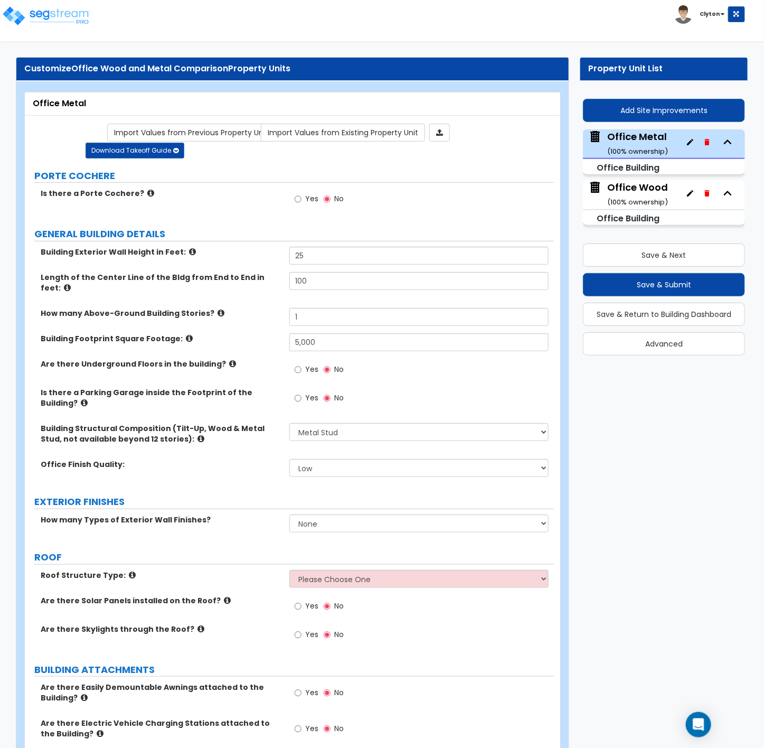
click at [308, 580] on div "Roof Structure Type: Please Choose One Gable Roof Flat Roof Hybrid Gable & Flat…" at bounding box center [289, 582] width 529 height 25
click at [308, 576] on select "Please Choose One Gable Roof Flat Roof Hybrid Gable & Flat Roof" at bounding box center [418, 579] width 259 height 18
select select "2"
click at [289, 570] on select "Please Choose One Gable Roof Flat Roof Hybrid Gable & Flat Roof" at bounding box center [418, 579] width 259 height 18
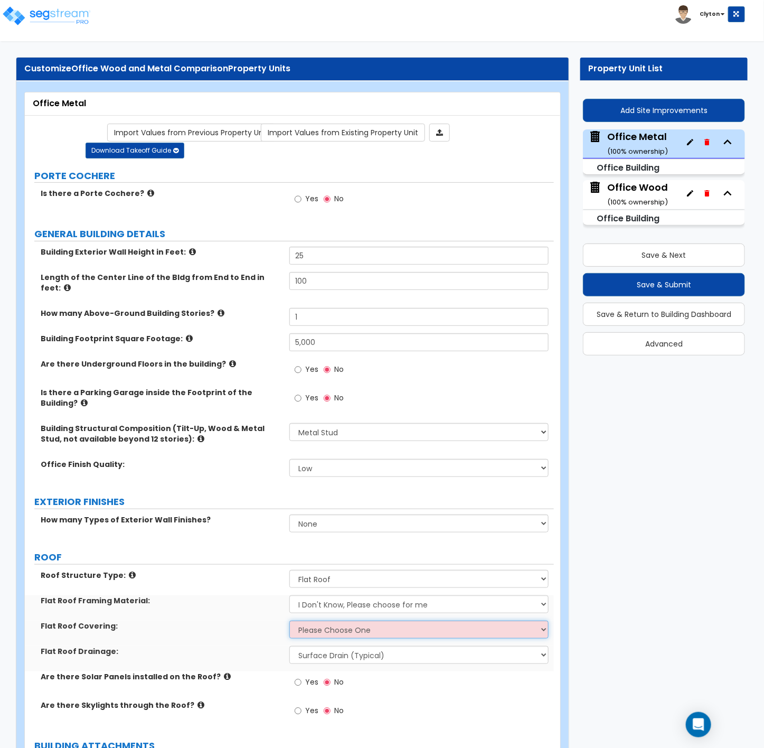
click at [314, 620] on select "Please Choose One Rolled Asphalt PVC Membrane Plastic (EPDM) Membrane Asphalt F…" at bounding box center [418, 629] width 259 height 18
select select "1"
click at [289, 620] on select "Please Choose One Rolled Asphalt PVC Membrane Plastic (EPDM) Membrane Asphalt F…" at bounding box center [418, 629] width 259 height 18
click at [244, 597] on label "Flat Roof Framing Material:" at bounding box center [161, 600] width 241 height 11
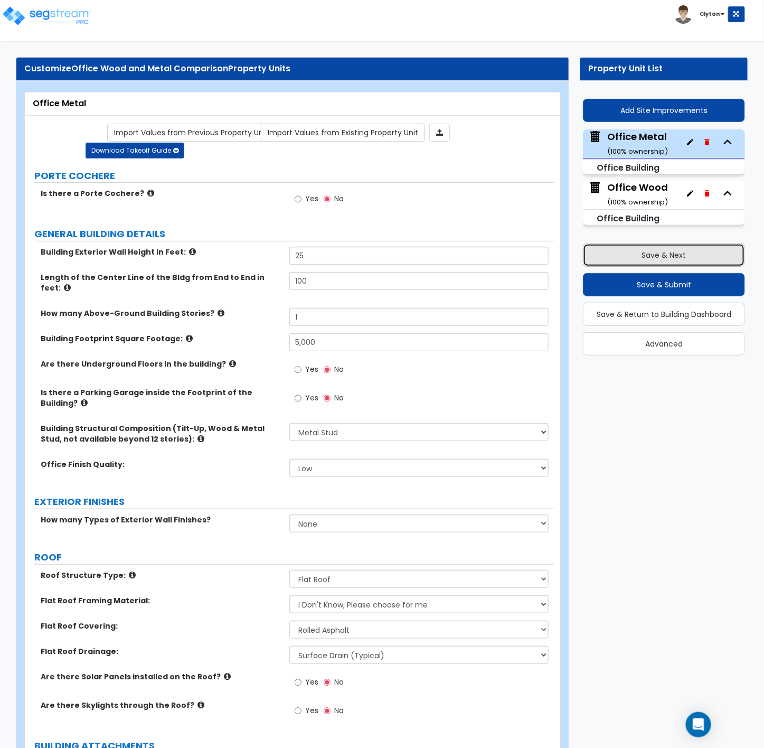
click at [633, 255] on button "Save & Next" at bounding box center [664, 254] width 162 height 23
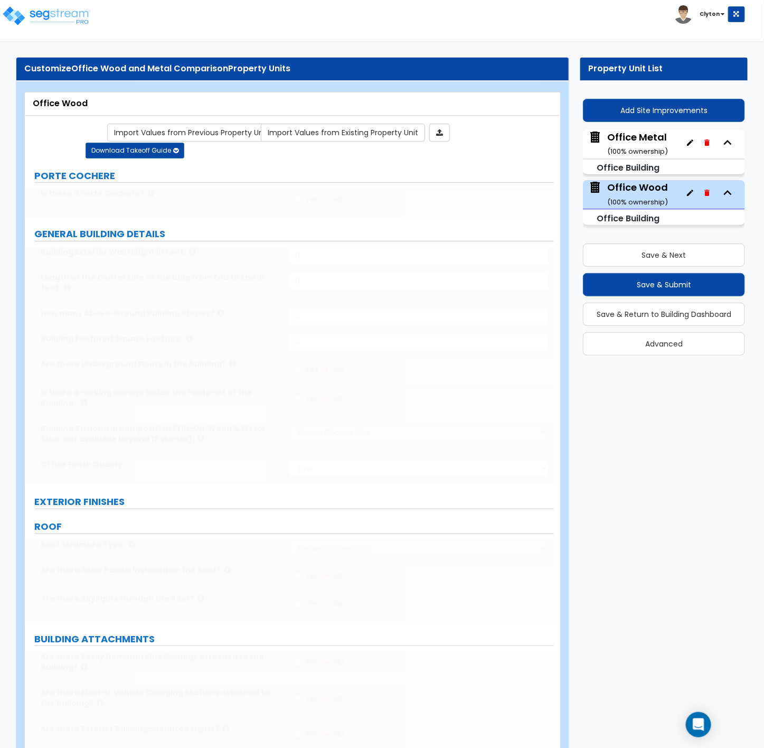
type input "1"
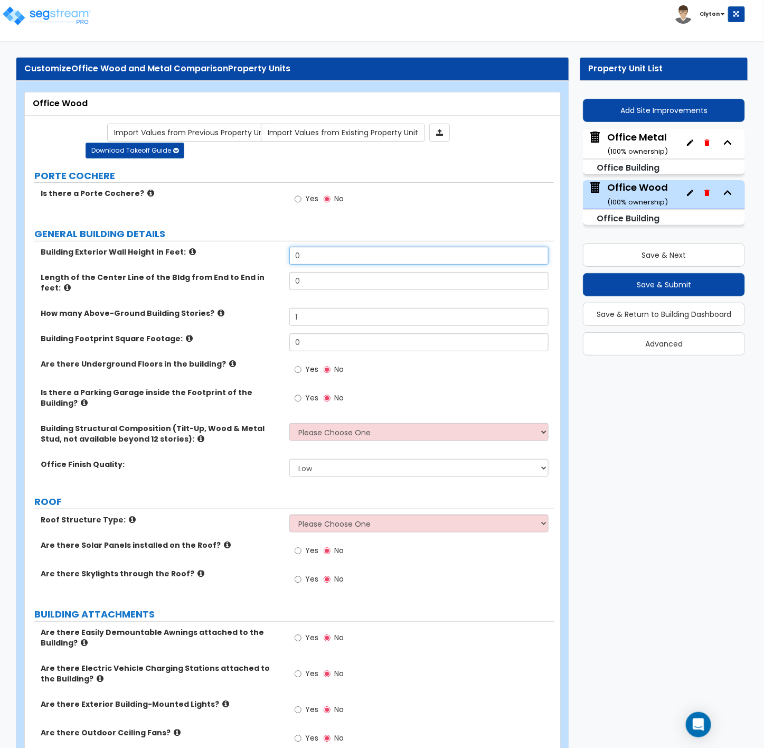
drag, startPoint x: 361, startPoint y: 255, endPoint x: 250, endPoint y: 257, distance: 110.9
click at [250, 257] on div "Building Exterior Wall Height in Feet: 0" at bounding box center [289, 259] width 529 height 25
type input "25"
type input "100"
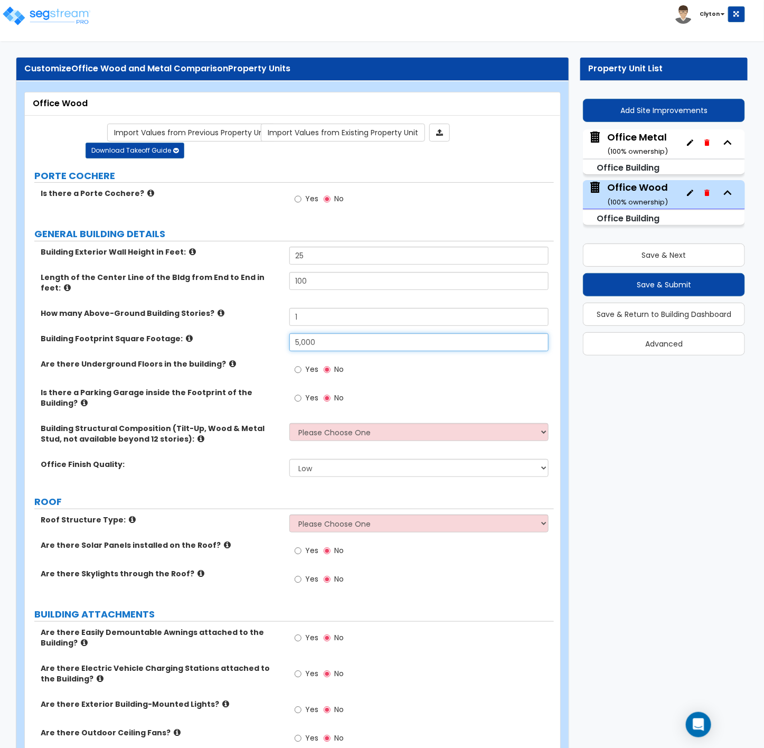
type input "5,000"
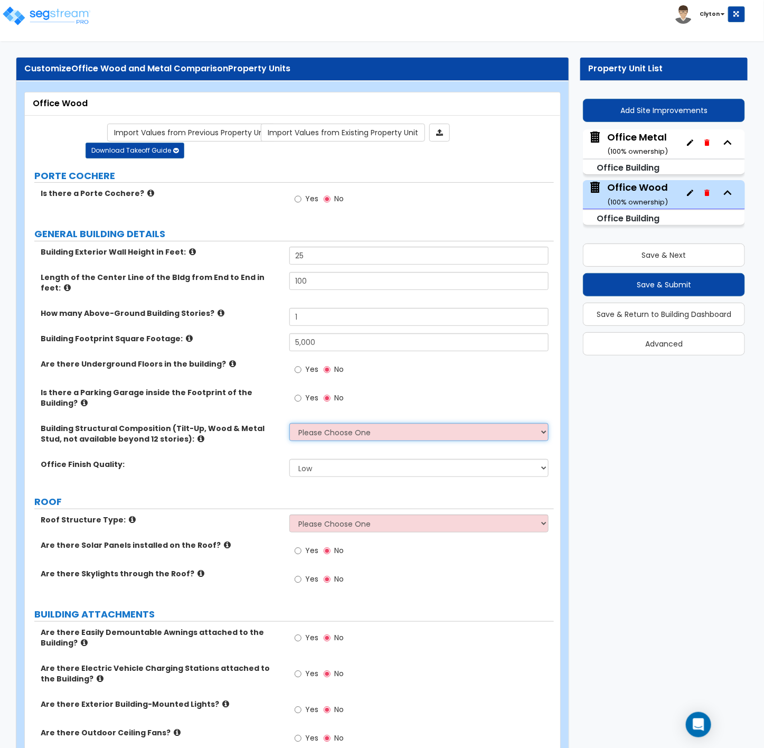
click at [309, 423] on select "Please Choose One Tilt-up Wall Construction Reinforced Concrete Structural Stee…" at bounding box center [418, 432] width 259 height 18
select select "7"
click at [289, 423] on select "Please Choose One Tilt-up Wall Construction Reinforced Concrete Structural Stee…" at bounding box center [418, 432] width 259 height 18
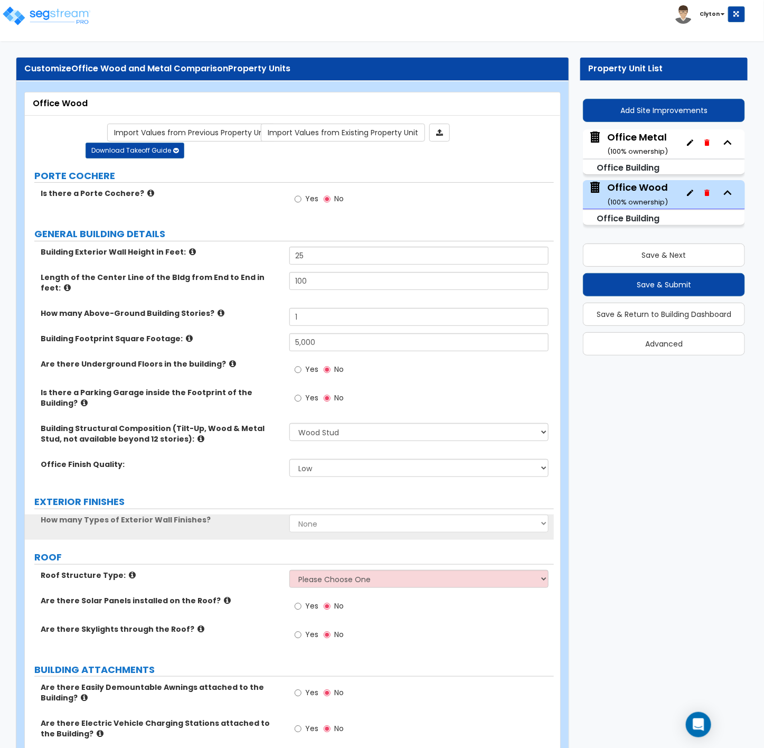
click at [187, 495] on label "EXTERIOR FINISHES" at bounding box center [294, 502] width 520 height 14
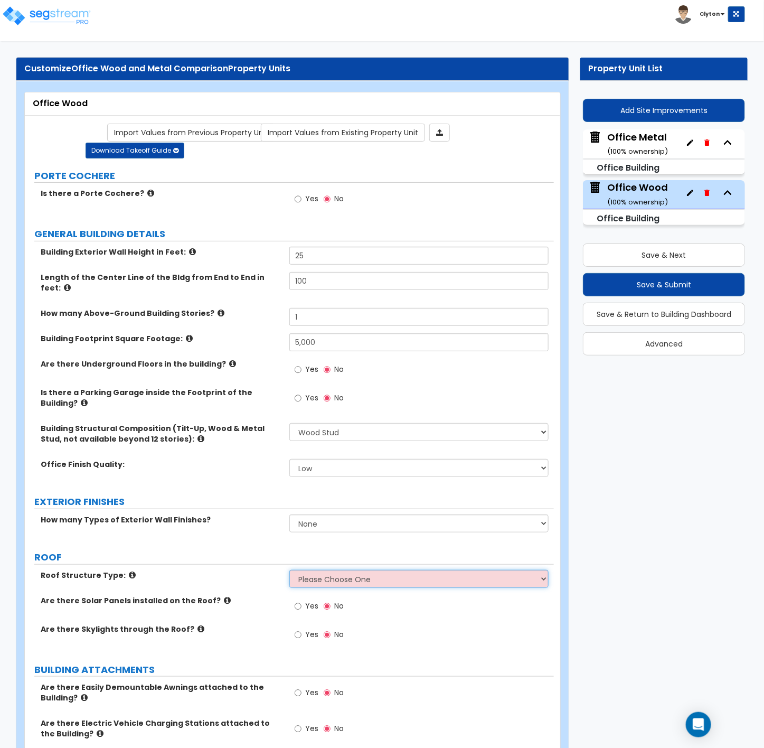
click at [339, 573] on select "Please Choose One Gable Roof Flat Roof Hybrid Gable & Flat Roof" at bounding box center [418, 579] width 259 height 18
select select "2"
click at [289, 570] on select "Please Choose One Gable Roof Flat Roof Hybrid Gable & Flat Roof" at bounding box center [418, 579] width 259 height 18
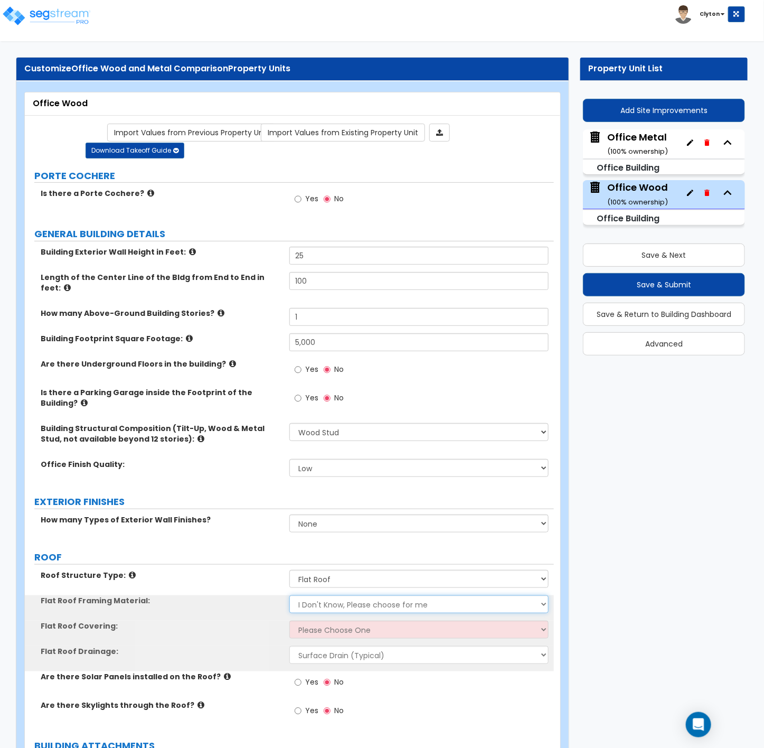
click at [312, 596] on select "I Don't Know, Please choose for me Metal Wood" at bounding box center [418, 604] width 259 height 18
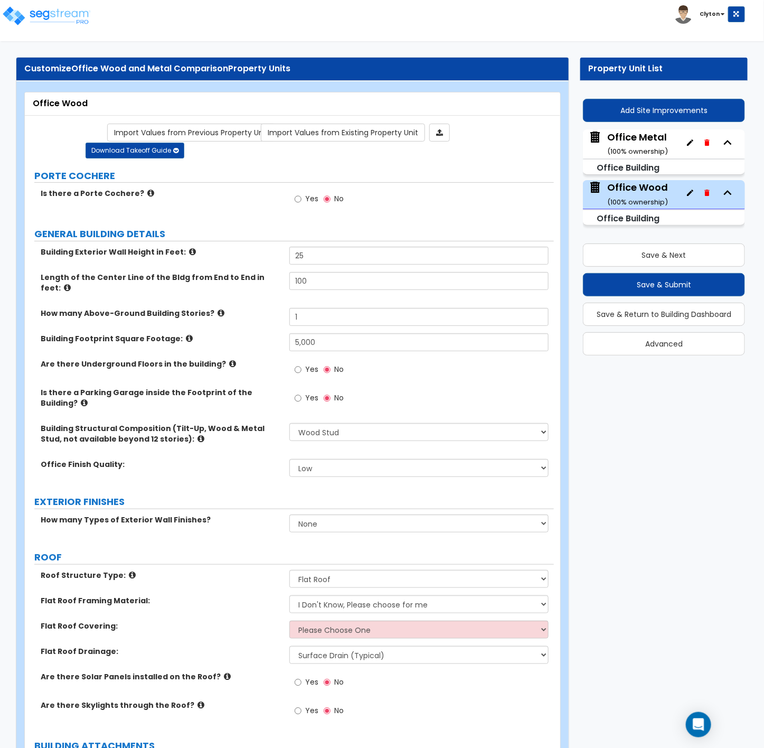
click at [265, 631] on div "Flat Roof Covering: Please Choose One Rolled Asphalt PVC Membrane Plastic (EPDM…" at bounding box center [289, 632] width 529 height 25
click at [316, 626] on select "Please Choose One Rolled Asphalt PVC Membrane Plastic (EPDM) Membrane Asphalt F…" at bounding box center [418, 629] width 259 height 18
select select "1"
click at [289, 620] on select "Please Choose One Rolled Asphalt PVC Membrane Plastic (EPDM) Membrane Asphalt F…" at bounding box center [418, 629] width 259 height 18
click at [238, 606] on div "Flat Roof Framing Material: I Don't Know, Please choose for me Metal Wood" at bounding box center [289, 607] width 529 height 25
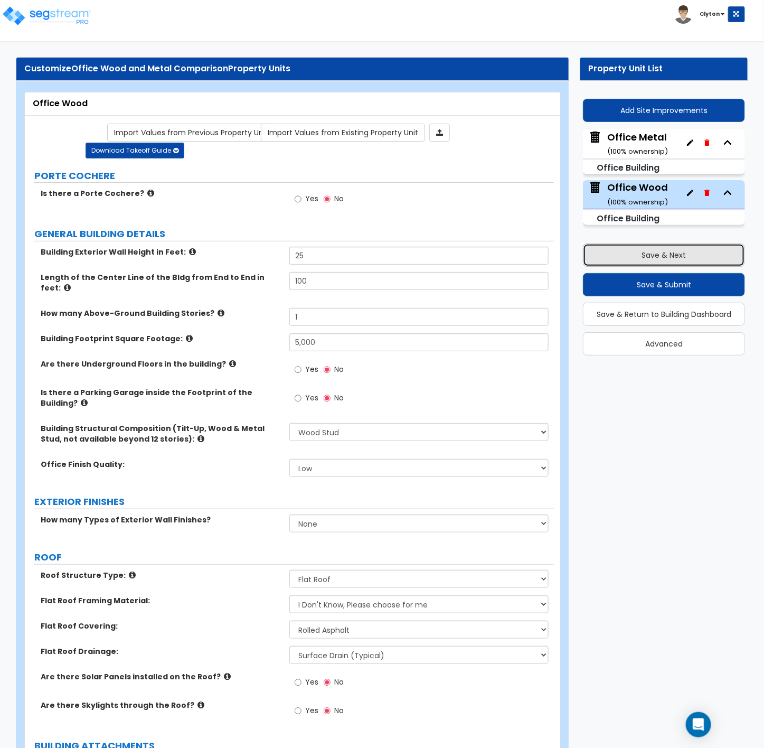
click at [634, 259] on button "Save & Next" at bounding box center [664, 254] width 162 height 23
select select "8"
select select "2"
select select "1"
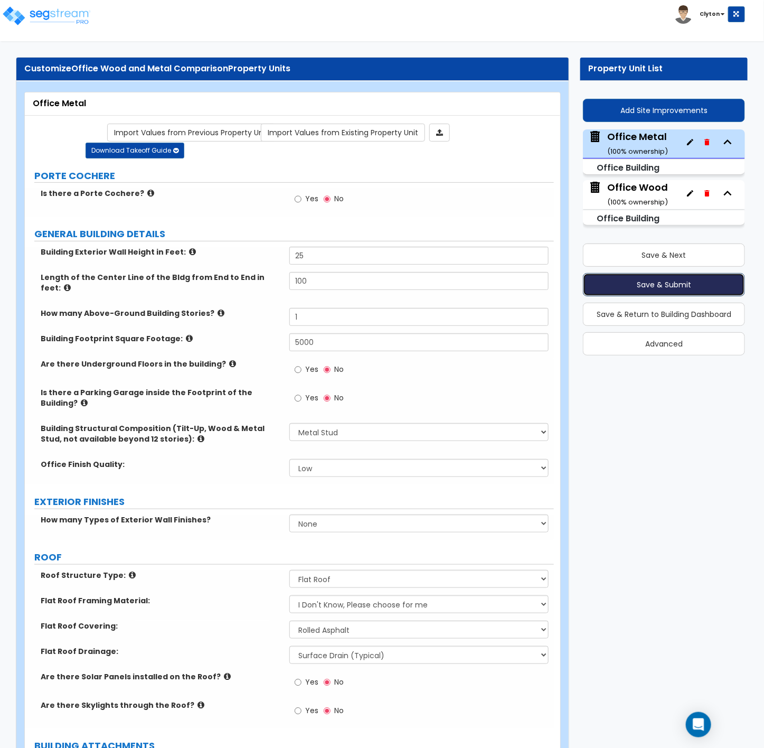
click at [618, 288] on button "Save & Submit" at bounding box center [664, 284] width 162 height 23
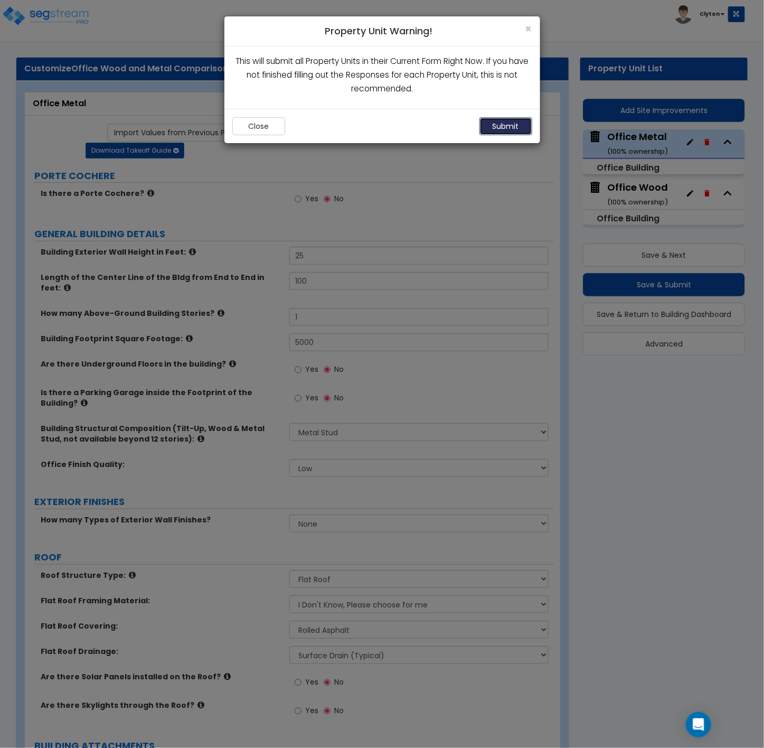
click at [502, 122] on button "Submit" at bounding box center [505, 126] width 53 height 18
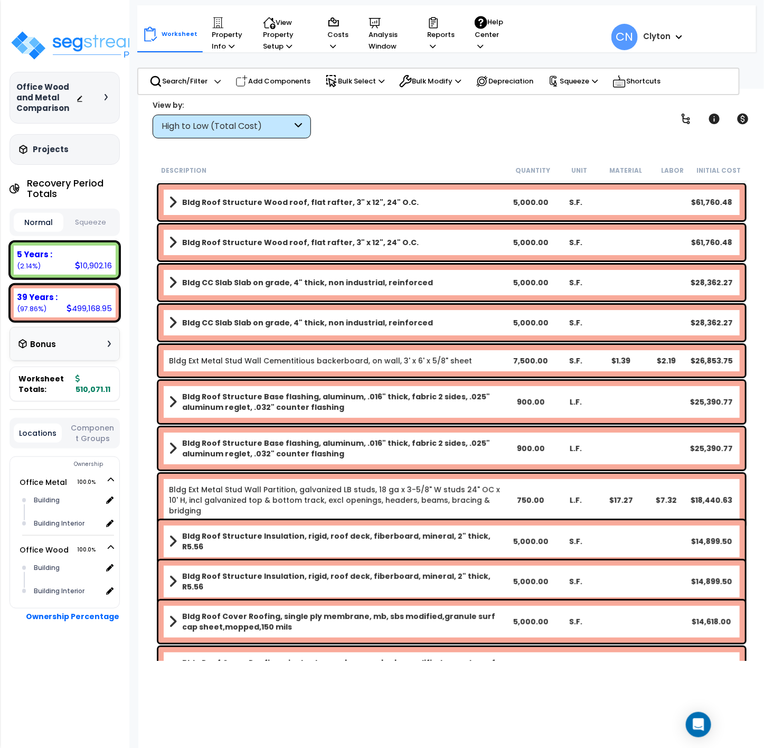
click at [252, 122] on div "High to Low (Total Cost)" at bounding box center [227, 126] width 130 height 12
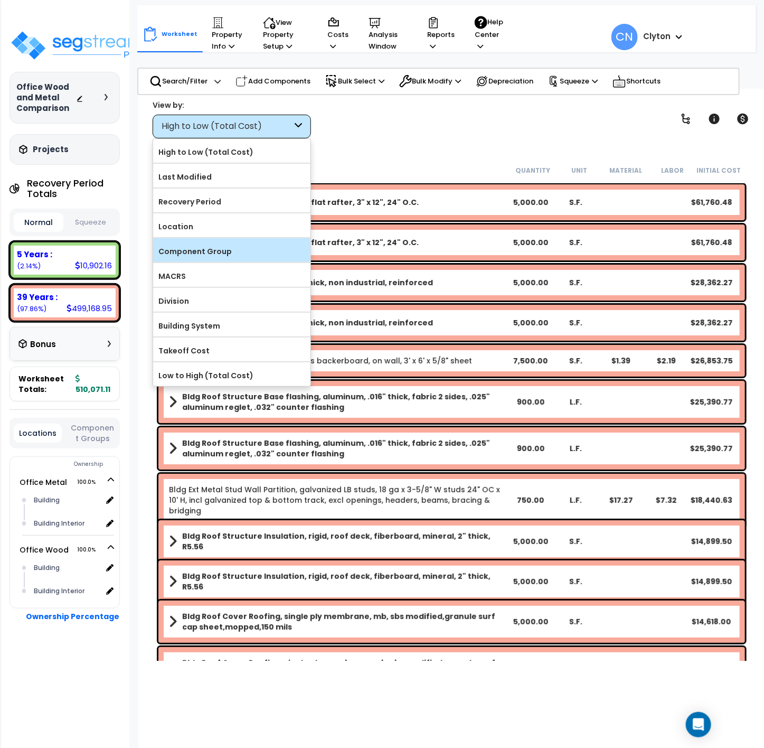
click at [224, 246] on label "Component Group" at bounding box center [231, 251] width 157 height 16
click at [0, 0] on input "Component Group" at bounding box center [0, 0] width 0 height 0
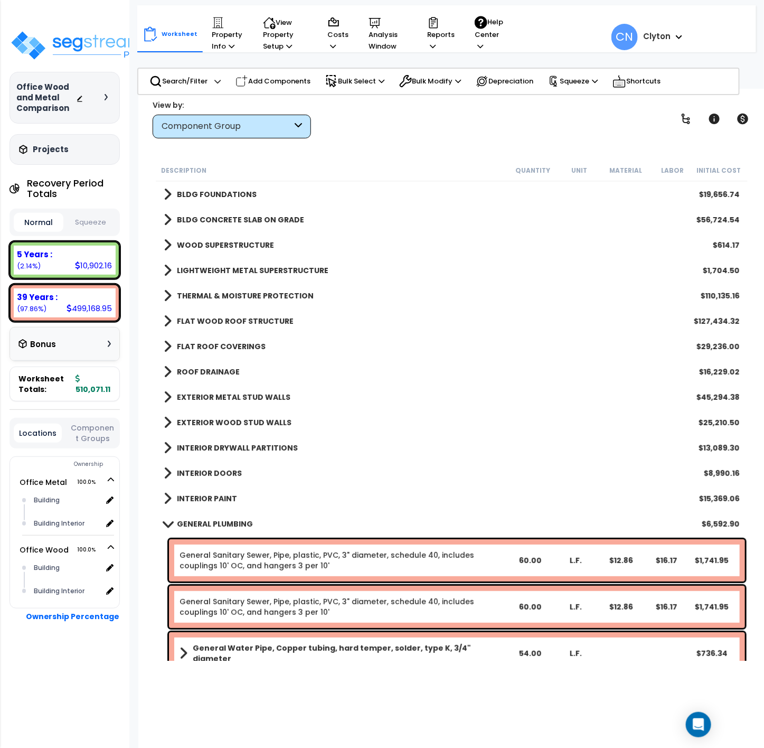
click at [287, 398] on div "EXTERIOR METAL STUD WALLS $45,294.38" at bounding box center [451, 396] width 587 height 25
click at [238, 397] on b "EXTERIOR METAL STUD WALLS" at bounding box center [234, 397] width 114 height 11
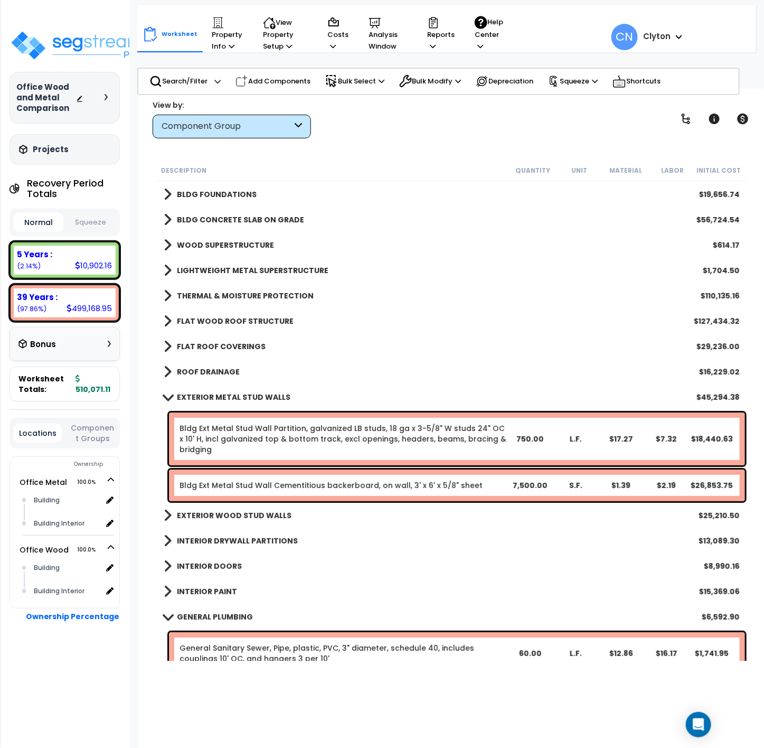
click at [229, 511] on b "EXTERIOR WOOD STUD WALLS" at bounding box center [234, 515] width 115 height 11
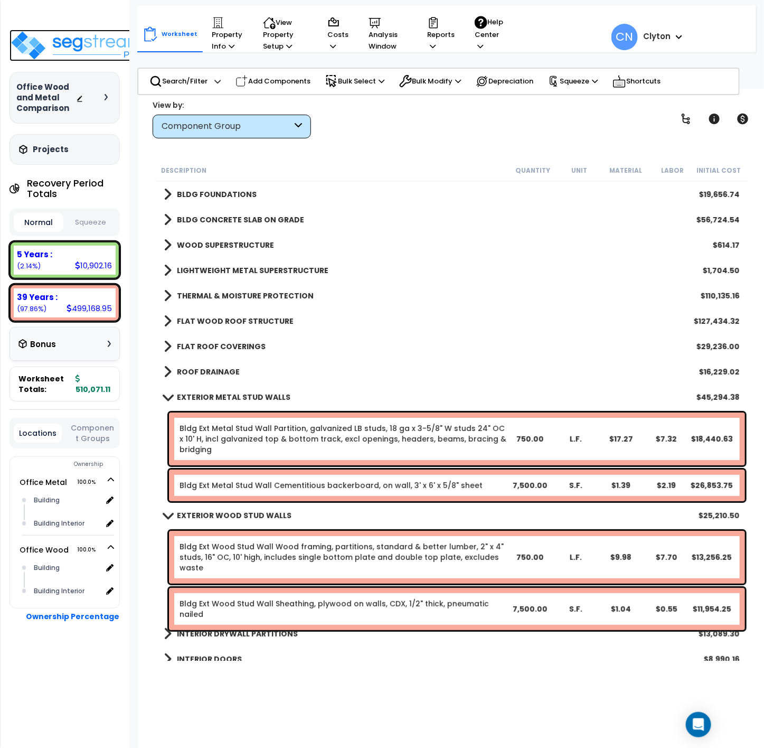
click at [78, 38] on img at bounding box center [78, 46] width 137 height 32
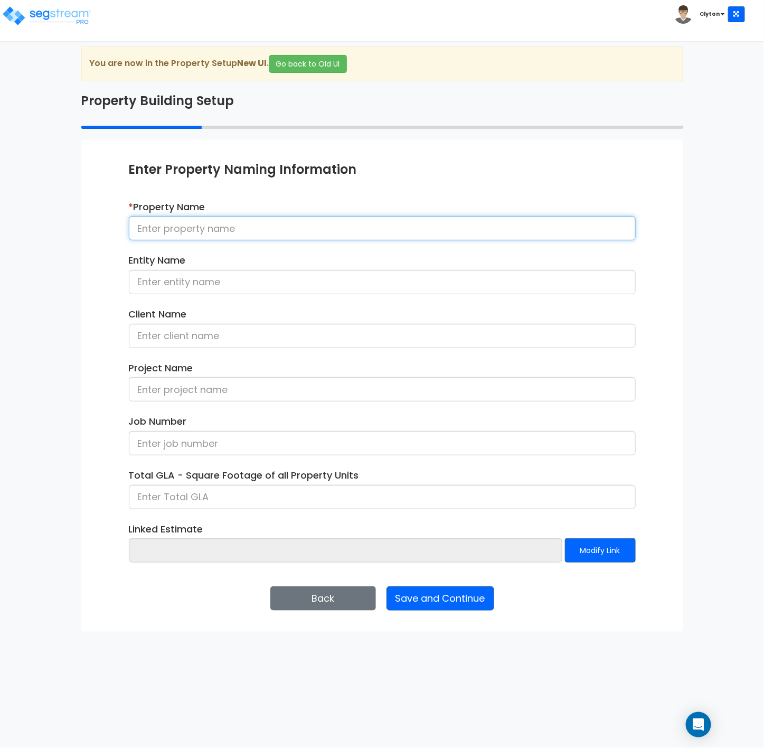
click at [259, 230] on input at bounding box center [382, 228] width 507 height 24
type input "Fast Food Wood and Metal Comparison"
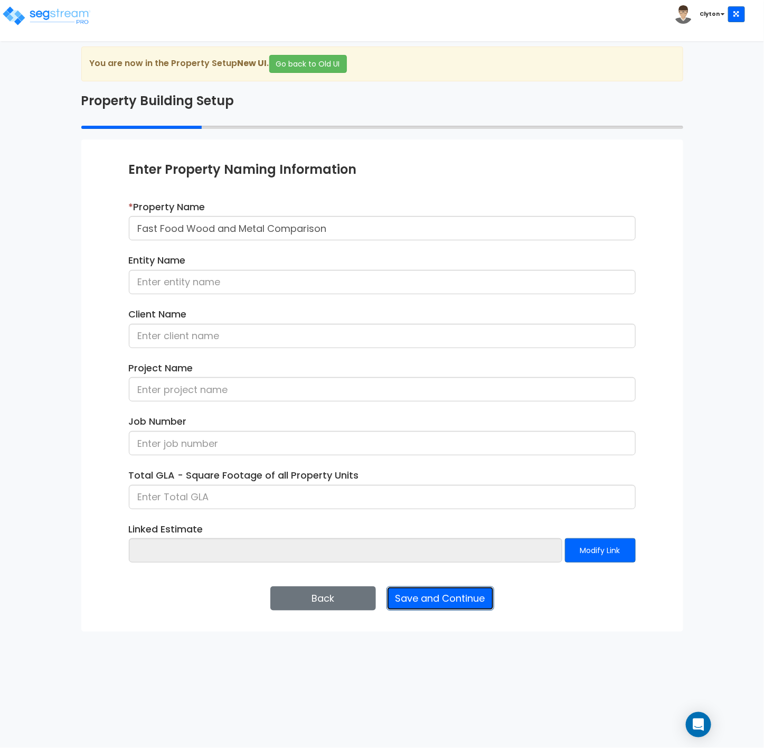
click at [454, 595] on button "Save and Continue" at bounding box center [440, 598] width 108 height 24
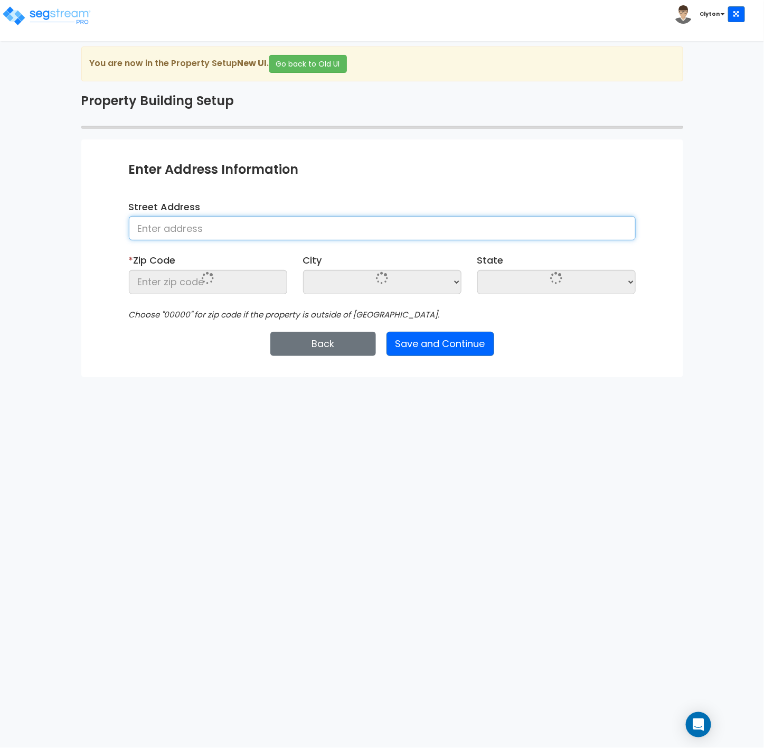
click at [180, 230] on input at bounding box center [382, 228] width 507 height 24
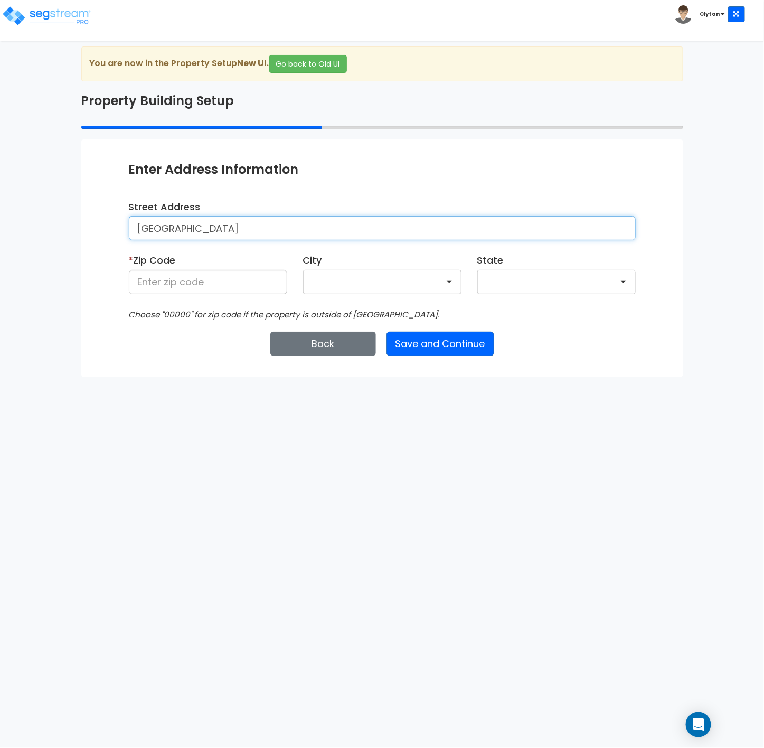
type input "[GEOGRAPHIC_DATA]"
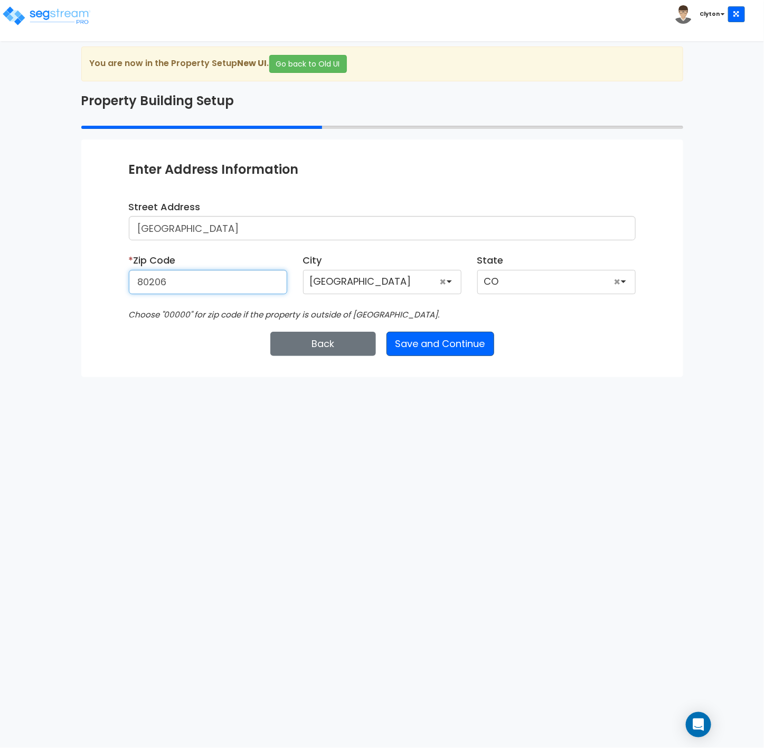
type input "80206"
click at [463, 350] on button "Save and Continue" at bounding box center [440, 344] width 108 height 24
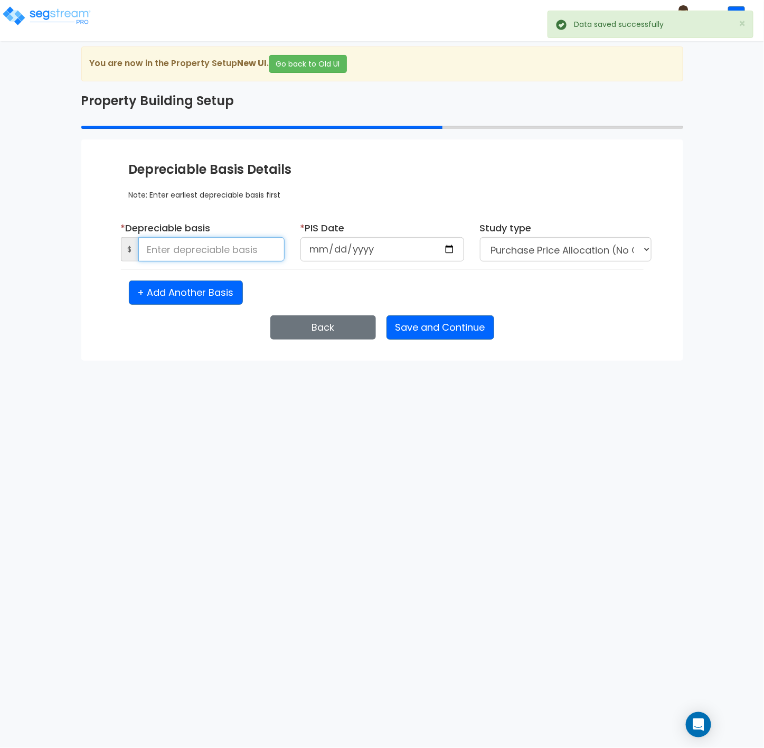
click at [219, 257] on input at bounding box center [211, 249] width 146 height 24
type input "1,500,000"
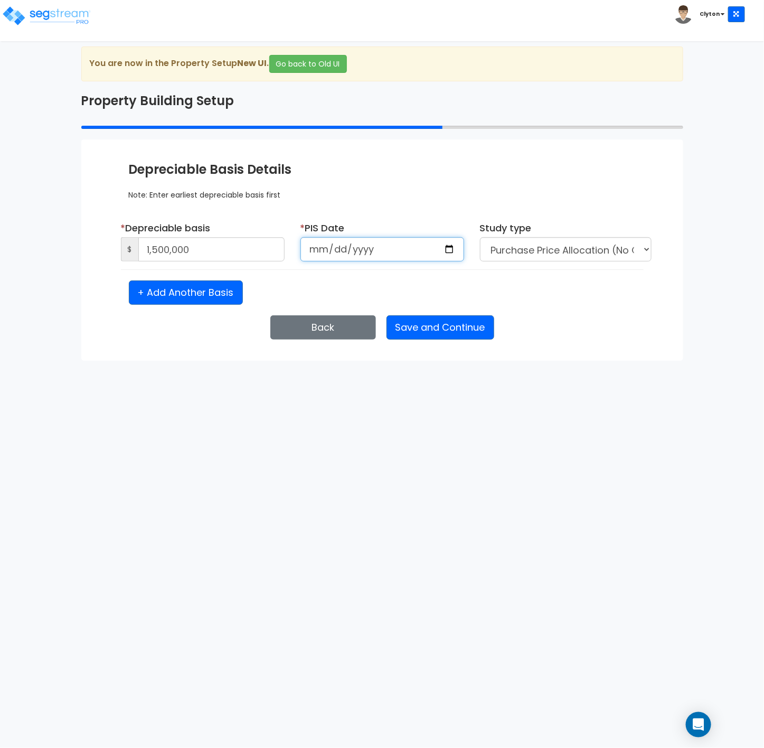
click at [450, 253] on input "date" at bounding box center [382, 249] width 164 height 24
type input "2025-09-08"
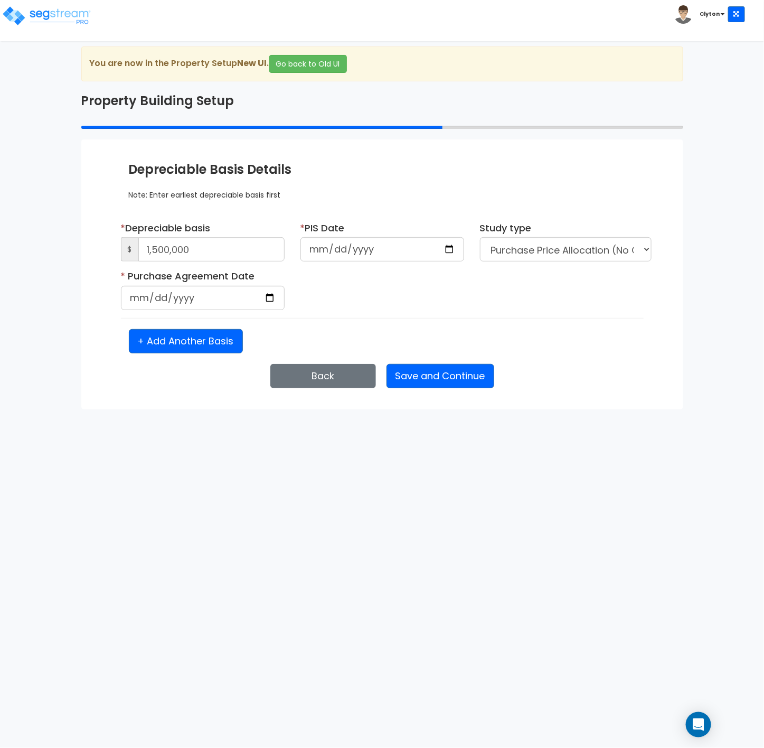
click at [409, 296] on div "* Purchase Agreement Date Is it a renovation on an existing building?" at bounding box center [382, 293] width 539 height 49
click at [261, 304] on input "date" at bounding box center [203, 298] width 164 height 24
click at [273, 299] on input "date" at bounding box center [203, 298] width 164 height 24
type input "2025-09-08"
click at [368, 312] on div "* Purchase Agreement Date 2025-09-08 Is it a renovation on an existing building?" at bounding box center [382, 293] width 539 height 49
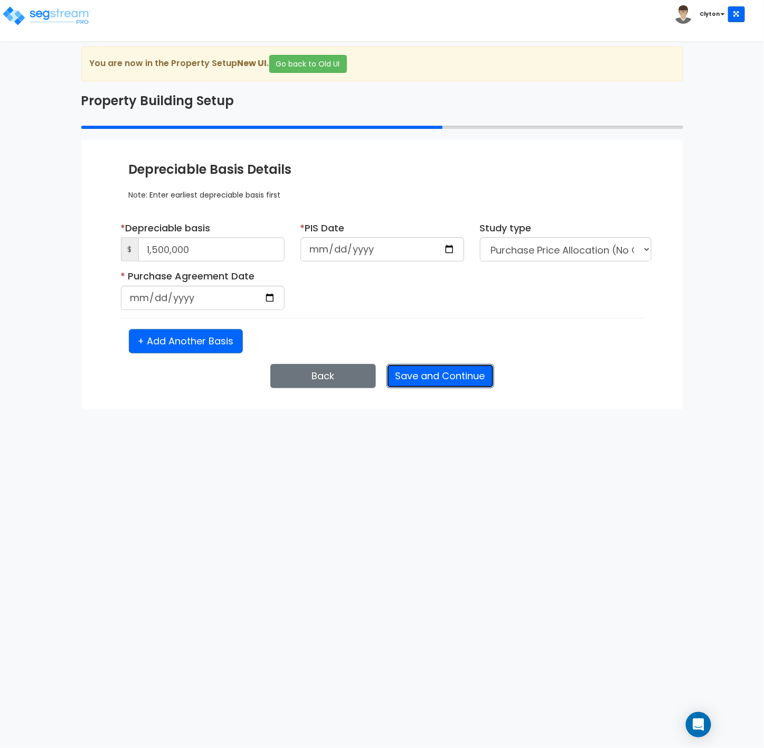
click at [421, 371] on button "Save and Continue" at bounding box center [440, 376] width 108 height 24
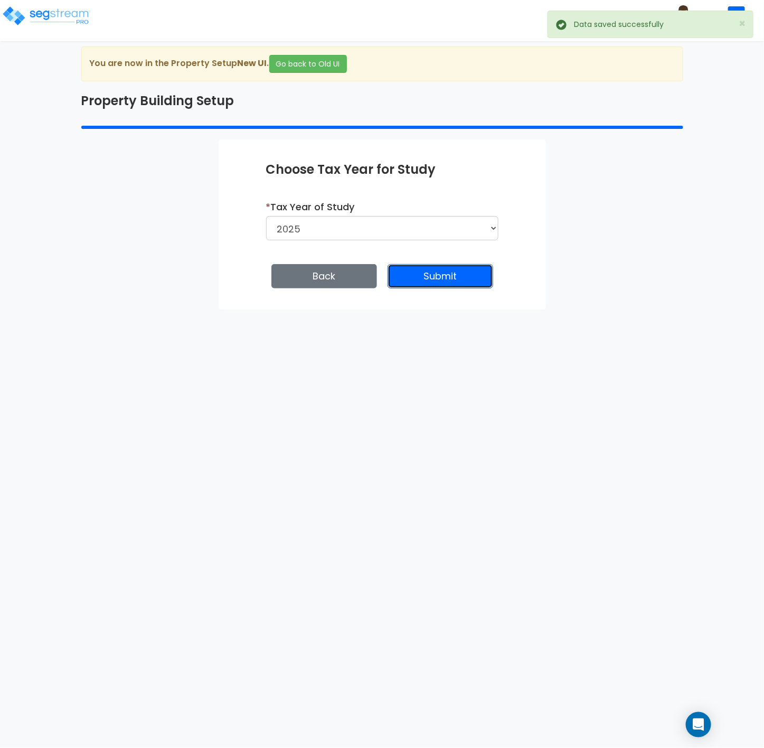
click at [425, 287] on button "Submit" at bounding box center [441, 276] width 106 height 24
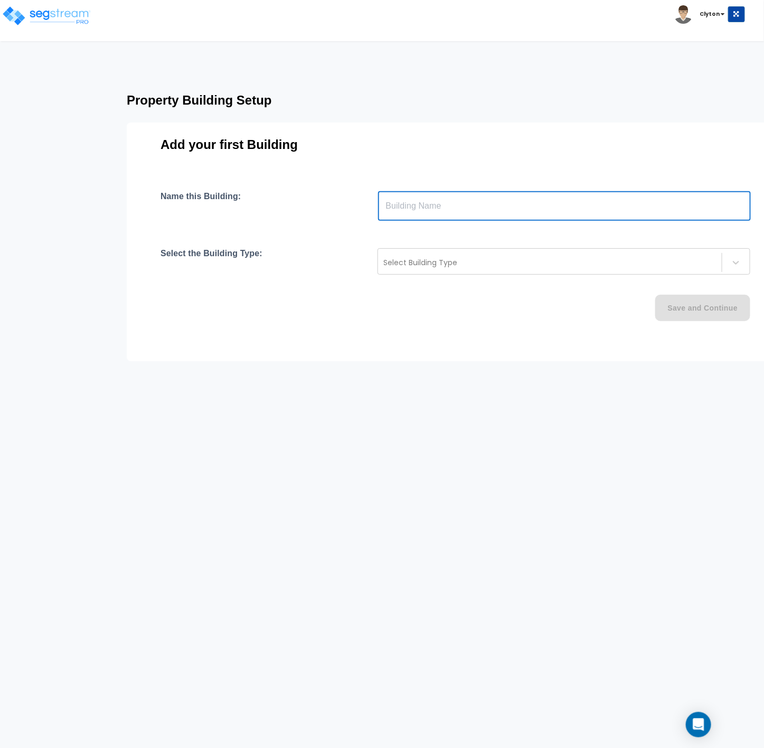
click at [429, 206] on input "text" at bounding box center [564, 206] width 373 height 30
type input "Fast Food Metal"
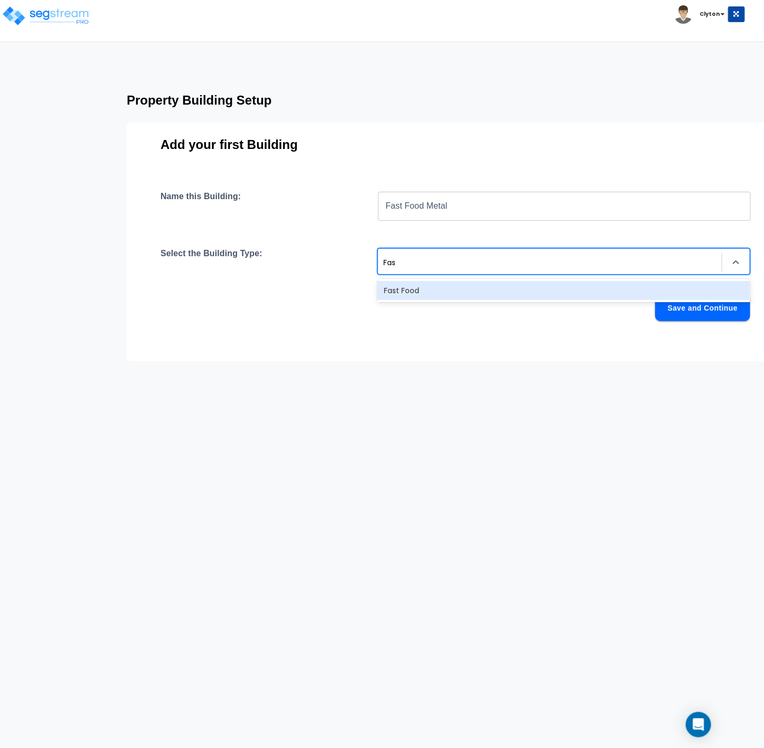
type input "Fast"
click at [395, 287] on div "Fast Food" at bounding box center [564, 290] width 373 height 19
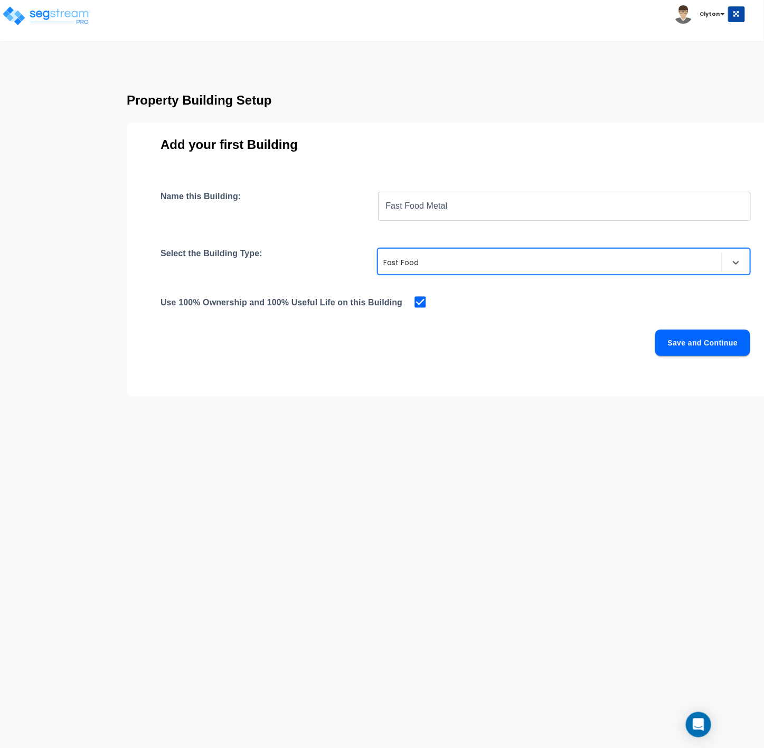
click at [659, 336] on button "Save and Continue" at bounding box center [702, 342] width 95 height 26
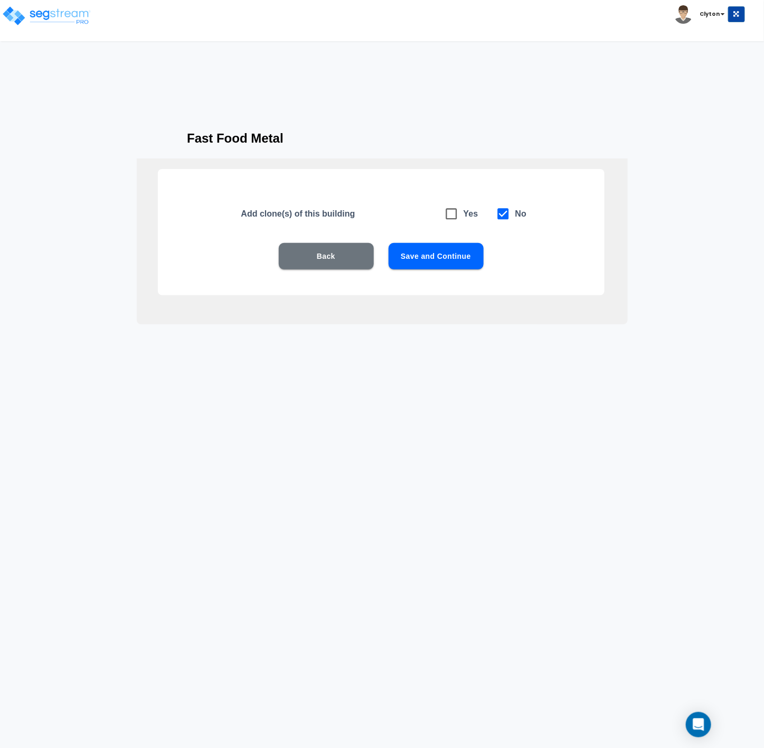
click at [439, 255] on button "Save and Continue" at bounding box center [436, 256] width 95 height 26
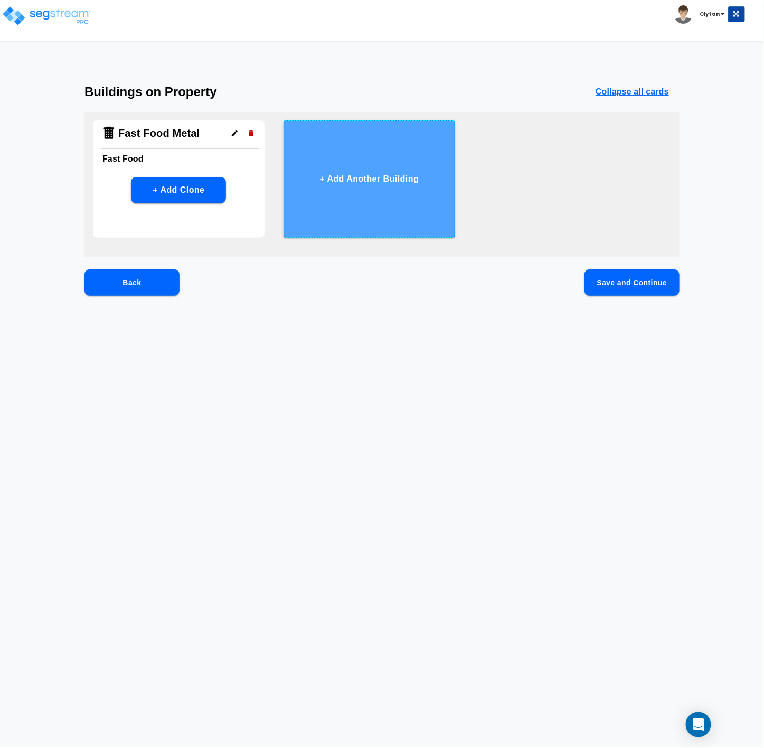
click at [387, 197] on button "+ Add Another Building" at bounding box center [370, 178] width 172 height 117
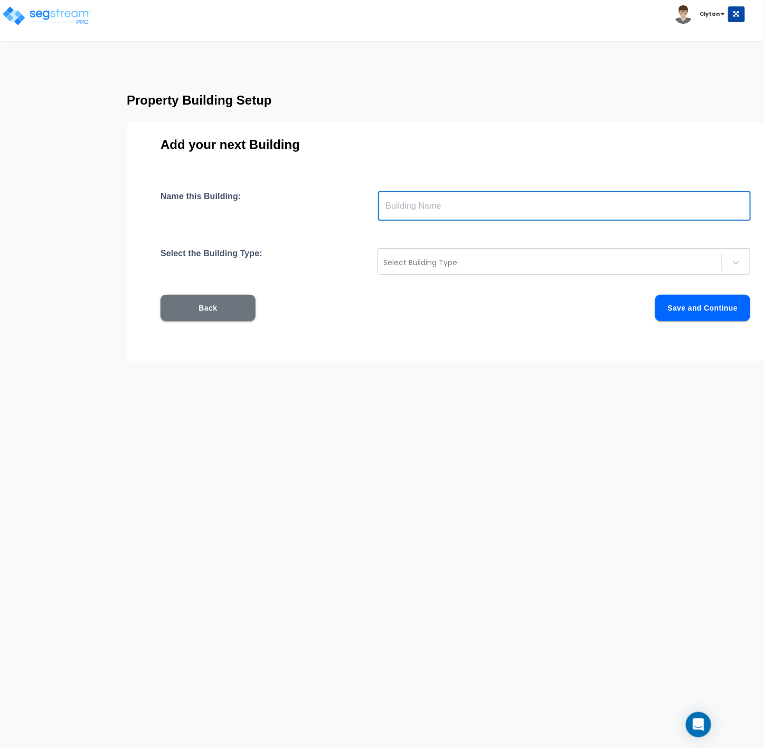
click at [464, 217] on input "text" at bounding box center [564, 206] width 373 height 30
type input "Fast Food Wood"
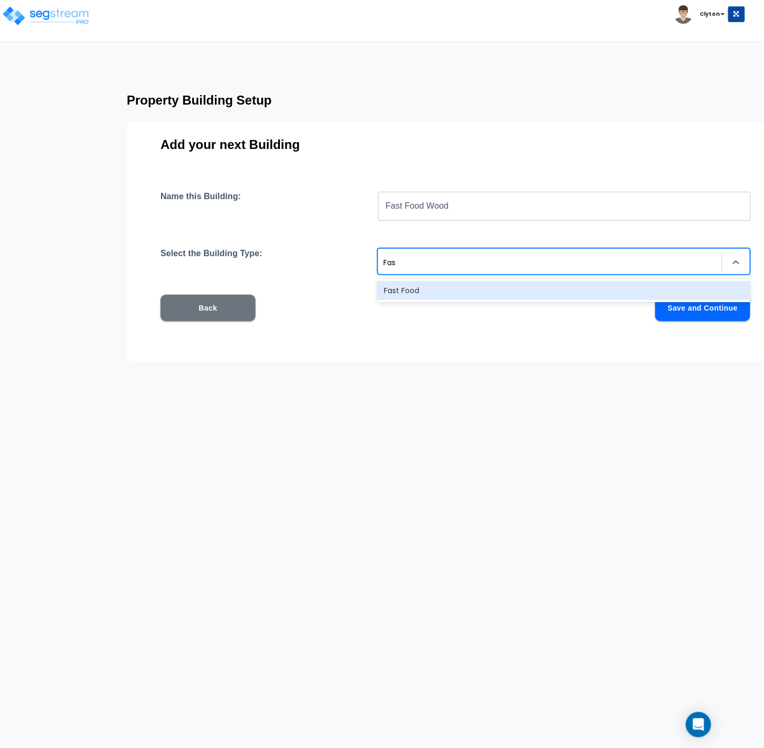
type input "Fast"
click at [458, 291] on div "Fast Food" at bounding box center [564, 290] width 373 height 19
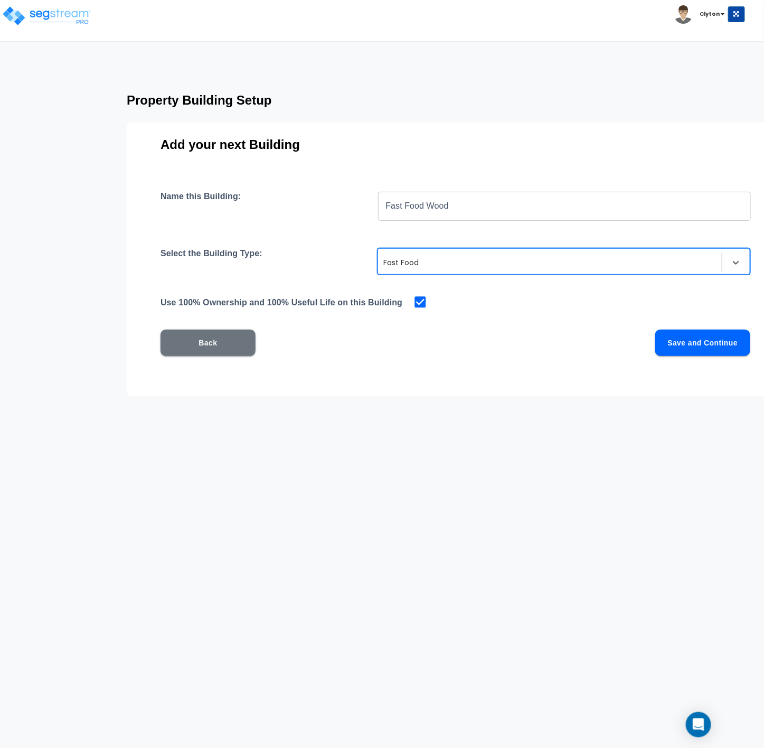
click at [693, 344] on button "Save and Continue" at bounding box center [702, 342] width 95 height 26
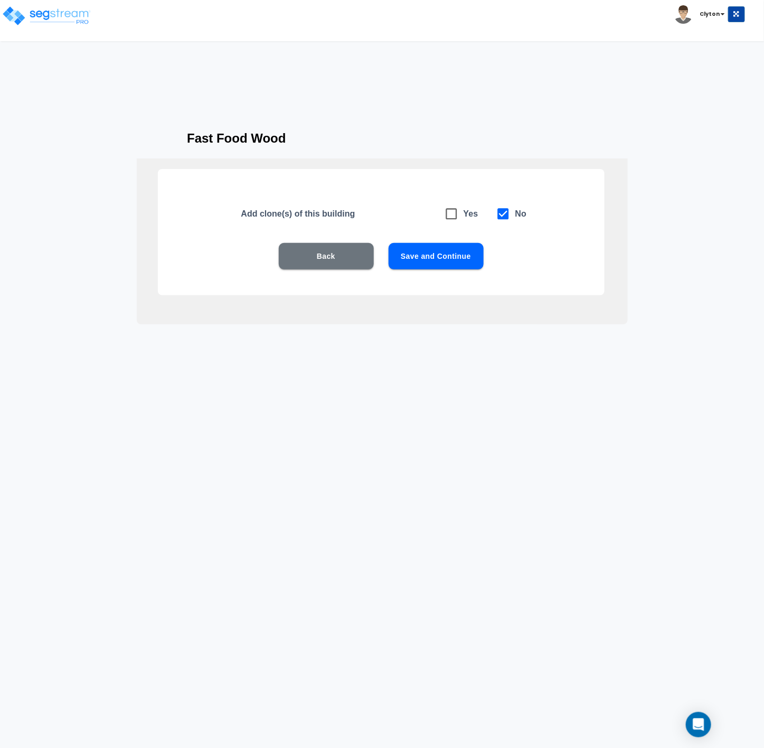
click at [459, 263] on button "Save and Continue" at bounding box center [436, 256] width 95 height 26
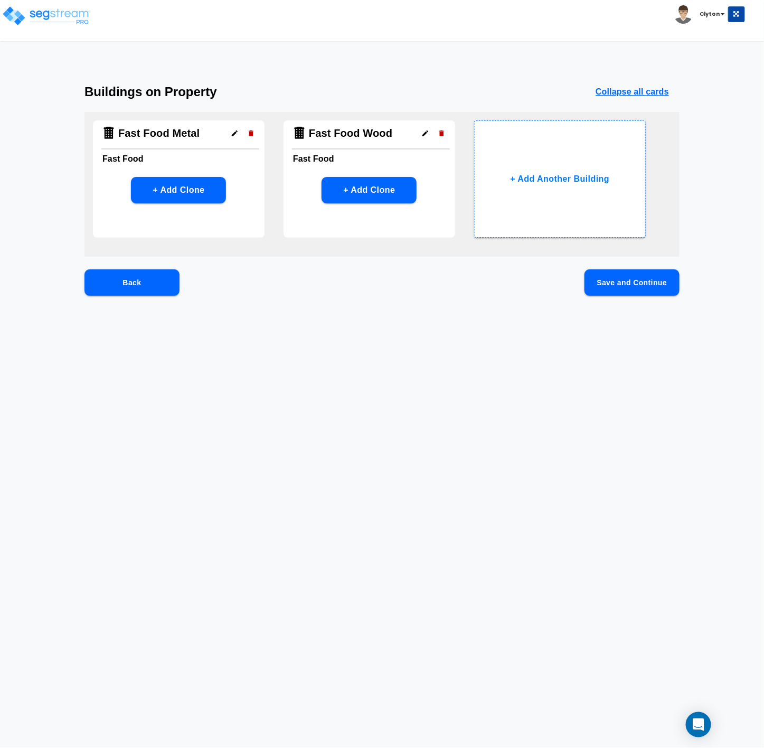
click at [637, 279] on button "Save and Continue" at bounding box center [631, 282] width 95 height 26
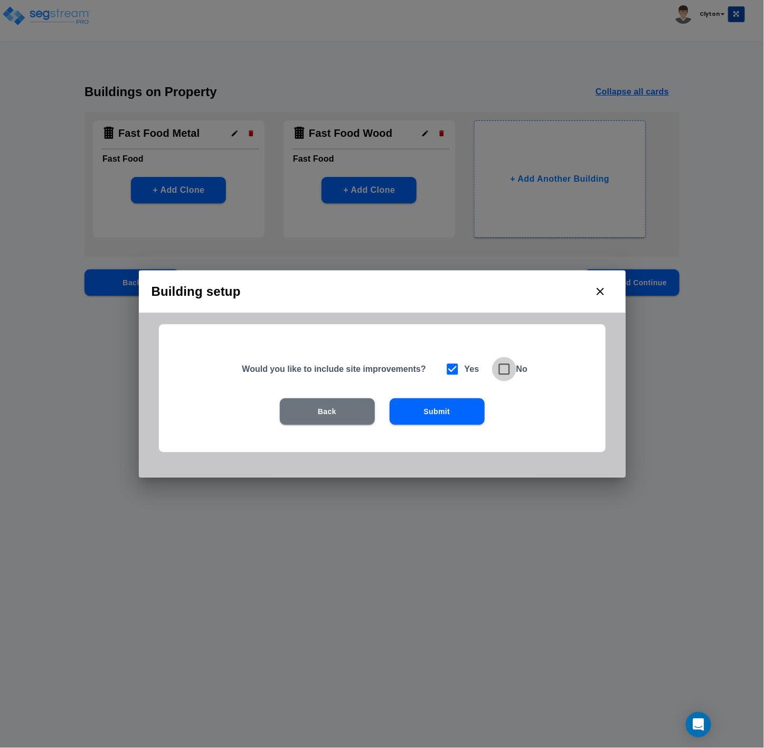
click at [504, 371] on icon at bounding box center [504, 369] width 15 height 15
checkbox input "false"
checkbox input "true"
click at [463, 394] on div "Would you like to include site improvements? Yes No Back Submit" at bounding box center [382, 388] width 447 height 128
click at [447, 423] on div "Back Submit" at bounding box center [382, 427] width 379 height 58
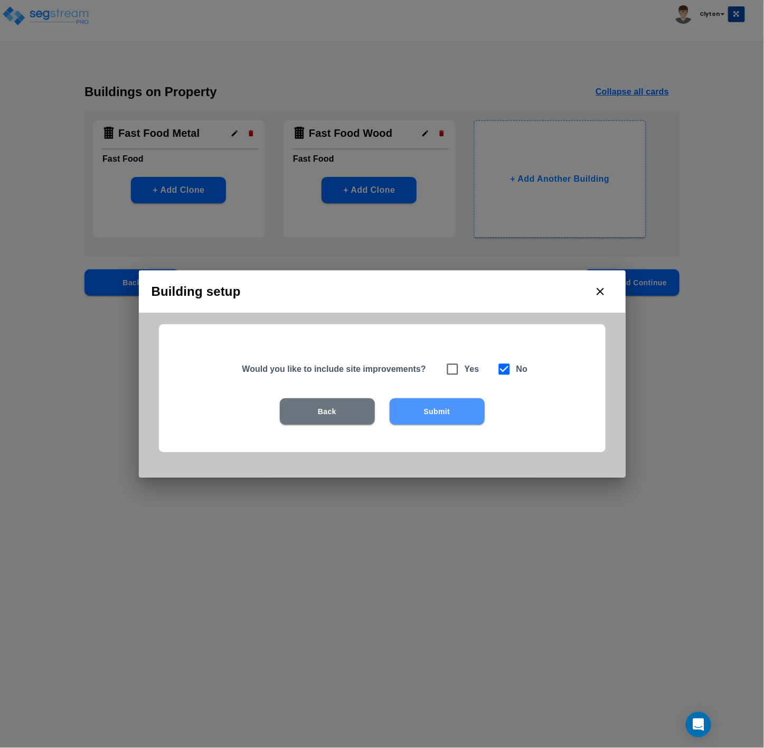
click at [447, 420] on button "Submit" at bounding box center [437, 411] width 95 height 26
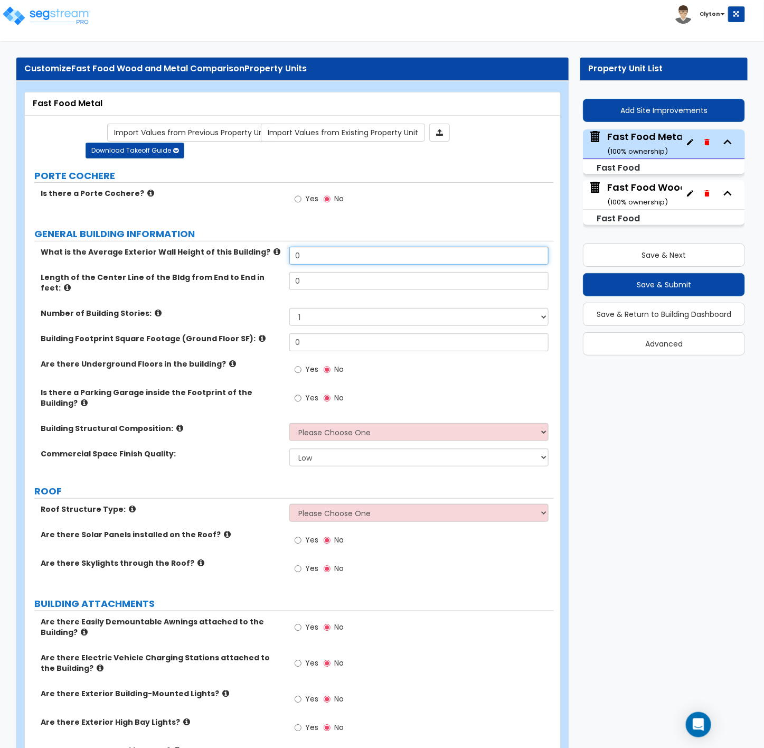
drag, startPoint x: 339, startPoint y: 258, endPoint x: 266, endPoint y: 260, distance: 72.9
click at [268, 260] on div "What is the Average Exterior Wall Height of this Building? 0" at bounding box center [289, 259] width 529 height 25
type input "25"
type input "100"
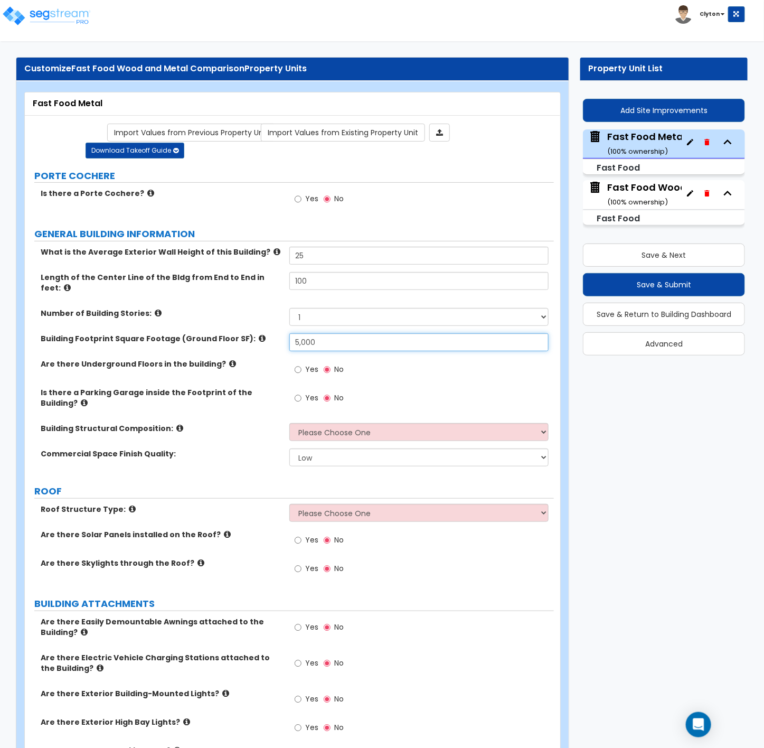
type input "5,000"
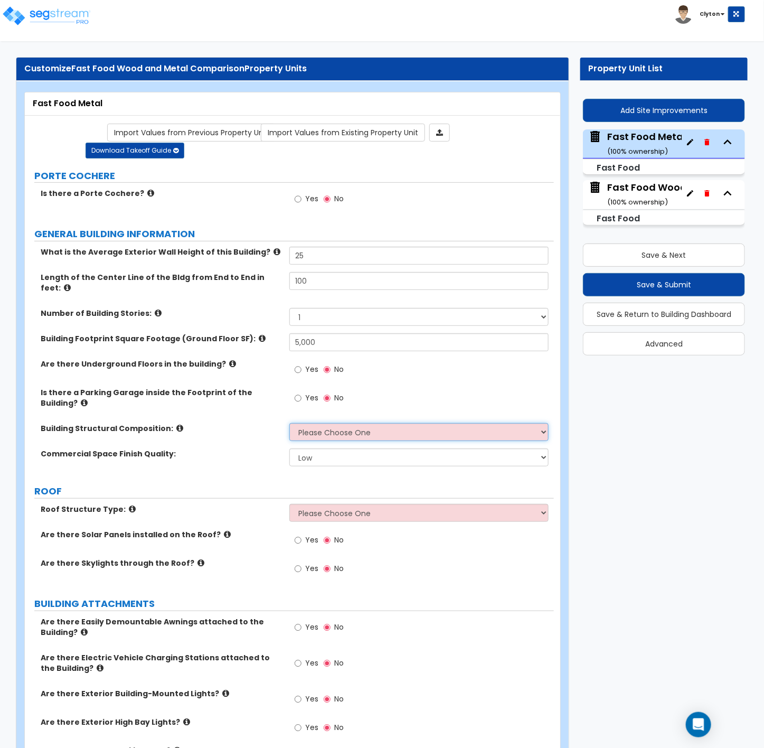
click at [304, 423] on select "Please Choose One Tilt-up Wall Construction Reinforced Concrete Structural Stee…" at bounding box center [418, 432] width 259 height 18
select select "8"
click at [289, 423] on select "Please Choose One Tilt-up Wall Construction Reinforced Concrete Structural Stee…" at bounding box center [418, 432] width 259 height 18
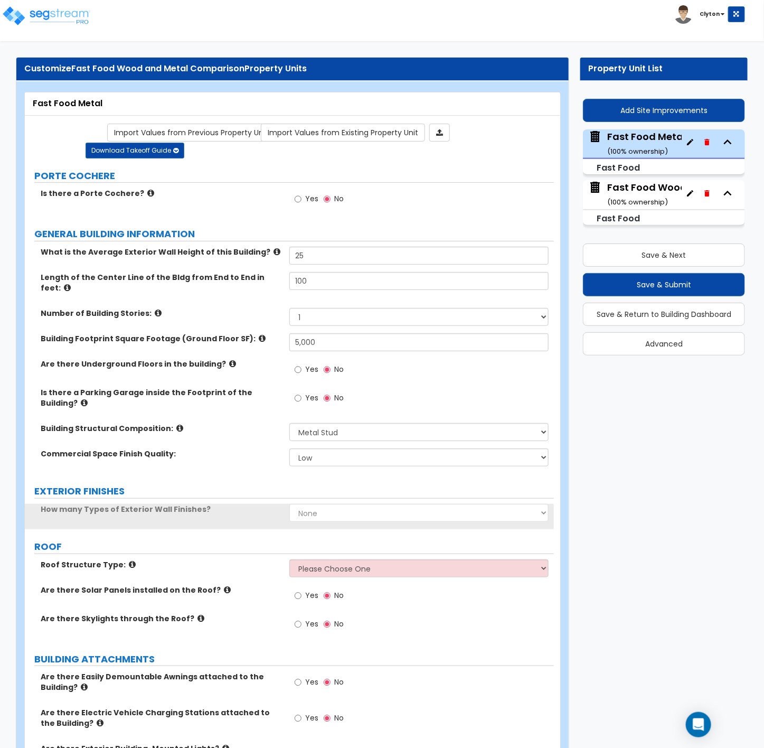
click at [235, 452] on div "Commercial Space Finish Quality: Low Average High" at bounding box center [289, 460] width 529 height 25
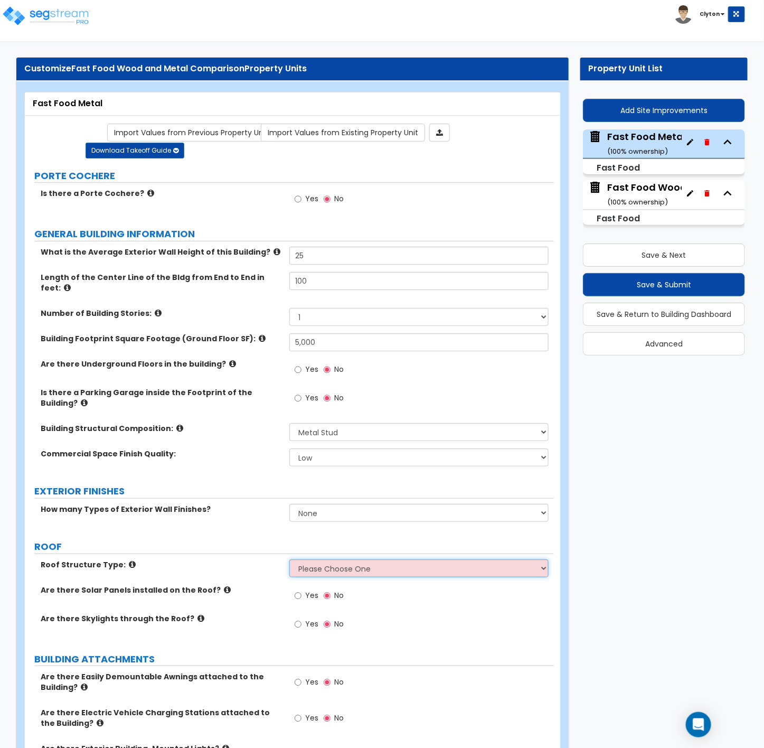
click at [323, 562] on select "Please Choose One Gable Roof Flat Roof Hybrid Gable & Flat Roof" at bounding box center [418, 568] width 259 height 18
select select "2"
click at [289, 559] on select "Please Choose One Gable Roof Flat Roof Hybrid Gable & Flat Roof" at bounding box center [418, 568] width 259 height 18
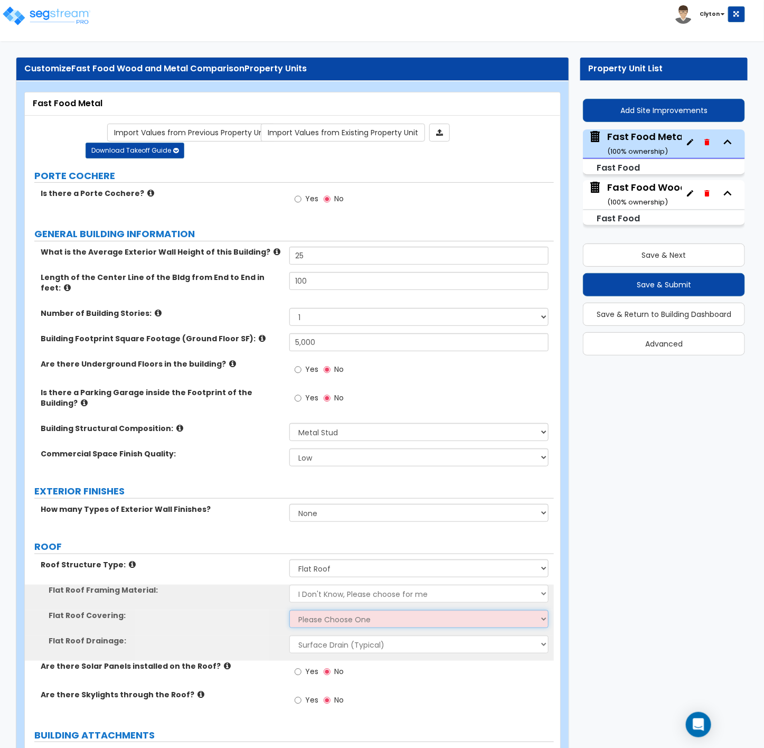
click at [322, 613] on select "Please Choose One Rolled Asphalt PVC Membrane Plastic (EPDM) Membrane Asphalt F…" at bounding box center [418, 619] width 259 height 18
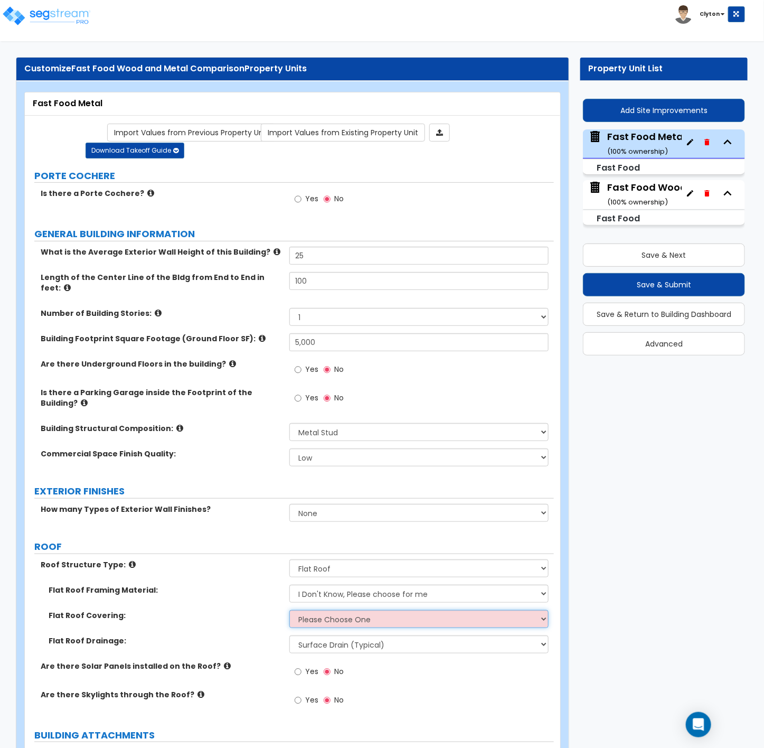
select select "1"
click at [289, 610] on select "Please Choose One Rolled Asphalt PVC Membrane Plastic (EPDM) Membrane Asphalt F…" at bounding box center [418, 619] width 259 height 18
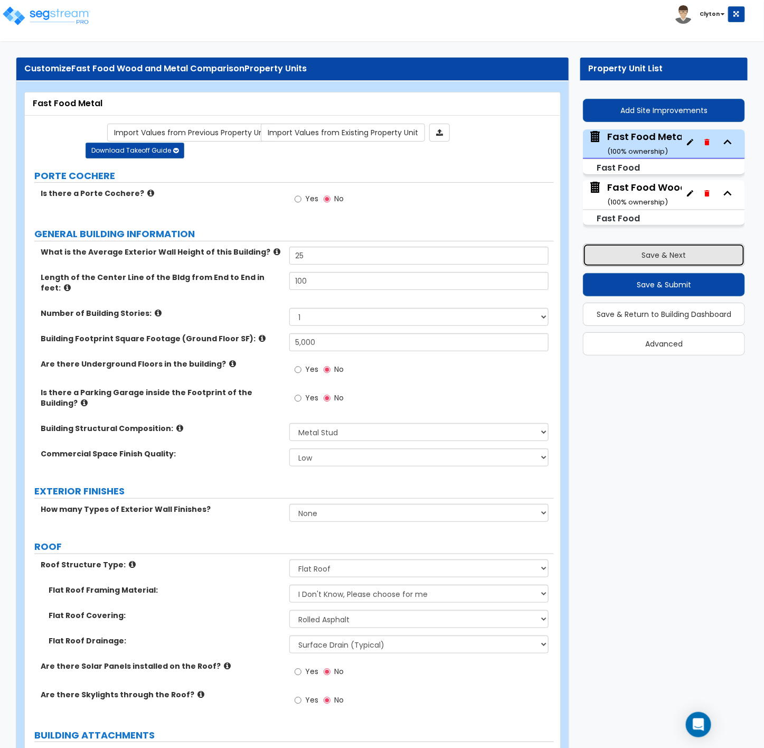
click at [612, 257] on button "Save & Next" at bounding box center [664, 254] width 162 height 23
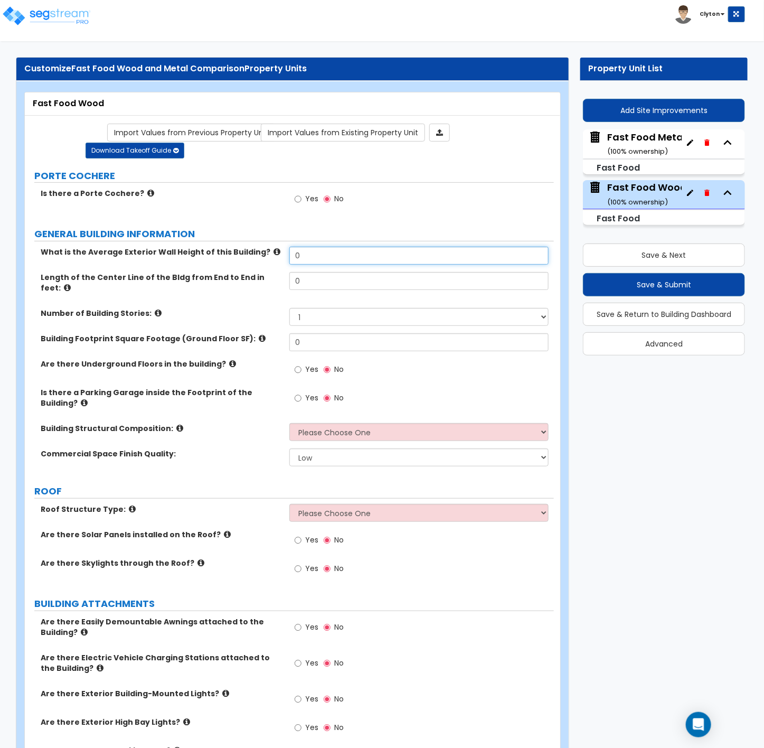
drag, startPoint x: 341, startPoint y: 261, endPoint x: 261, endPoint y: 257, distance: 79.9
click at [261, 257] on div "What is the Average Exterior Wall Height of this Building? 0" at bounding box center [289, 259] width 529 height 25
type input "25"
type input "100"
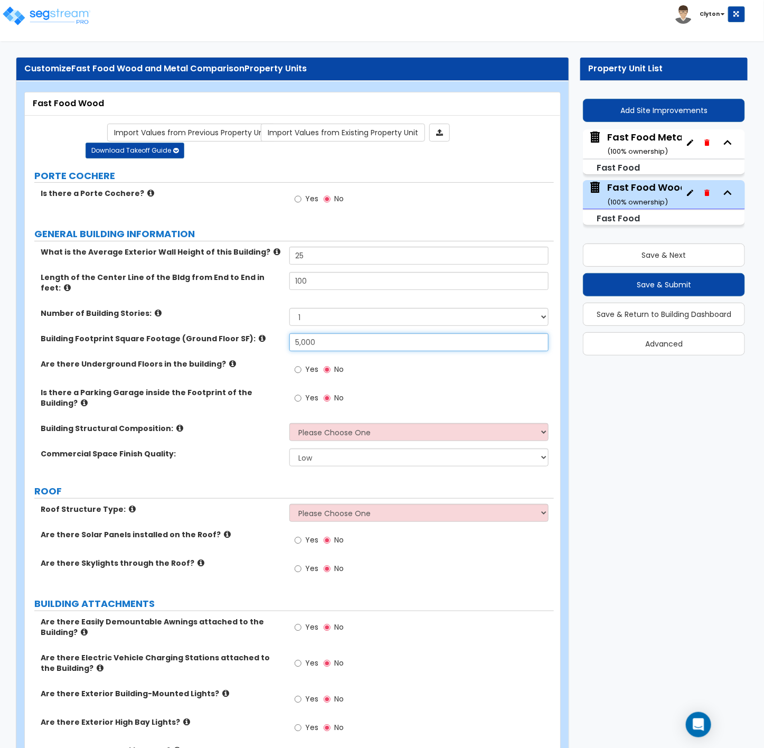
type input "5,000"
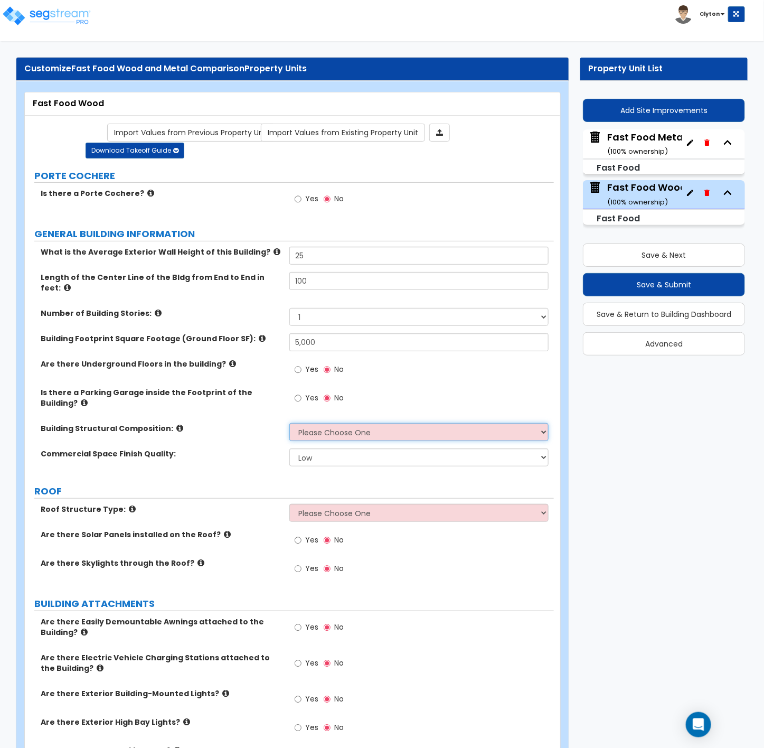
click at [320, 423] on select "Please Choose One Tilt-up Wall Construction Reinforced Concrete Structural Stee…" at bounding box center [418, 432] width 259 height 18
select select "7"
click at [289, 423] on select "Please Choose One Tilt-up Wall Construction Reinforced Concrete Structural Stee…" at bounding box center [418, 432] width 259 height 18
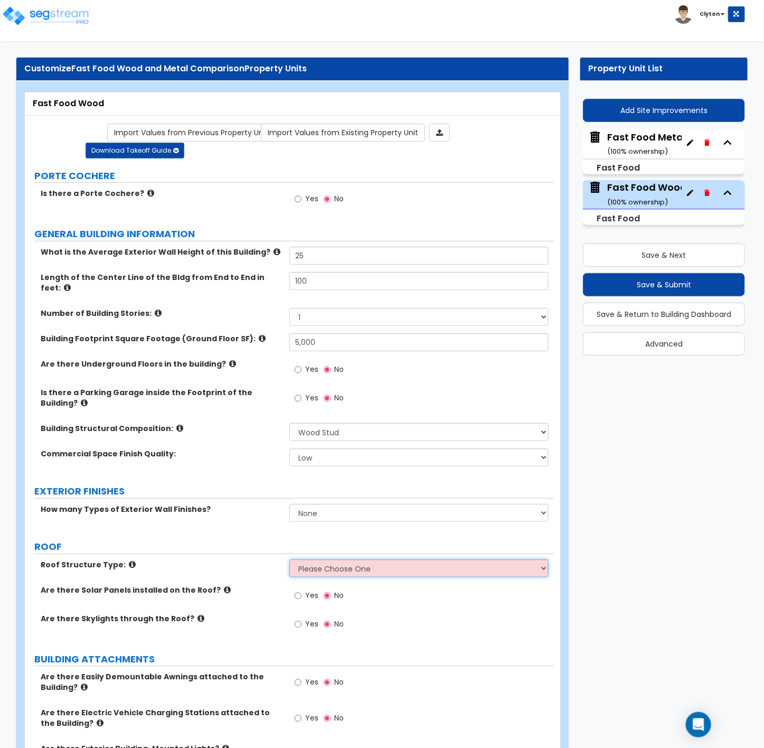
click at [312, 559] on select "Please Choose One Gable Roof Flat Roof Hybrid Gable & Flat Roof" at bounding box center [418, 568] width 259 height 18
select select "2"
click at [289, 559] on select "Please Choose One Gable Roof Flat Roof Hybrid Gable & Flat Roof" at bounding box center [418, 568] width 259 height 18
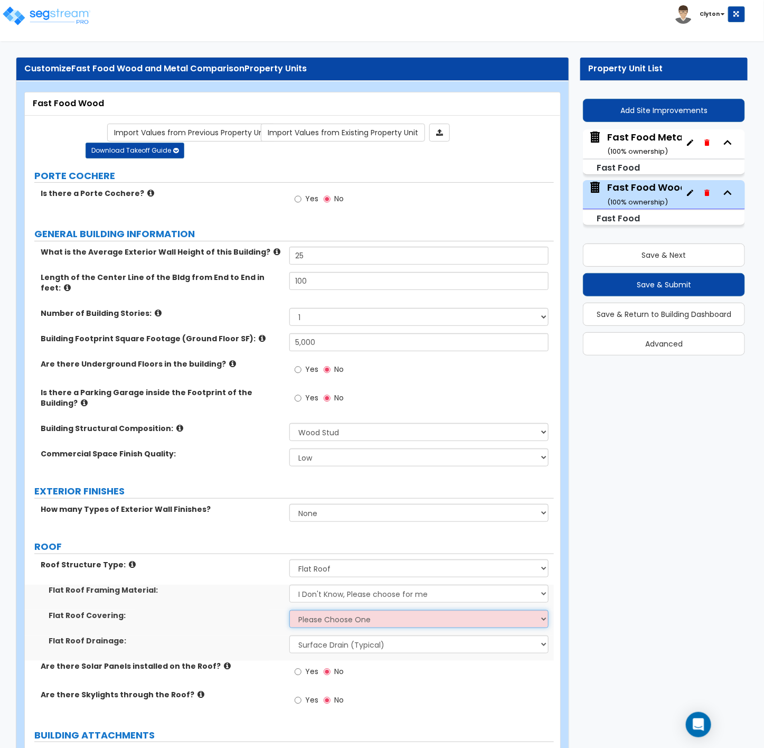
click at [318, 615] on select "Please Choose One Rolled Asphalt PVC Membrane Plastic (EPDM) Membrane Asphalt F…" at bounding box center [418, 619] width 259 height 18
select select "1"
click at [289, 610] on select "Please Choose One Rolled Asphalt PVC Membrane Plastic (EPDM) Membrane Asphalt F…" at bounding box center [418, 619] width 259 height 18
click at [238, 565] on div "Roof Structure Type: Please Choose One Gable Roof Flat Roof Hybrid Gable & Flat…" at bounding box center [289, 571] width 529 height 25
click at [638, 271] on div "Save & Next Save & Submit Save & Return to Building Dashboard Advanced" at bounding box center [664, 295] width 162 height 119
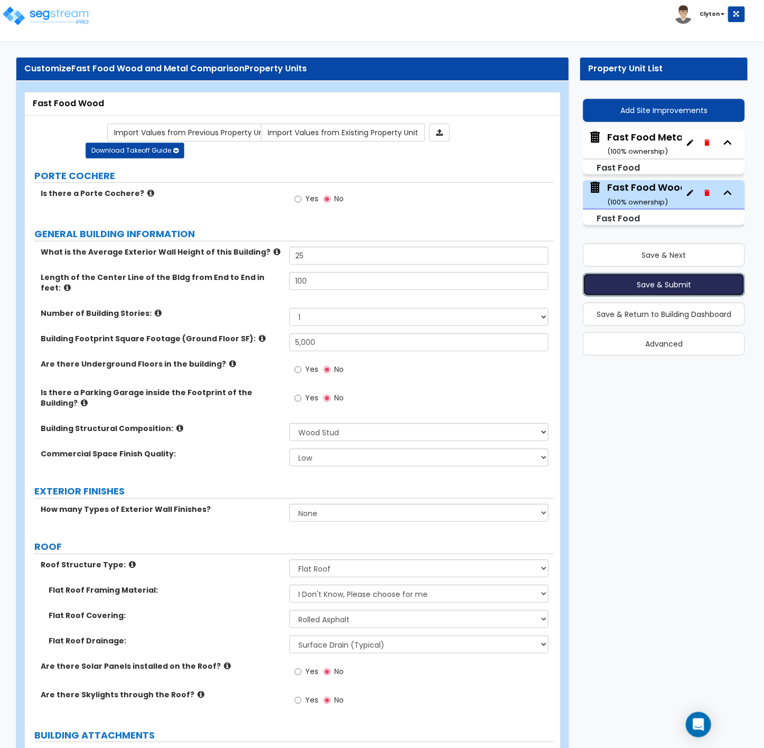
click at [634, 284] on button "Save & Submit" at bounding box center [664, 284] width 162 height 23
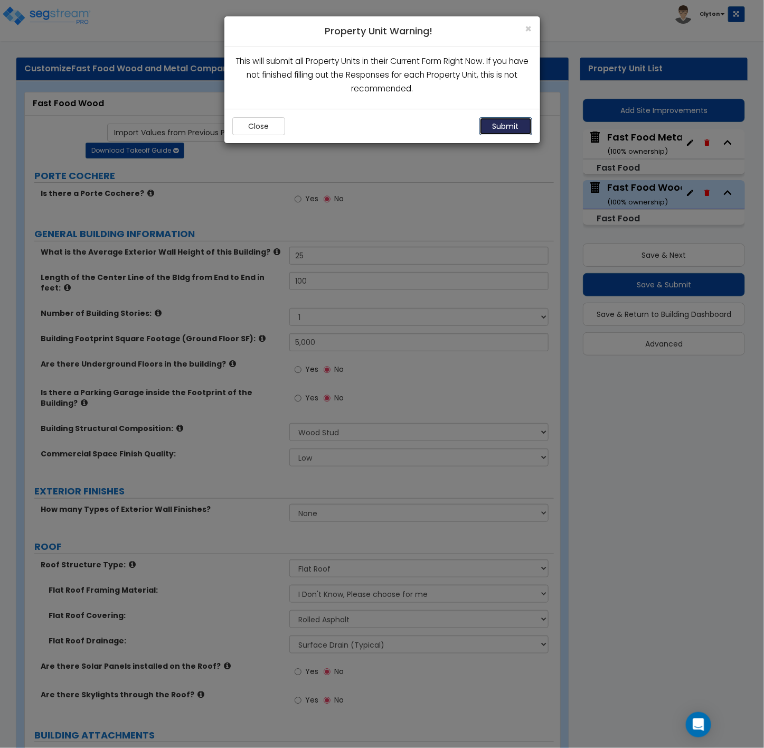
click at [504, 122] on button "Submit" at bounding box center [505, 126] width 53 height 18
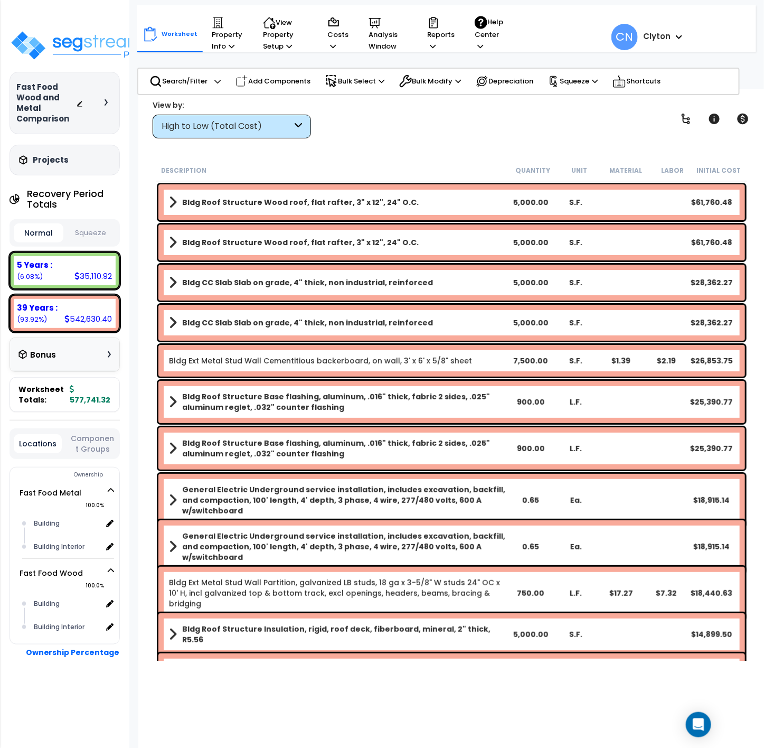
click at [213, 134] on div "High to Low (Total Cost)" at bounding box center [232, 127] width 158 height 24
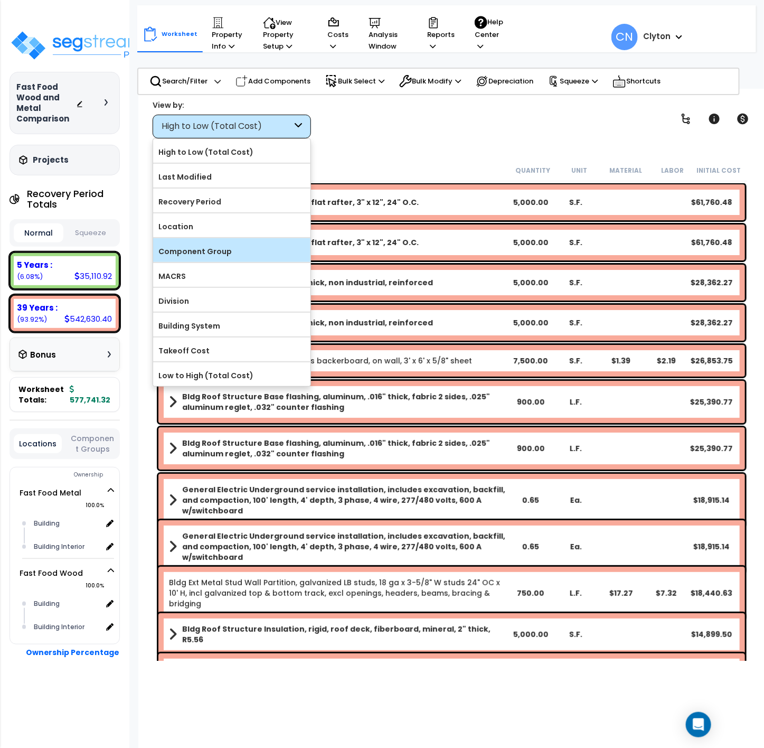
click at [223, 244] on div "Component Group" at bounding box center [231, 250] width 157 height 24
click at [209, 255] on label "Component Group" at bounding box center [231, 251] width 157 height 16
click at [0, 0] on input "Component Group" at bounding box center [0, 0] width 0 height 0
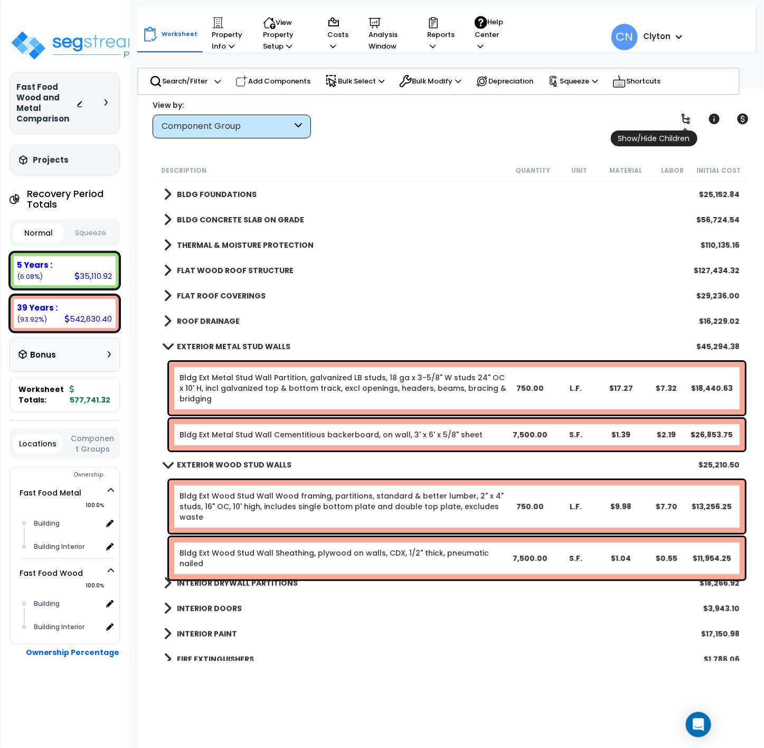
click at [683, 119] on icon at bounding box center [686, 119] width 8 height 11
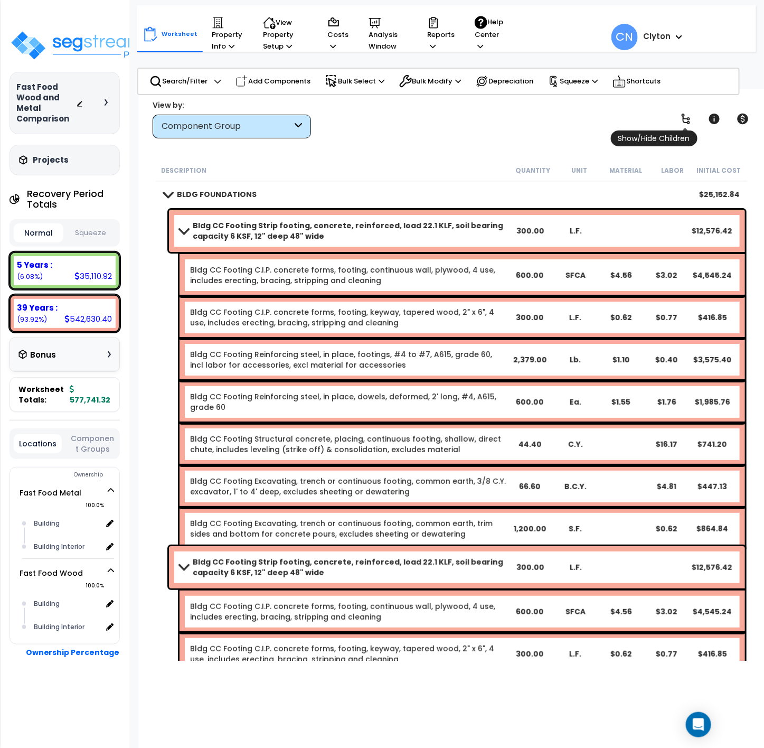
click at [683, 118] on icon at bounding box center [686, 119] width 8 height 11
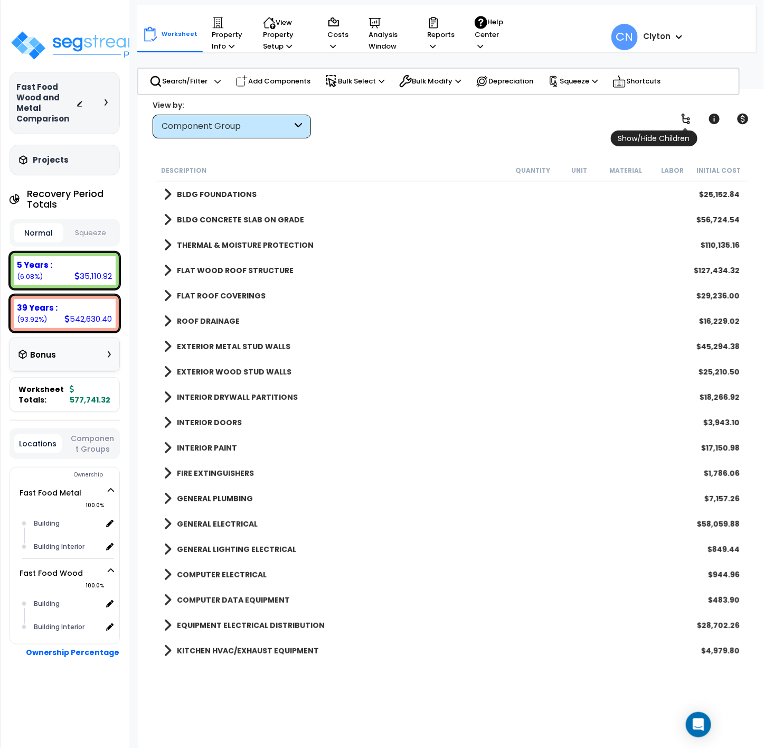
click at [683, 118] on icon at bounding box center [686, 119] width 8 height 11
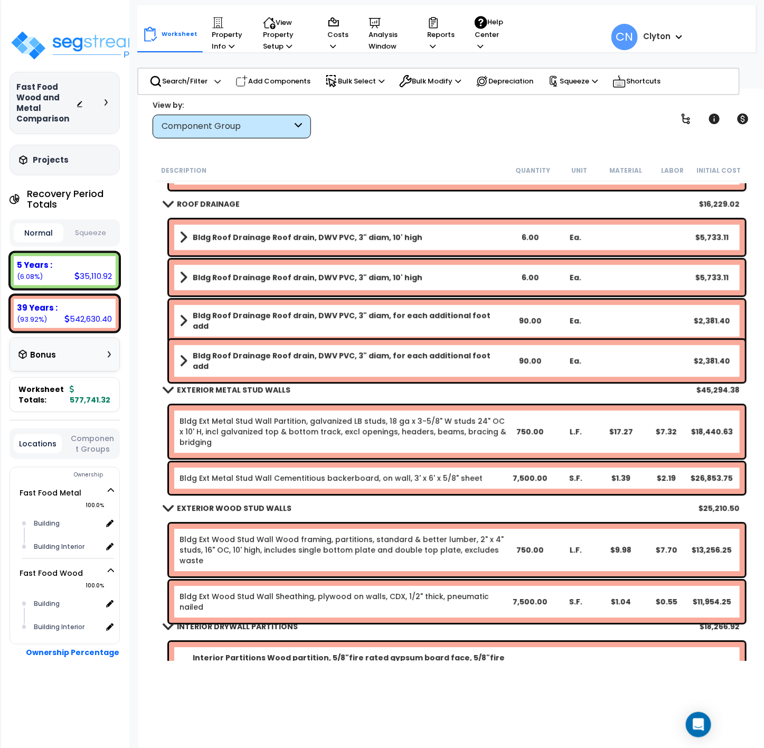
scroll to position [950, 0]
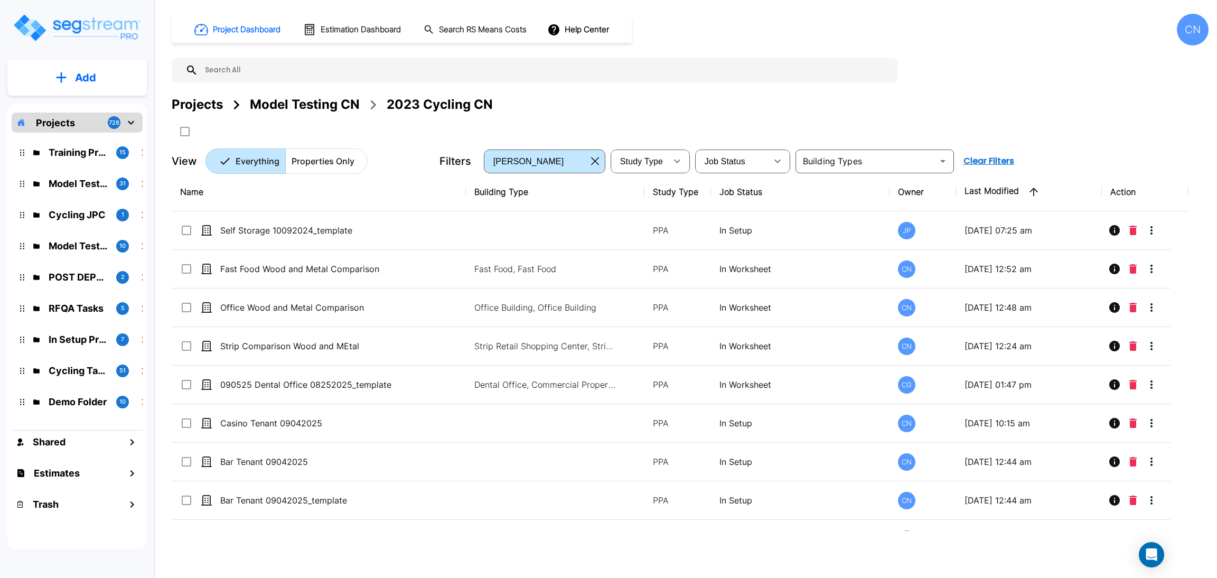
click at [299, 105] on div "Model Testing CN" at bounding box center [305, 104] width 110 height 19
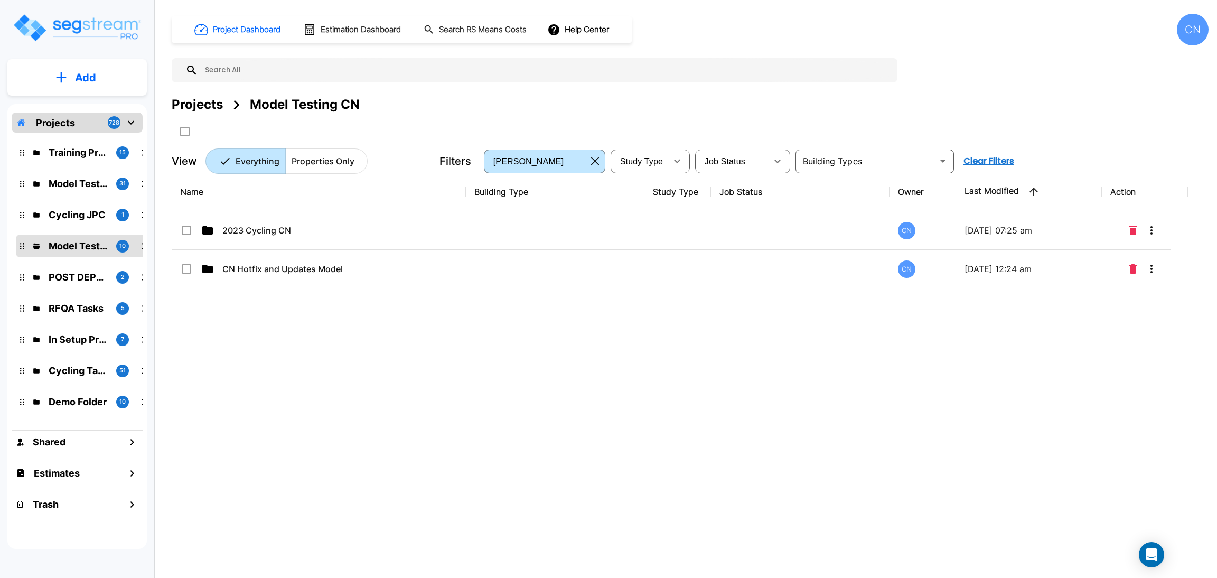
click at [218, 364] on div "Name Building Type Study Type Job Status Owner Last Modified Action 2023 Cyclin…" at bounding box center [680, 352] width 1016 height 358
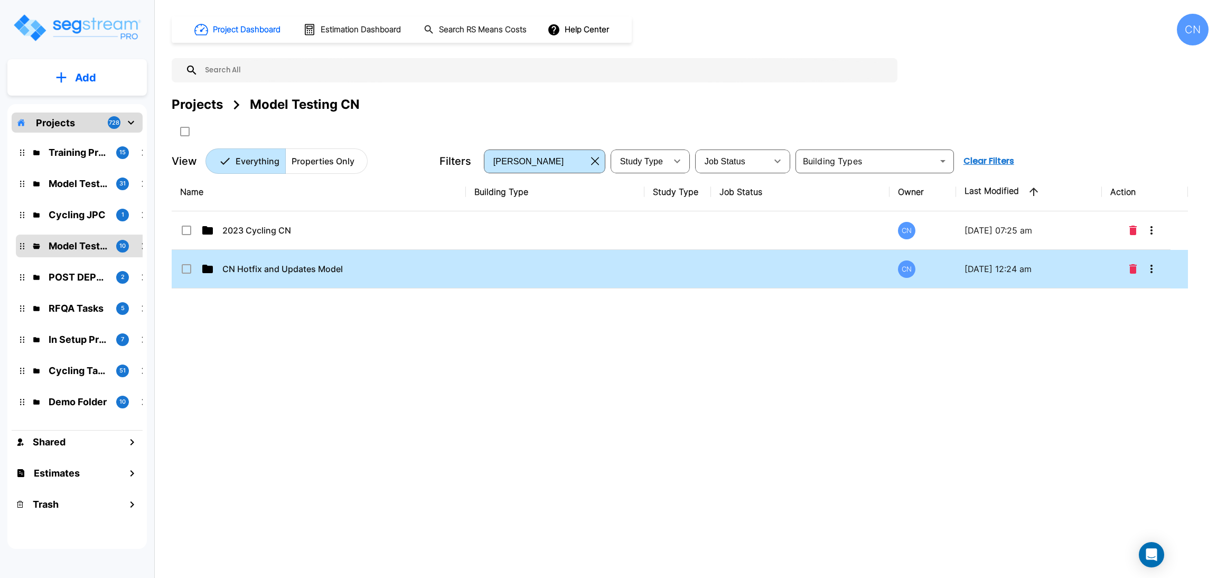
click at [258, 267] on p "CN Hotfix and Updates Model" at bounding box center [313, 268] width 182 height 13
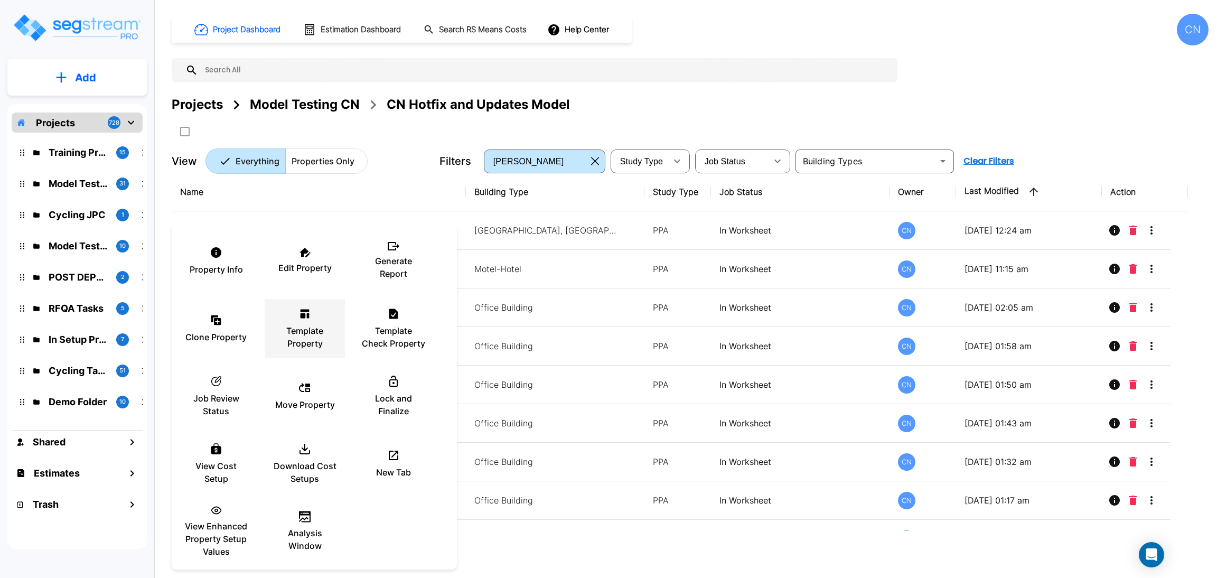
click at [302, 318] on icon at bounding box center [304, 313] width 13 height 13
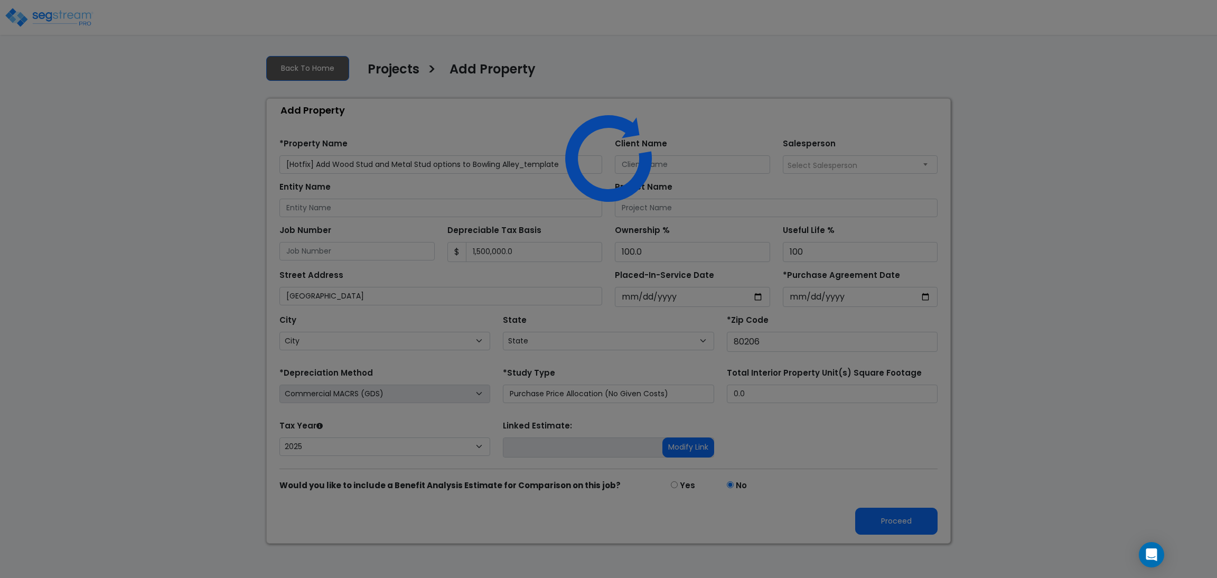
select select "2025"
select select "CO"
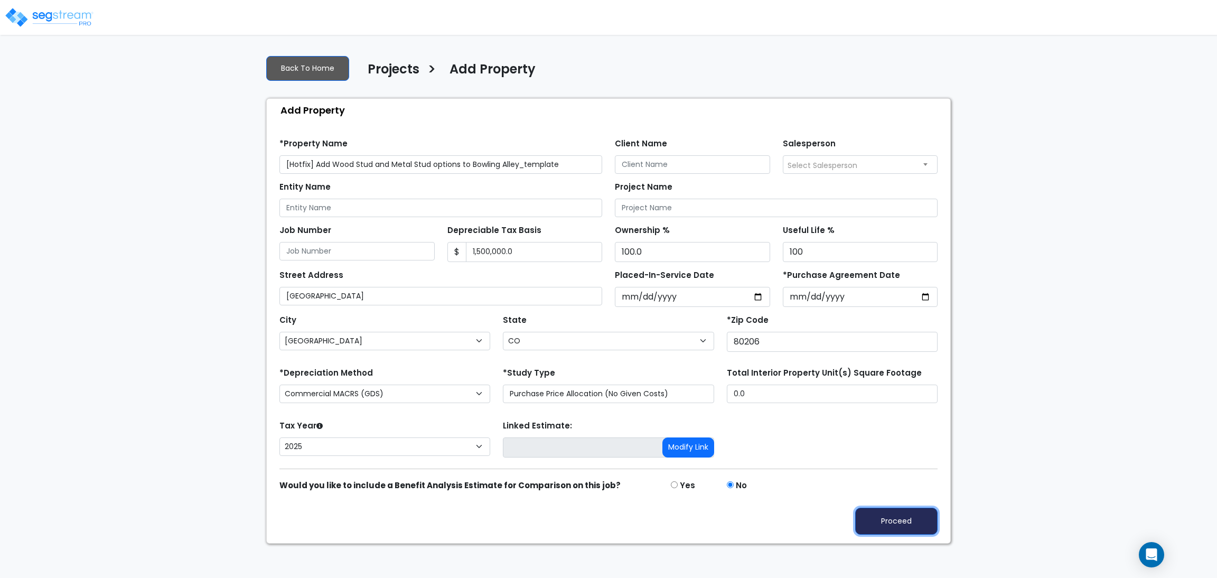
click at [908, 520] on button "Proceed" at bounding box center [896, 520] width 82 height 27
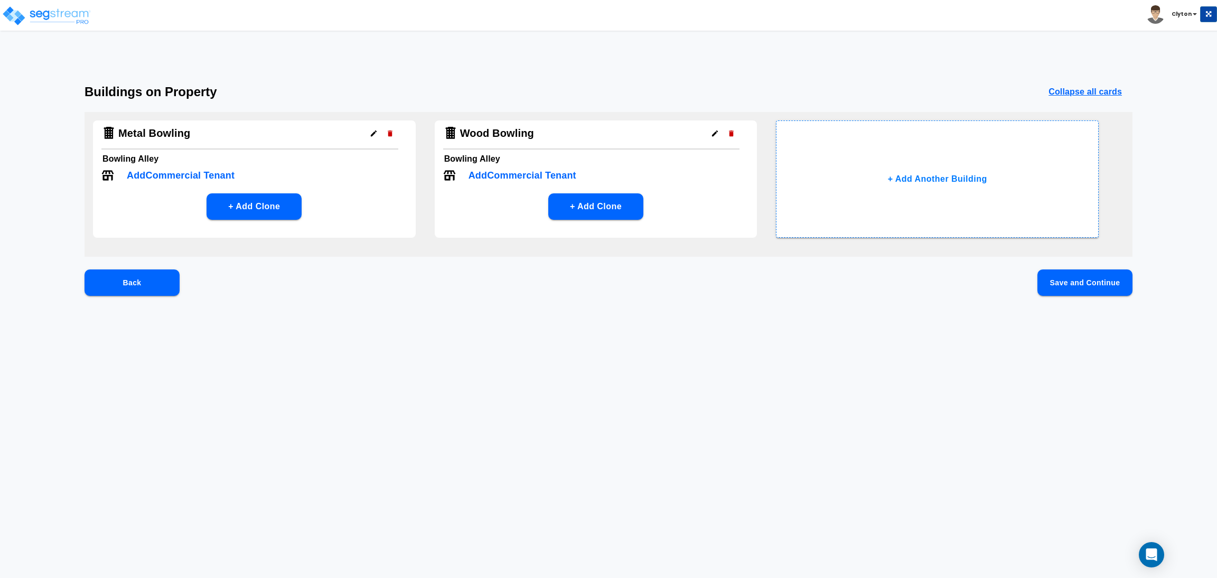
click at [1081, 283] on button "Save and Continue" at bounding box center [1084, 282] width 95 height 26
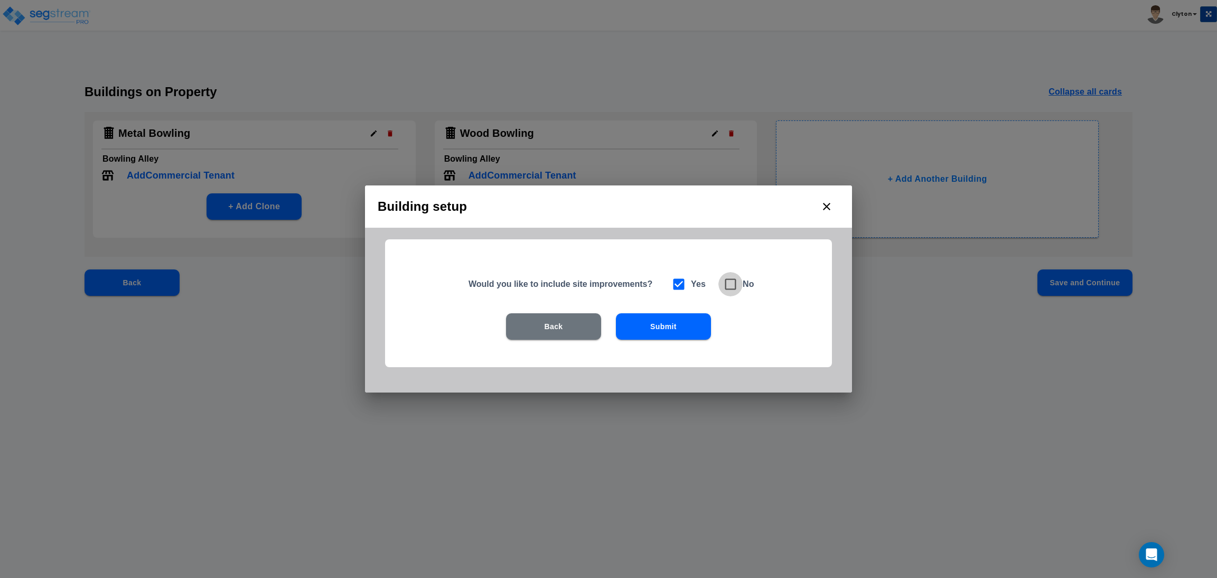
click at [727, 288] on icon at bounding box center [730, 284] width 15 height 15
checkbox input "false"
checkbox input "true"
click at [679, 326] on button "Submit" at bounding box center [663, 326] width 95 height 26
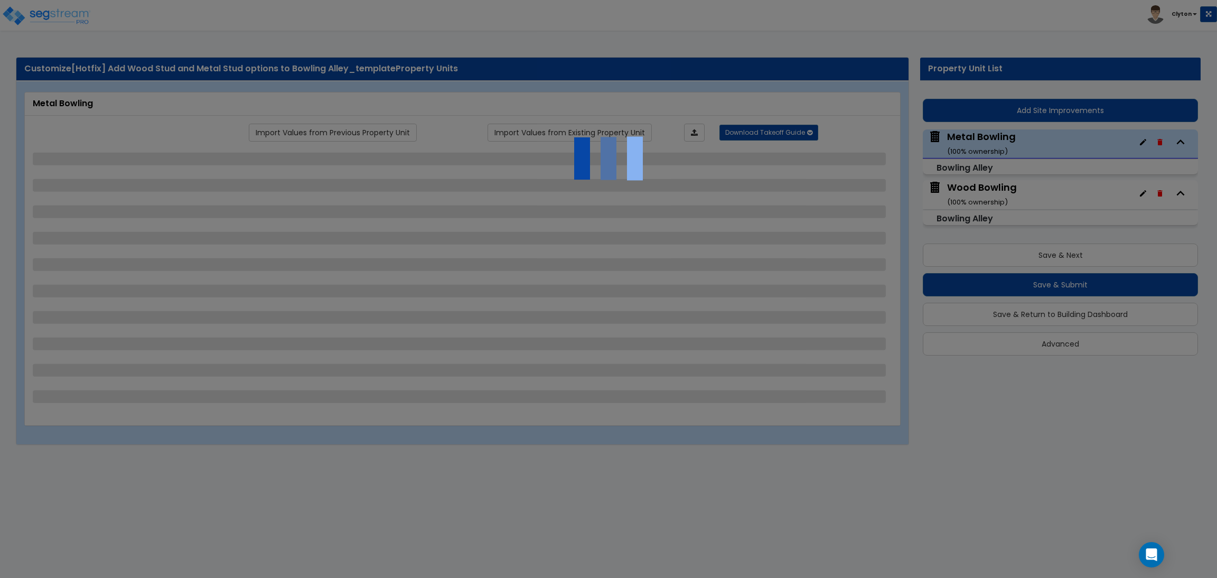
select select "8"
select select "2"
select select "1"
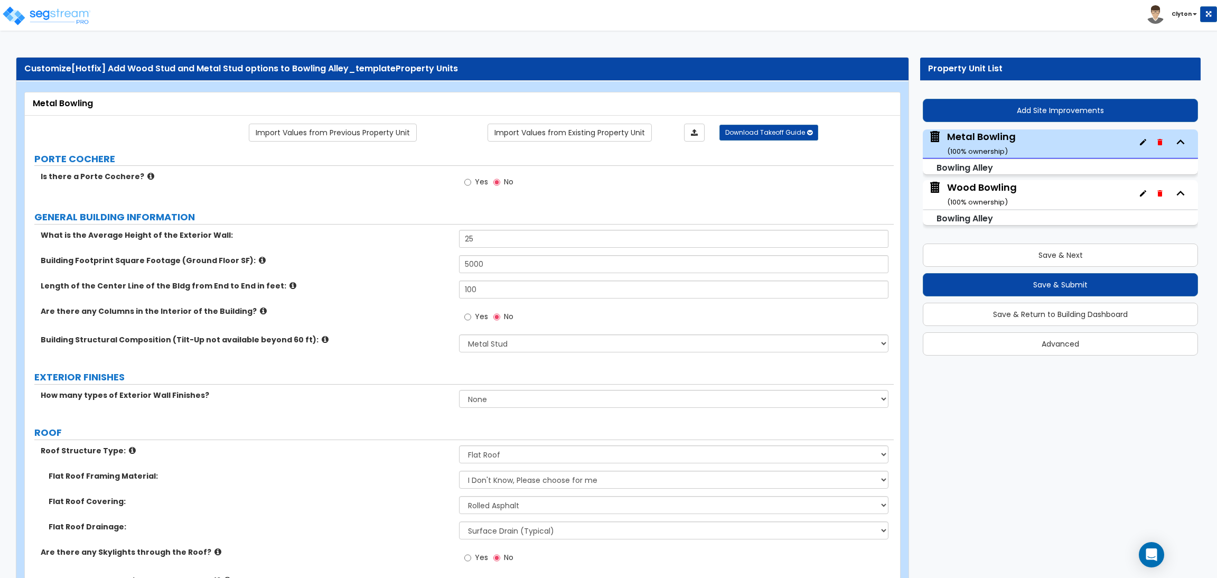
click at [457, 292] on div "Length of the Center Line of the Bldg from End to End in feet: 100" at bounding box center [459, 292] width 869 height 25
click at [341, 431] on label "ROOF" at bounding box center [463, 433] width 859 height 14
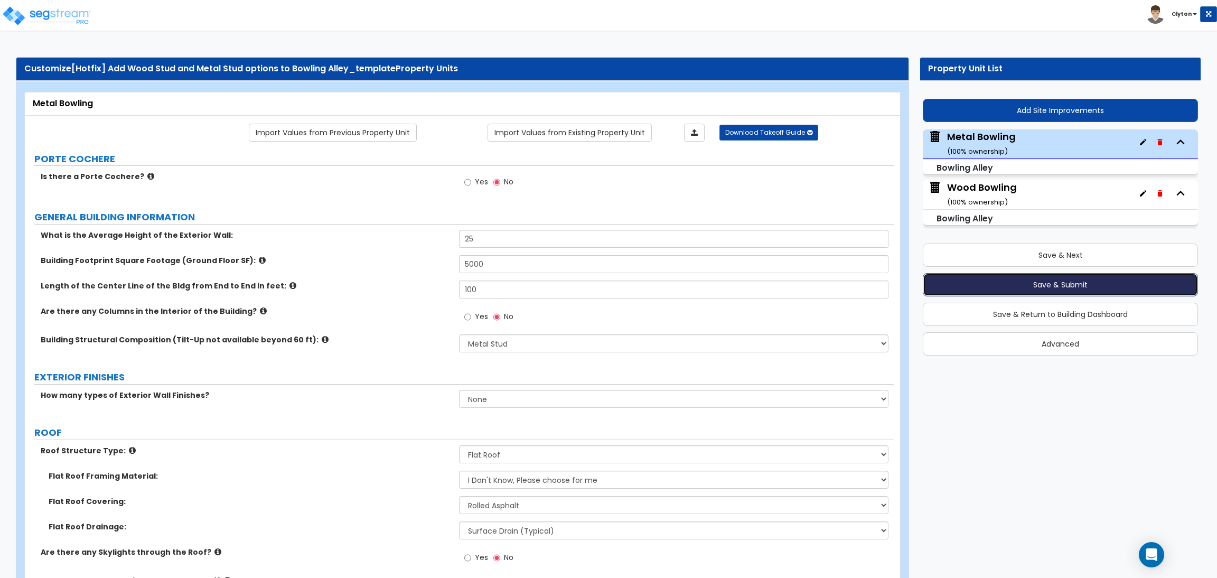
click at [1005, 277] on button "Save & Submit" at bounding box center [1059, 284] width 275 height 23
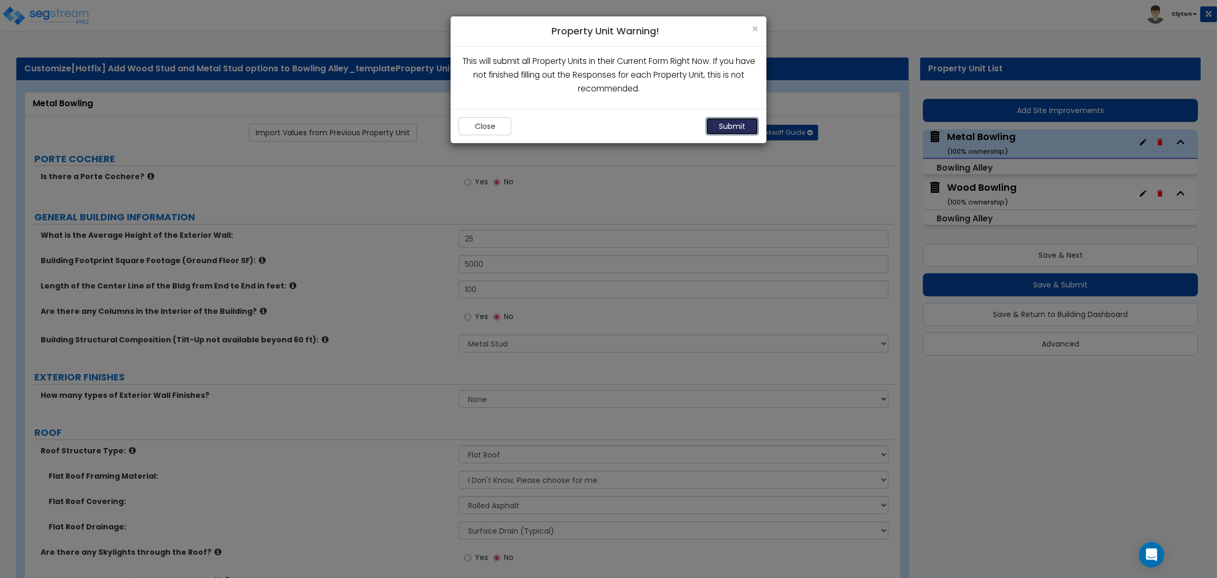
click at [737, 131] on button "Submit" at bounding box center [731, 126] width 53 height 18
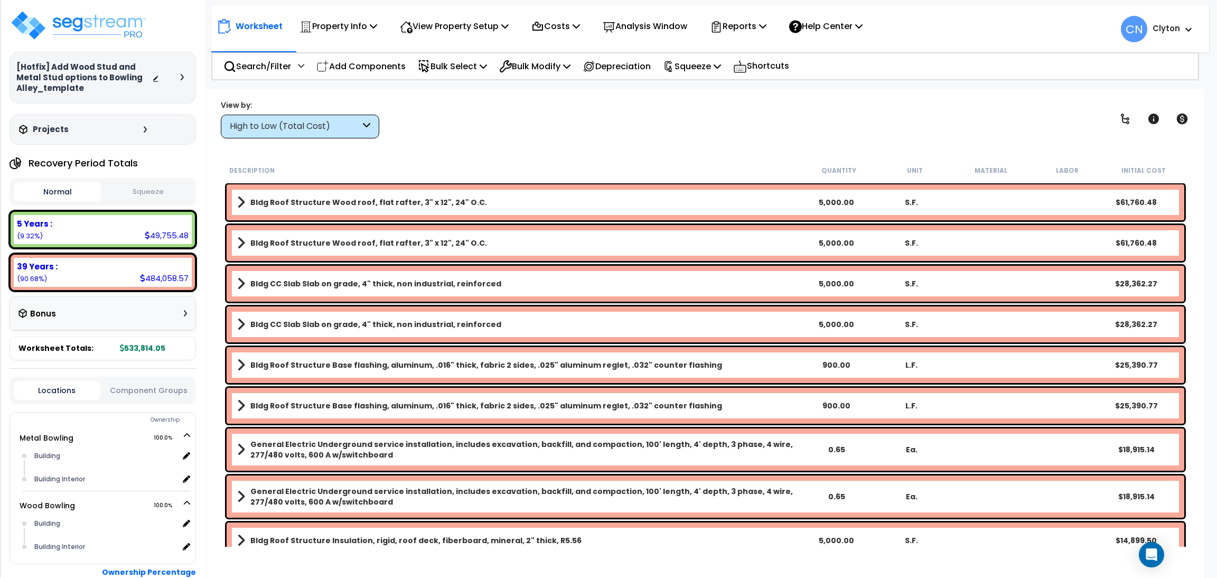
click at [449, 158] on div "Worksheet Property Info Property Setup Add Property Unit Template property Clon…" at bounding box center [704, 378] width 997 height 578
click at [312, 118] on div "High to Low (Total Cost)" at bounding box center [300, 127] width 158 height 24
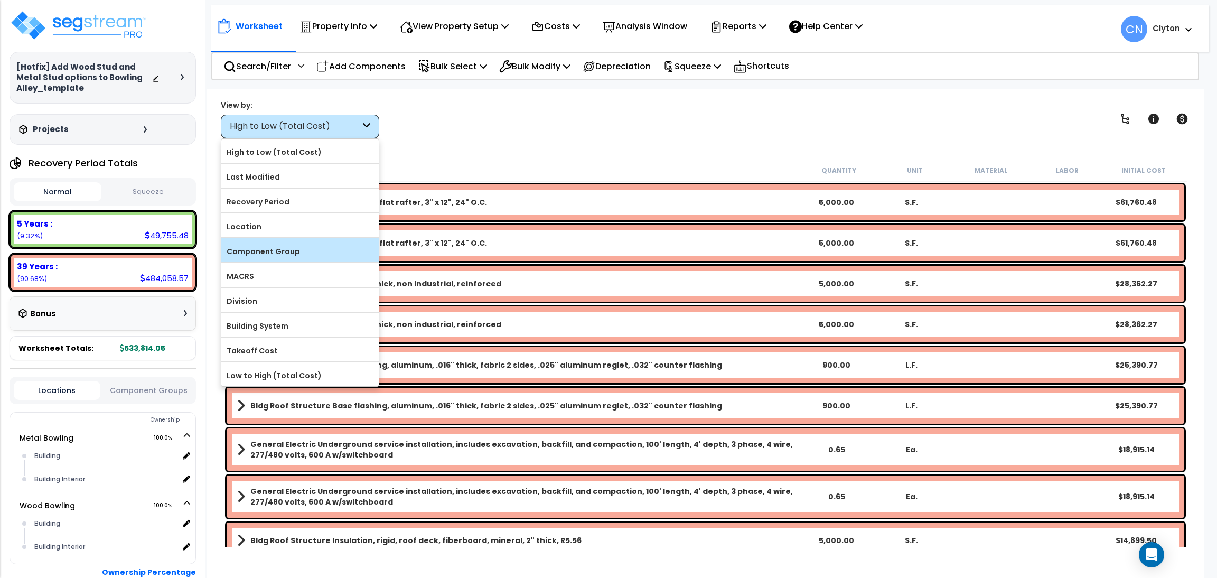
click at [269, 251] on label "Component Group" at bounding box center [299, 251] width 157 height 16
click at [0, 0] on input "Component Group" at bounding box center [0, 0] width 0 height 0
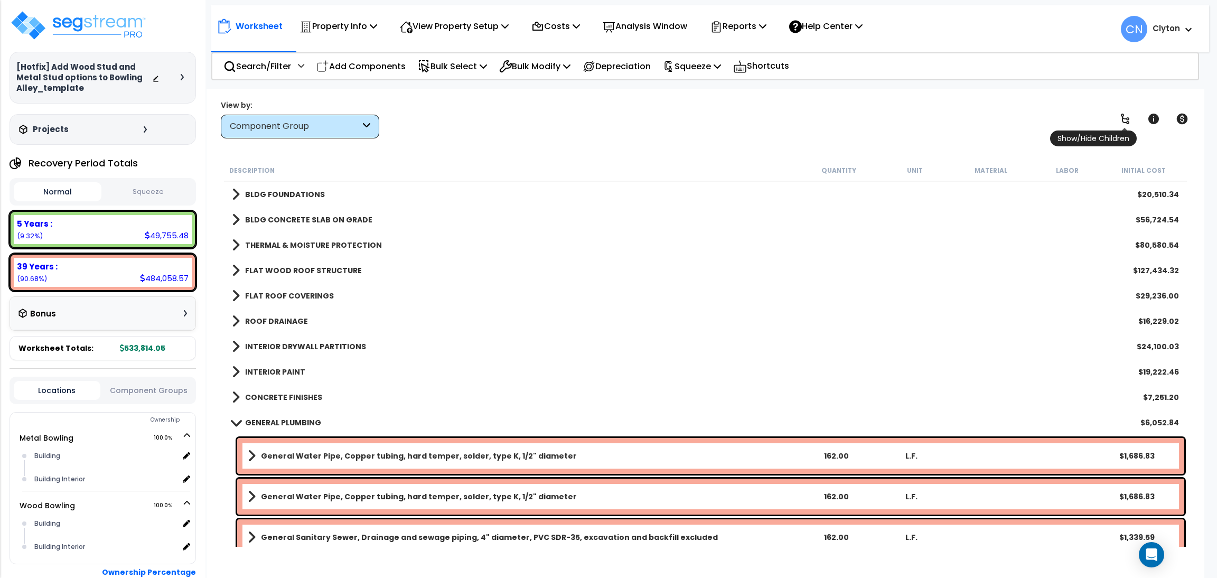
click at [1130, 118] on link at bounding box center [1124, 118] width 23 height 23
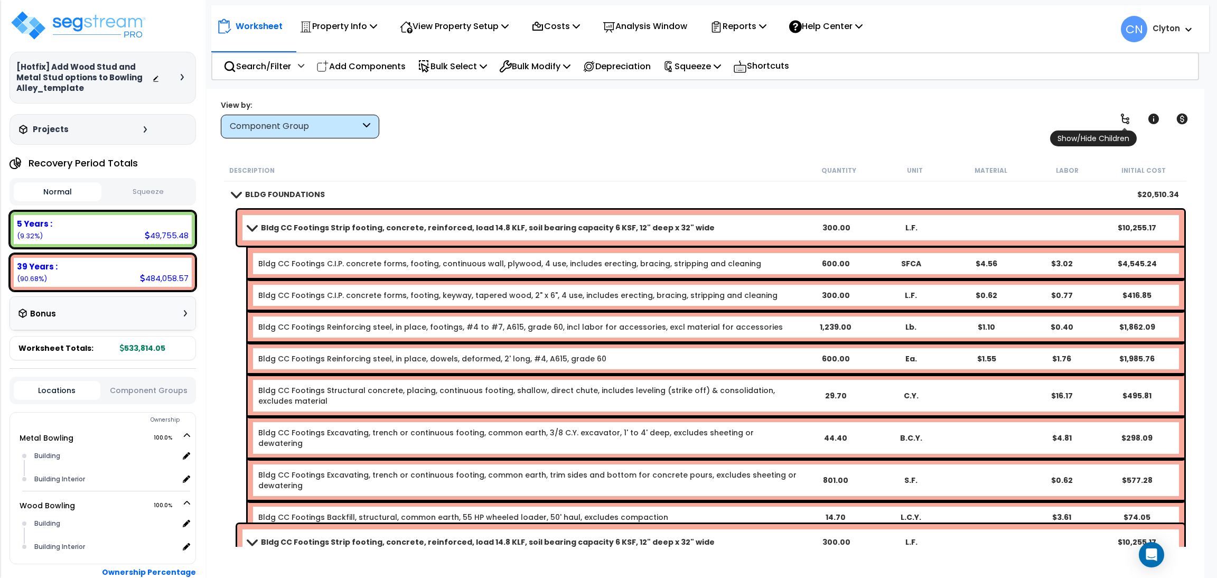
click at [1126, 120] on icon at bounding box center [1124, 119] width 8 height 11
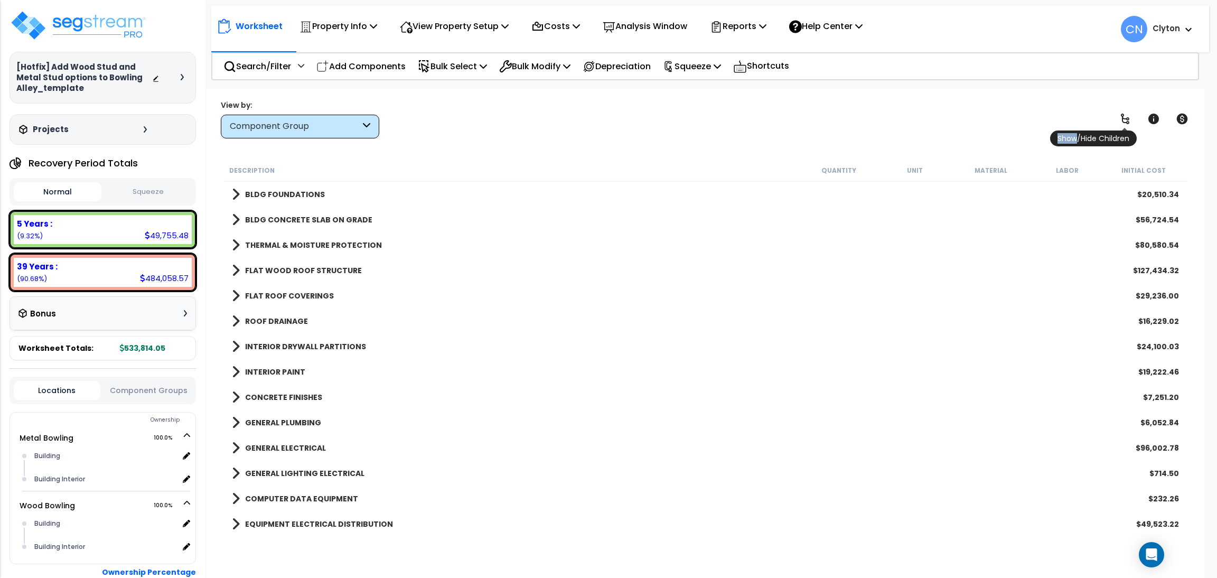
click at [1126, 120] on icon at bounding box center [1124, 118] width 13 height 13
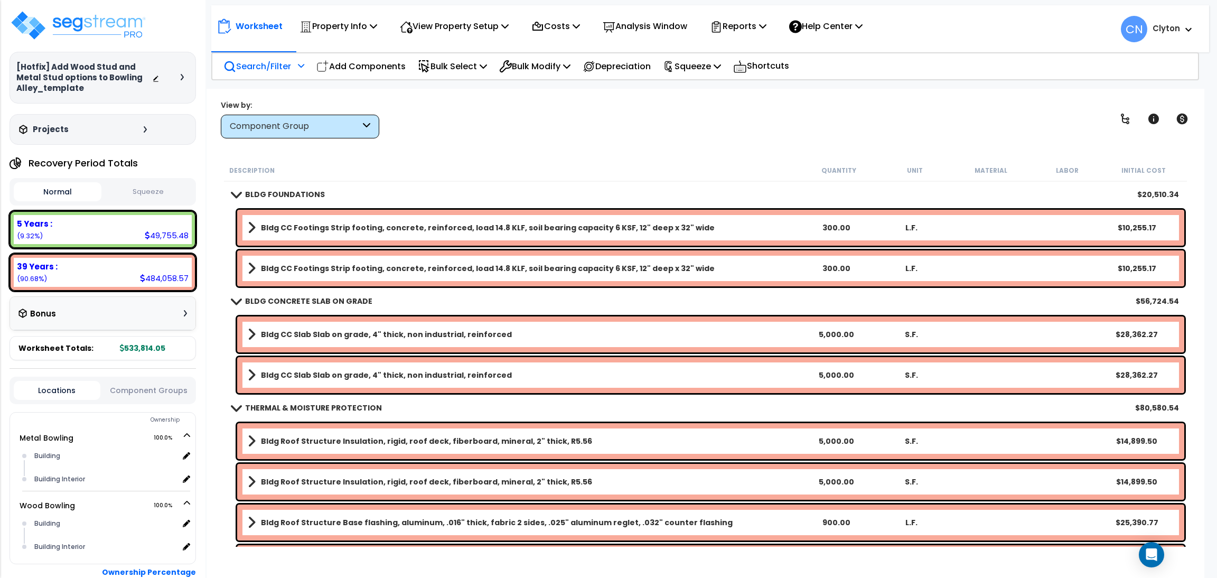
click at [263, 71] on p "Search/Filter" at bounding box center [257, 66] width 68 height 14
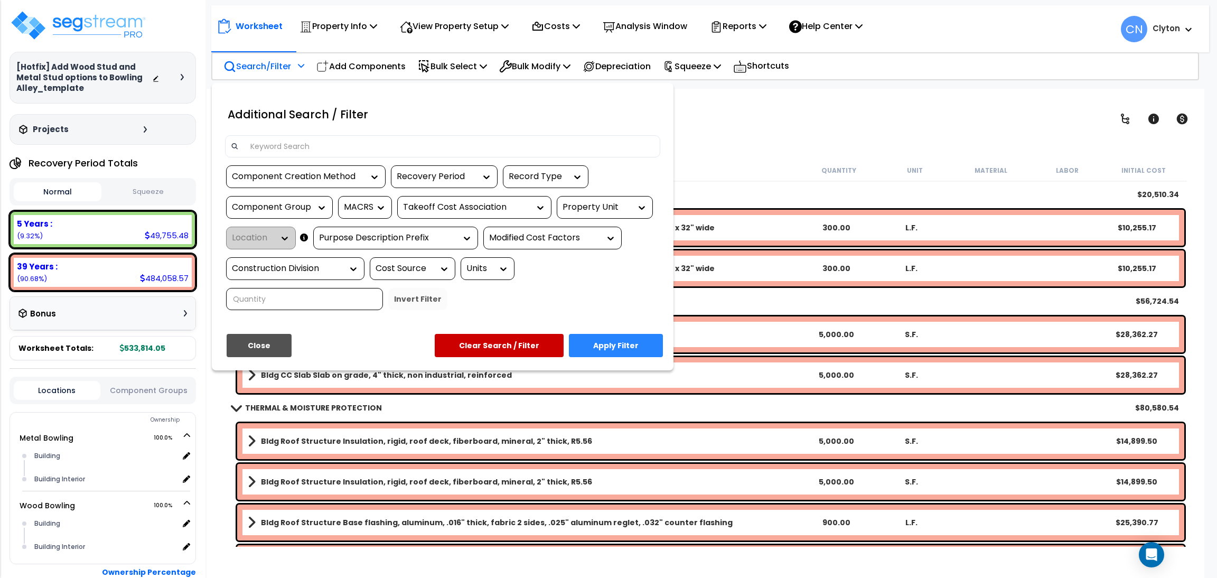
click at [589, 209] on div "Property Unit" at bounding box center [596, 207] width 69 height 12
click at [590, 235] on div "Metal Bowling" at bounding box center [636, 239] width 158 height 29
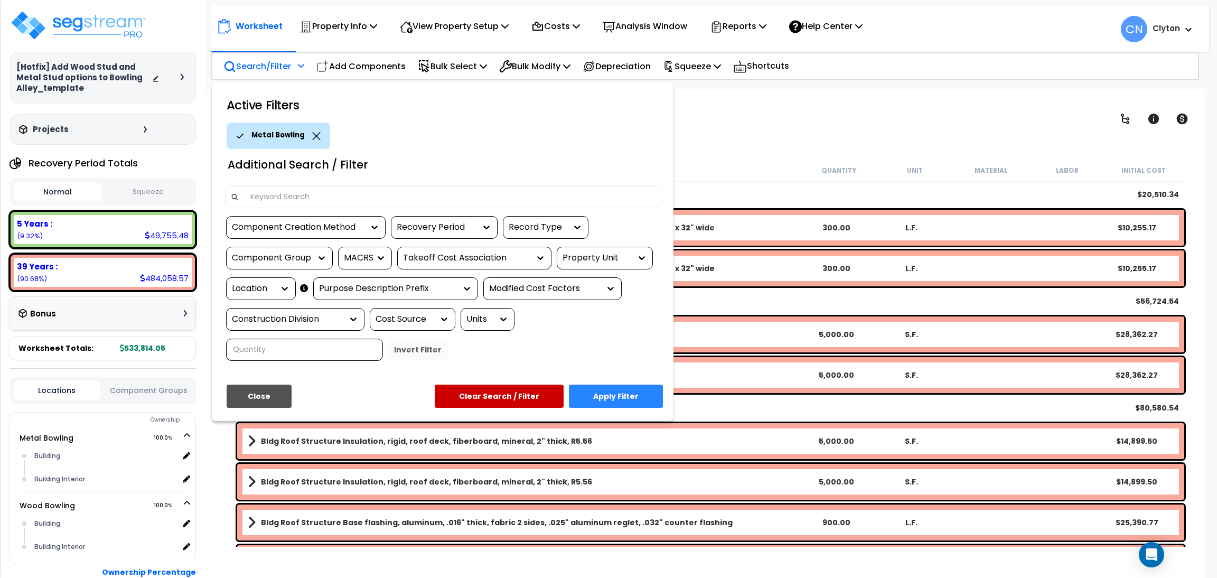
click at [604, 390] on button "Apply Filter" at bounding box center [616, 395] width 94 height 23
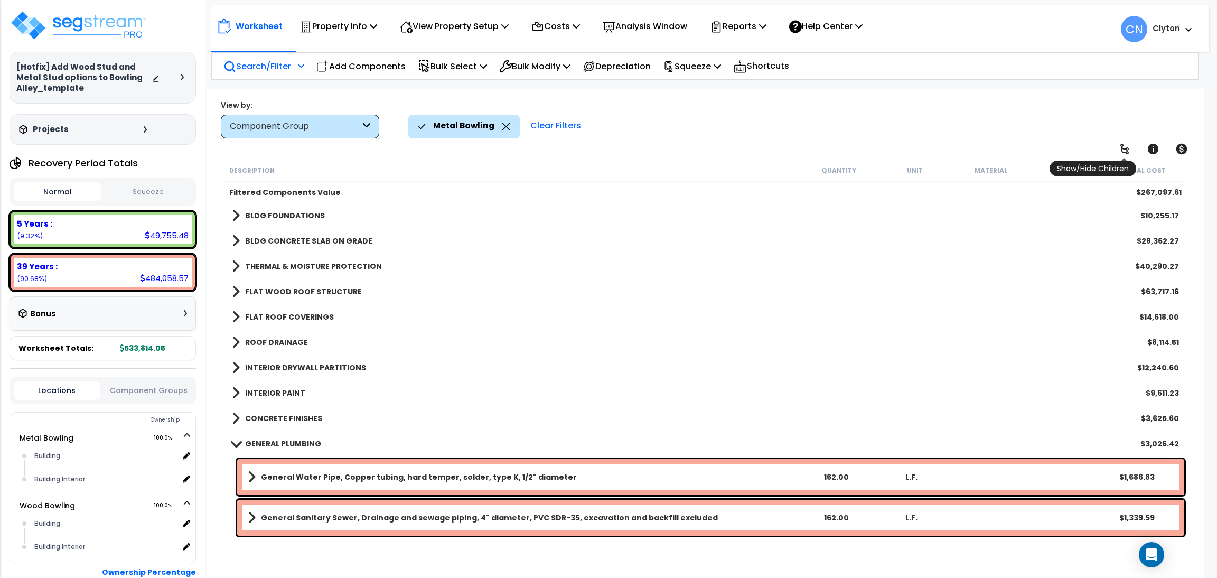
click at [1119, 143] on icon at bounding box center [1124, 149] width 13 height 13
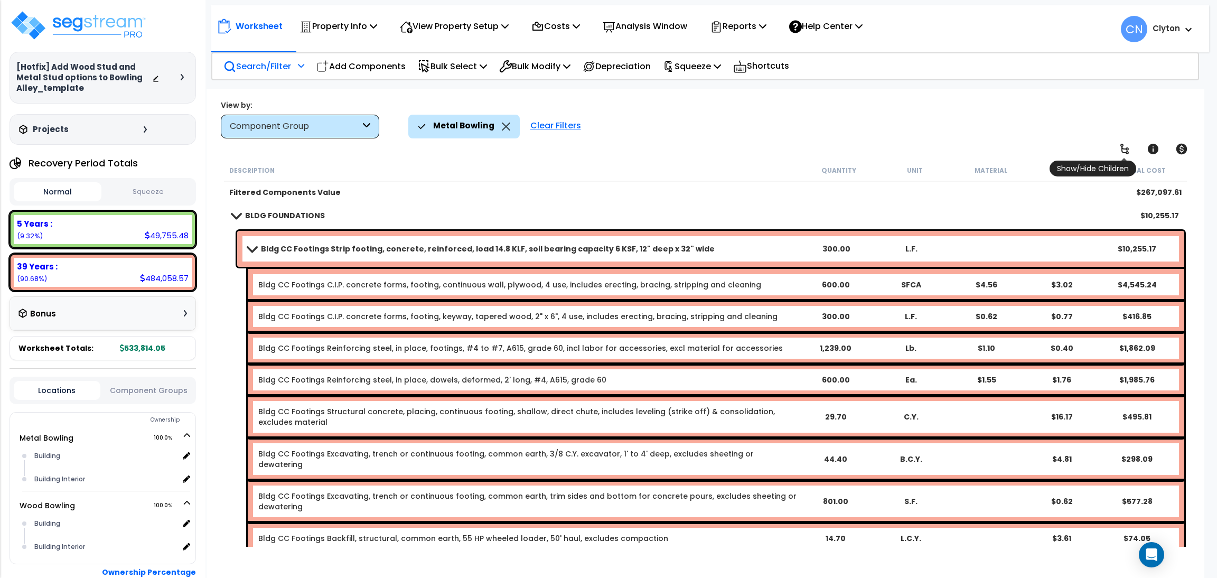
click at [1119, 143] on icon at bounding box center [1124, 149] width 13 height 13
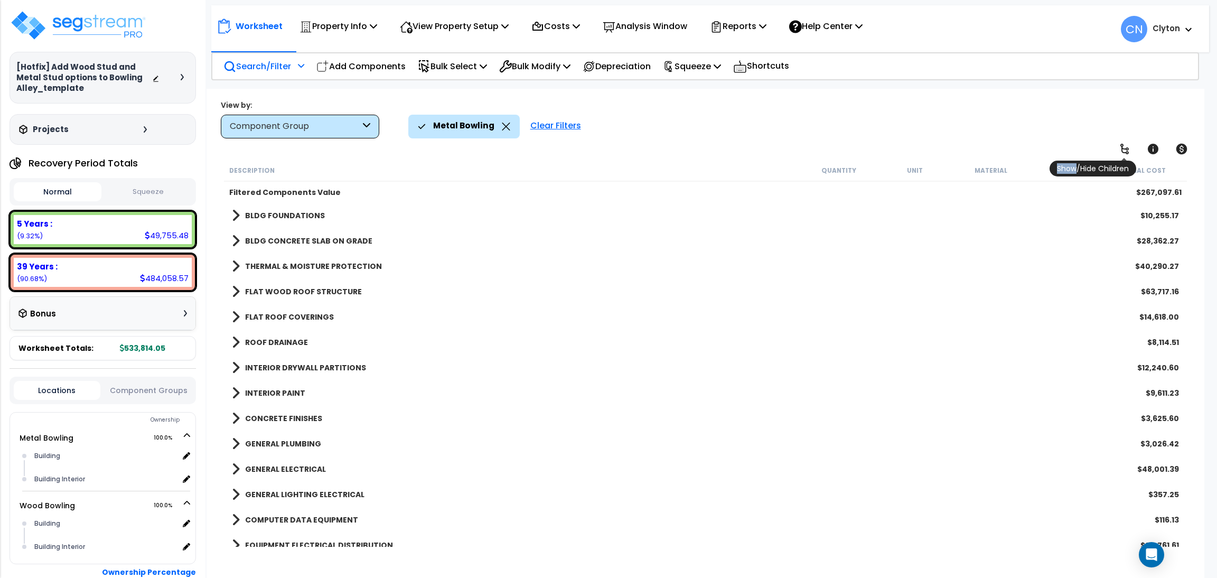
click at [1119, 143] on icon at bounding box center [1124, 149] width 13 height 13
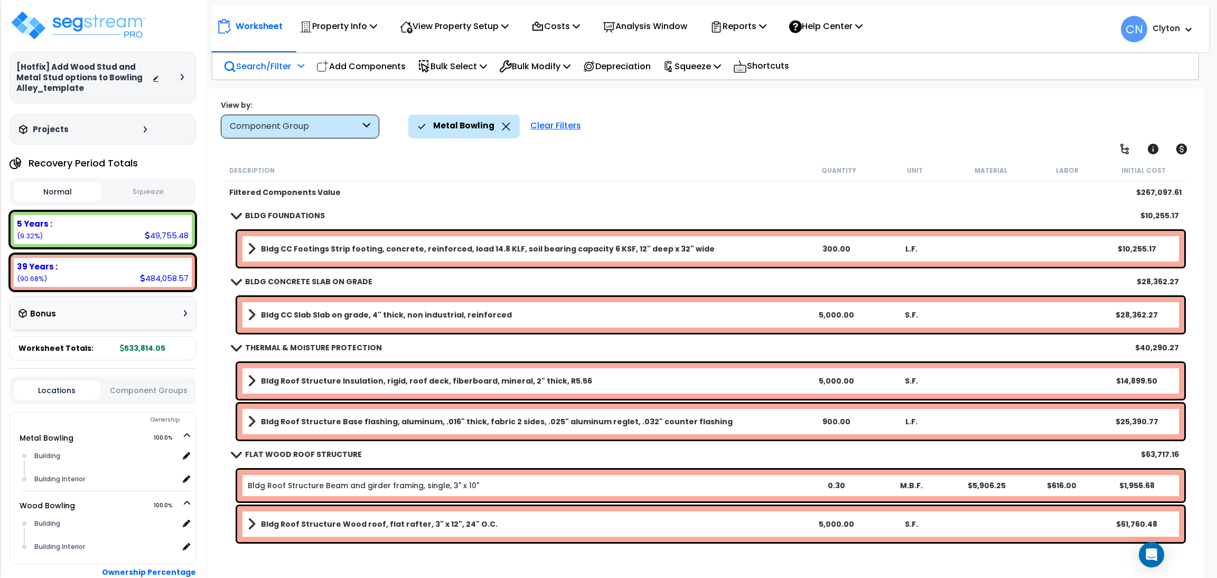
click at [250, 57] on div "Search/Filter Additional Search / Filter" at bounding box center [263, 66] width 81 height 25
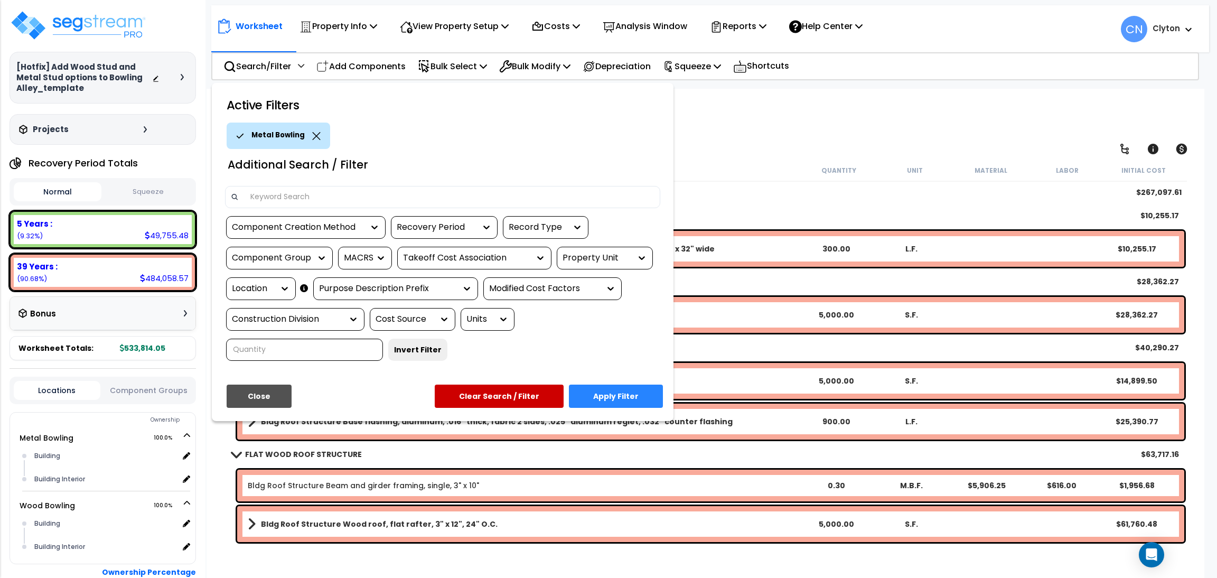
click at [610, 260] on div "Property Unit" at bounding box center [596, 258] width 69 height 12
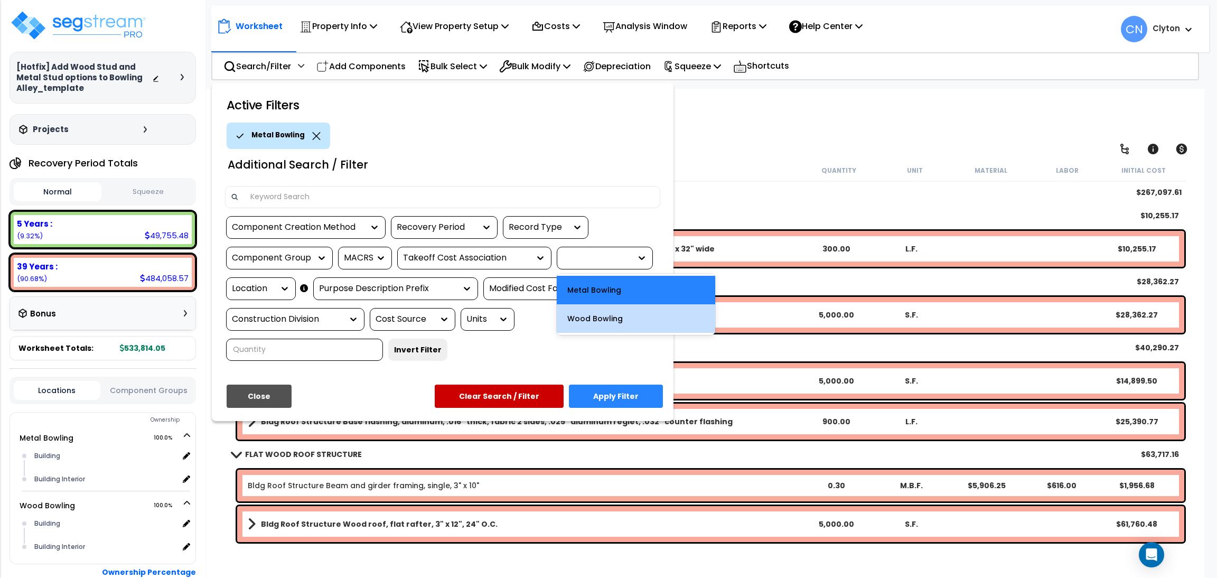
click at [589, 322] on div "Wood Bowling" at bounding box center [636, 318] width 158 height 29
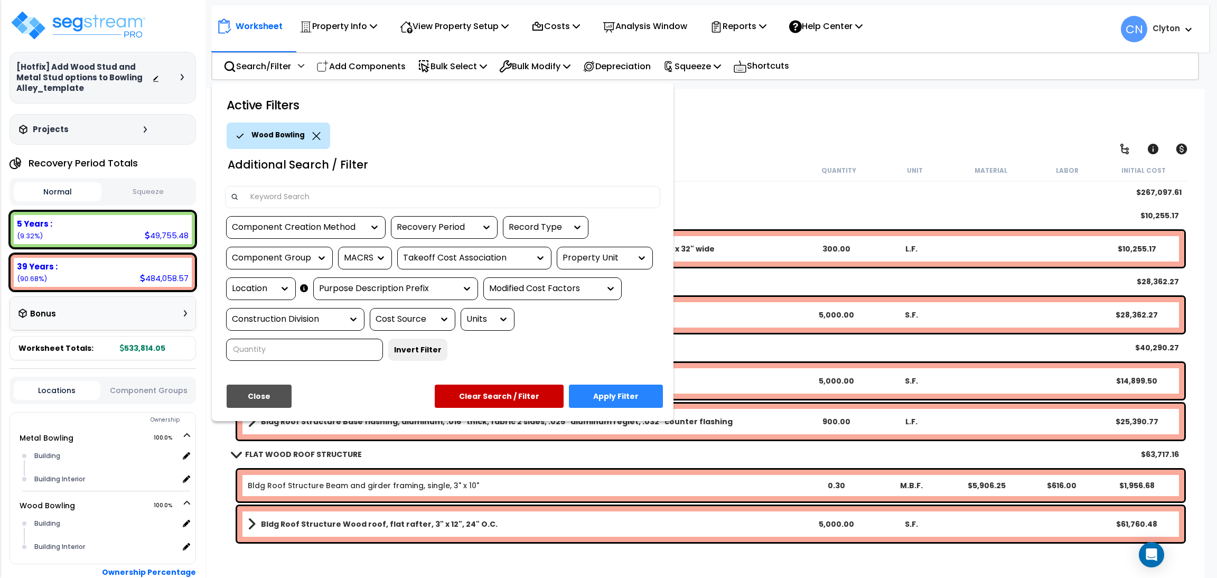
click at [591, 390] on button "Apply Filter" at bounding box center [616, 395] width 94 height 23
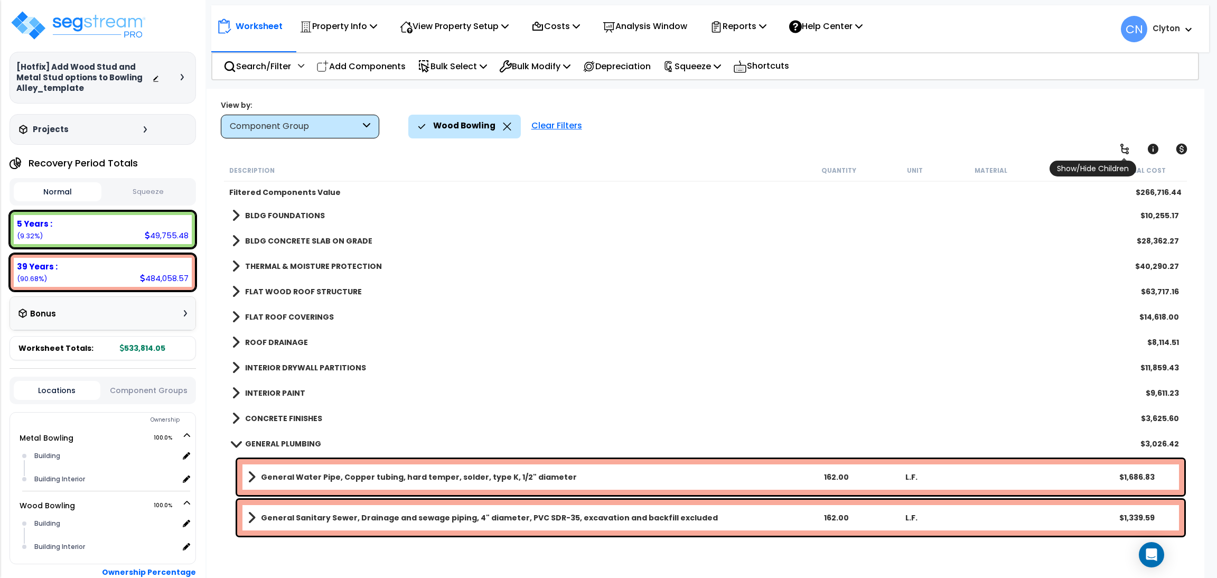
click at [1120, 149] on icon at bounding box center [1124, 149] width 13 height 13
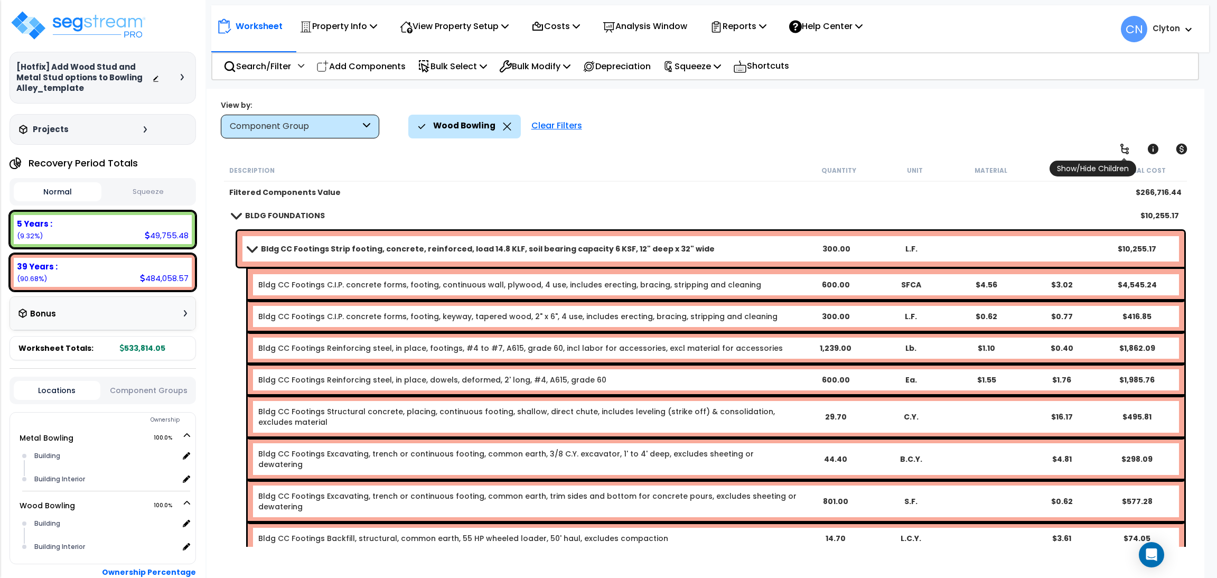
click at [1120, 149] on icon at bounding box center [1124, 149] width 13 height 13
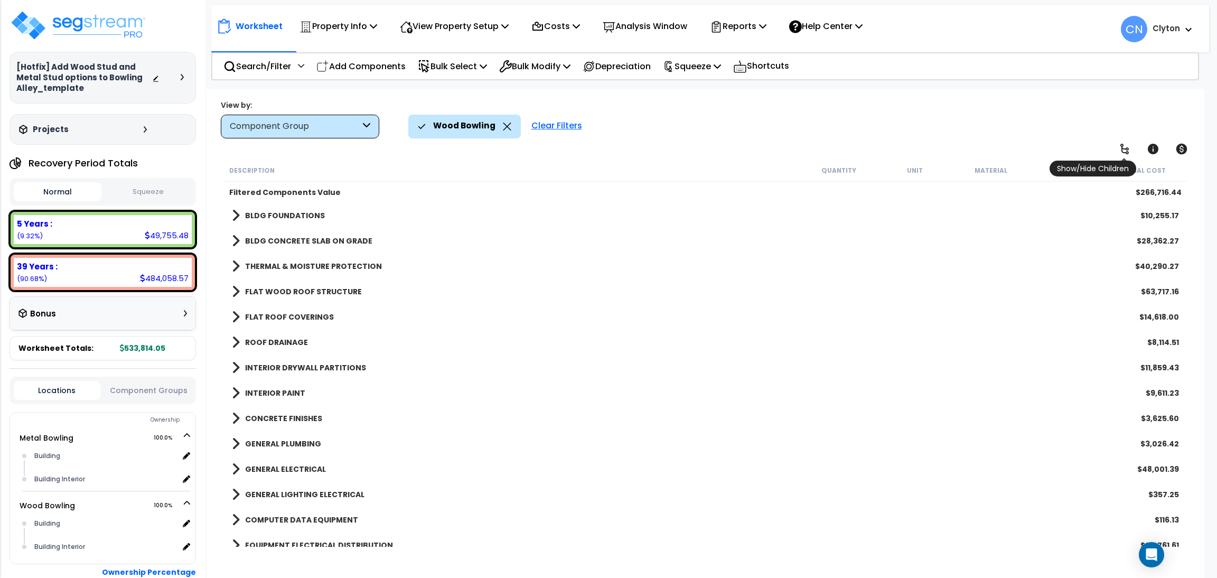
click at [1120, 149] on icon at bounding box center [1124, 149] width 13 height 13
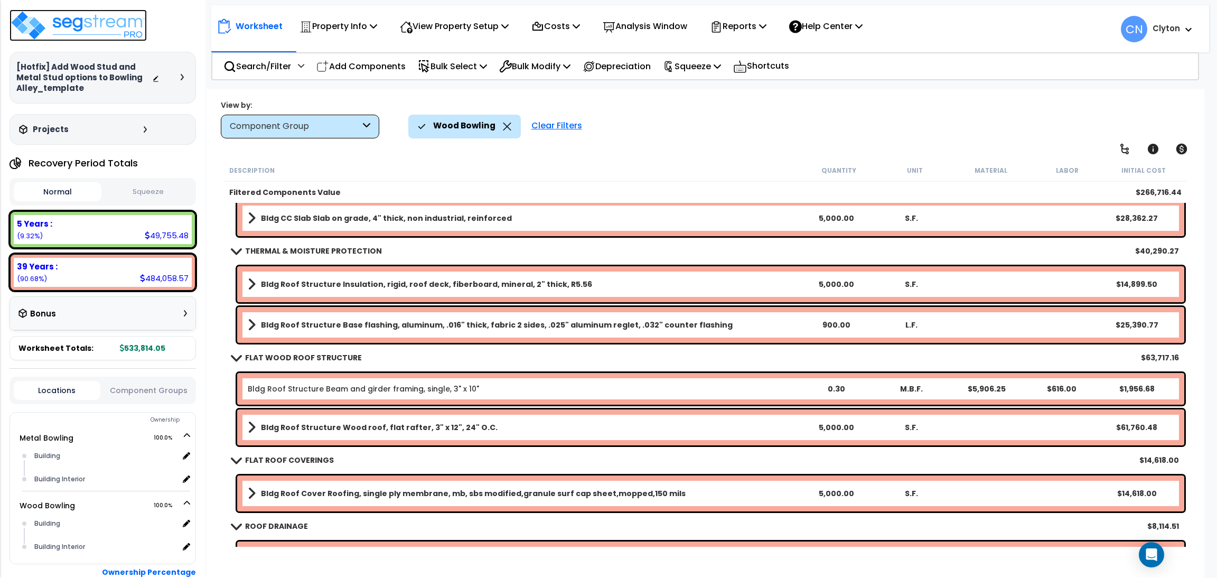
scroll to position [79, 0]
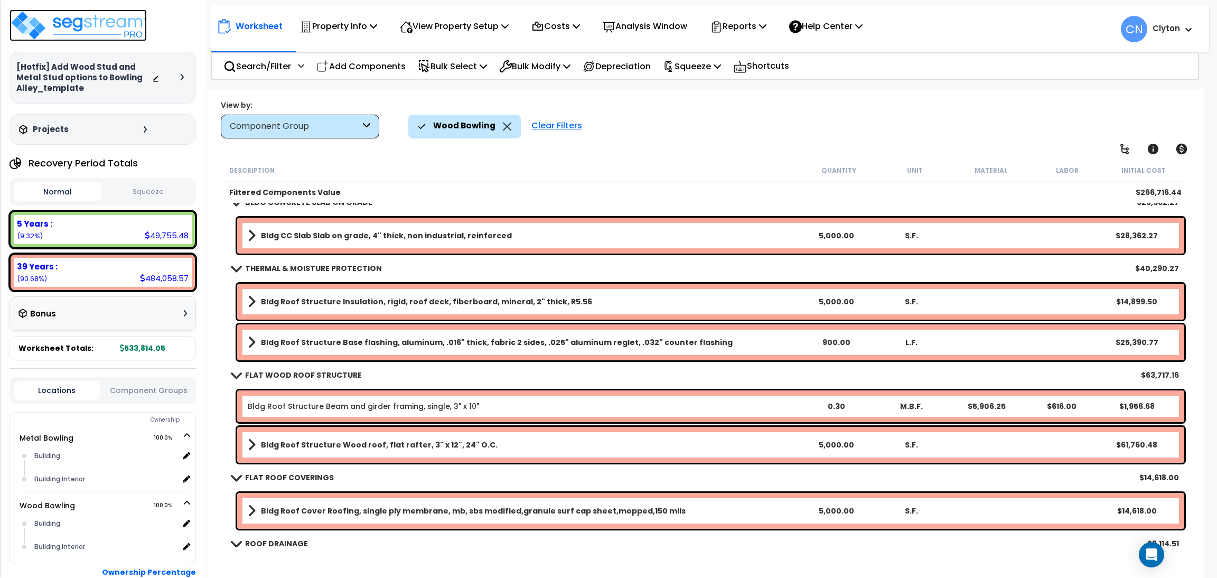
click at [77, 36] on img at bounding box center [78, 26] width 137 height 32
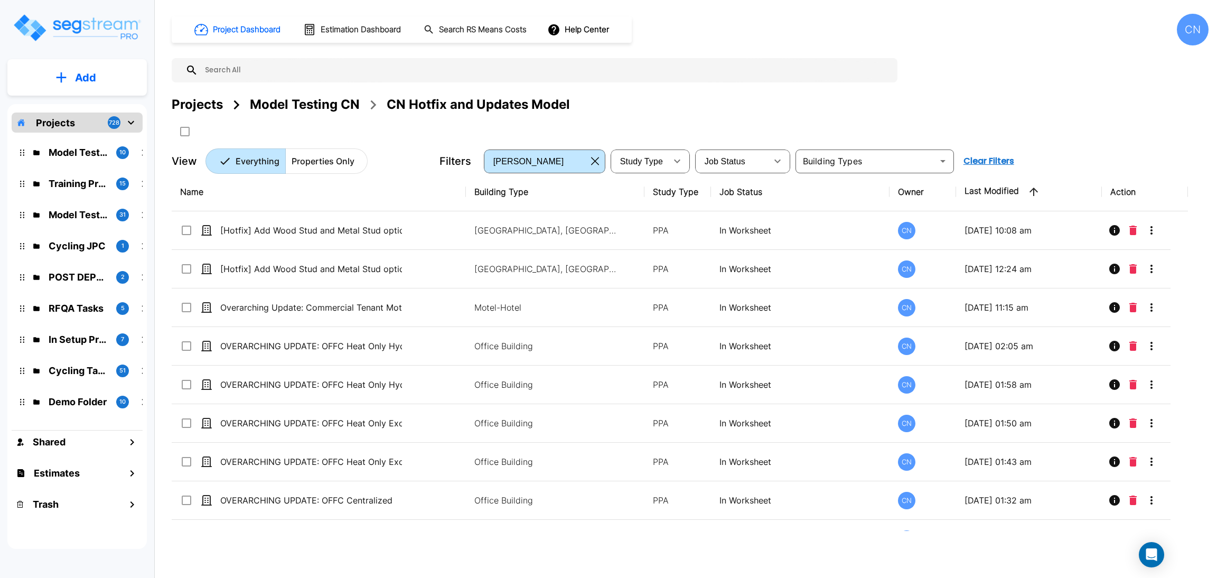
click at [334, 106] on div "Model Testing CN" at bounding box center [305, 104] width 110 height 19
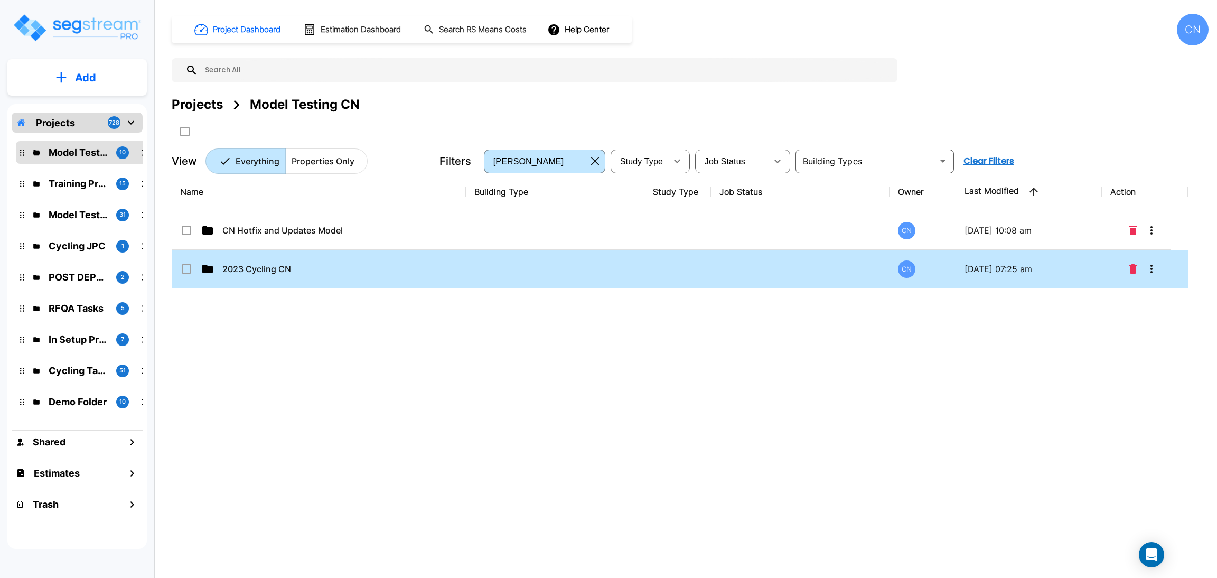
click at [252, 254] on td "2023 Cycling CN" at bounding box center [319, 269] width 294 height 39
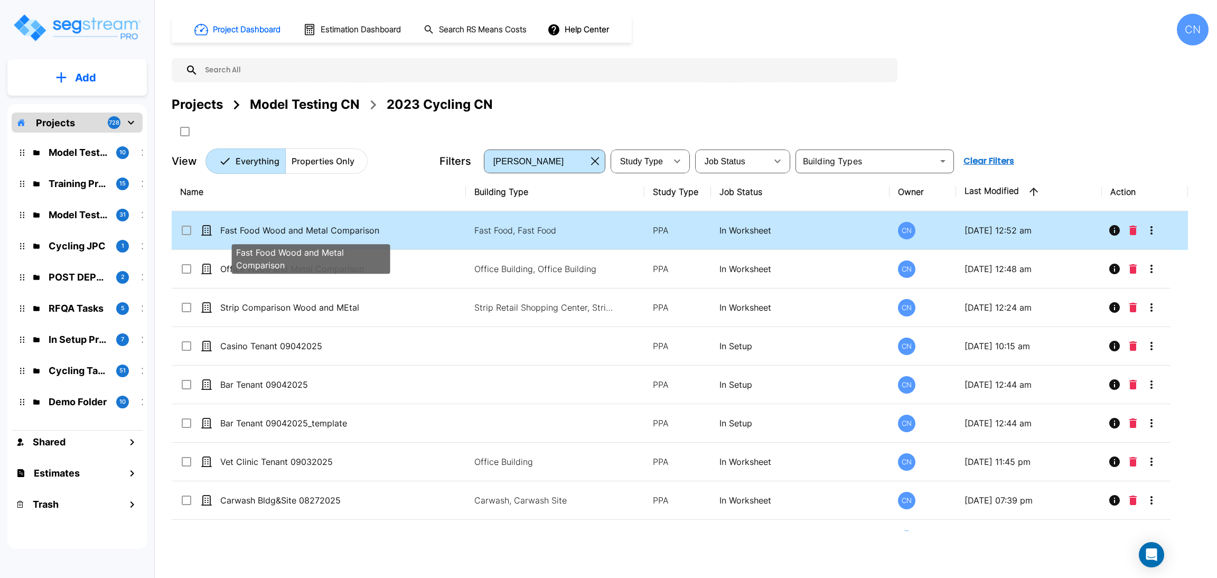
click at [300, 233] on p "Fast Food Wood and Metal Comparison" at bounding box center [311, 230] width 182 height 13
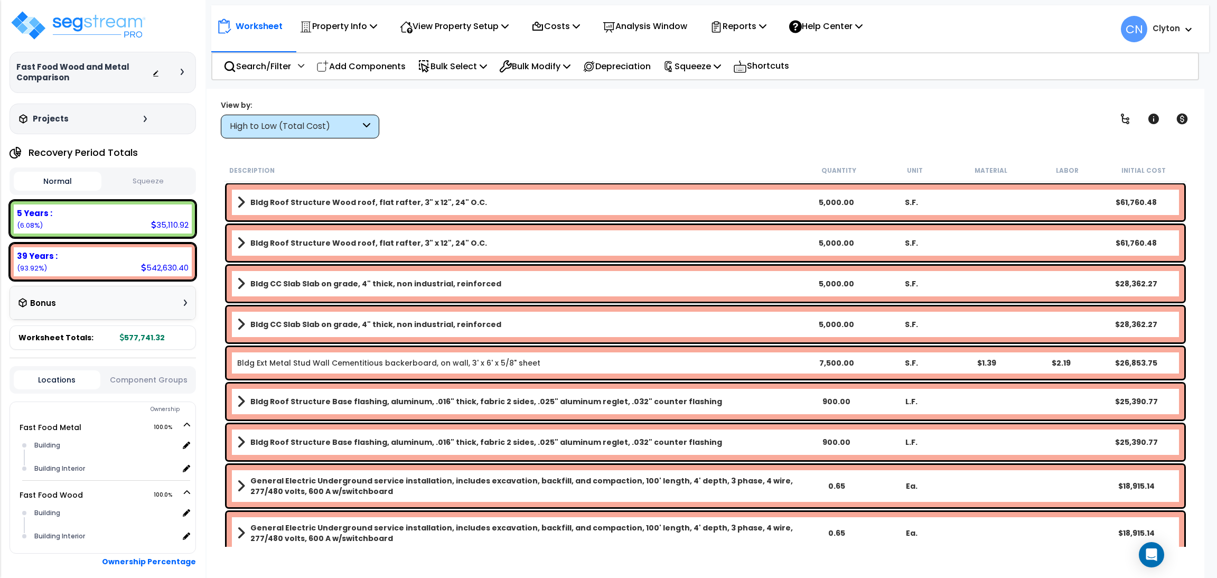
click at [326, 120] on div "High to Low (Total Cost)" at bounding box center [295, 126] width 130 height 12
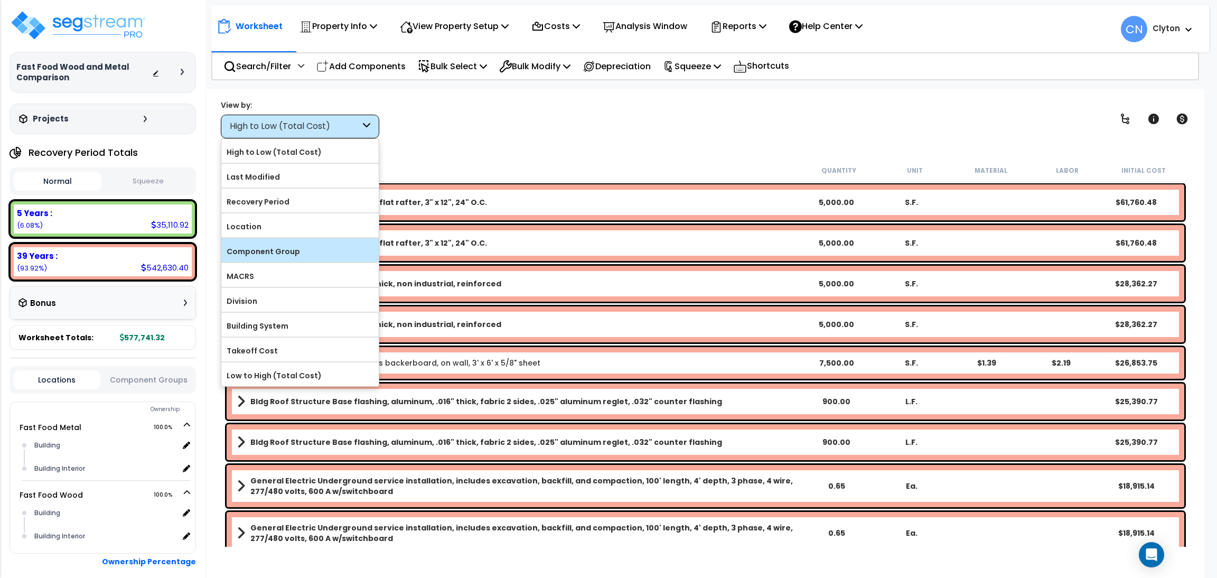
click at [268, 253] on label "Component Group" at bounding box center [299, 251] width 157 height 16
click at [0, 0] on input "Component Group" at bounding box center [0, 0] width 0 height 0
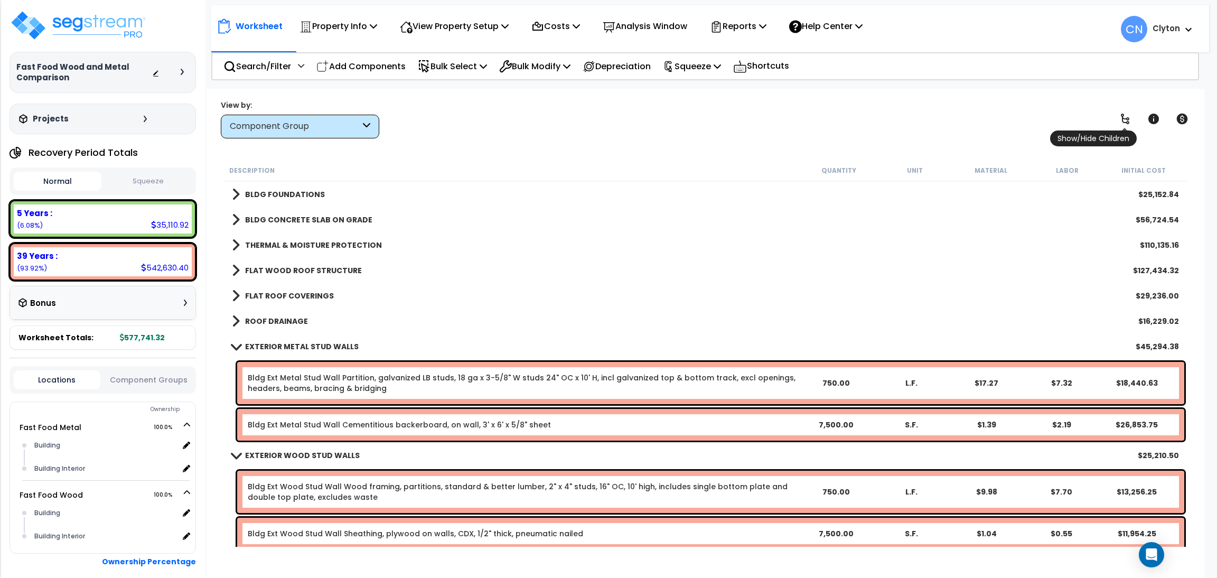
click at [1129, 117] on icon at bounding box center [1124, 118] width 13 height 13
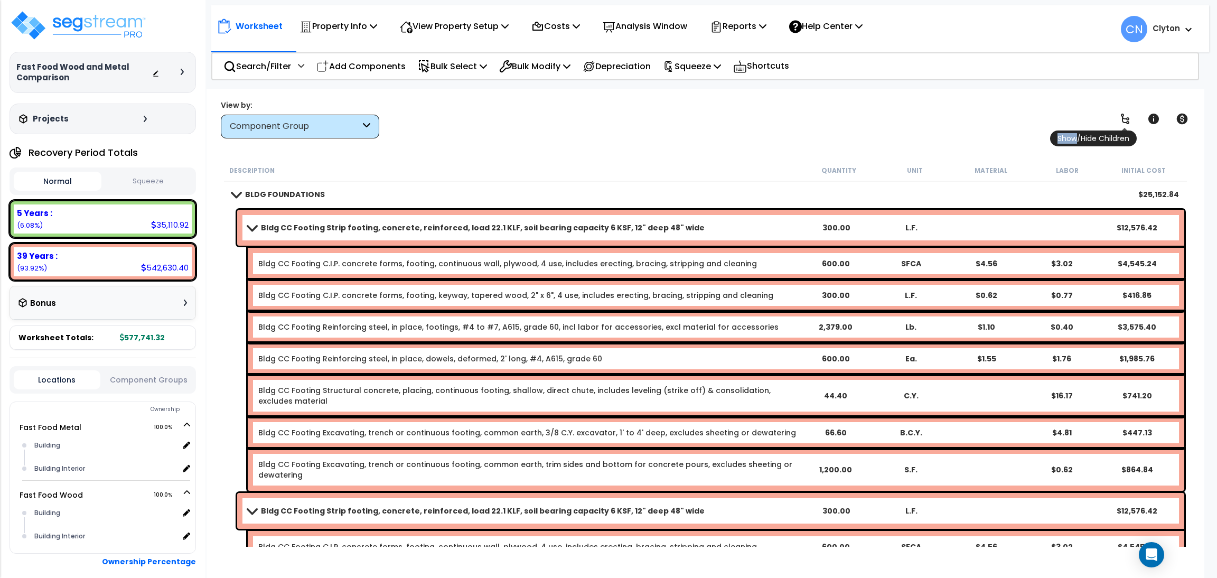
click at [1129, 117] on icon at bounding box center [1124, 118] width 13 height 13
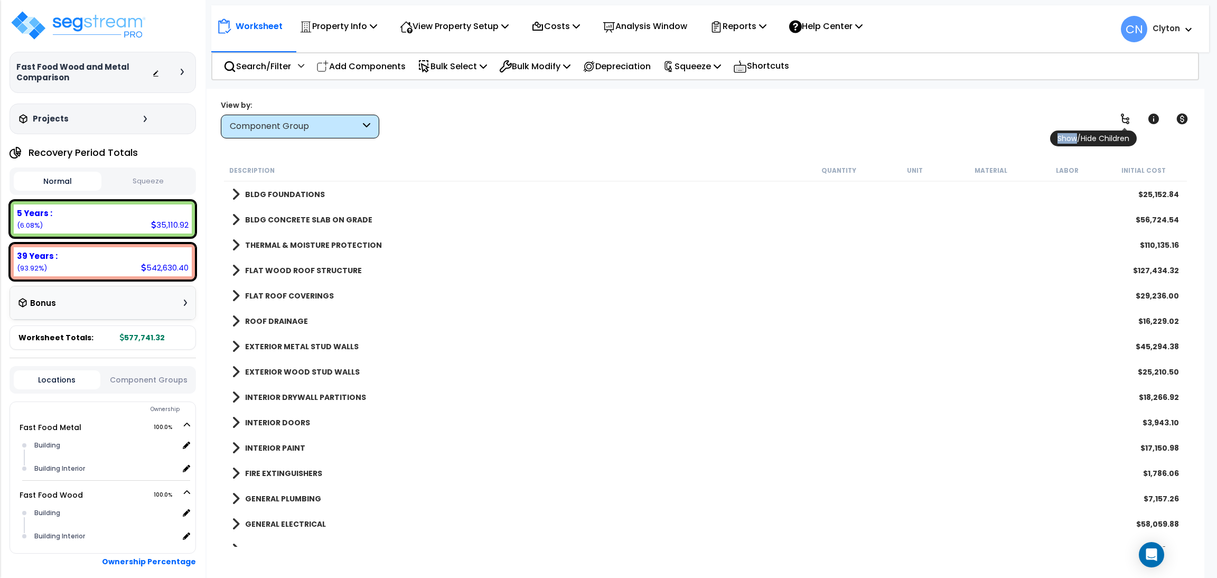
click at [1129, 117] on icon at bounding box center [1124, 118] width 13 height 13
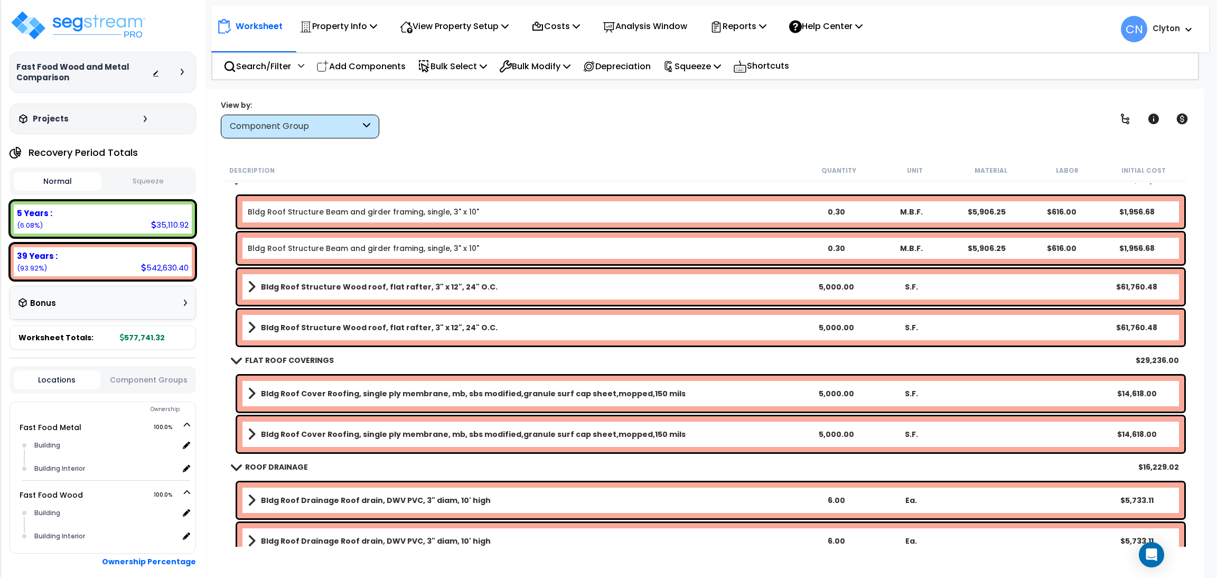
scroll to position [317, 0]
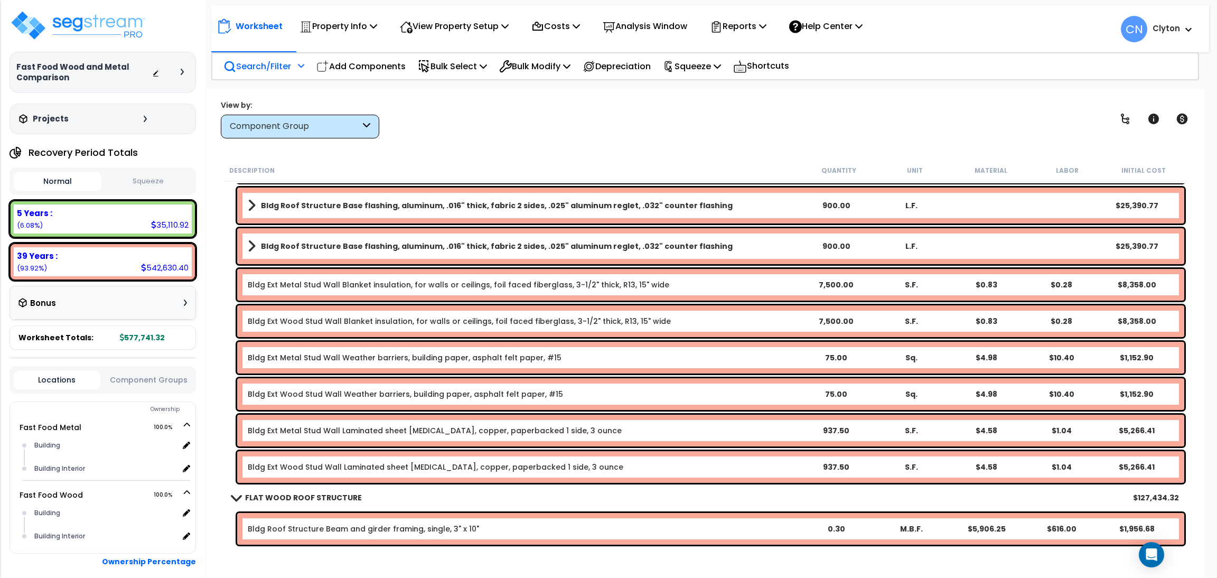
click at [271, 65] on p "Search/Filter" at bounding box center [257, 66] width 68 height 14
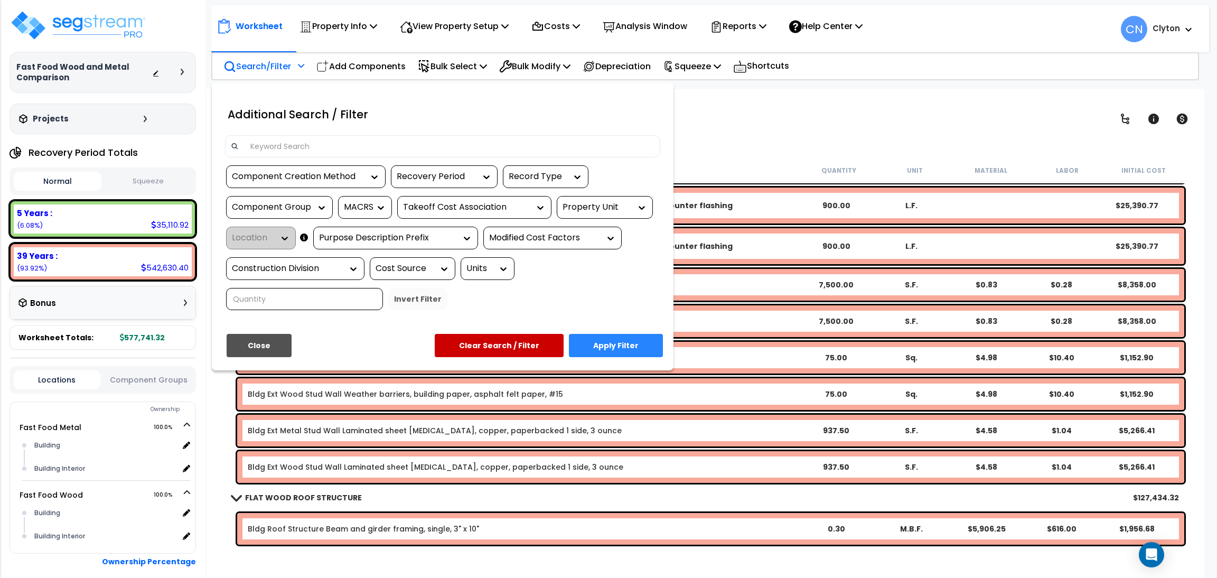
click at [584, 206] on div "Property Unit" at bounding box center [596, 207] width 69 height 12
click at [590, 245] on div "Fast Food Metal" at bounding box center [636, 239] width 158 height 29
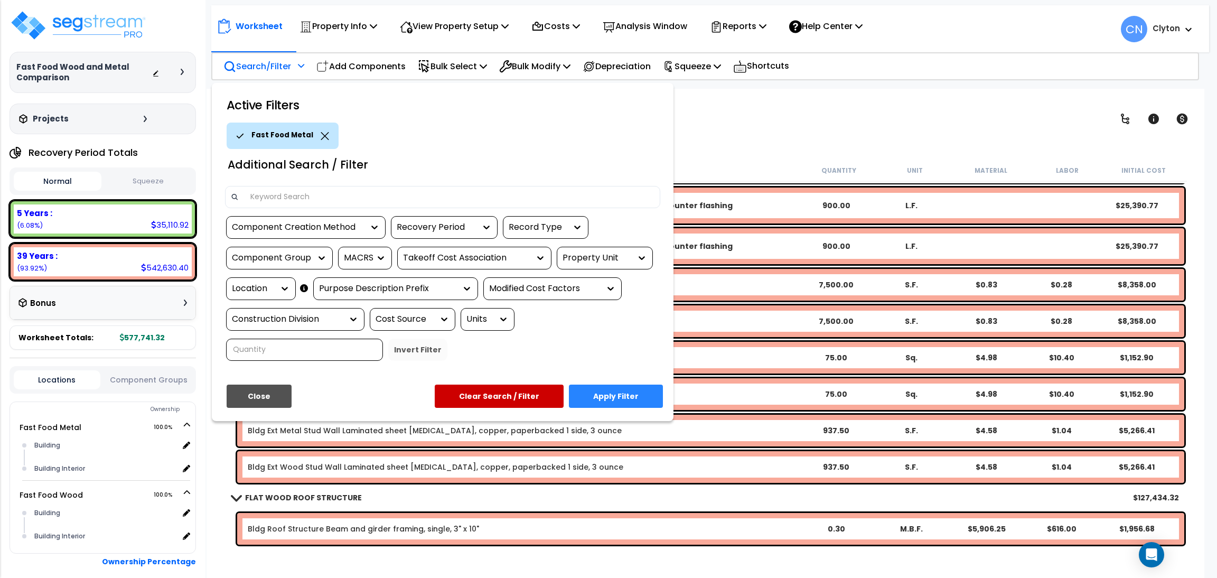
click at [612, 393] on button "Apply Filter" at bounding box center [616, 395] width 94 height 23
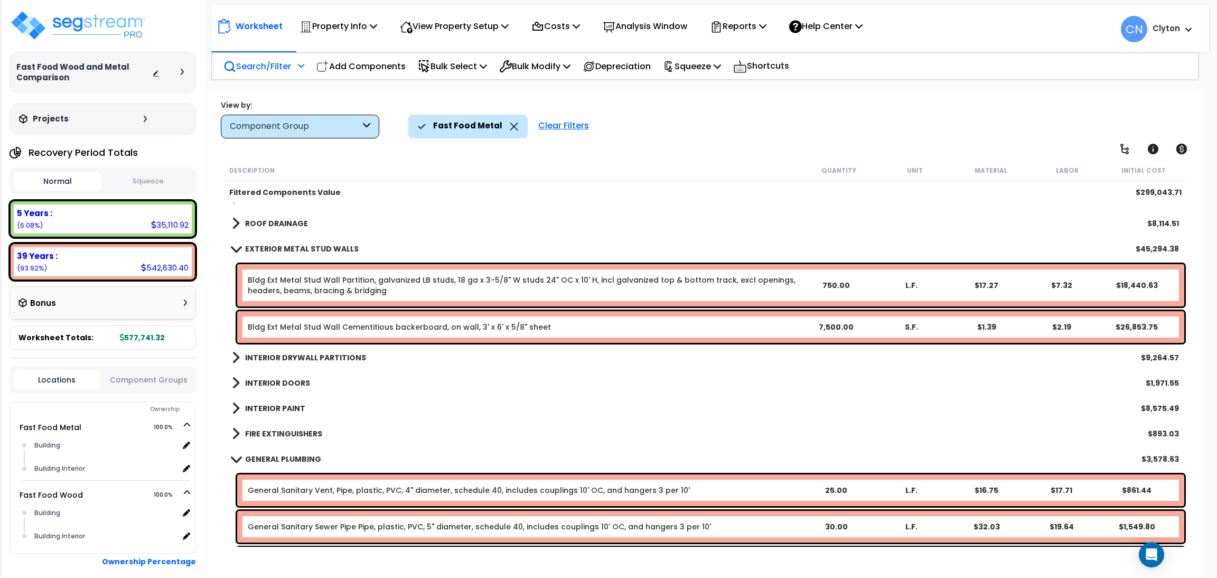
scroll to position [0, 0]
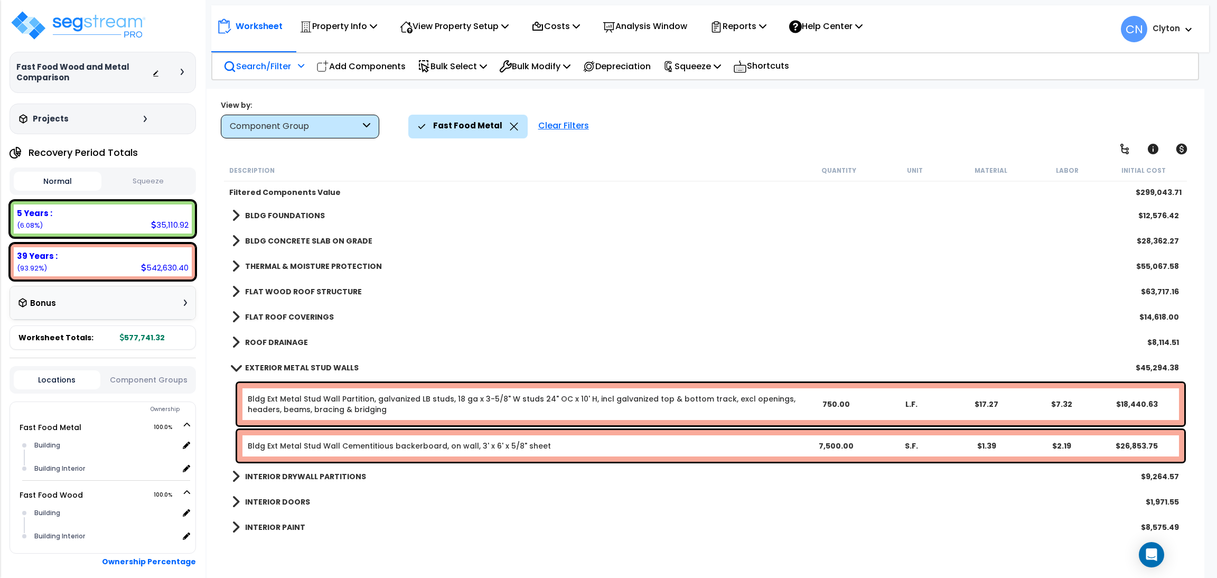
click at [1103, 147] on div "Worksheet Property Info Property Setup Add Property Unit Template property Clon…" at bounding box center [704, 378] width 997 height 578
click at [1120, 148] on icon at bounding box center [1124, 149] width 13 height 13
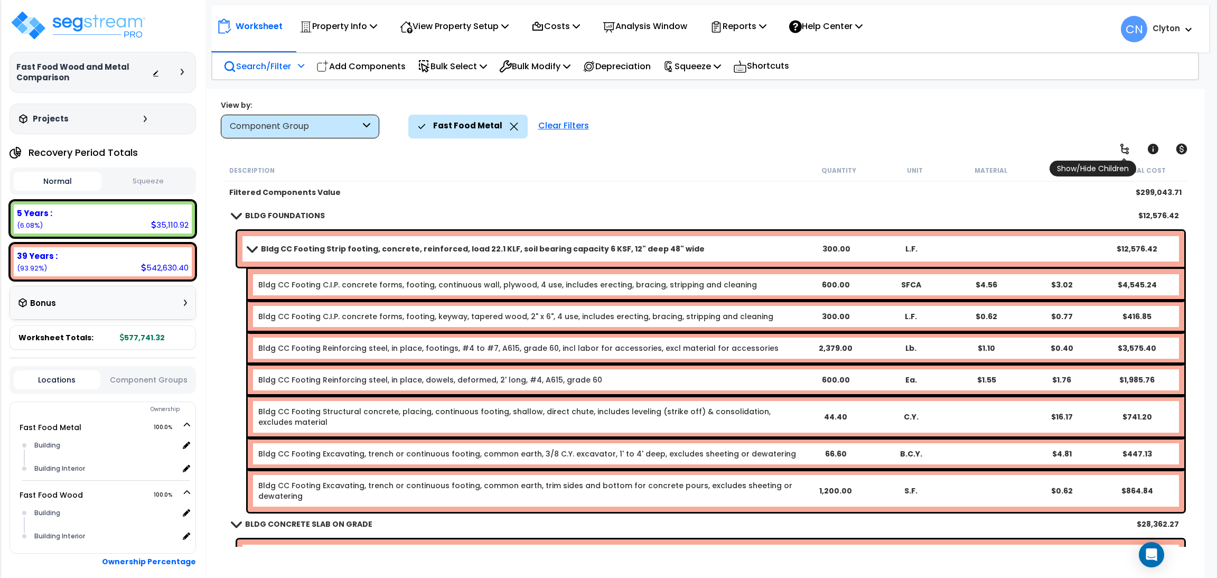
click at [1123, 147] on icon at bounding box center [1124, 149] width 13 height 13
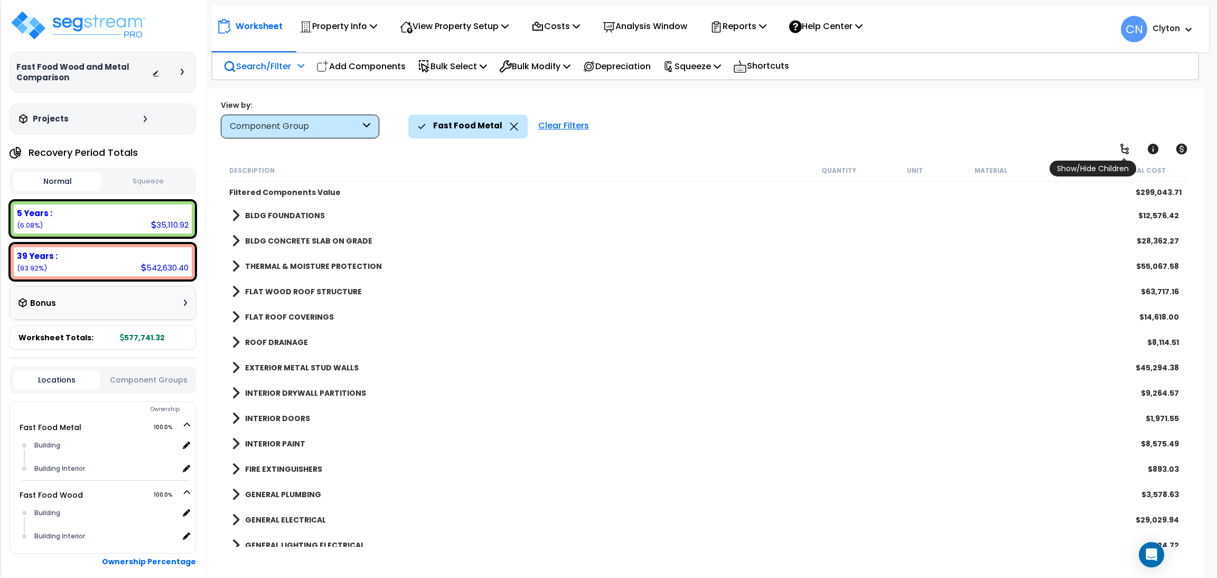
click at [1123, 147] on icon at bounding box center [1124, 149] width 13 height 13
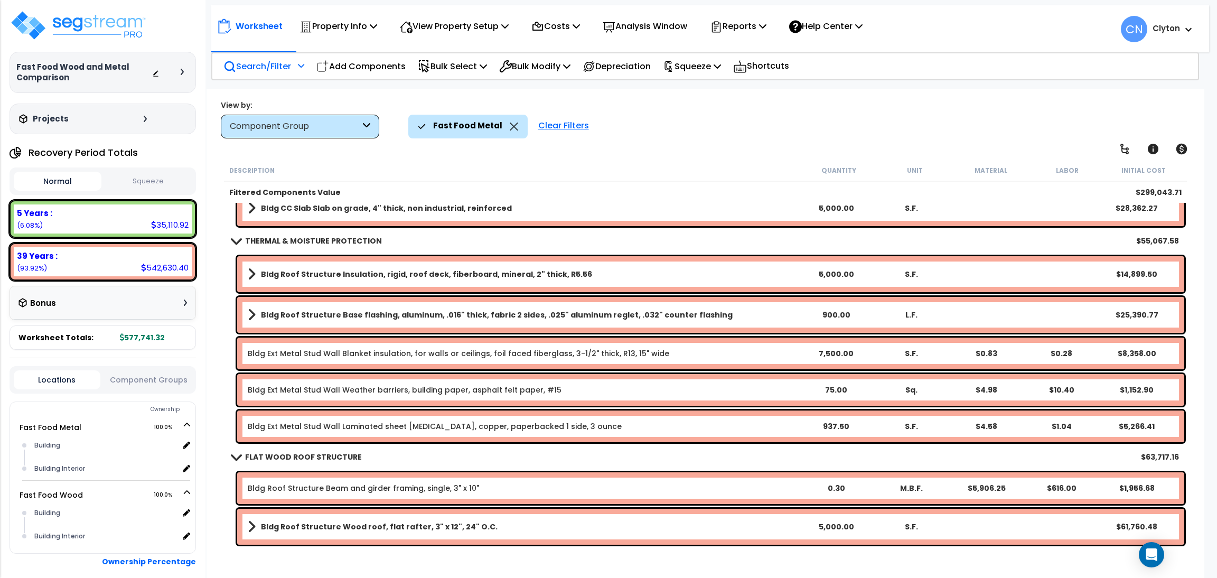
scroll to position [79, 0]
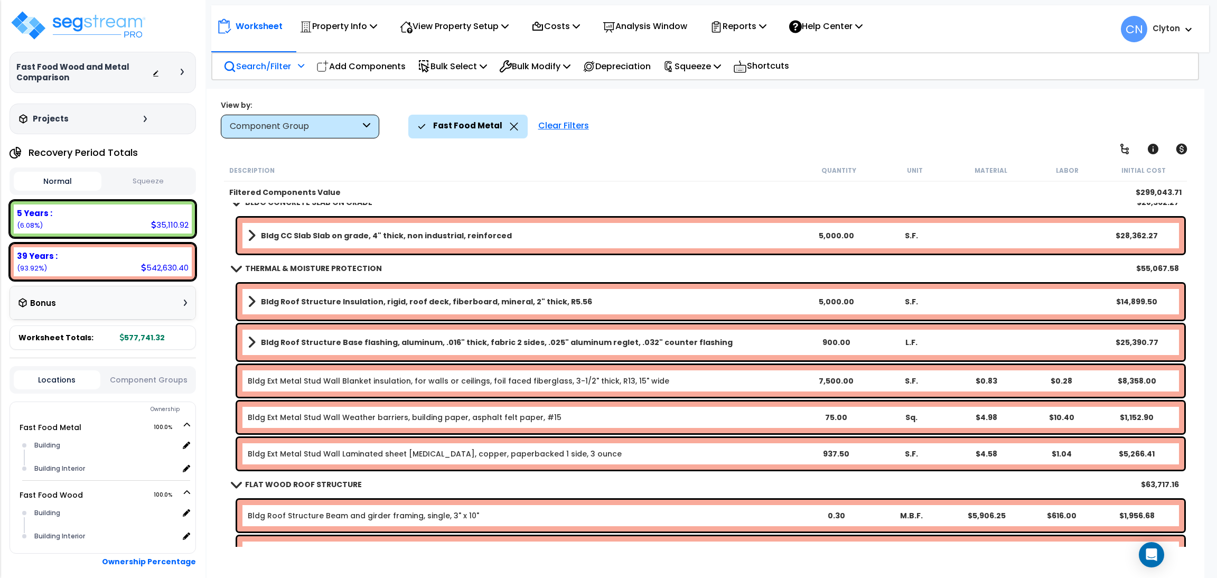
click at [800, 128] on div "Fast Food Metal Clear Filters" at bounding box center [798, 126] width 781 height 23
click at [935, 115] on div "Fast Food Metal Clear Filters" at bounding box center [798, 126] width 781 height 23
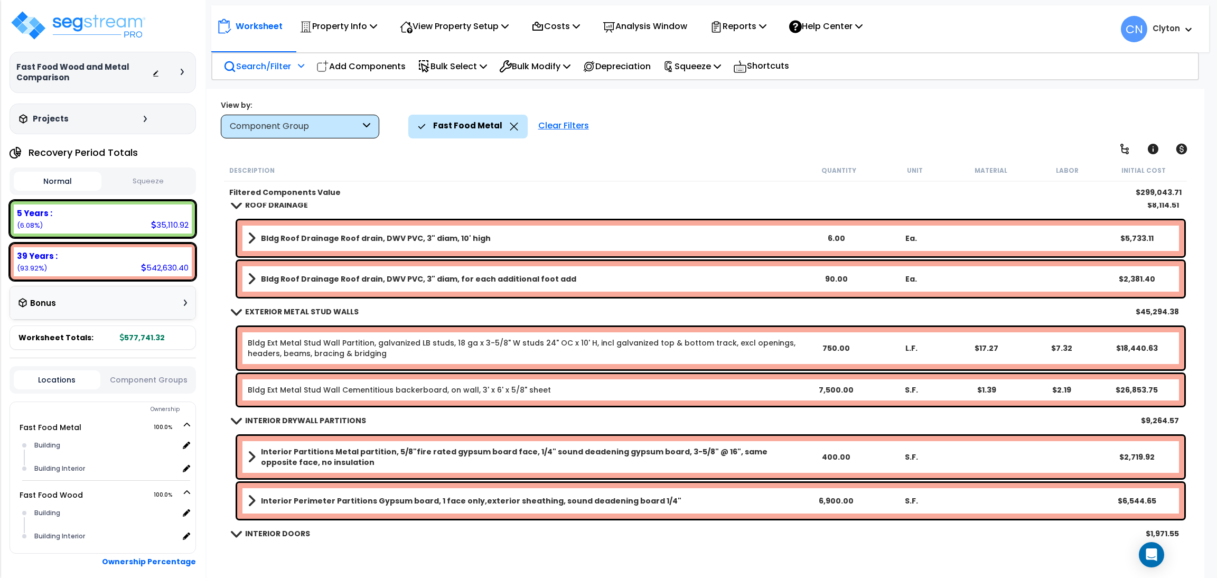
scroll to position [554, 0]
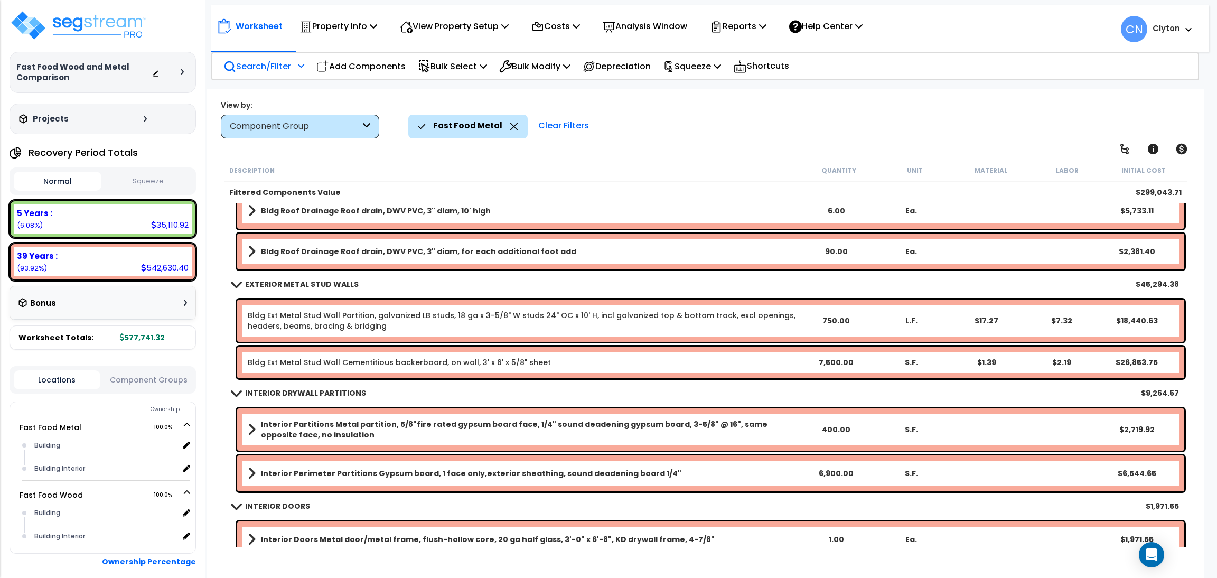
click at [1014, 117] on div "Fast Food Metal Clear Filters" at bounding box center [798, 126] width 781 height 23
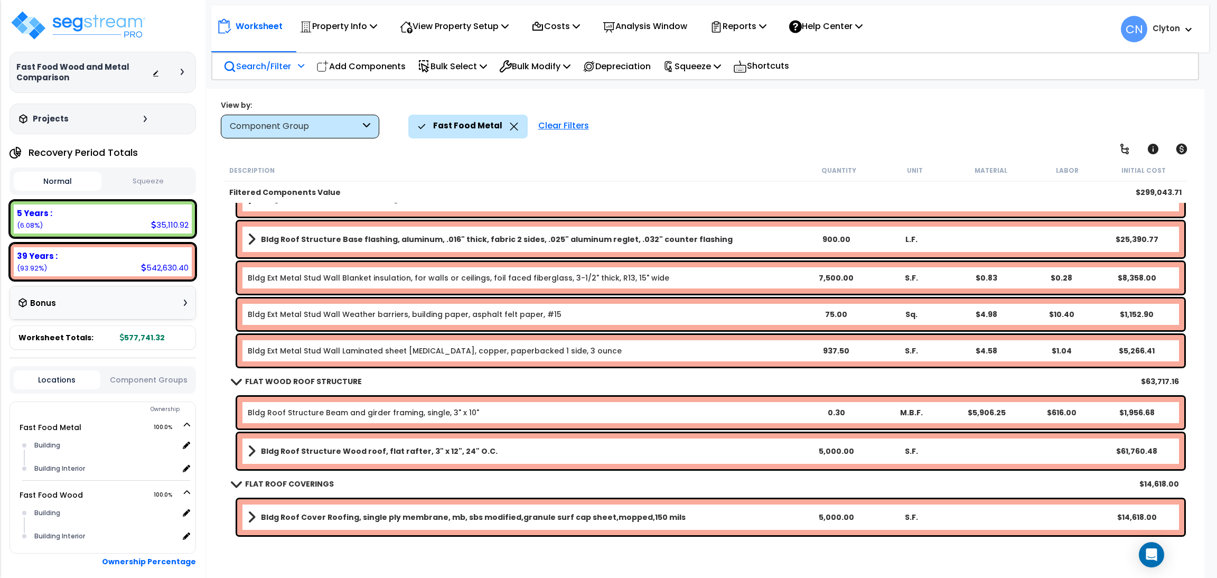
scroll to position [158, 0]
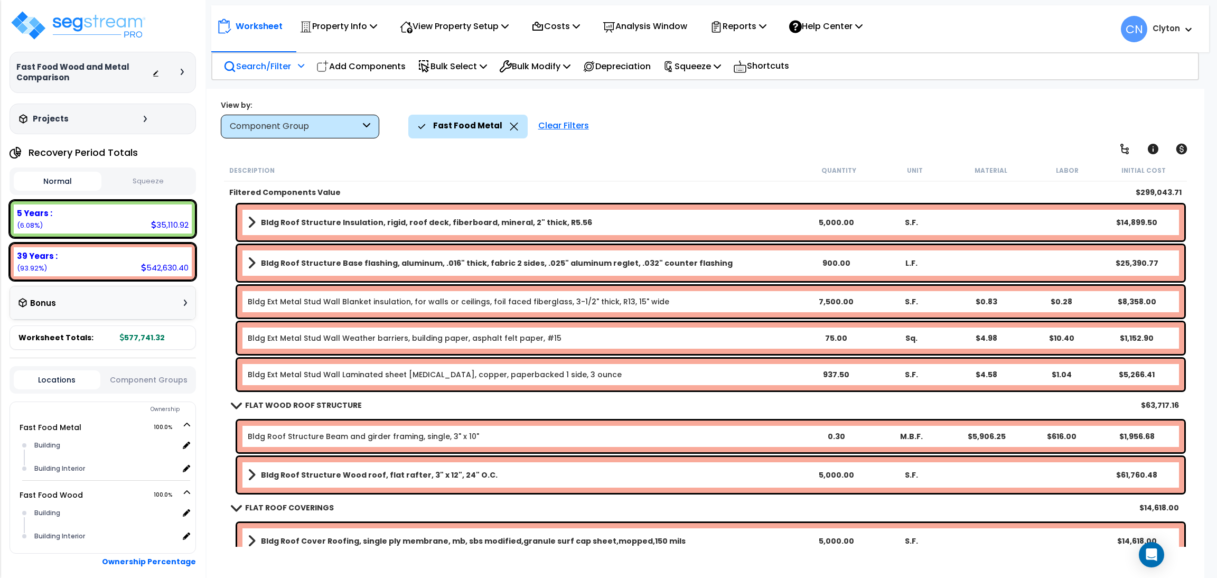
click at [261, 66] on p "Search/Filter" at bounding box center [257, 66] width 68 height 14
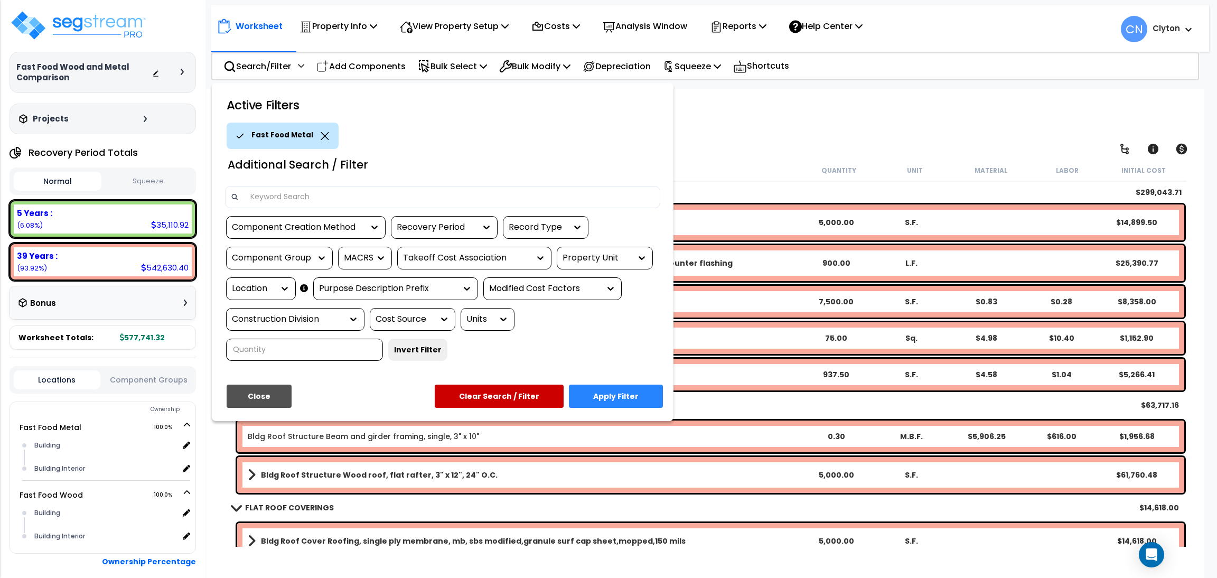
click at [585, 247] on div "Property Unit" at bounding box center [605, 258] width 96 height 23
click at [590, 261] on div "Property Unit" at bounding box center [596, 258] width 69 height 12
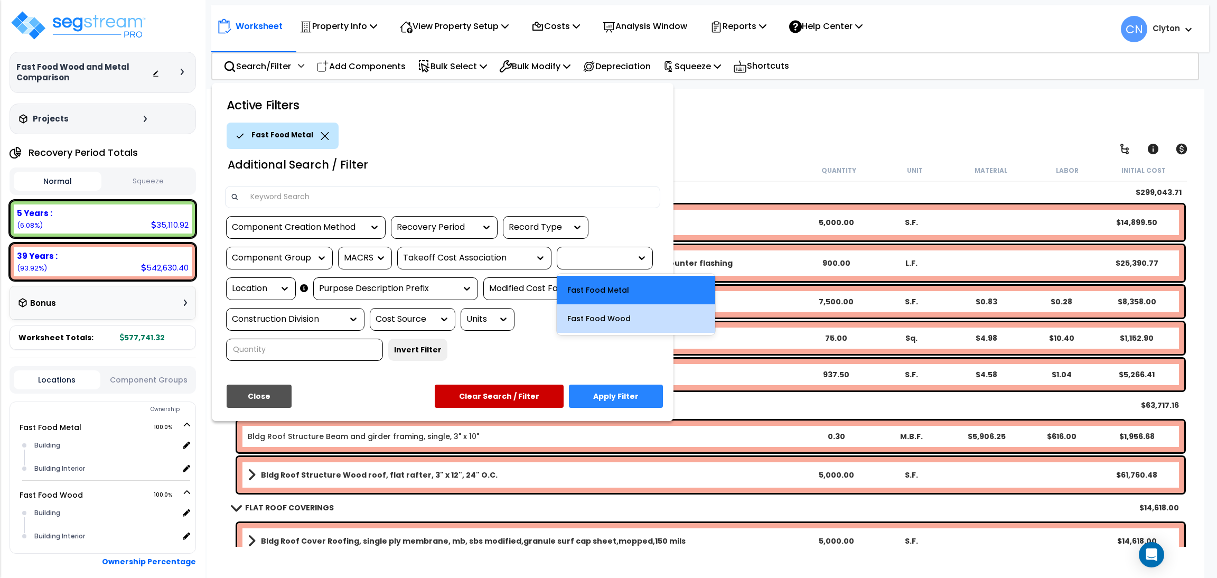
click at [598, 324] on div "Fast Food Wood" at bounding box center [636, 318] width 158 height 29
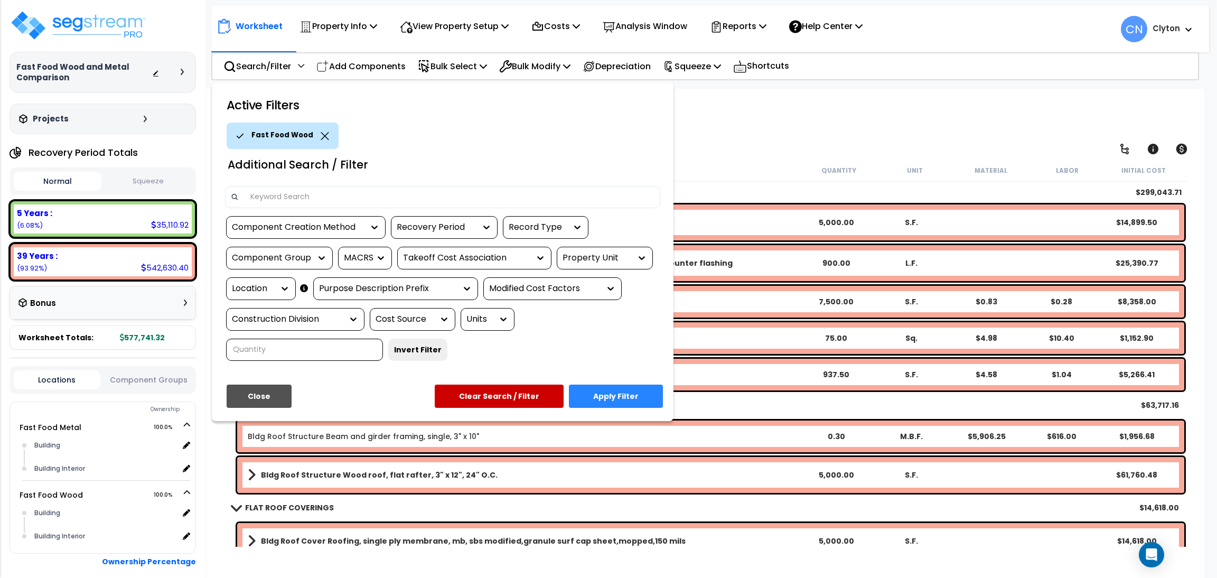
click at [601, 394] on button "Apply Filter" at bounding box center [616, 395] width 94 height 23
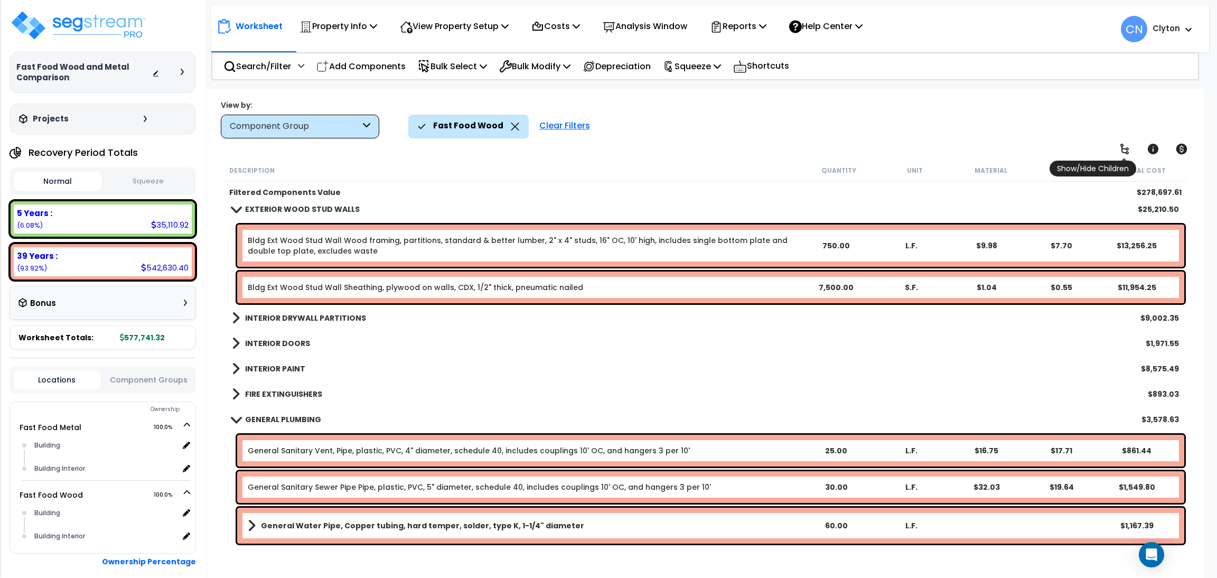
click at [1123, 154] on icon at bounding box center [1124, 149] width 13 height 13
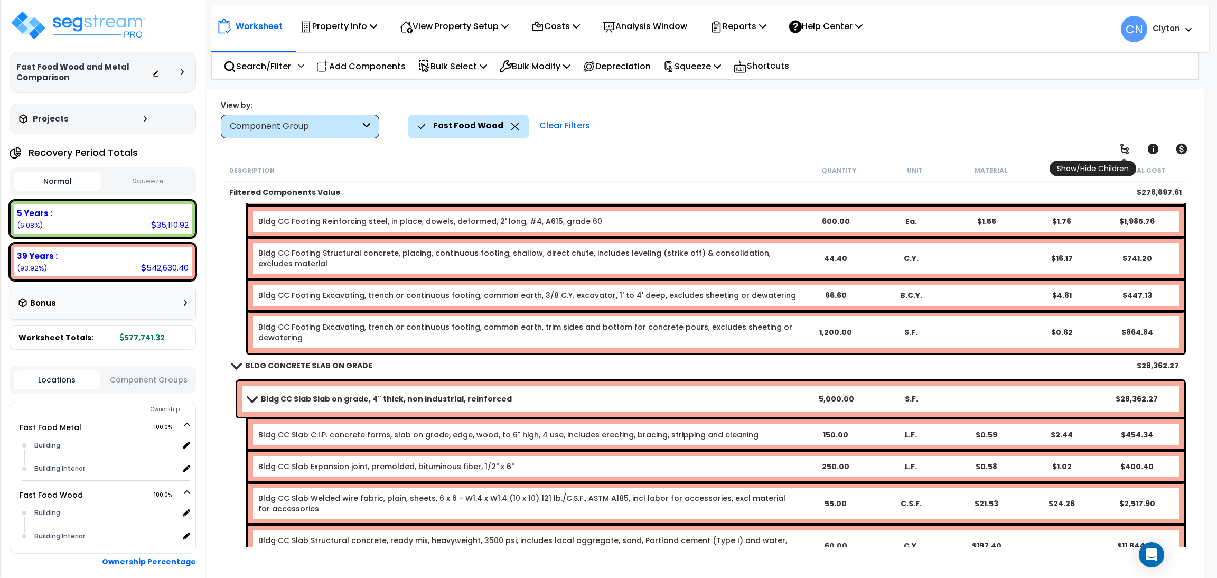
click at [1123, 154] on icon at bounding box center [1124, 149] width 13 height 13
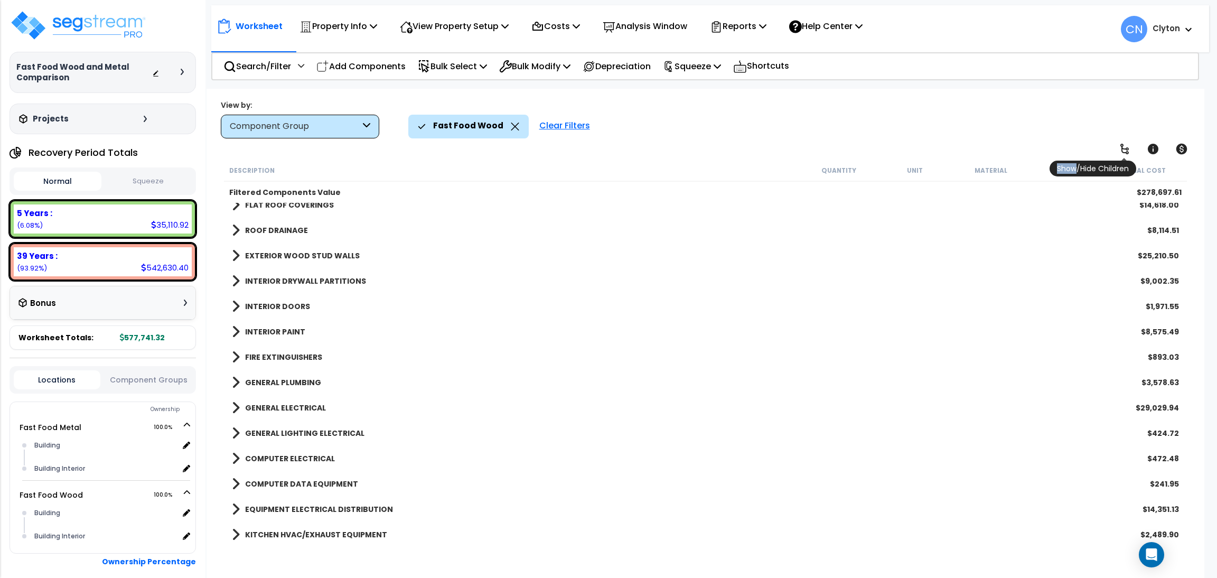
click at [1123, 154] on icon at bounding box center [1124, 149] width 13 height 13
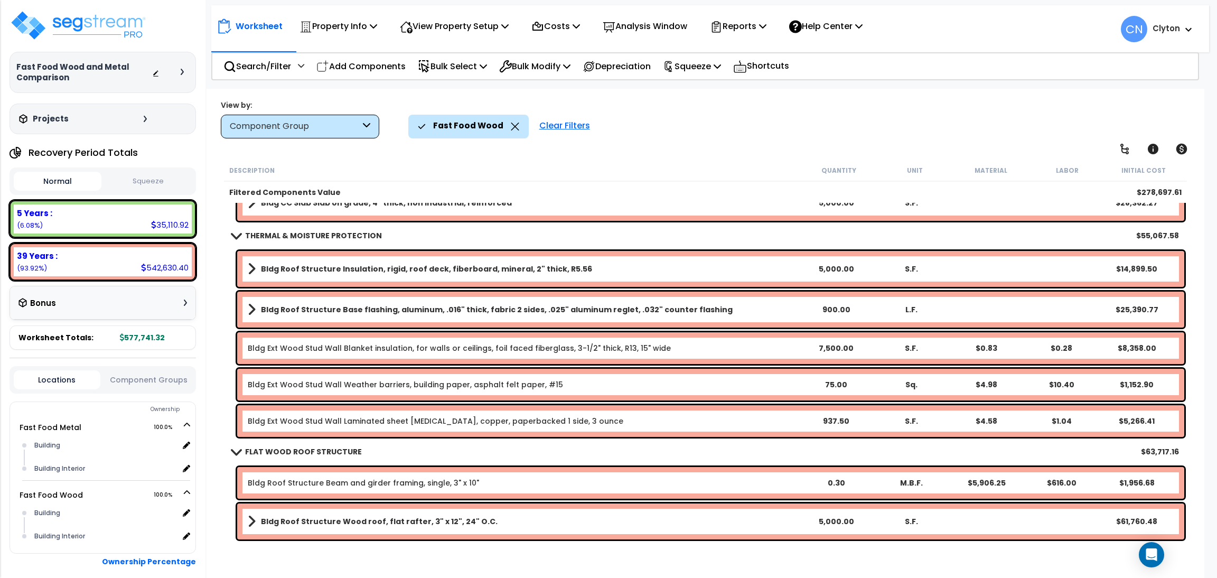
click at [988, 121] on div "Fast Food Wood Clear Filters" at bounding box center [798, 126] width 781 height 23
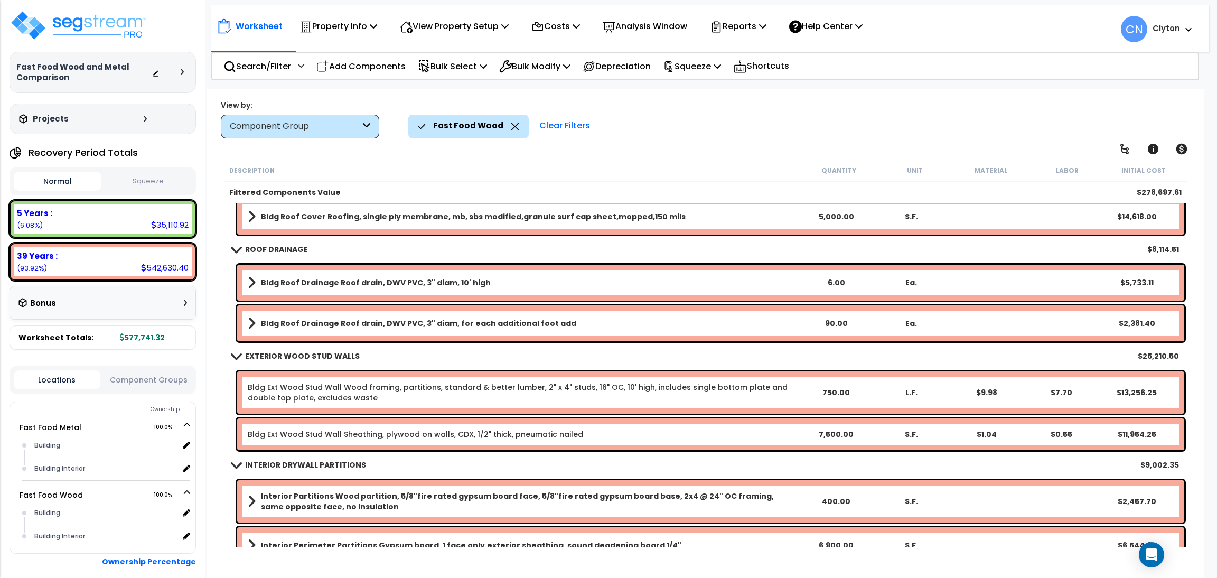
scroll to position [508, 0]
